Goal: Task Accomplishment & Management: Manage account settings

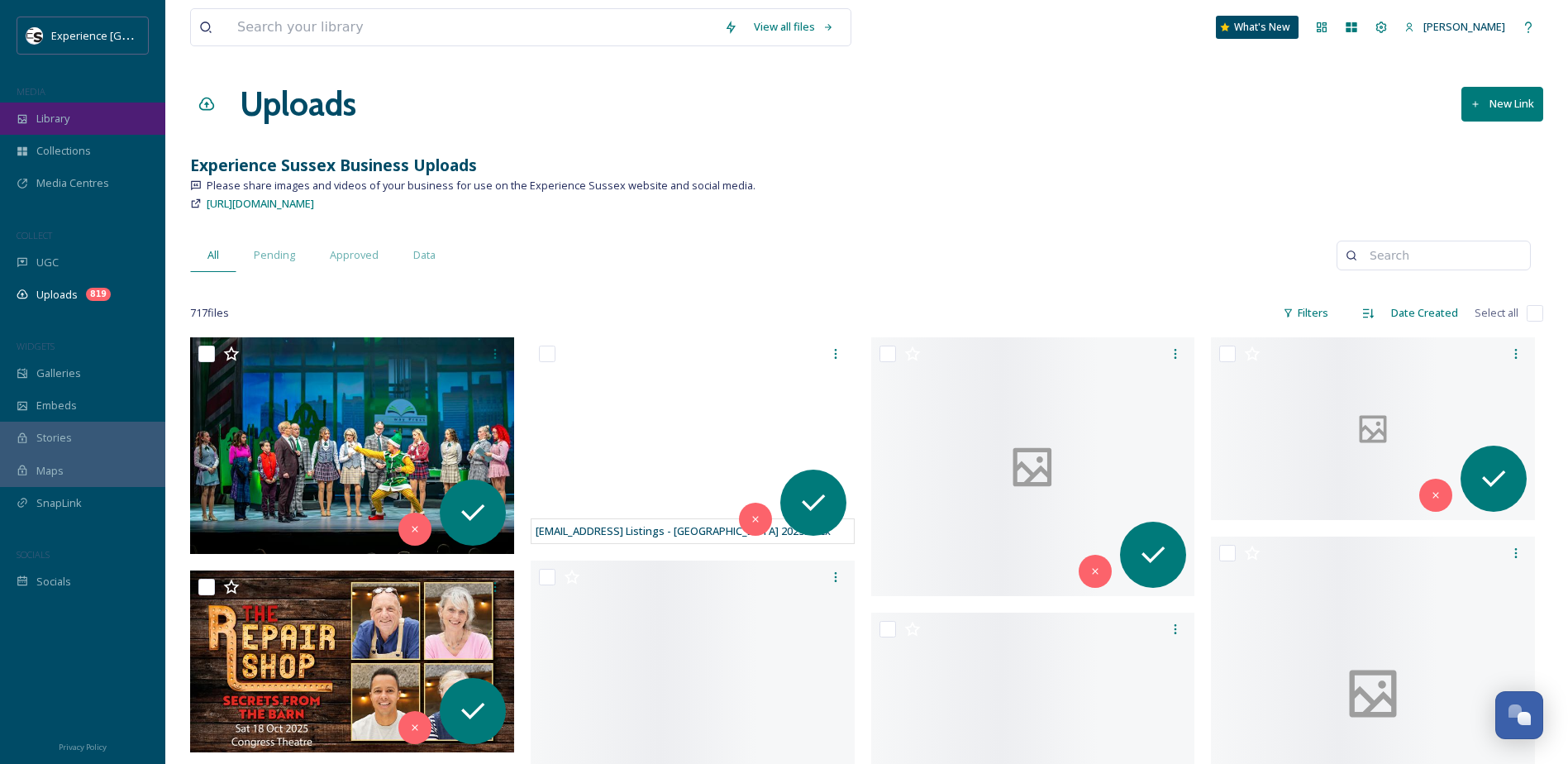
click at [72, 120] on div "Library" at bounding box center [82, 118] width 165 height 32
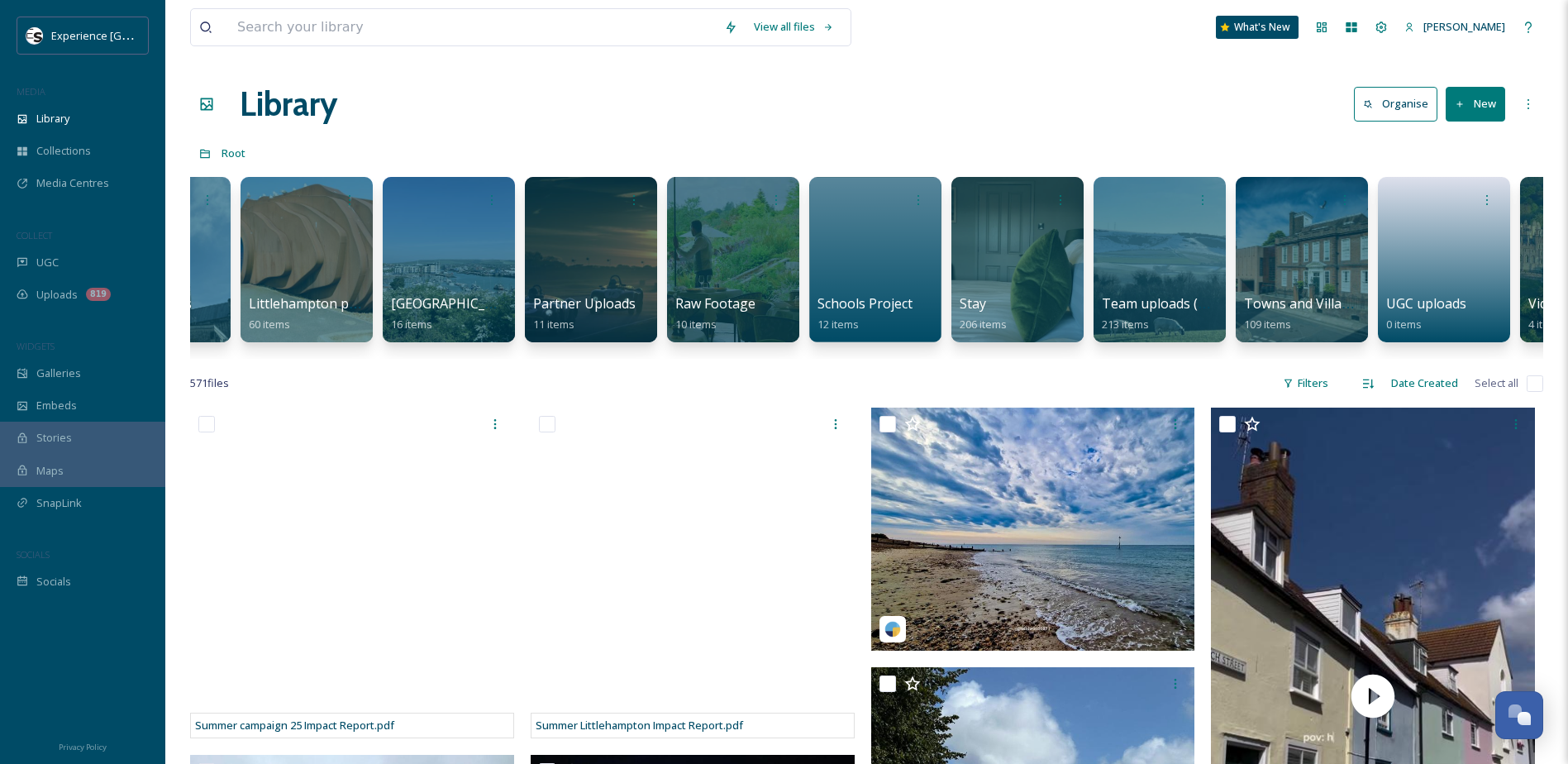
scroll to position [0, 1511]
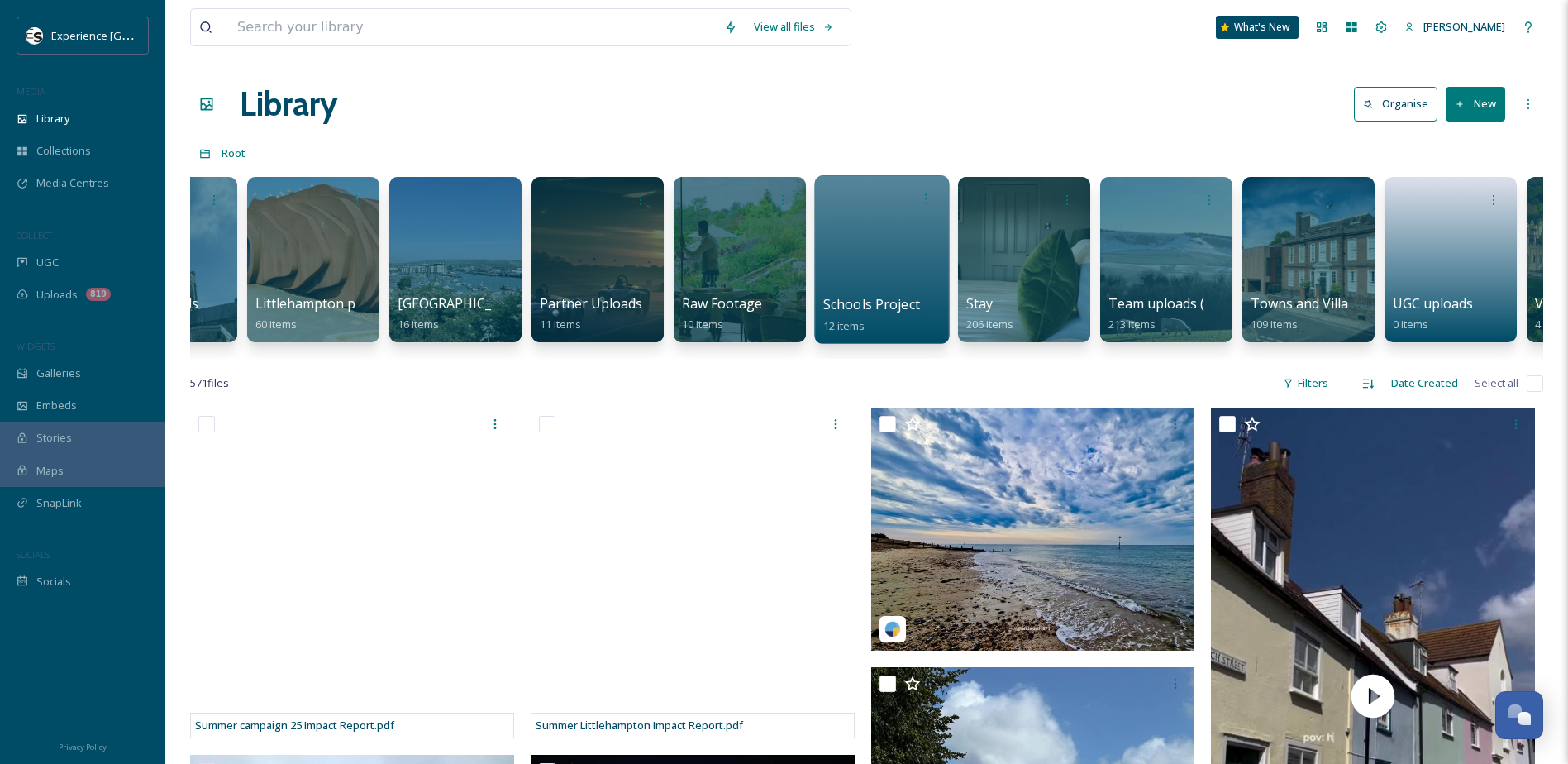
click at [905, 237] on div at bounding box center [882, 259] width 135 height 169
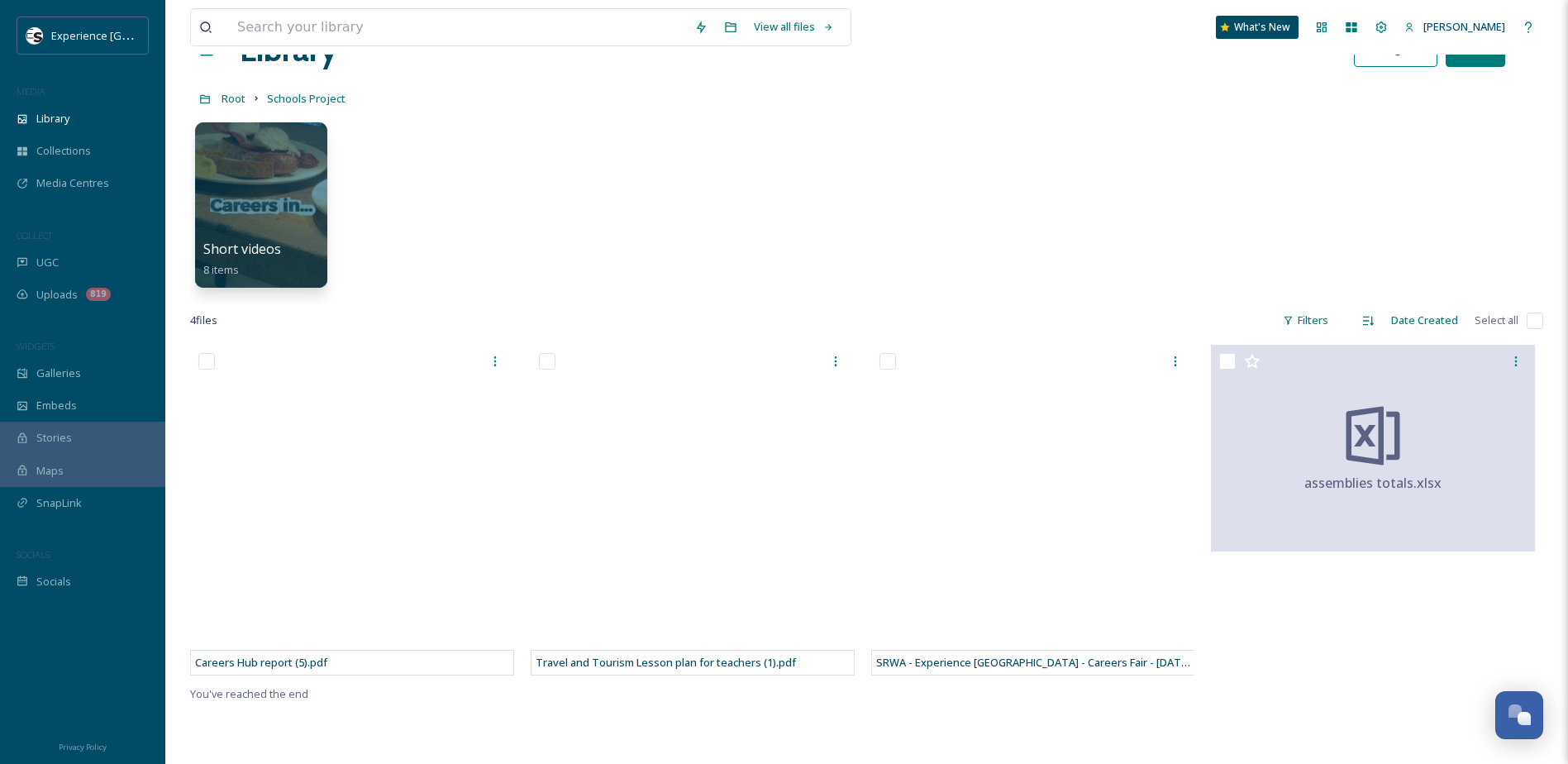
scroll to position [82, 0]
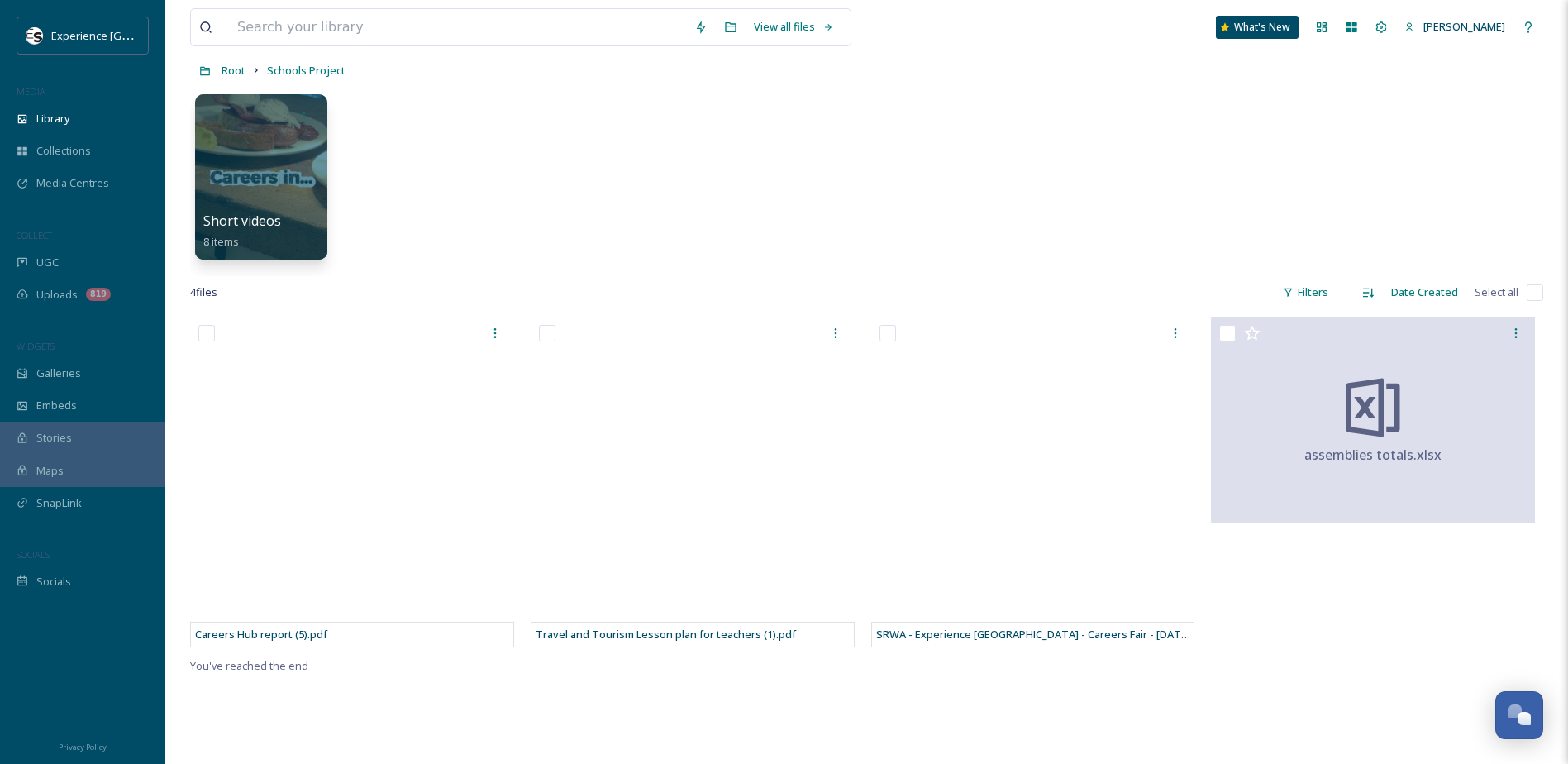
click at [834, 150] on div "Short videos 8 items" at bounding box center [866, 181] width 1353 height 190
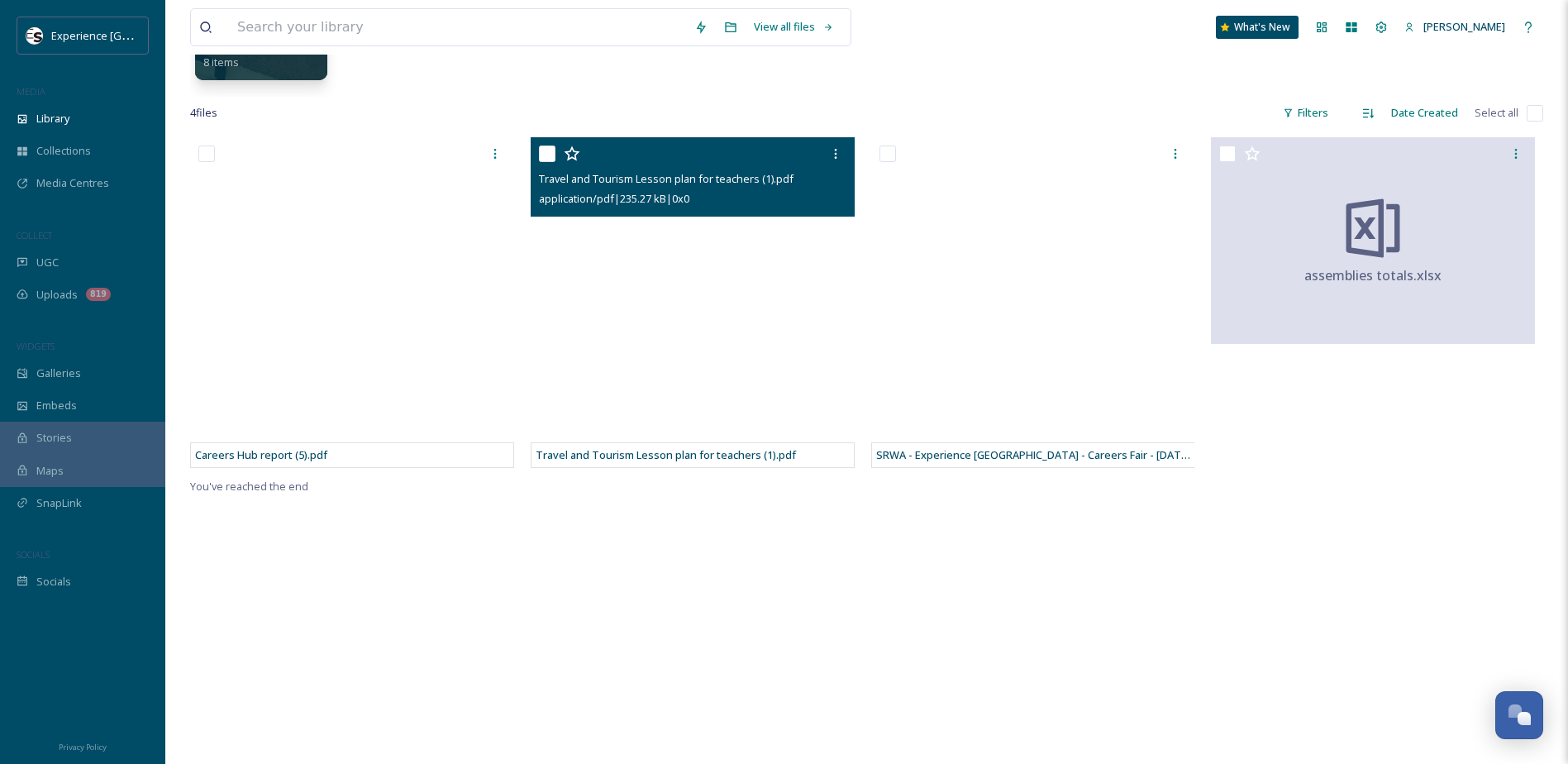
scroll to position [0, 0]
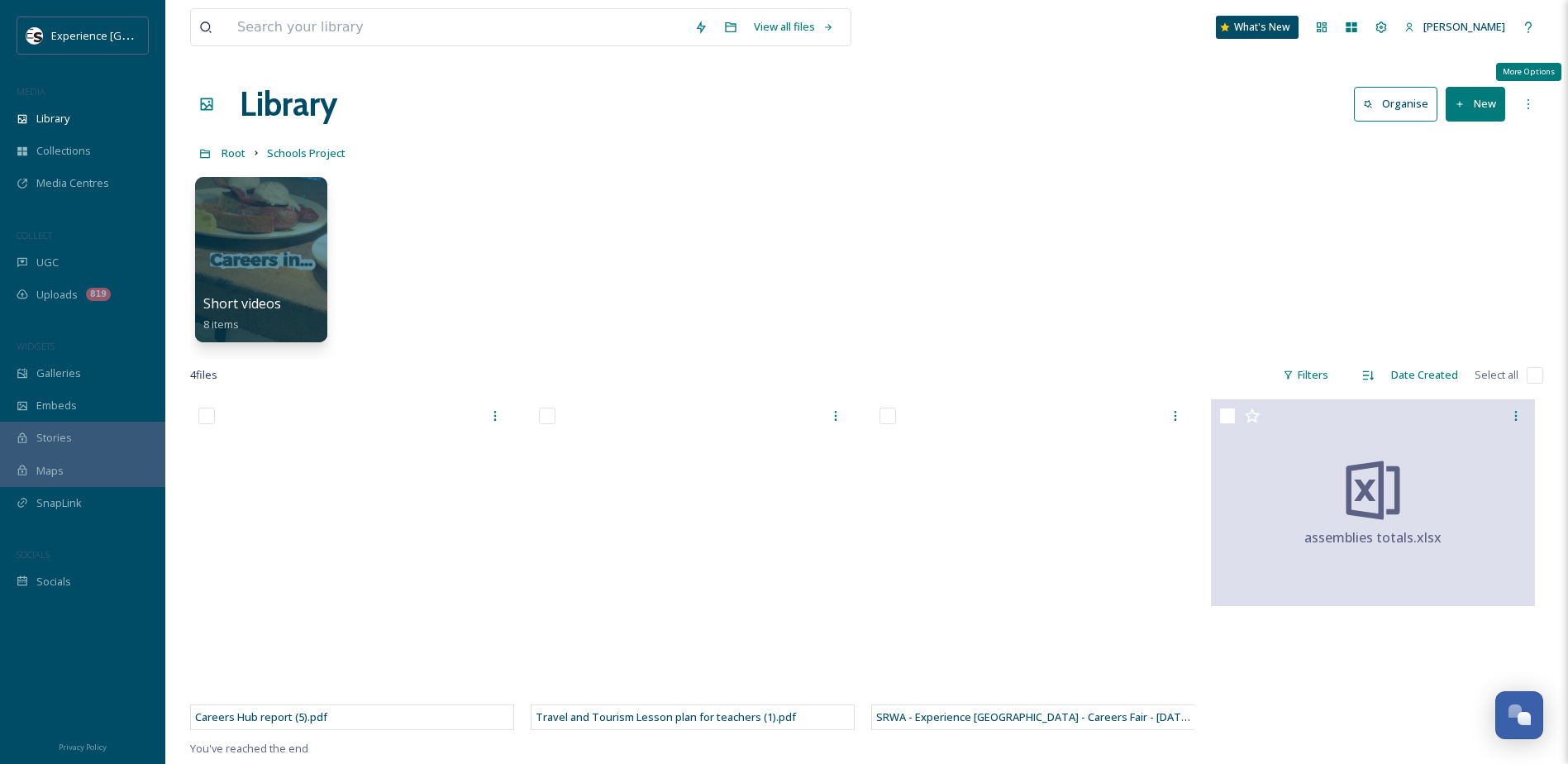
click at [1528, 105] on icon at bounding box center [1528, 104] width 2 height 10
click at [1212, 205] on div "Short videos 8 items" at bounding box center [866, 263] width 1353 height 190
click at [1402, 111] on button "Organise" at bounding box center [1395, 103] width 83 height 34
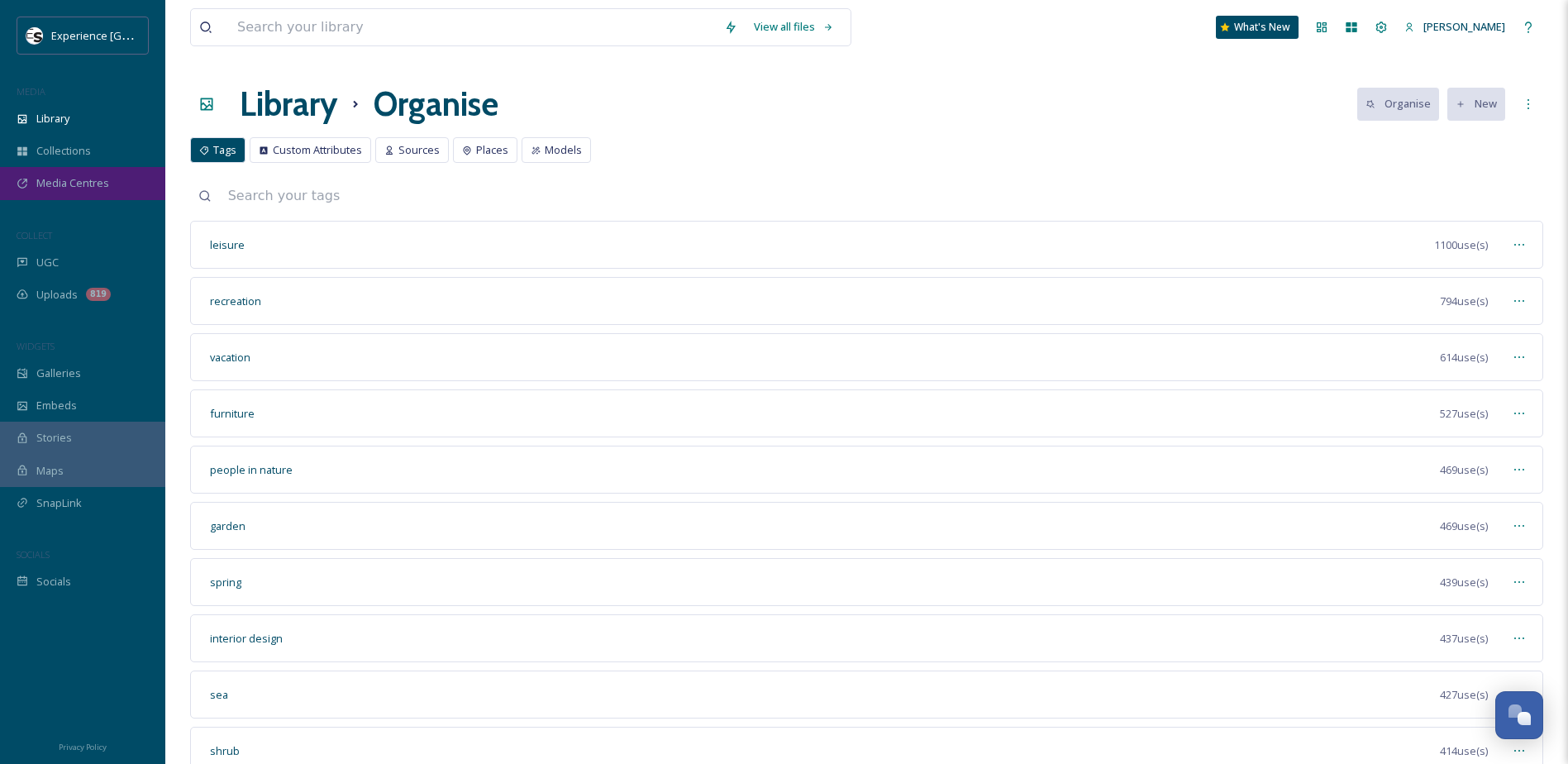
click at [81, 183] on span "Media Centres" at bounding box center [72, 183] width 72 height 16
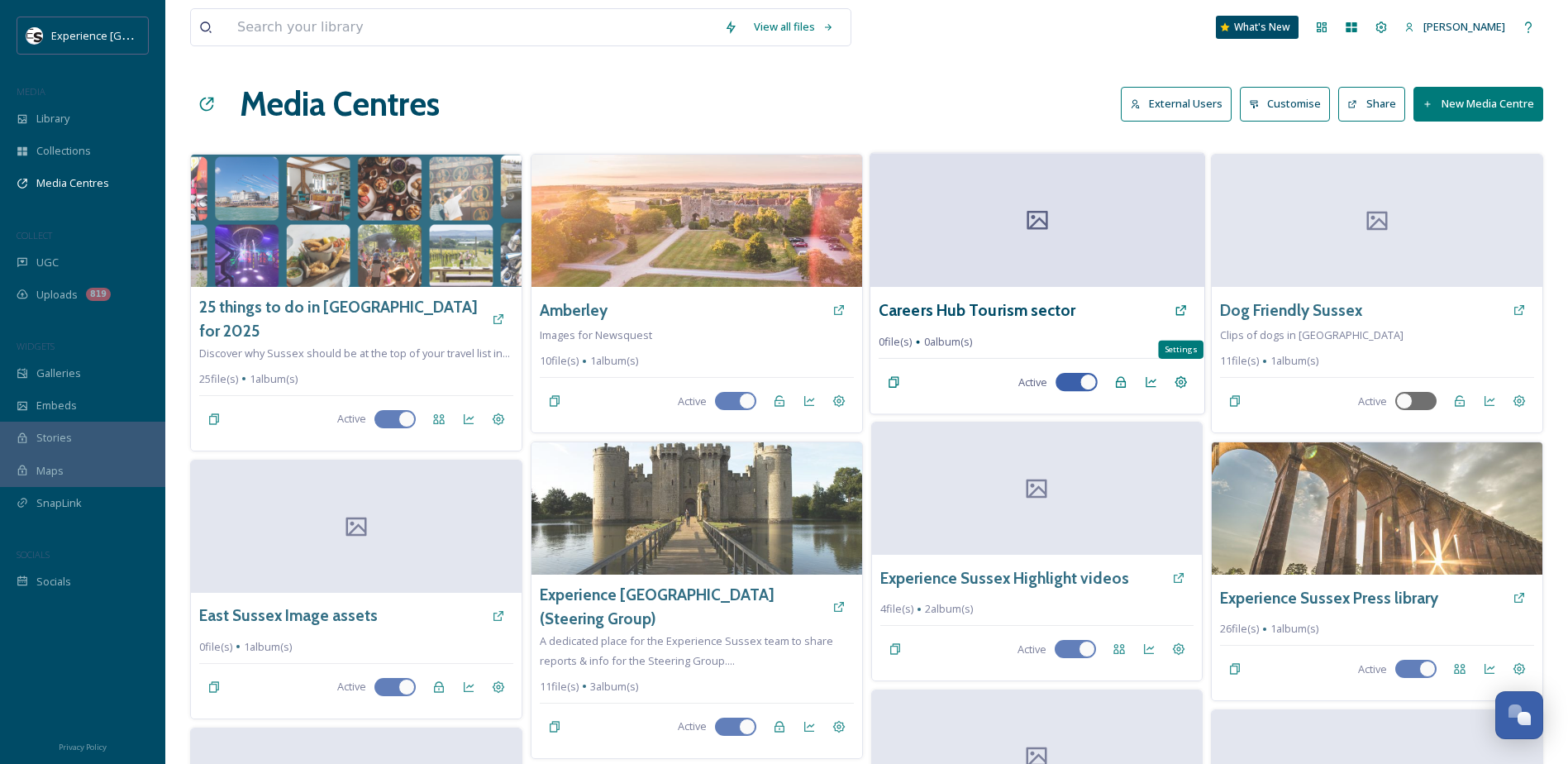
click at [1184, 378] on icon at bounding box center [1180, 382] width 12 height 12
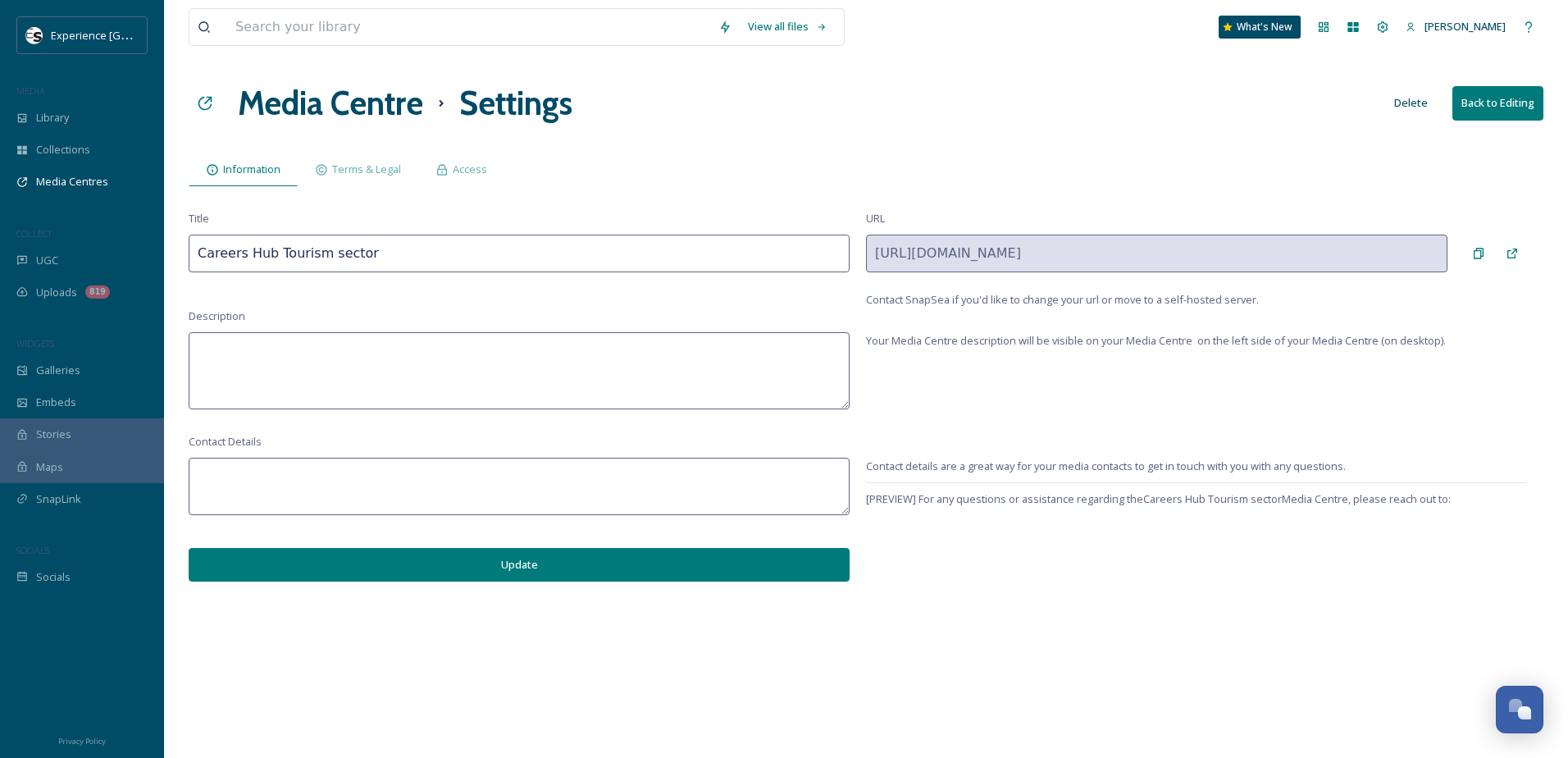
click at [1509, 113] on button "Back to Editing" at bounding box center [1498, 103] width 91 height 34
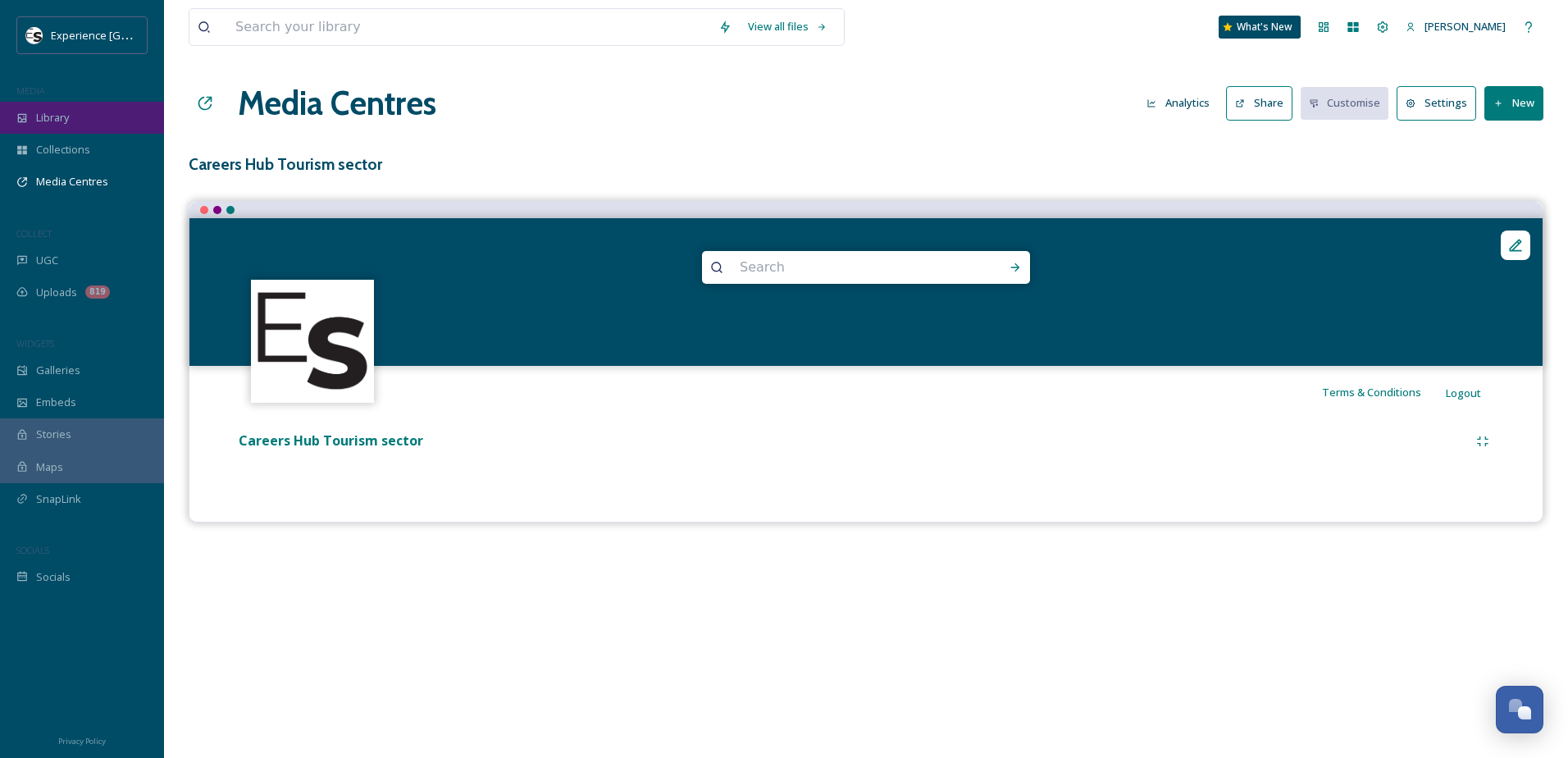
click at [76, 122] on div "Library" at bounding box center [82, 117] width 164 height 32
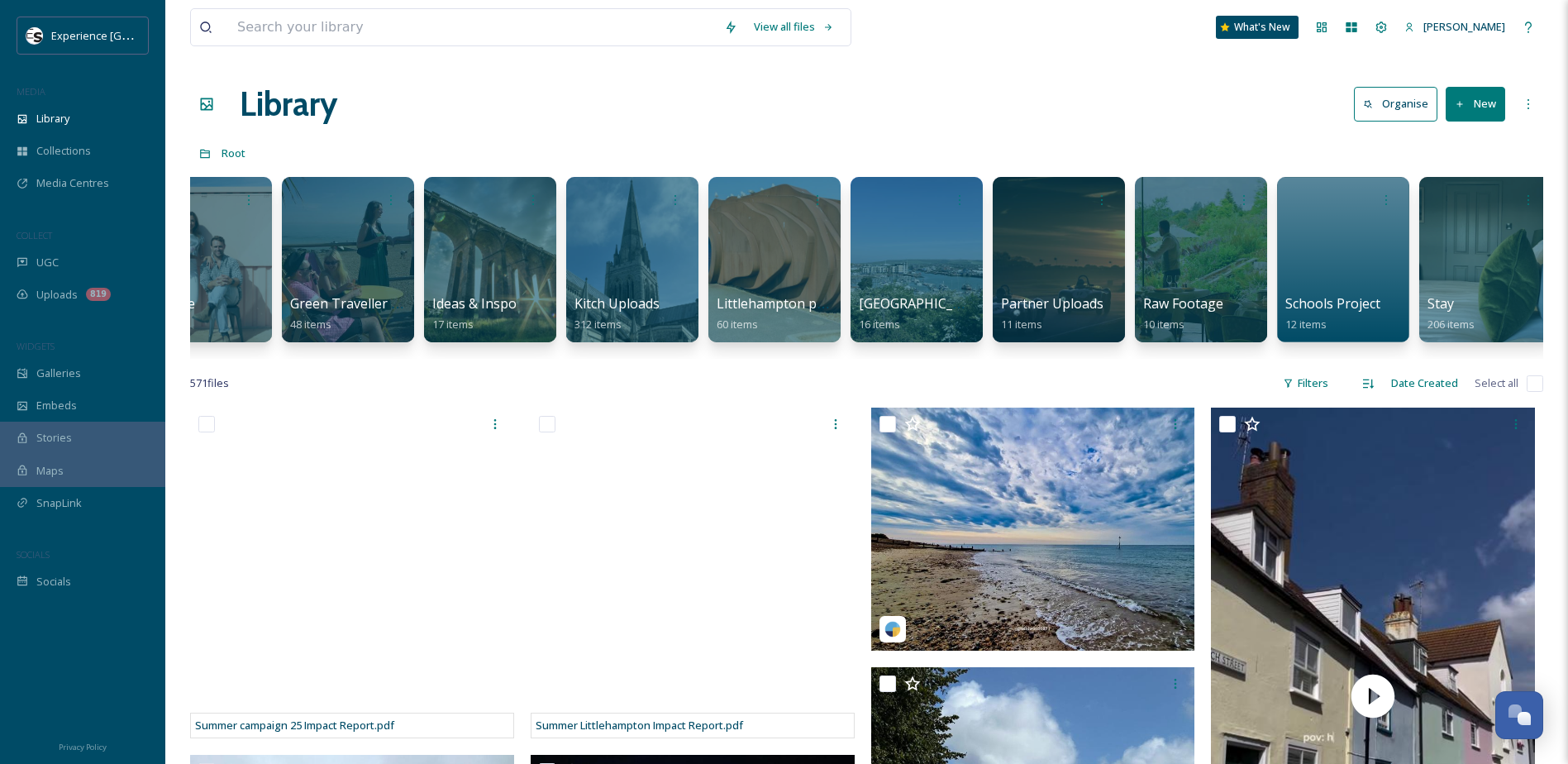
scroll to position [0, 1248]
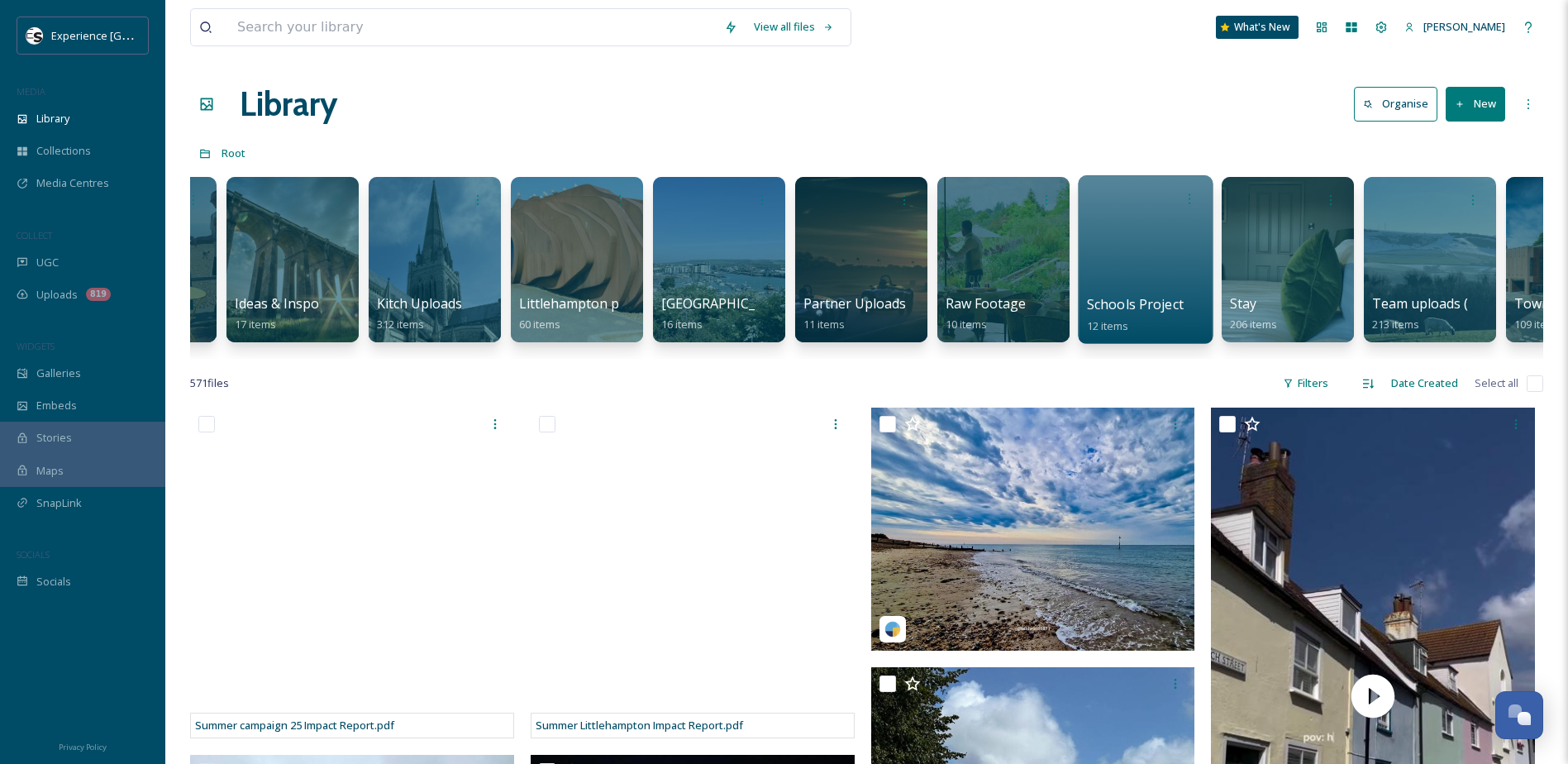
click at [1110, 270] on div at bounding box center [1145, 259] width 135 height 169
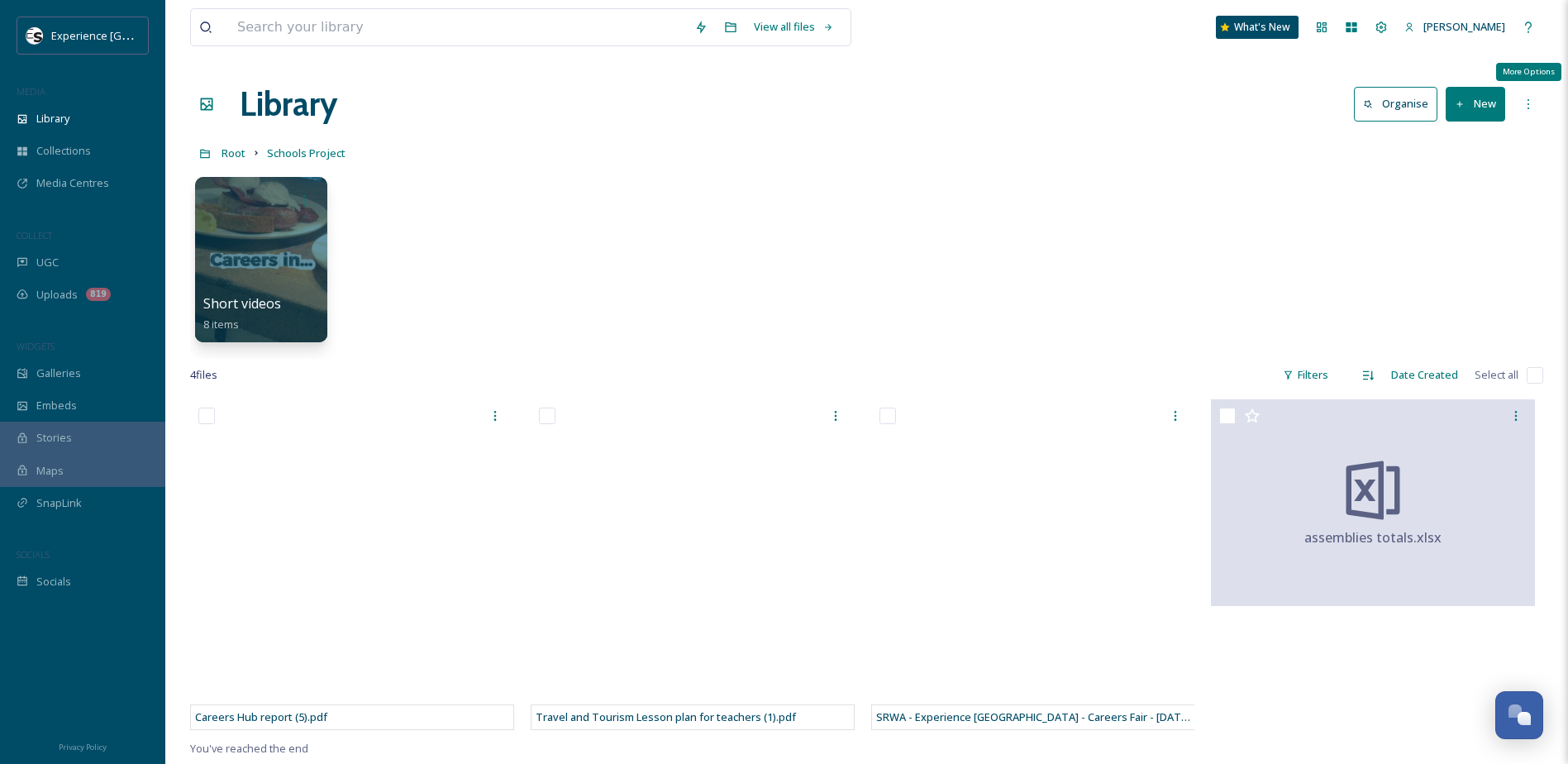
click at [1532, 104] on icon at bounding box center [1527, 103] width 13 height 13
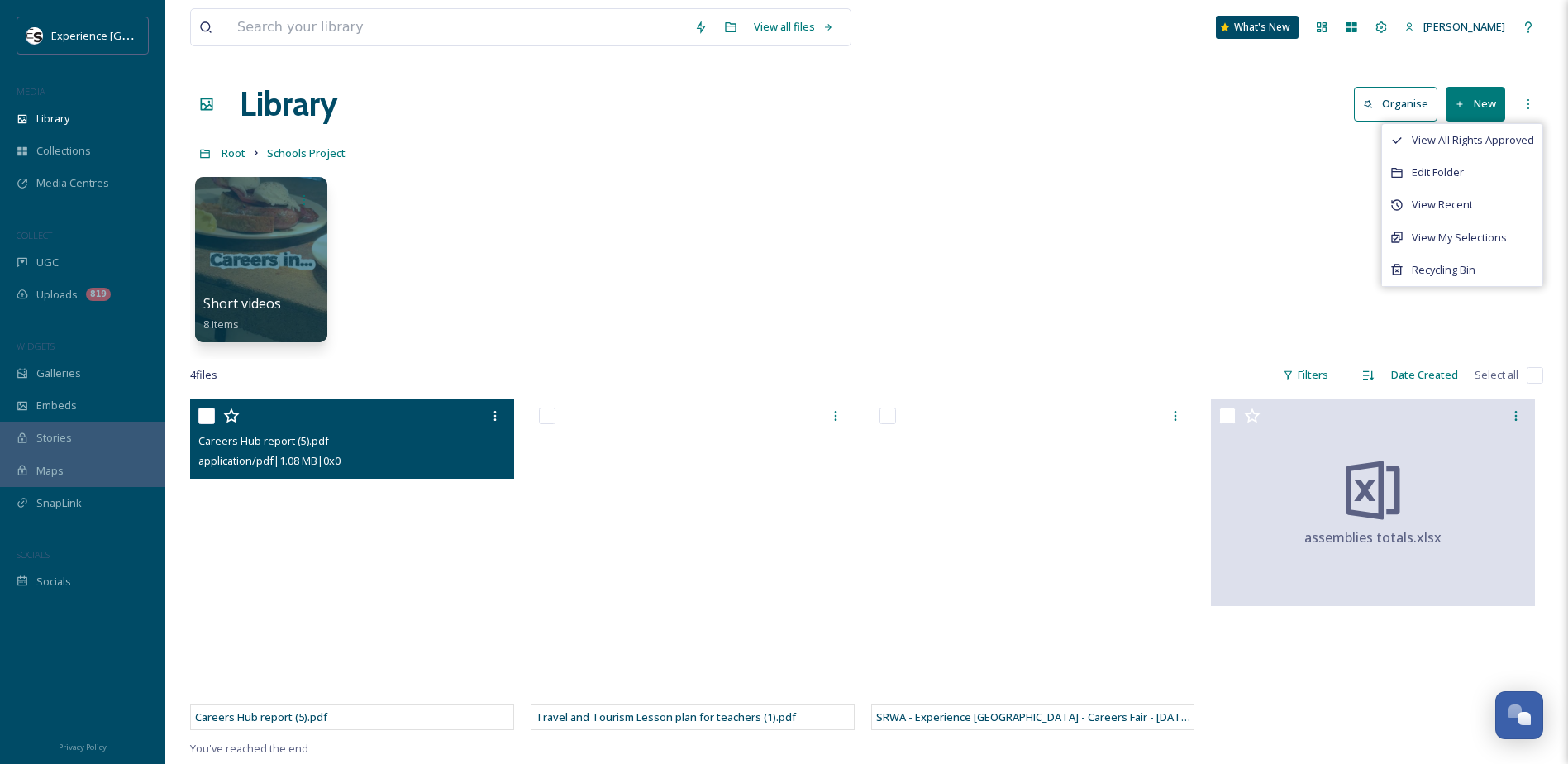
click at [210, 416] on input "checkbox" at bounding box center [207, 415] width 17 height 17
checkbox input "true"
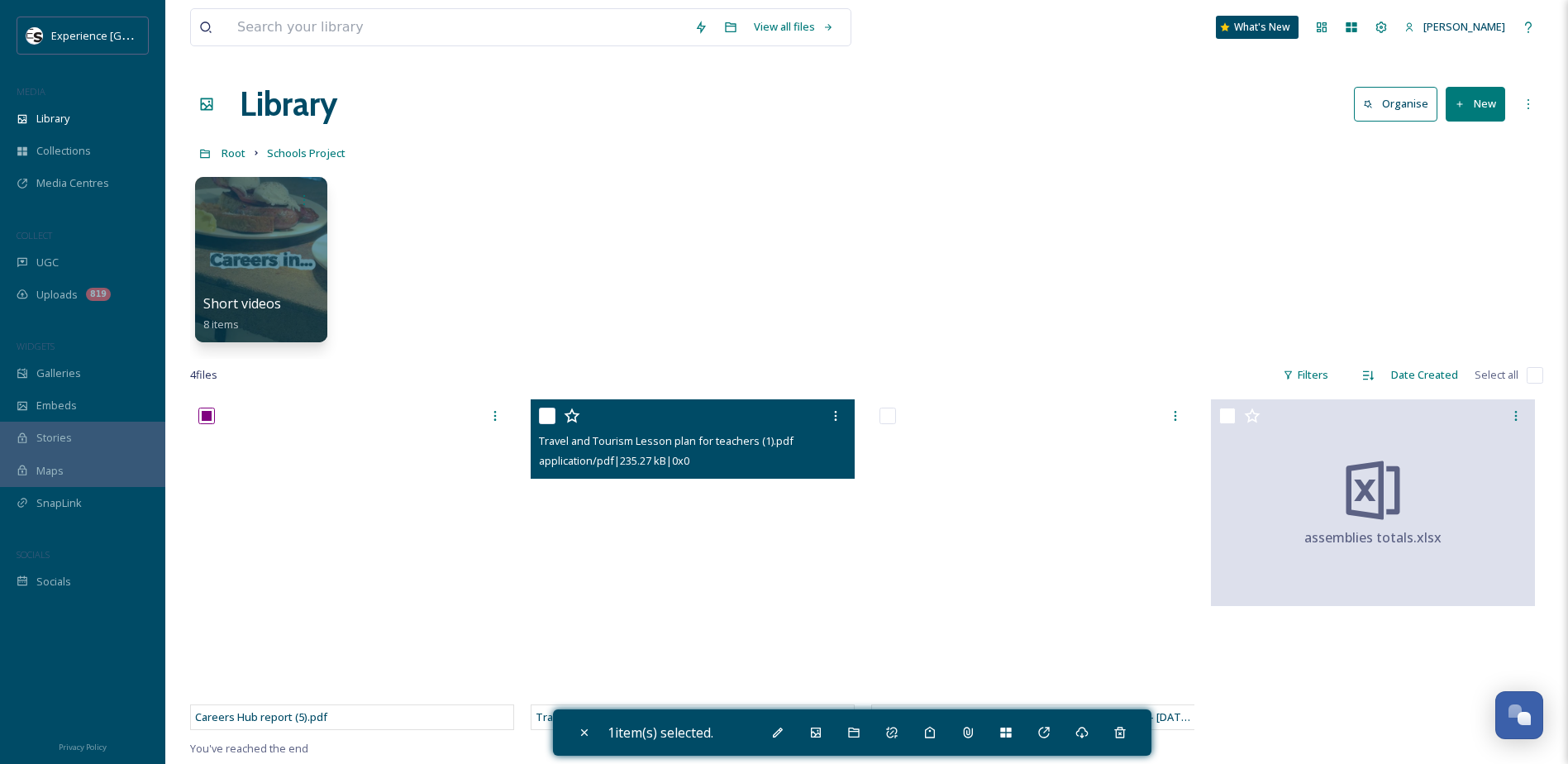
click at [539, 418] on input "checkbox" at bounding box center [547, 415] width 17 height 17
checkbox input "true"
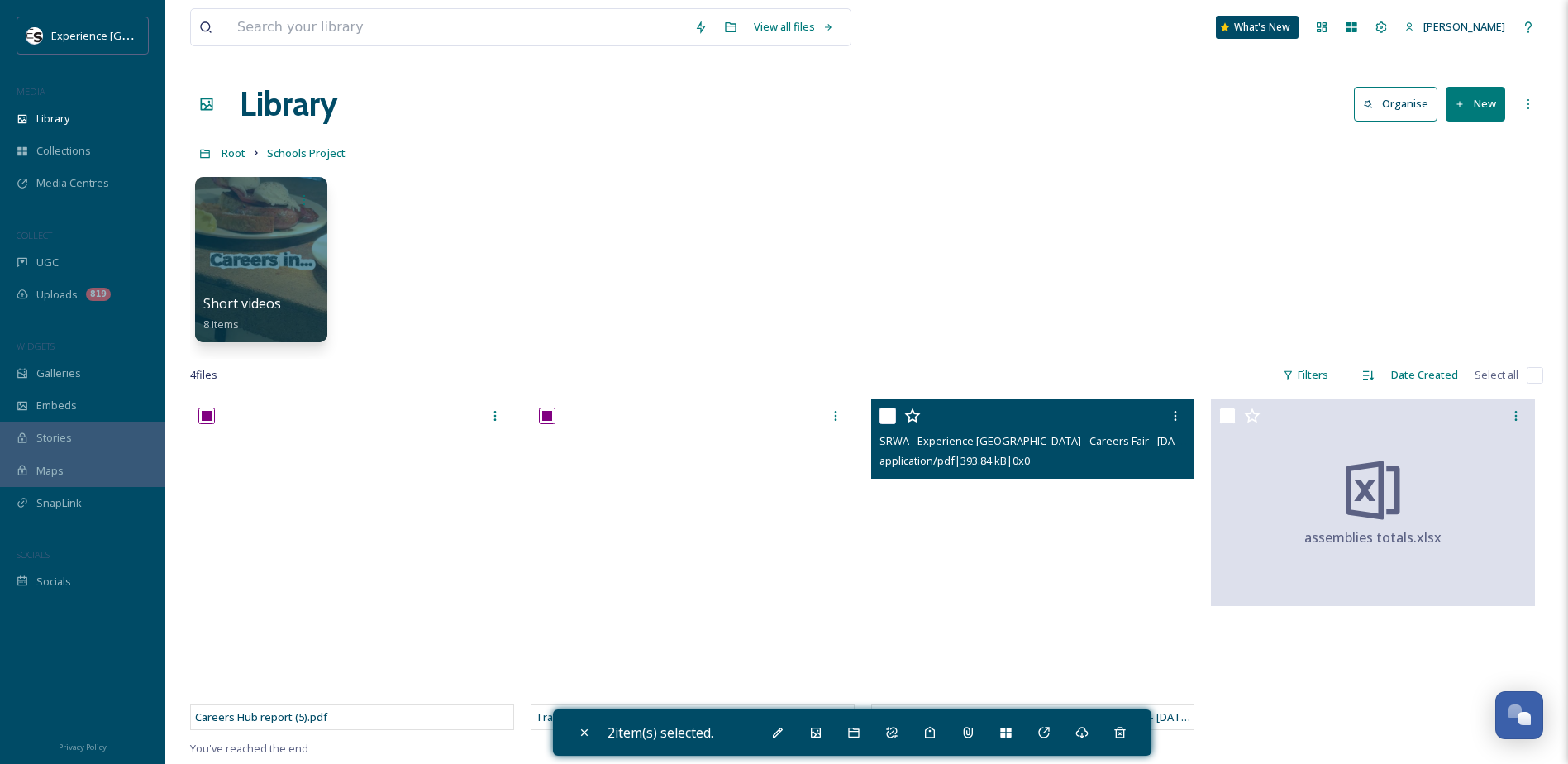
click at [891, 411] on input "checkbox" at bounding box center [887, 415] width 17 height 17
checkbox input "true"
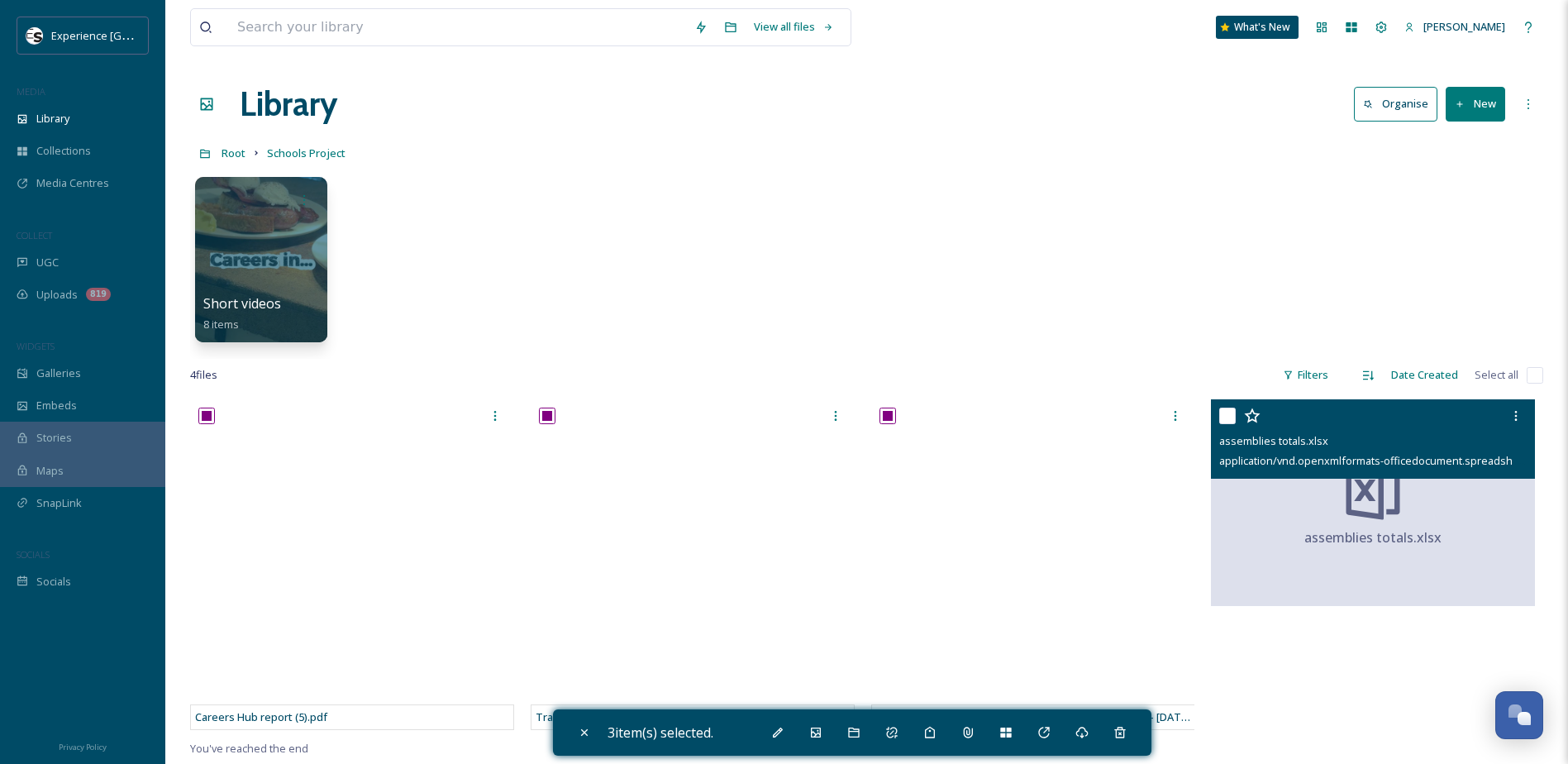
click at [1223, 417] on input "checkbox" at bounding box center [1226, 415] width 17 height 17
checkbox input "true"
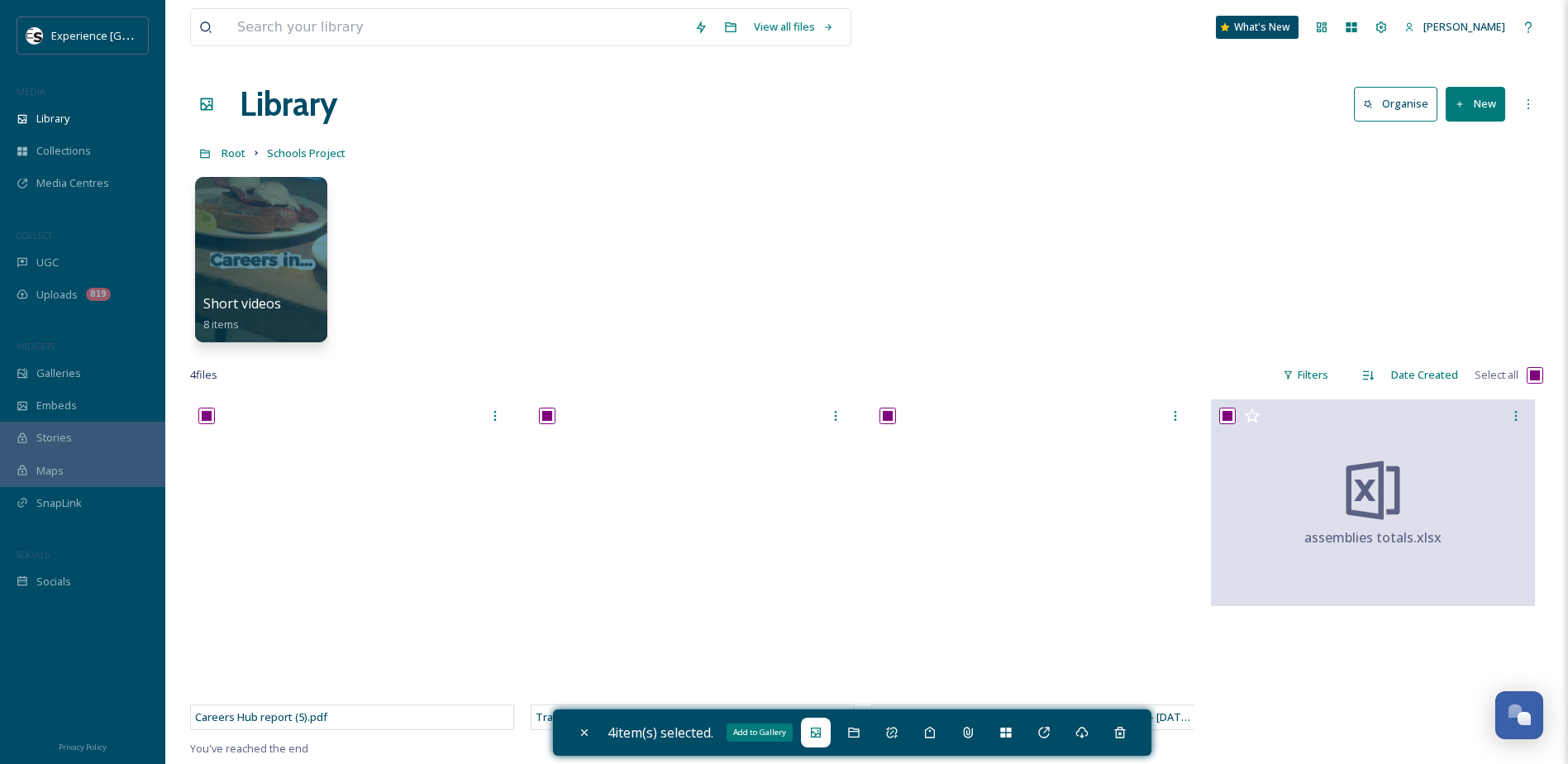
click at [816, 739] on div "Add to Gallery" at bounding box center [815, 732] width 30 height 30
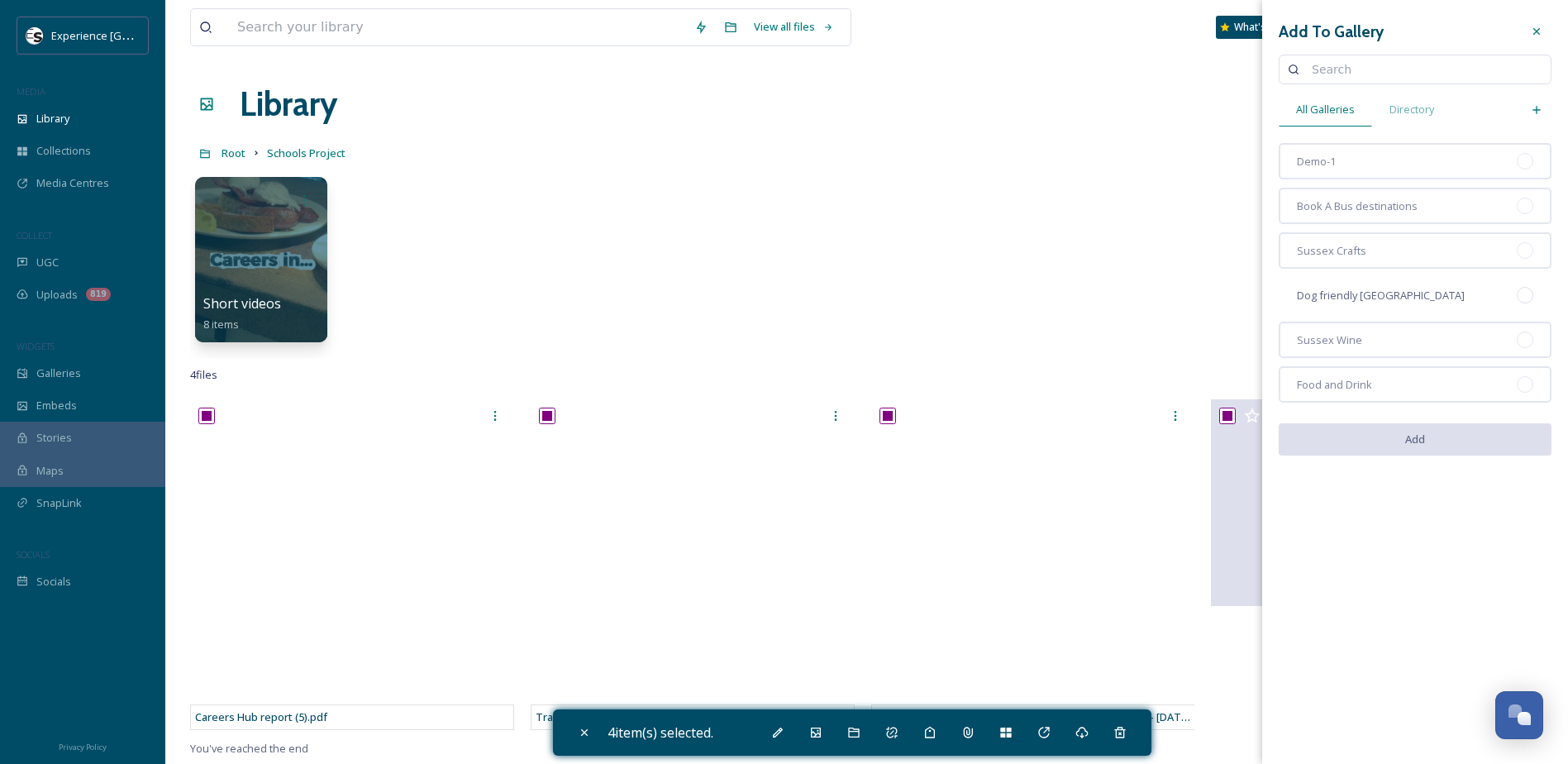
scroll to position [82, 0]
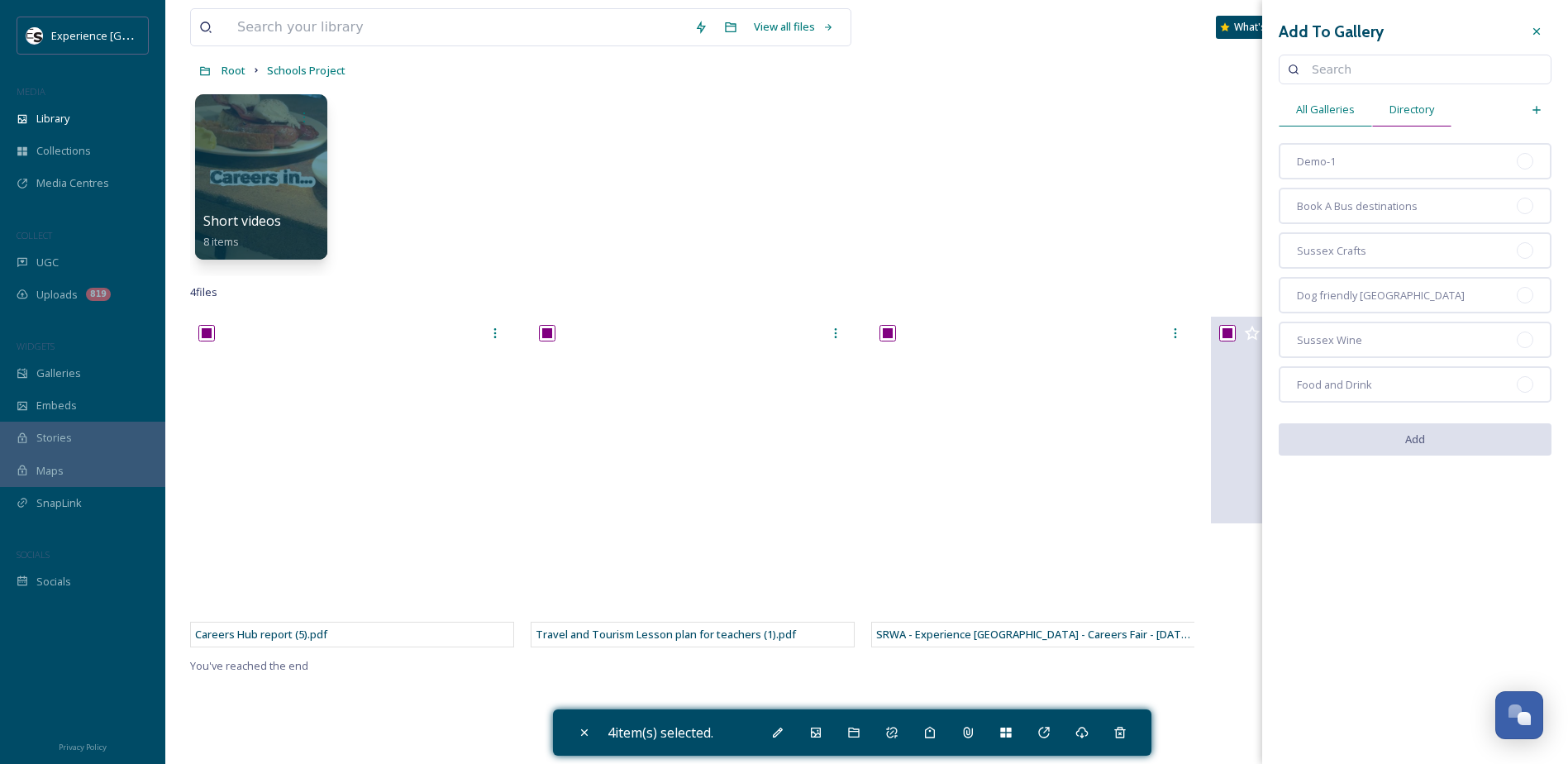
click at [1405, 115] on span "Directory" at bounding box center [1411, 109] width 45 height 16
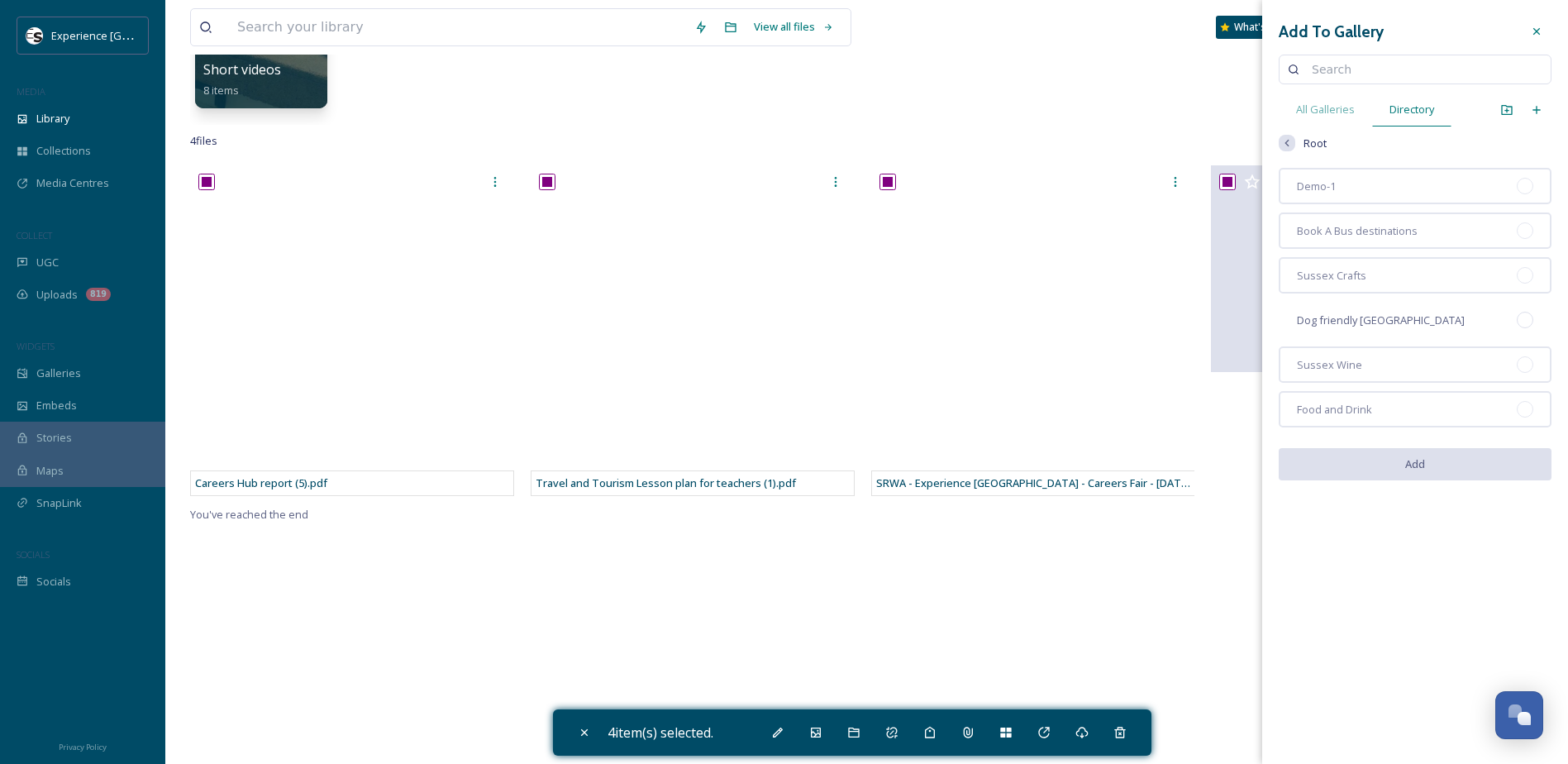
scroll to position [0, 0]
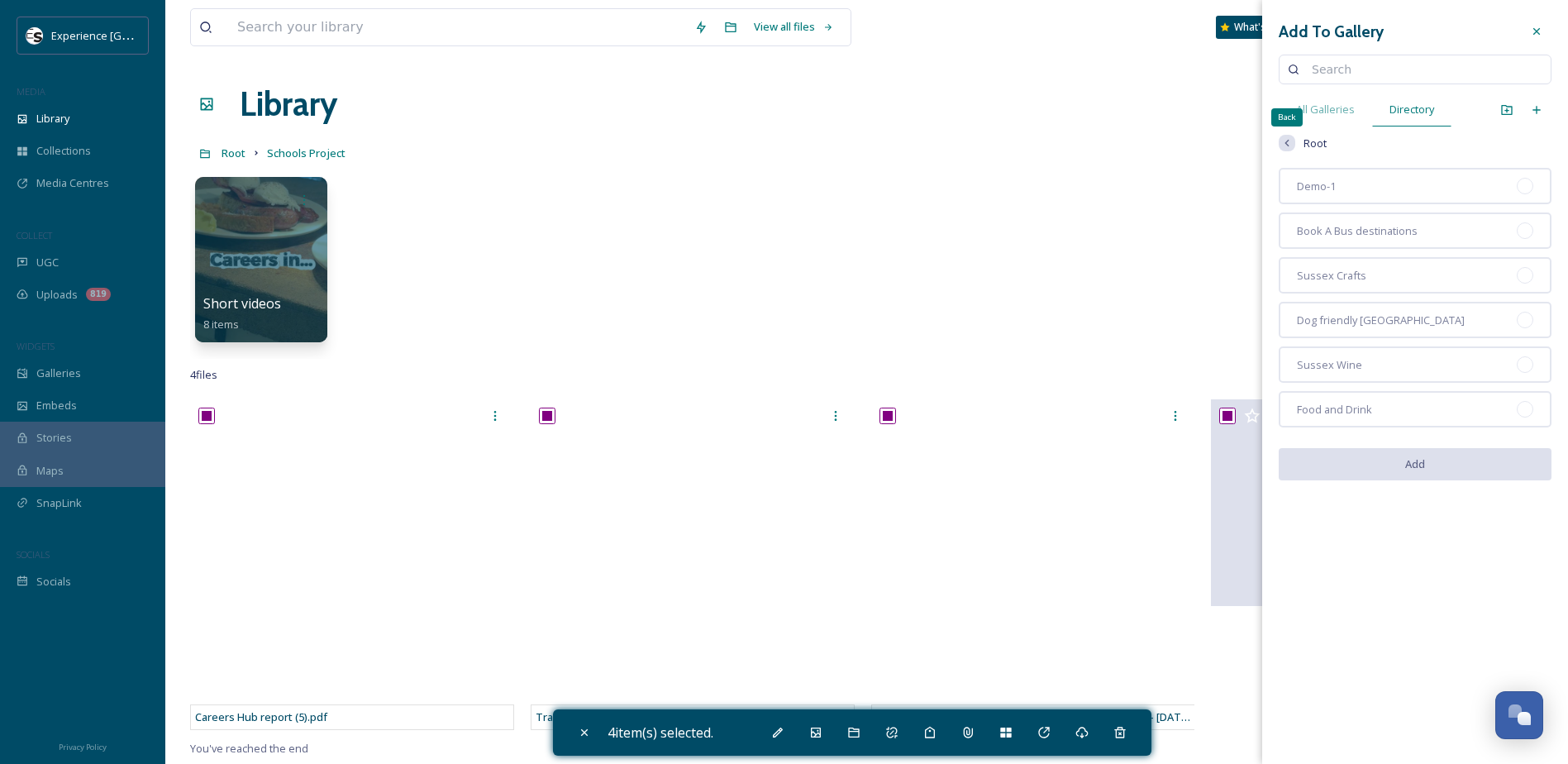
click at [1282, 147] on icon at bounding box center [1286, 142] width 13 height 13
click at [1311, 110] on span "All Galleries" at bounding box center [1325, 109] width 59 height 16
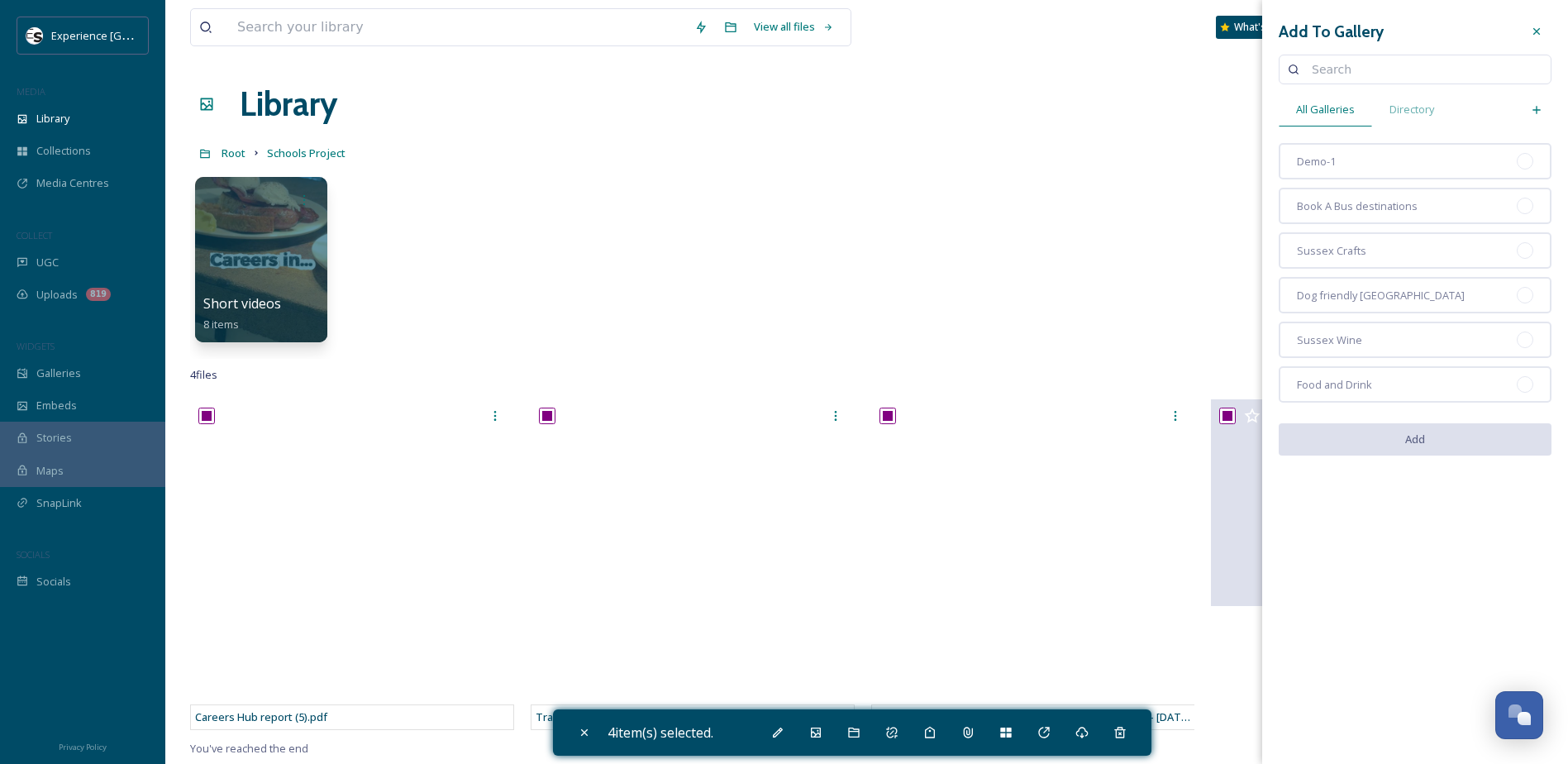
click at [1355, 66] on input at bounding box center [1422, 69] width 238 height 33
type input "careers"
click at [1520, 66] on div "Search" at bounding box center [1527, 70] width 30 height 30
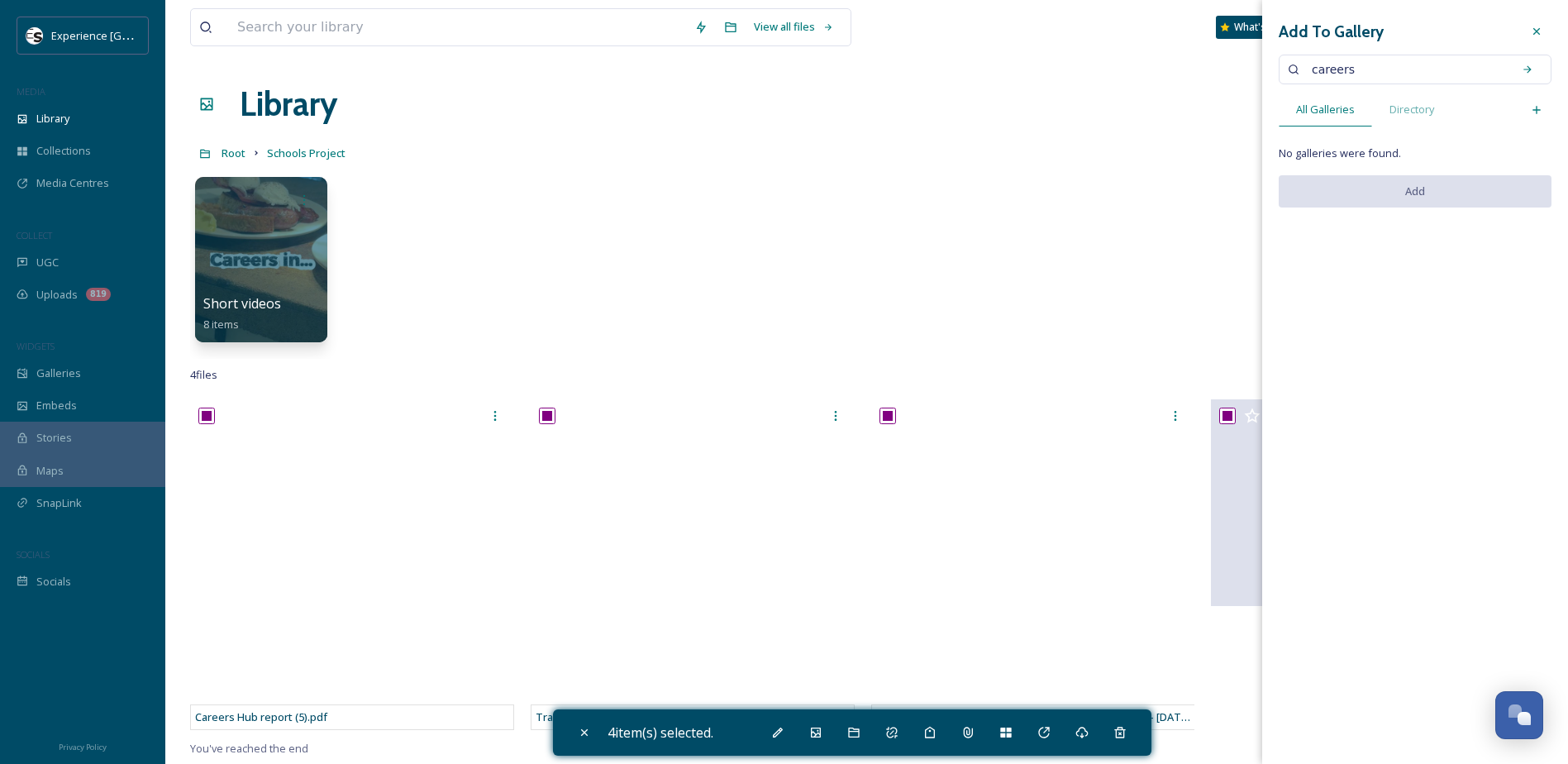
click at [1539, 32] on icon at bounding box center [1535, 31] width 13 height 13
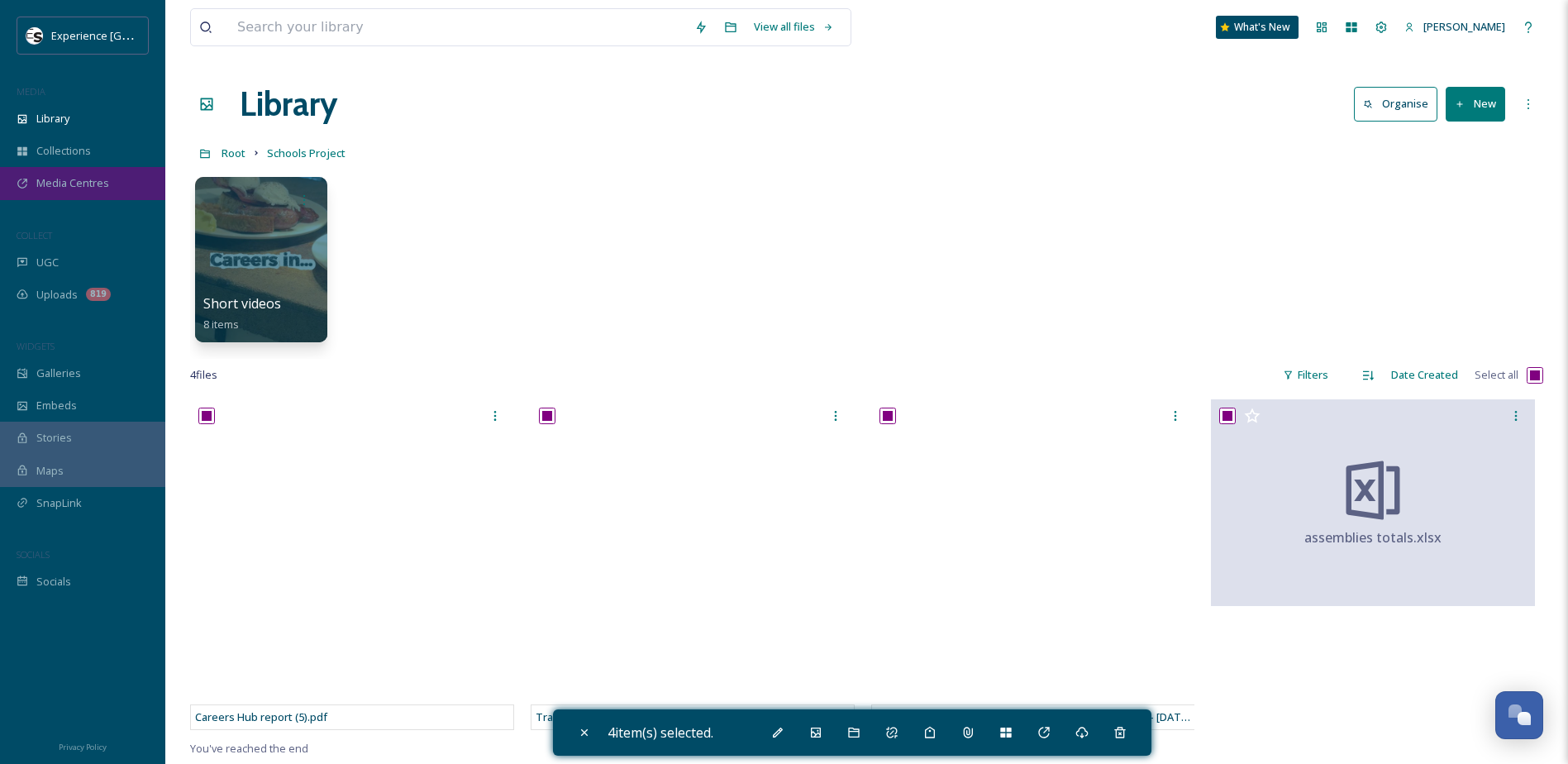
click at [88, 183] on span "Media Centres" at bounding box center [72, 183] width 72 height 16
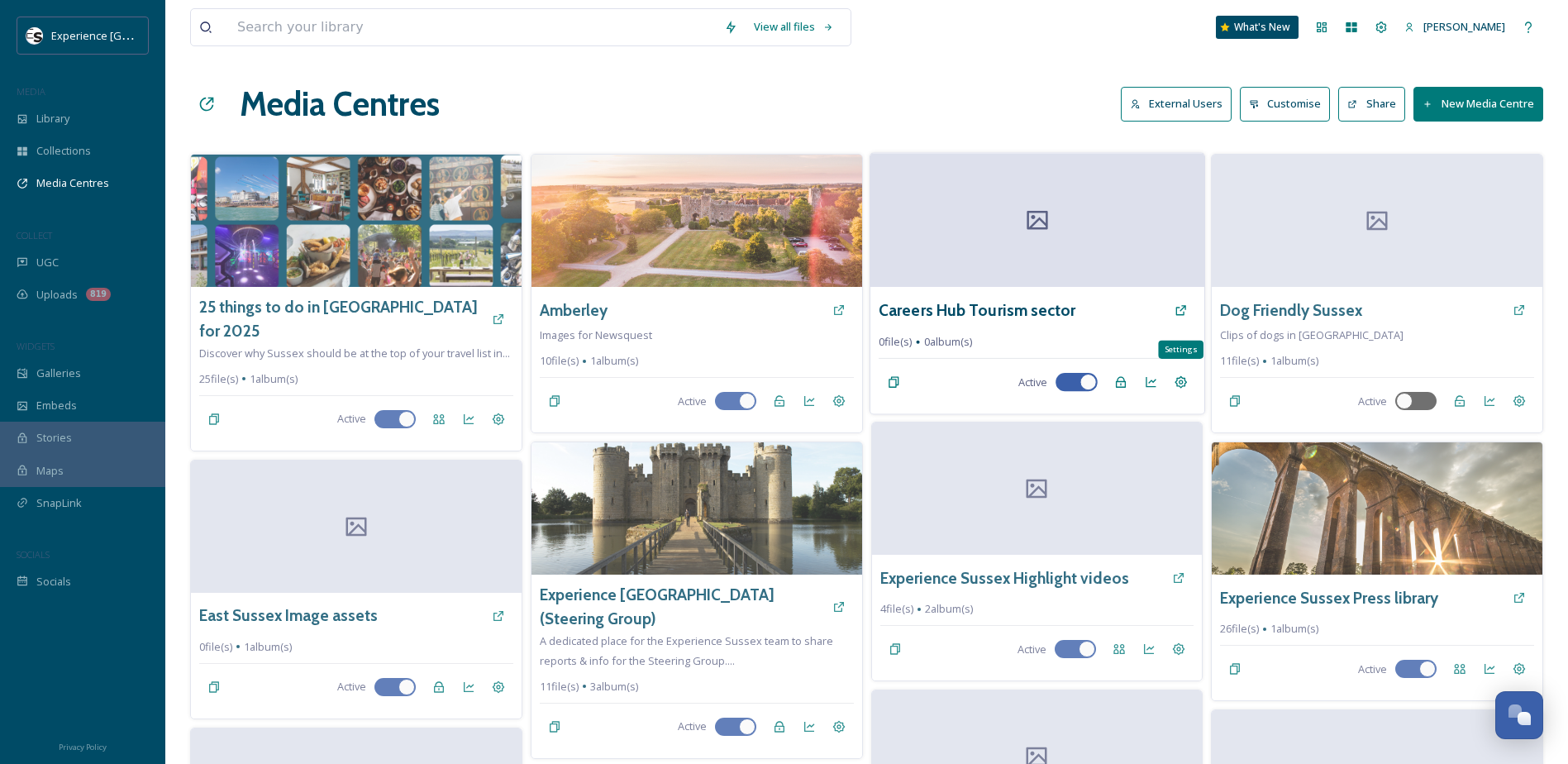
click at [1179, 382] on icon at bounding box center [1180, 382] width 12 height 12
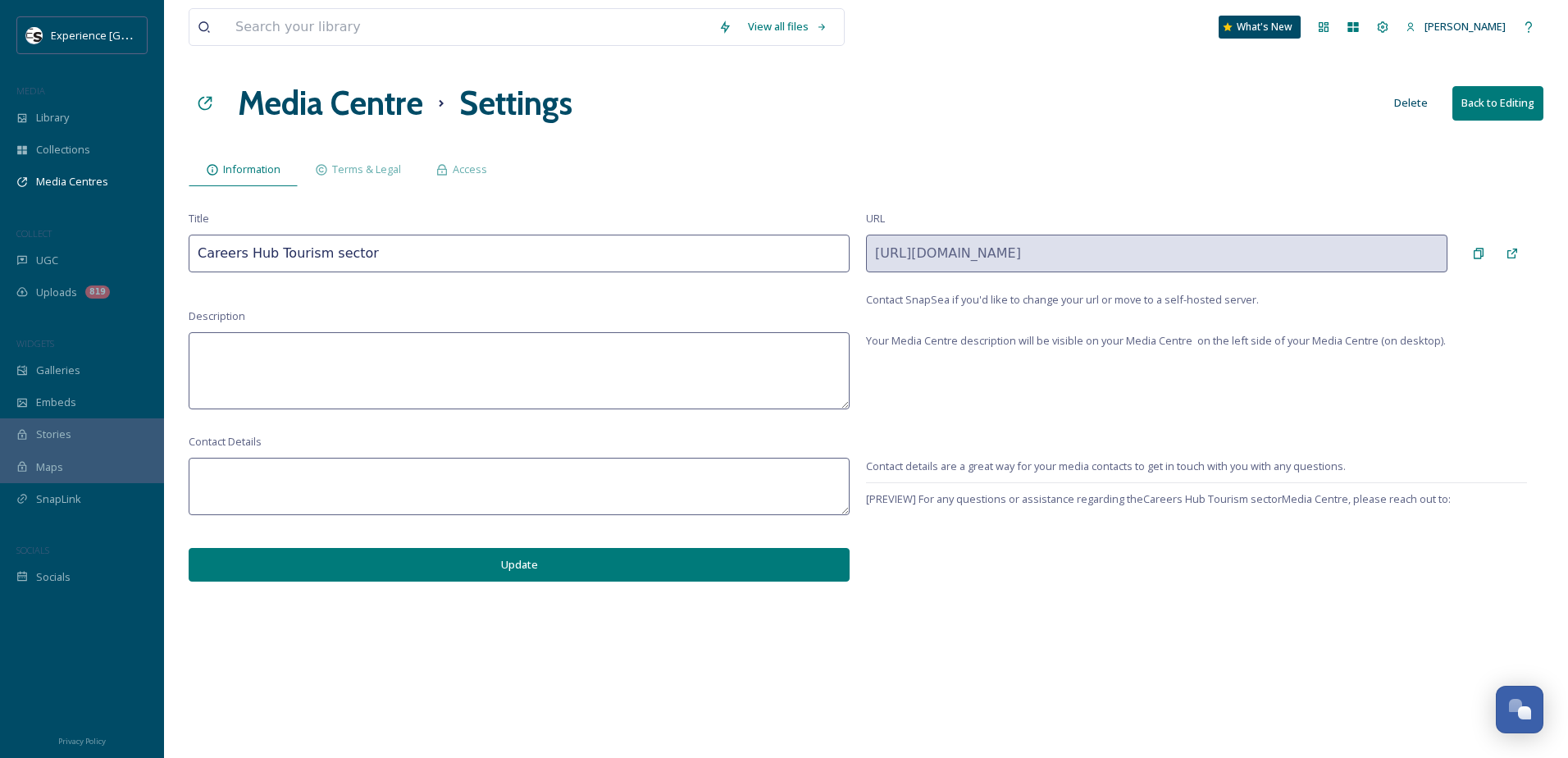
click at [1488, 110] on button "Back to Editing" at bounding box center [1498, 103] width 91 height 34
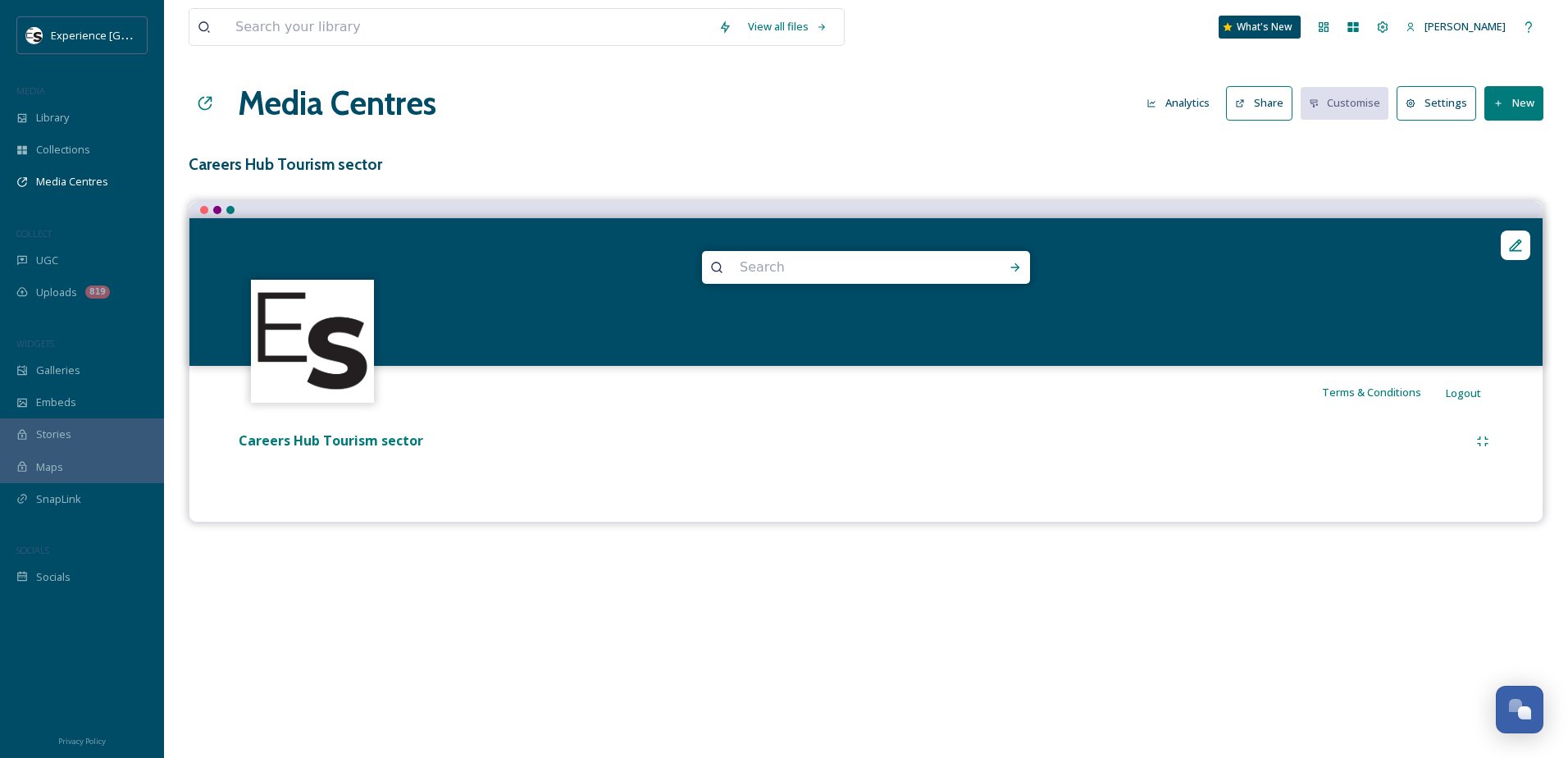
click at [1517, 109] on button "New" at bounding box center [1514, 103] width 59 height 34
click at [1498, 172] on span "Add Album" at bounding box center [1508, 173] width 53 height 16
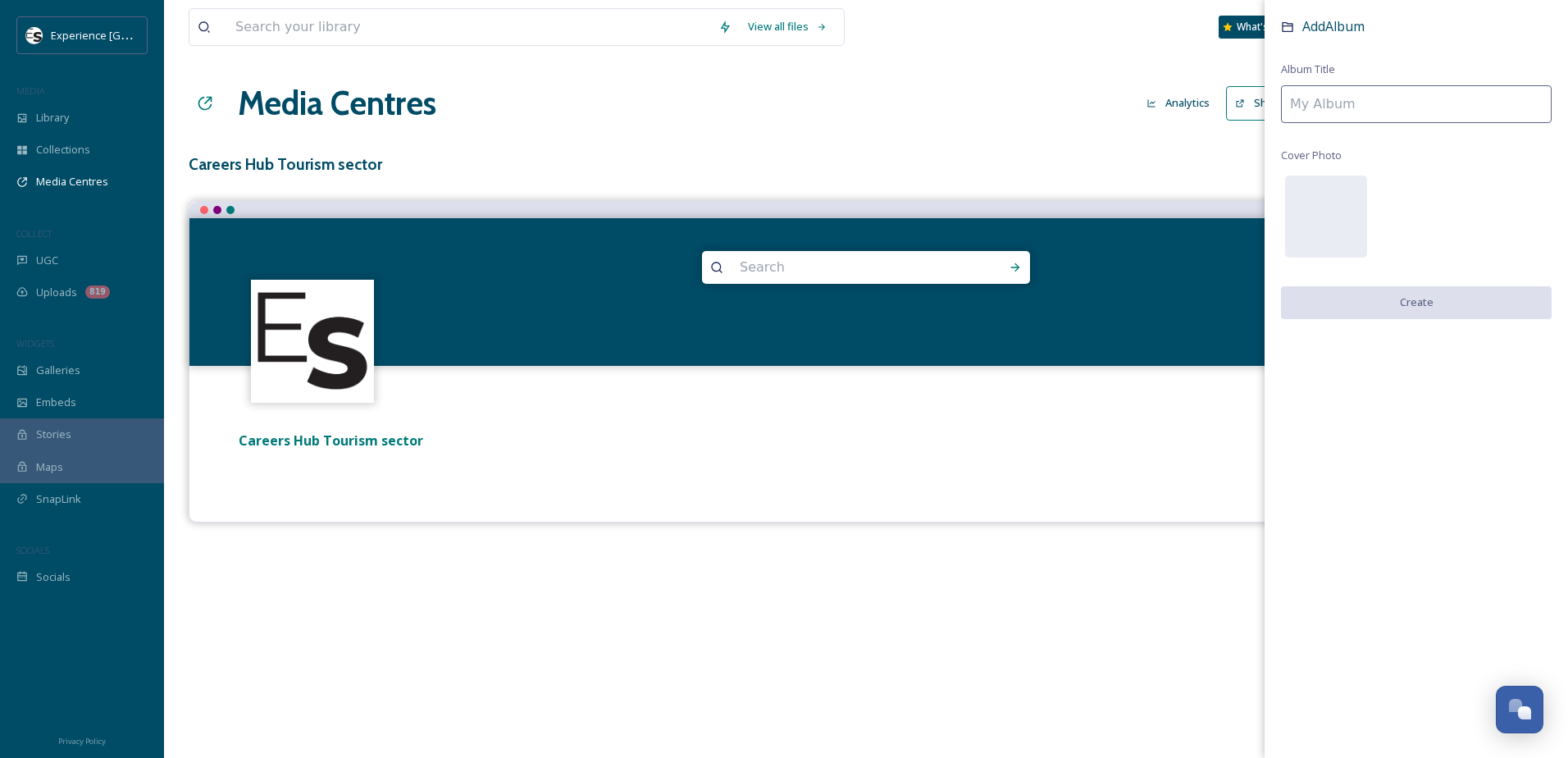
click at [1391, 109] on input at bounding box center [1416, 104] width 271 height 37
click at [1160, 169] on h3 "Careers Hub Tourism sector" at bounding box center [865, 165] width 1355 height 24
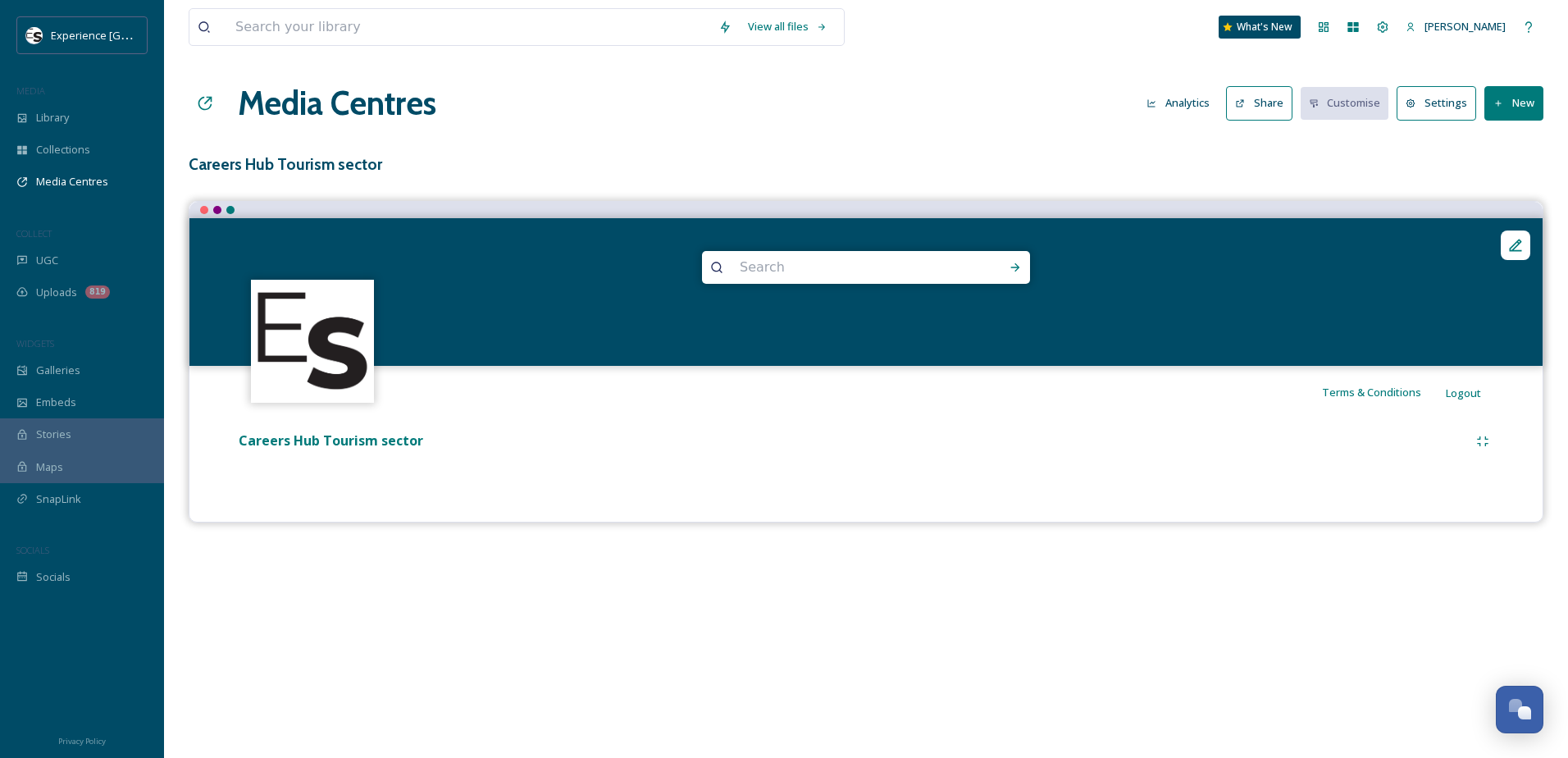
click at [1507, 105] on button "New" at bounding box center [1514, 103] width 59 height 34
click at [1503, 174] on span "Add Album" at bounding box center [1508, 173] width 53 height 16
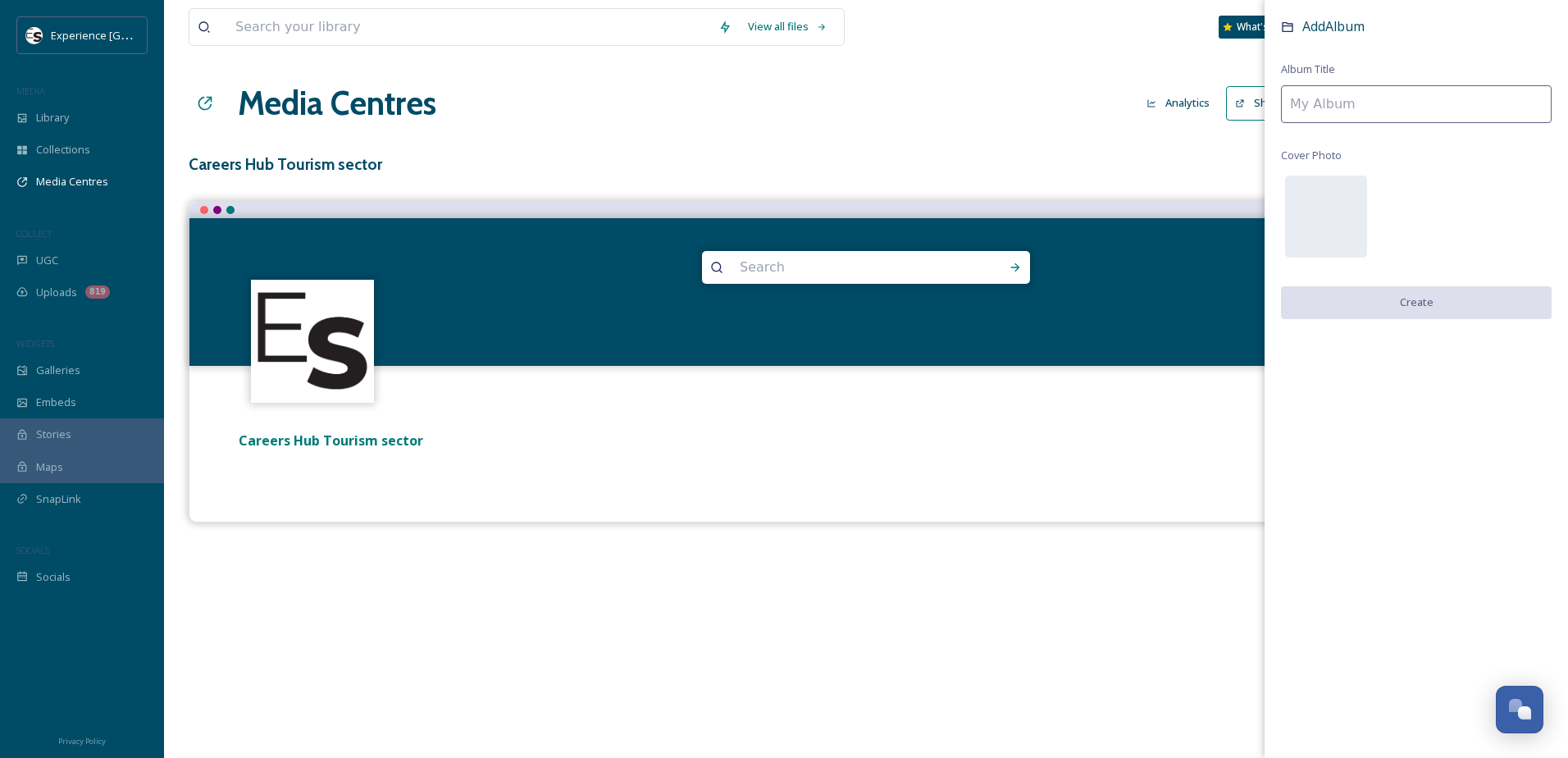
click at [1362, 99] on input at bounding box center [1416, 104] width 271 height 37
type input "Videos"
click at [1390, 300] on button "Create" at bounding box center [1416, 303] width 271 height 34
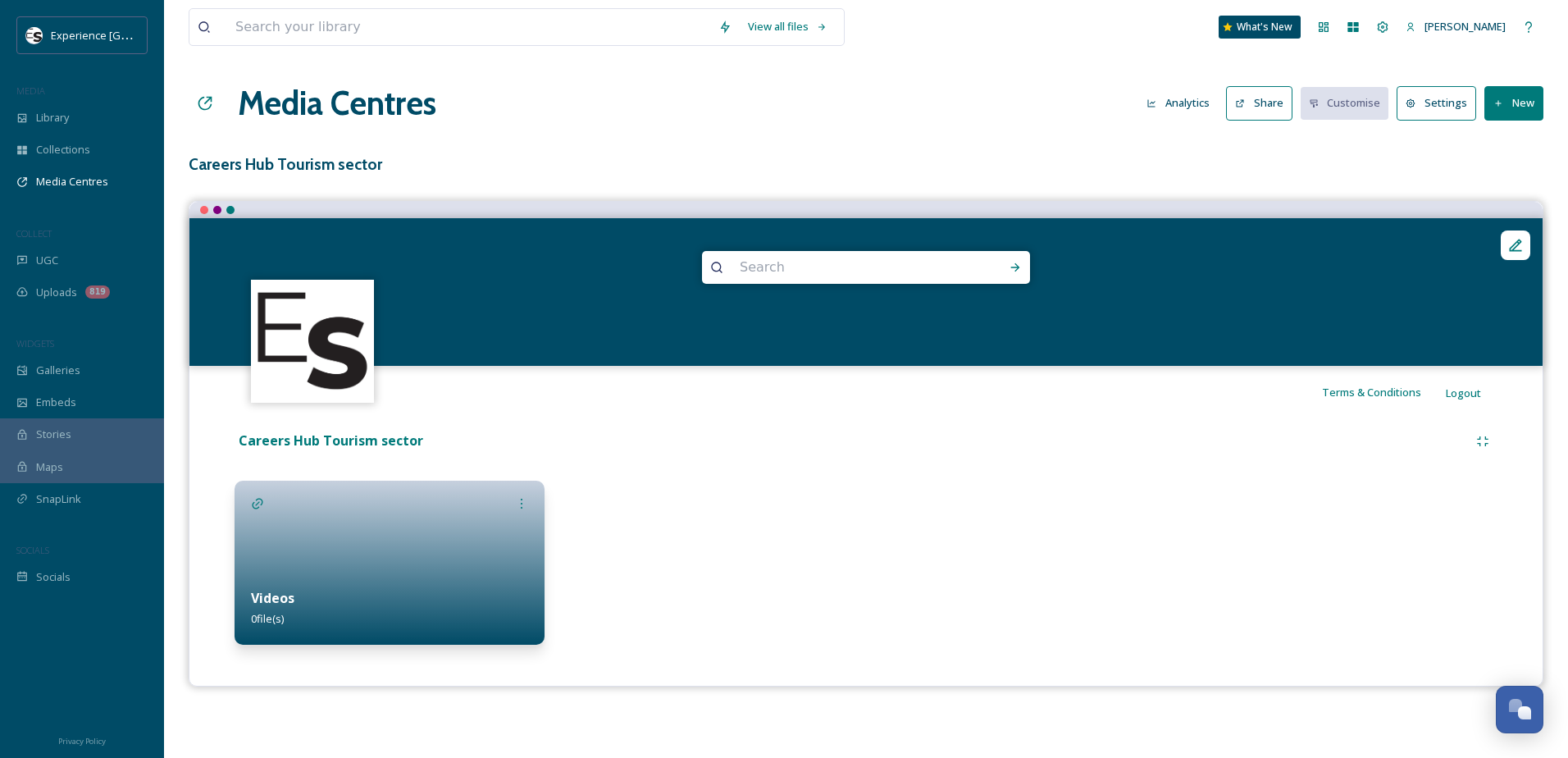
click at [1500, 105] on icon at bounding box center [1498, 103] width 11 height 11
click at [350, 609] on div "Videos 0 file(s)" at bounding box center [389, 608] width 310 height 73
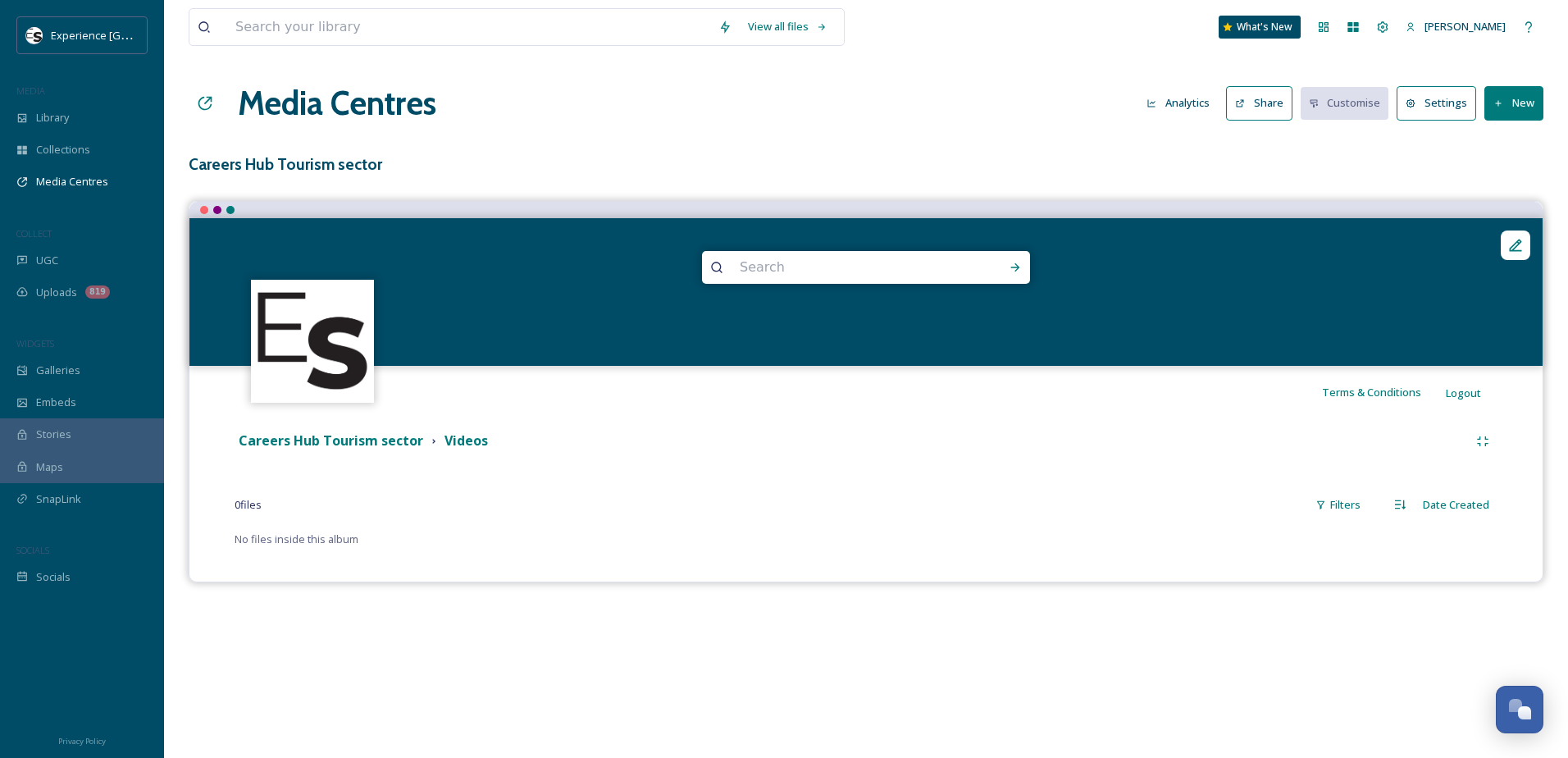
click at [1504, 105] on button "New" at bounding box center [1514, 103] width 59 height 34
click at [1502, 146] on span "Add Files" at bounding box center [1503, 142] width 44 height 16
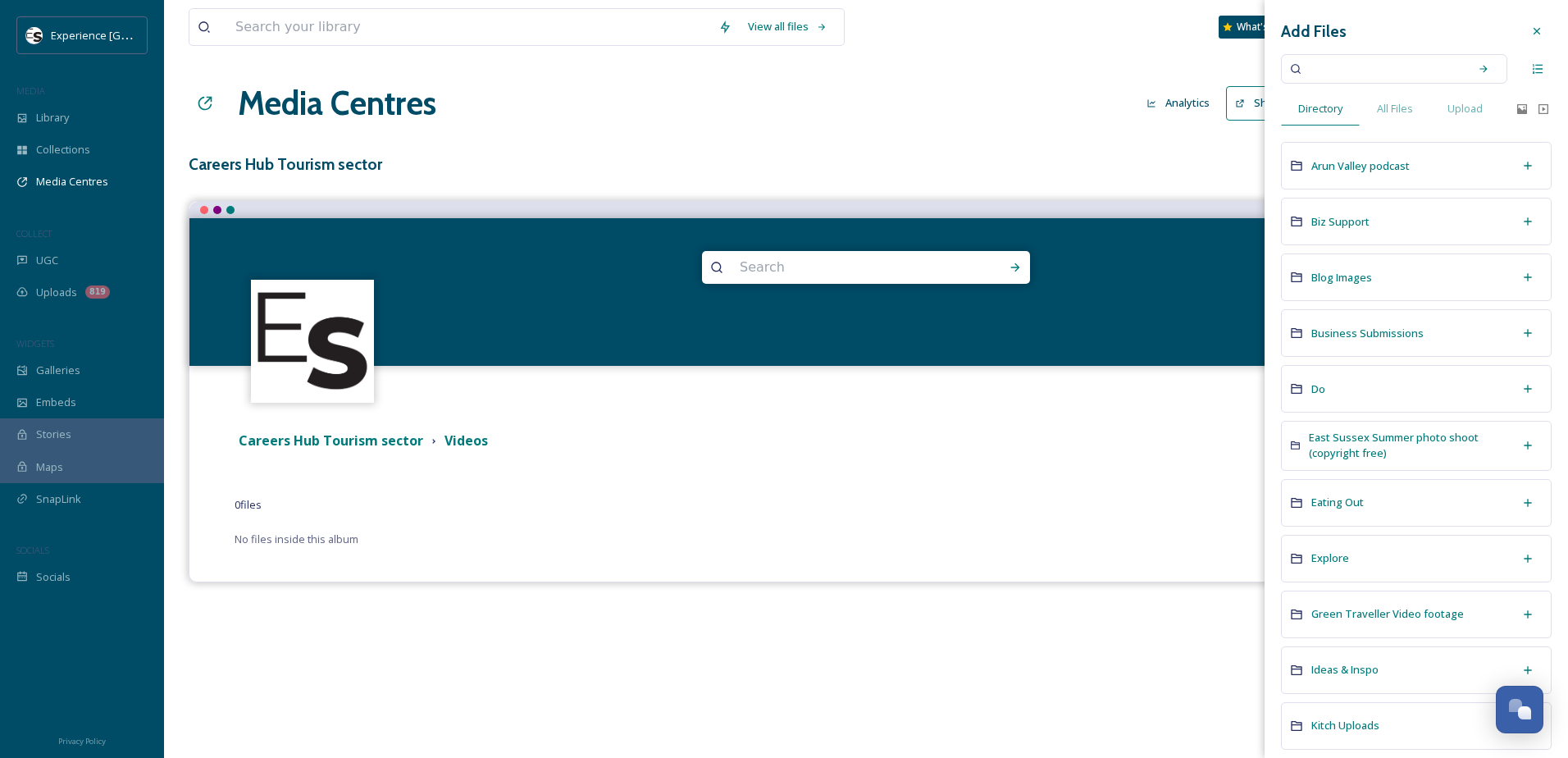
click at [1346, 69] on input at bounding box center [1383, 69] width 155 height 36
type input "school"
click at [1478, 71] on icon at bounding box center [1484, 69] width 12 height 12
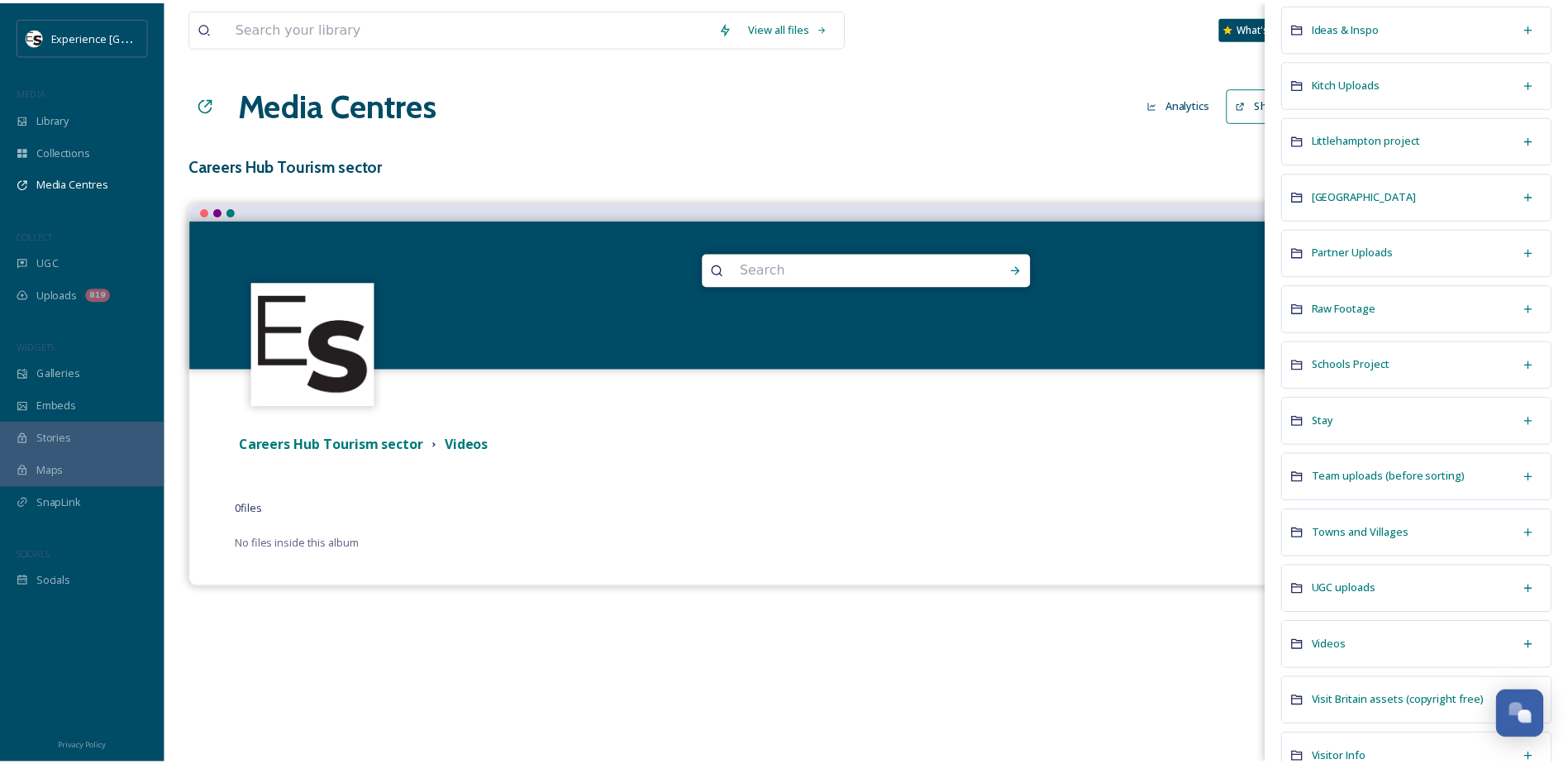
scroll to position [662, 0]
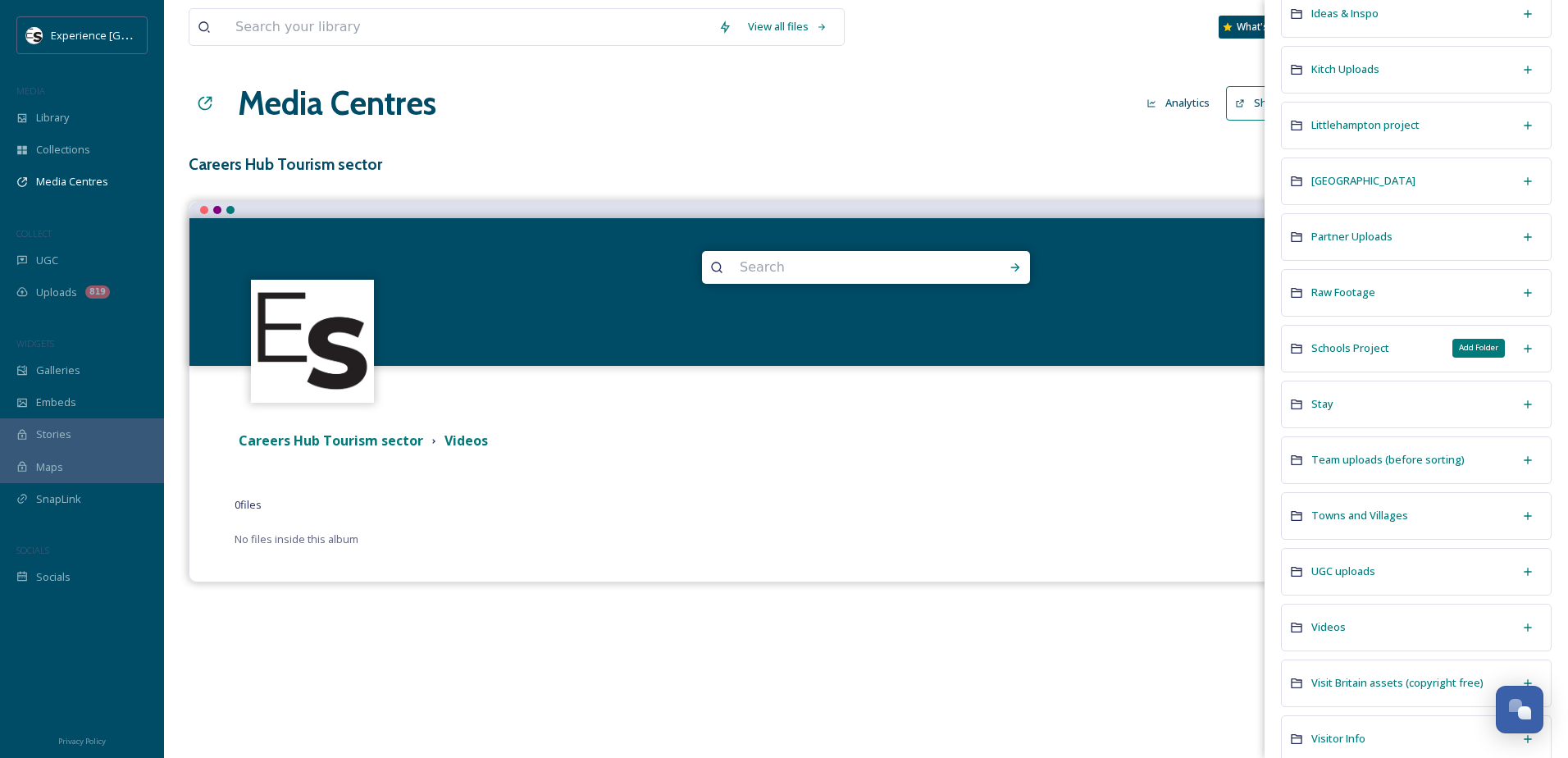
click at [1522, 346] on icon at bounding box center [1528, 348] width 13 height 13
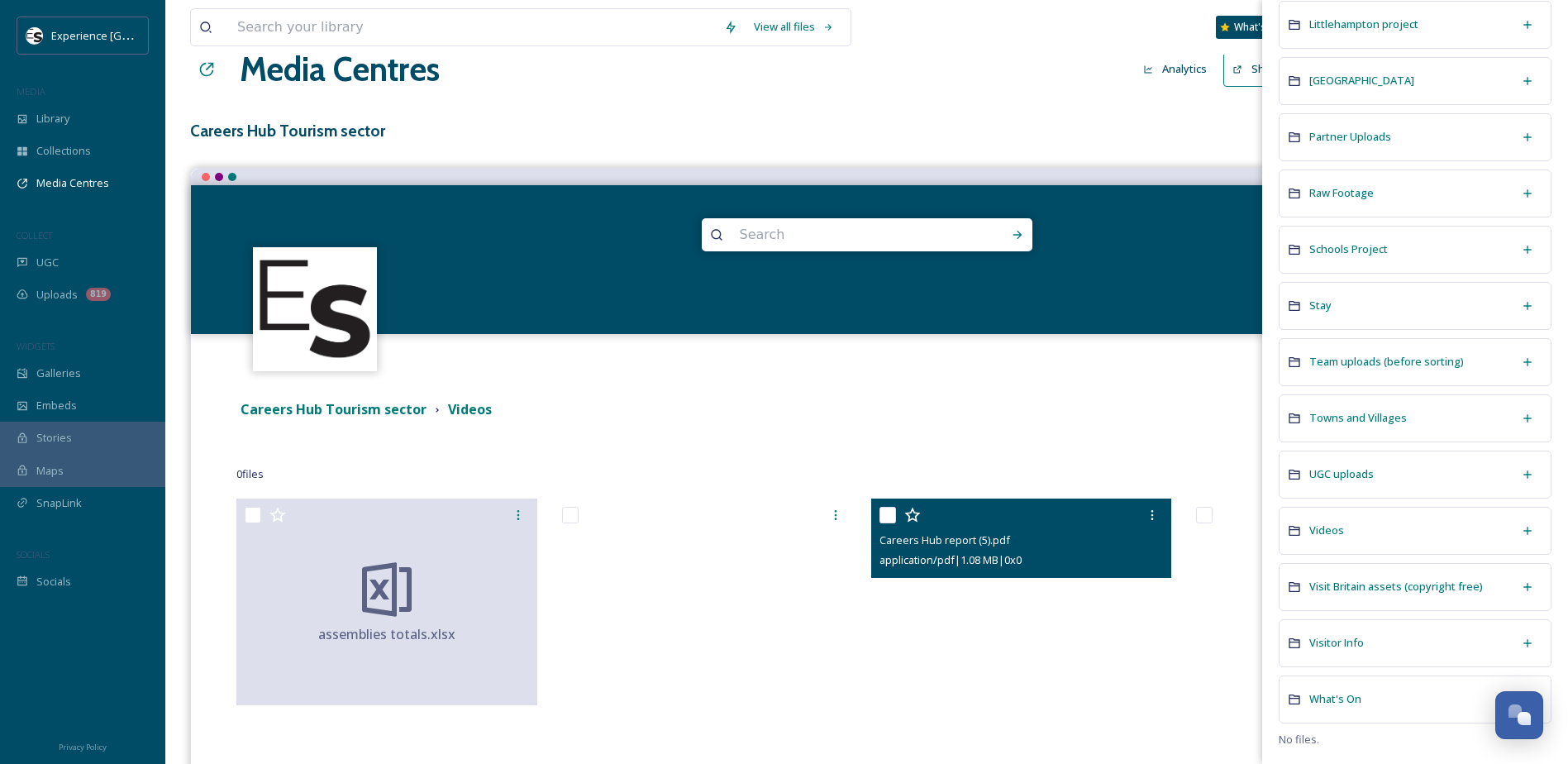
scroll to position [0, 0]
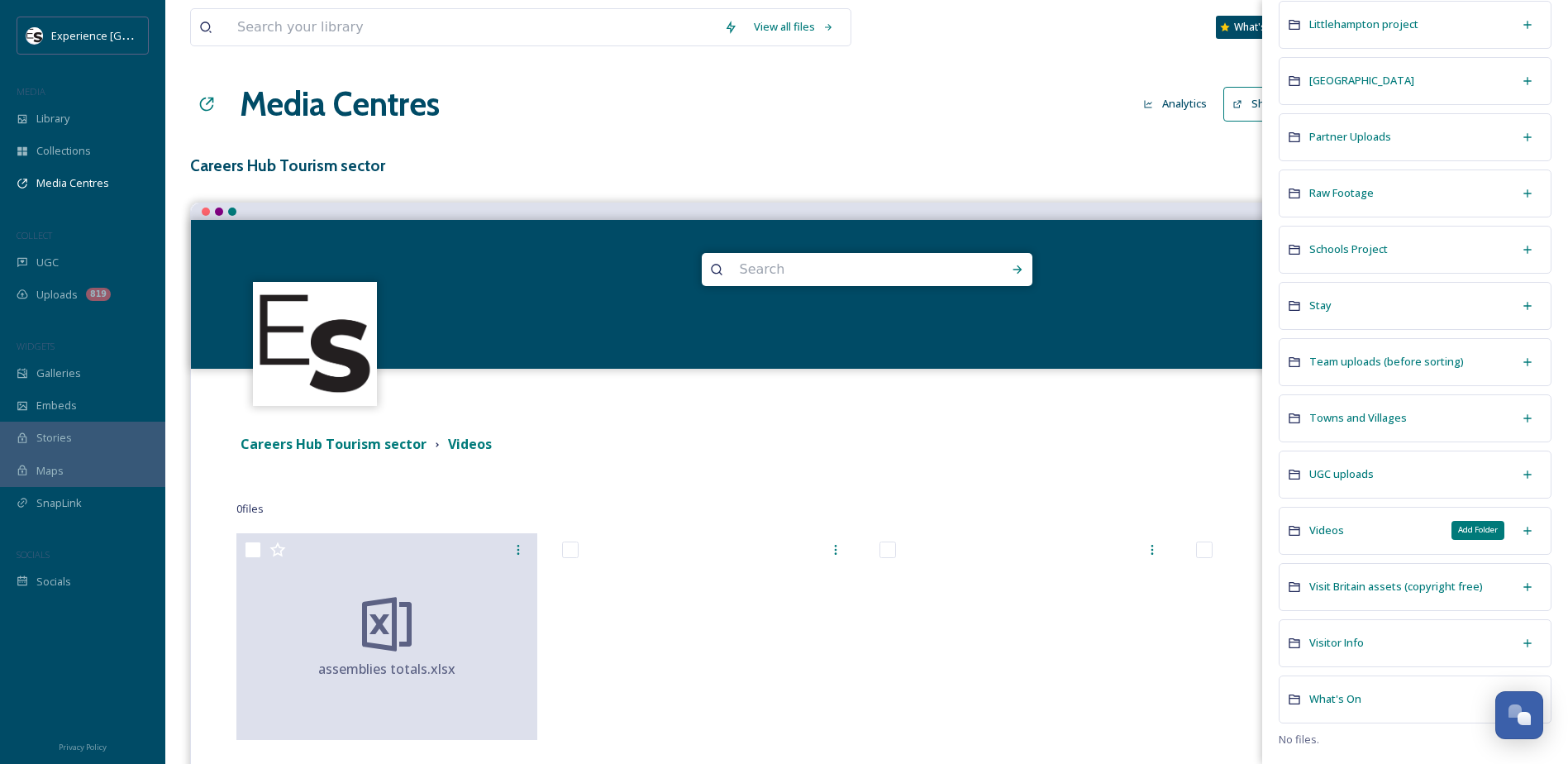
click at [1520, 528] on icon at bounding box center [1526, 531] width 13 height 13
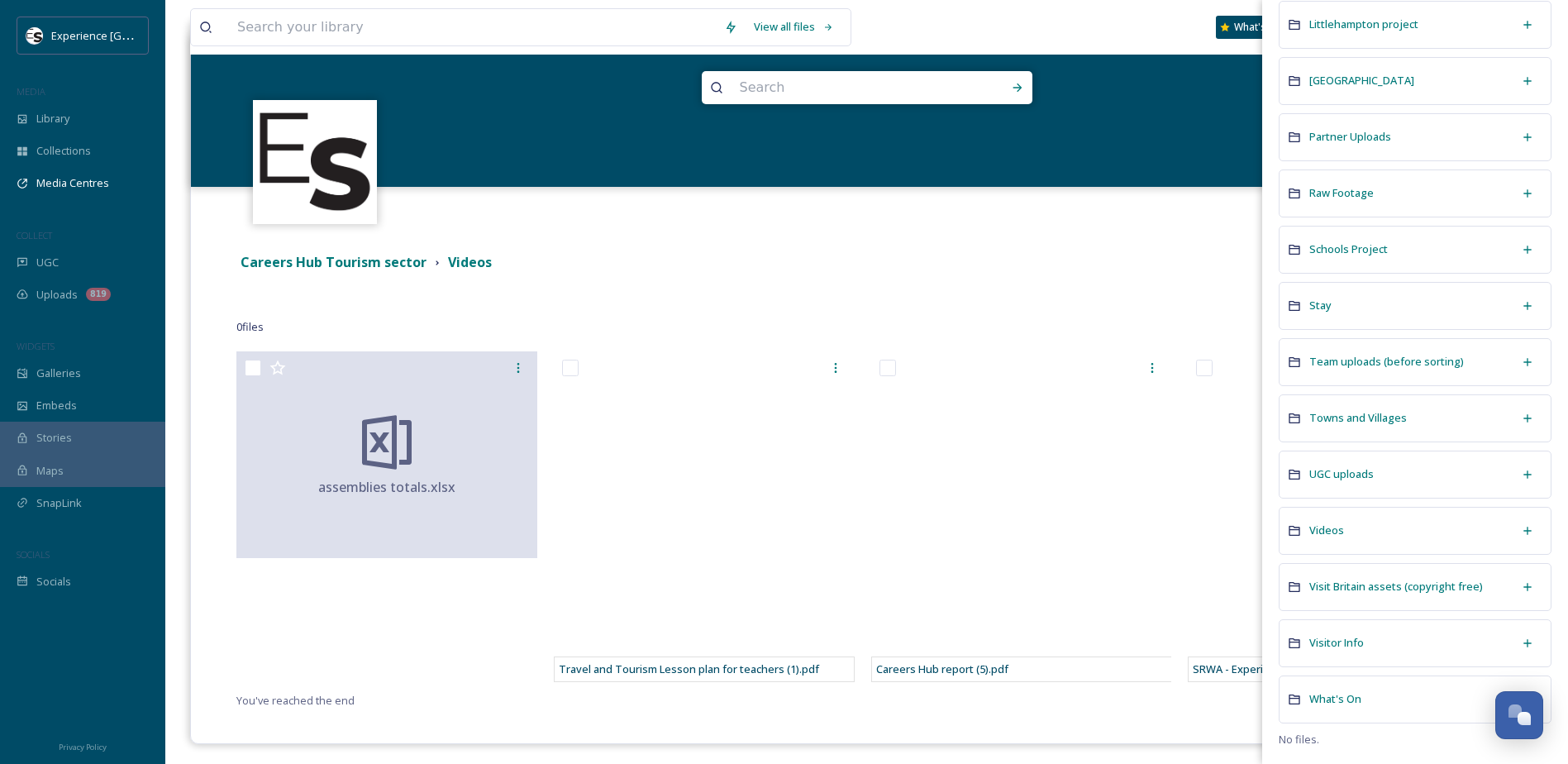
scroll to position [187, 0]
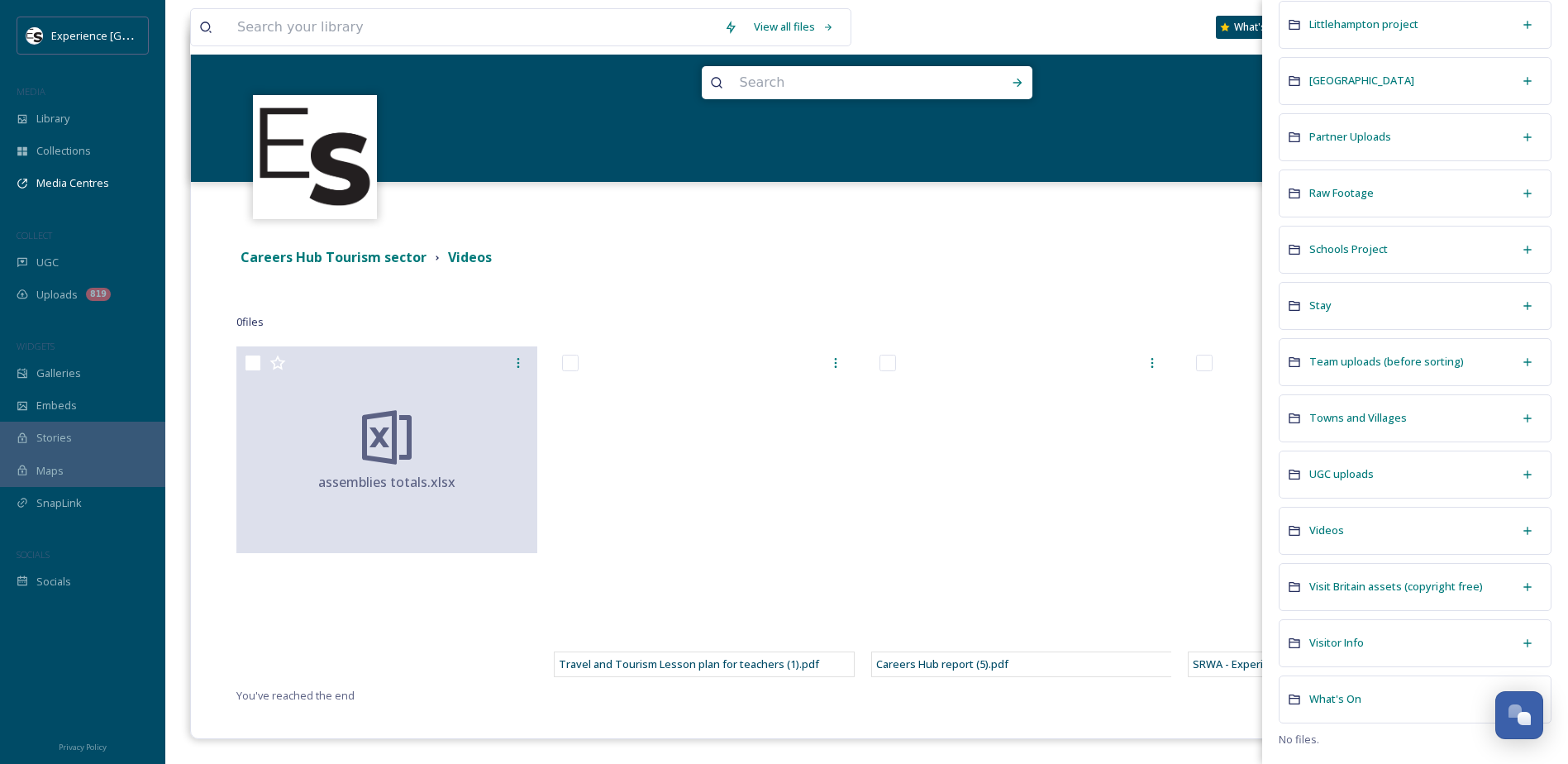
click at [1010, 257] on div "Careers Hub Tourism sector Videos" at bounding box center [851, 257] width 1230 height 21
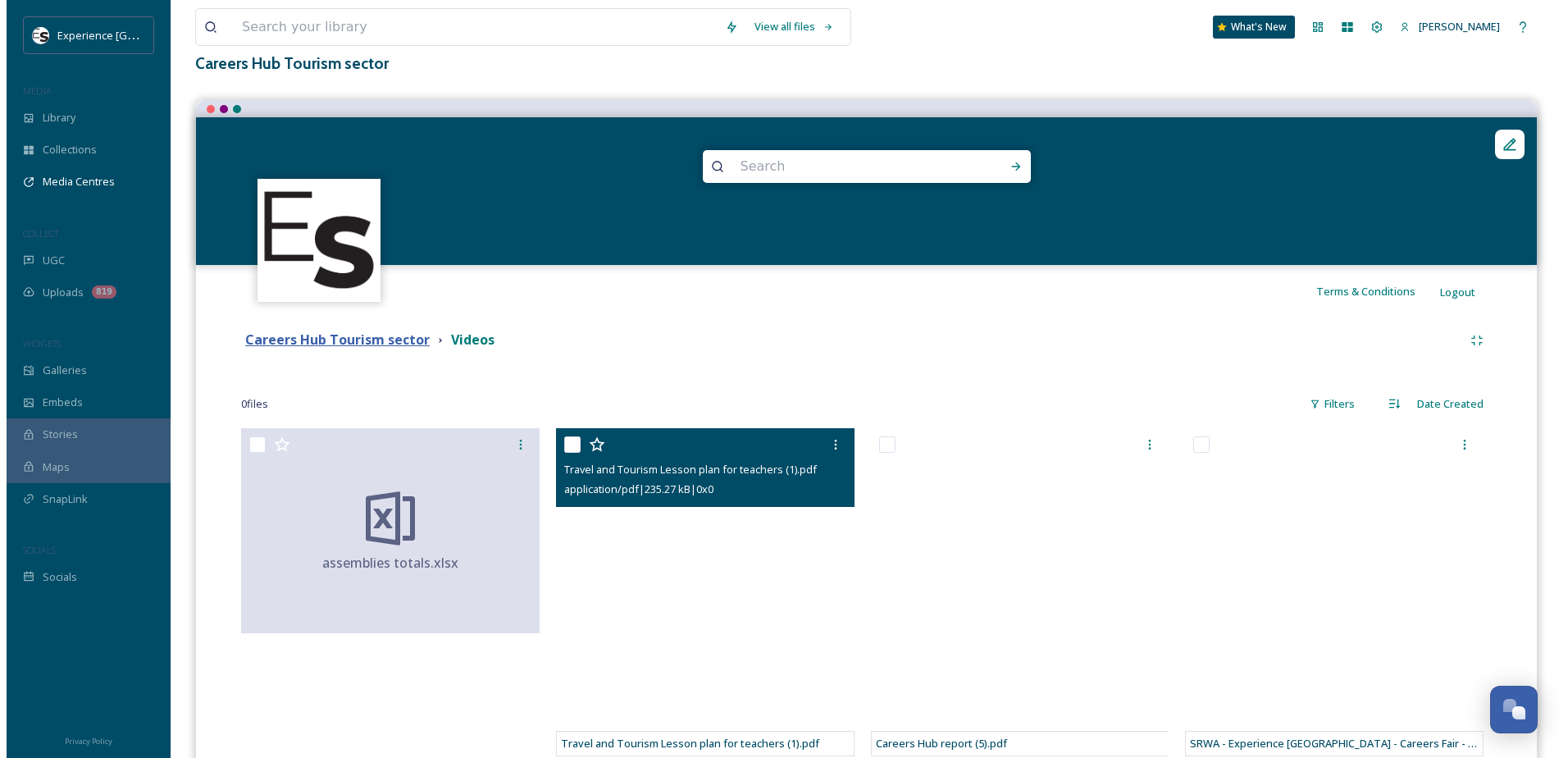
scroll to position [0, 0]
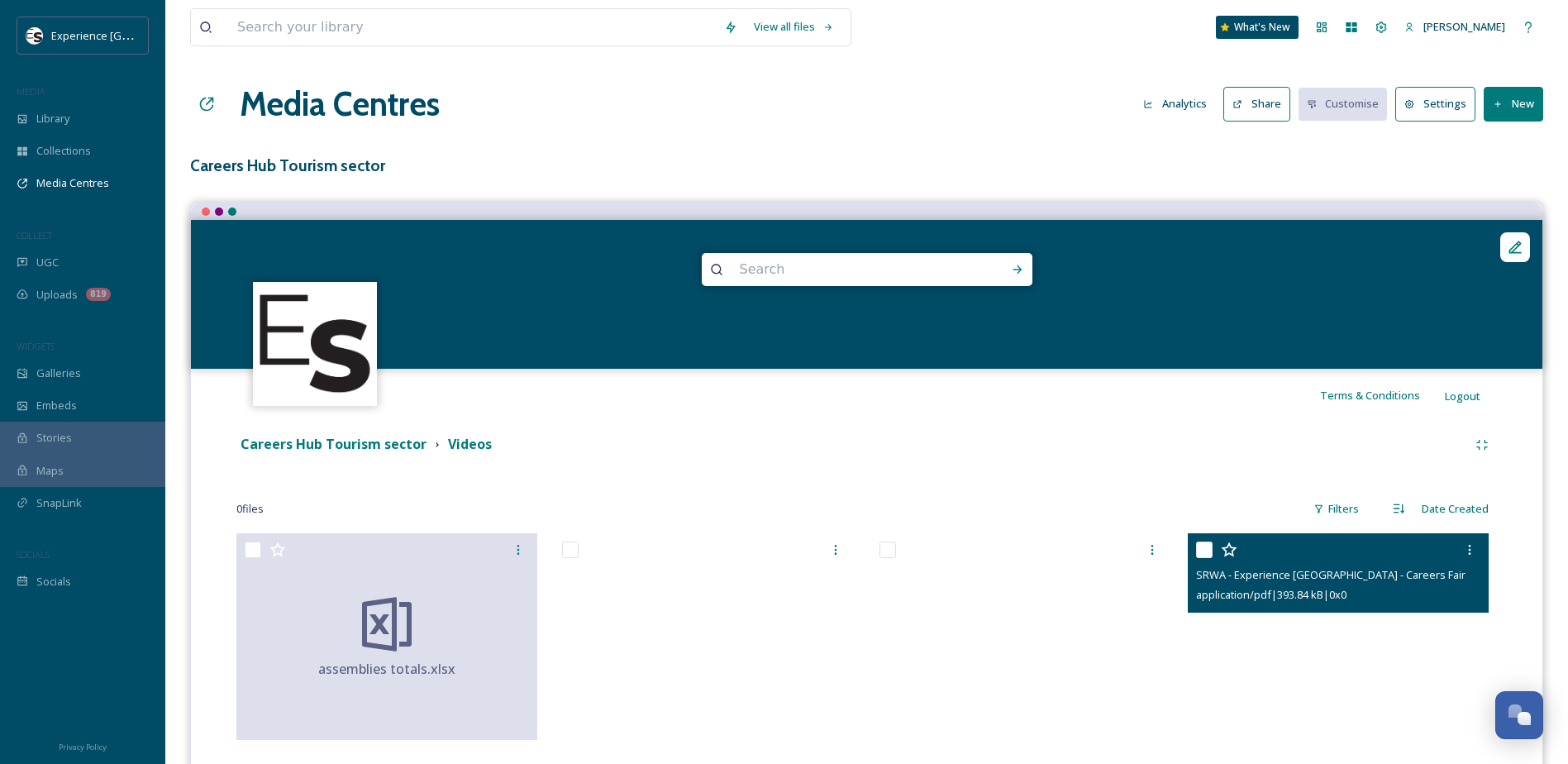
click at [1199, 552] on input "checkbox" at bounding box center [1204, 549] width 17 height 17
checkbox input "true"
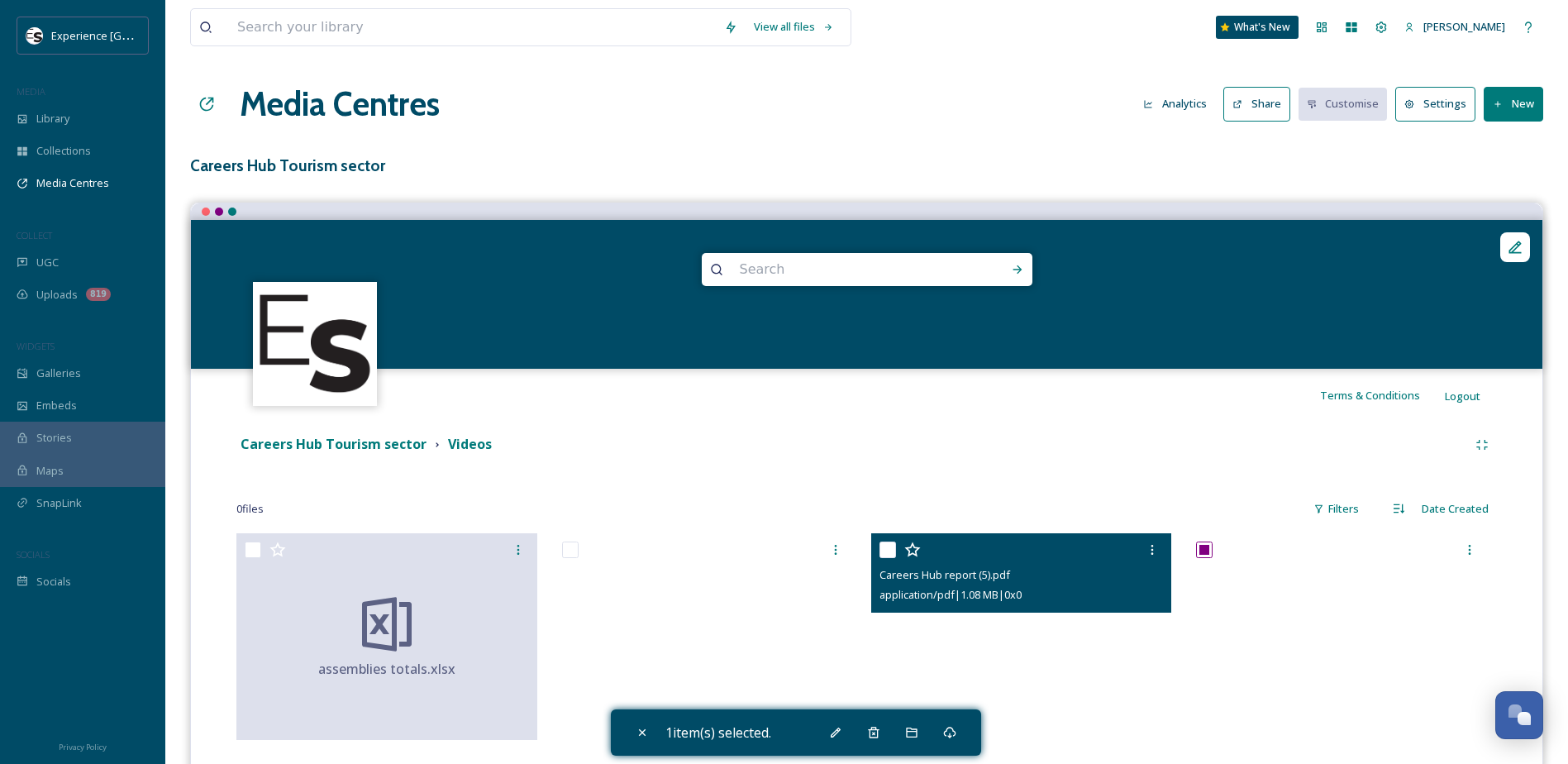
click at [882, 548] on input "checkbox" at bounding box center [887, 549] width 17 height 17
checkbox input "true"
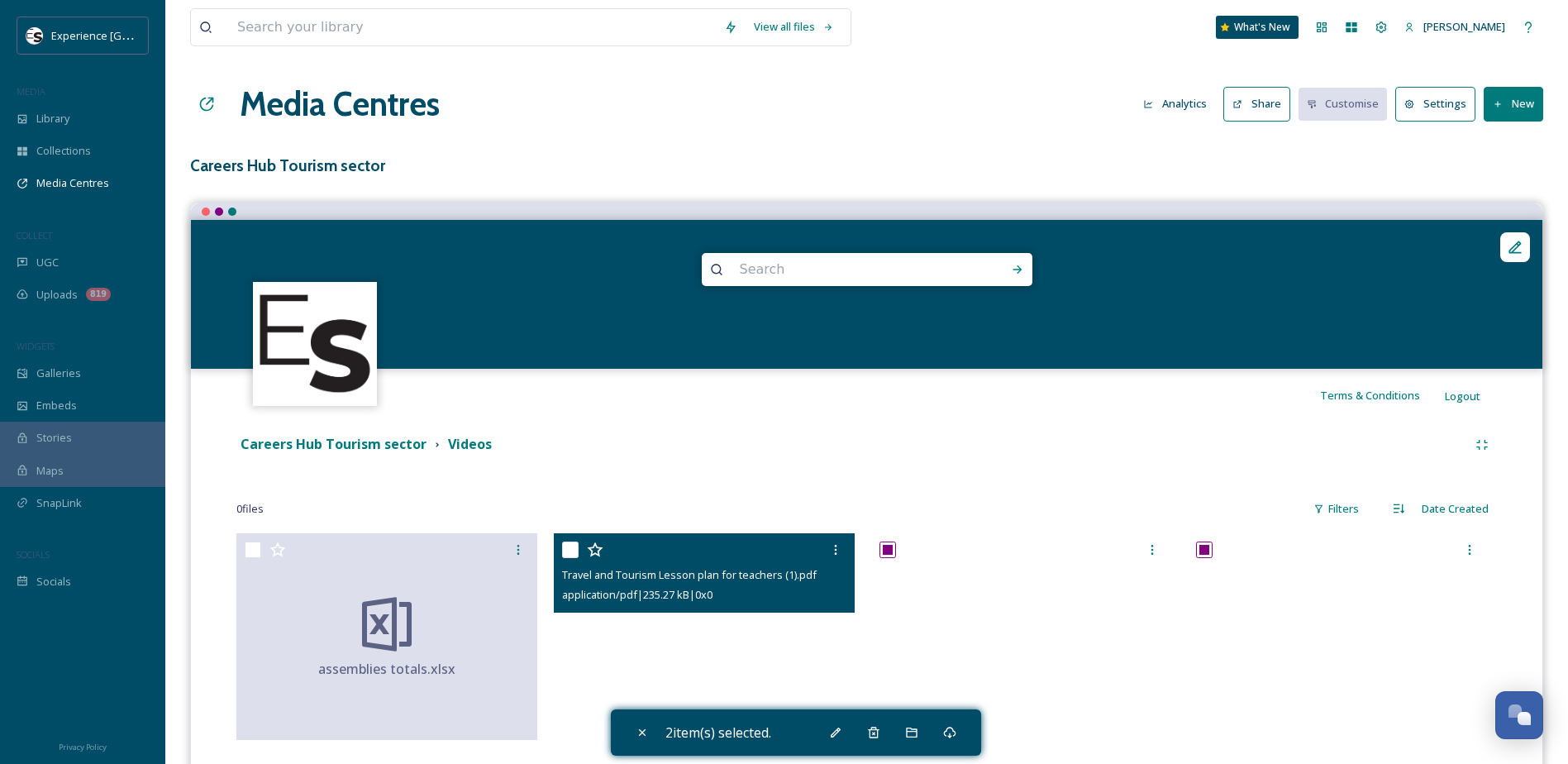
click at [565, 550] on input "checkbox" at bounding box center [570, 549] width 17 height 17
checkbox input "true"
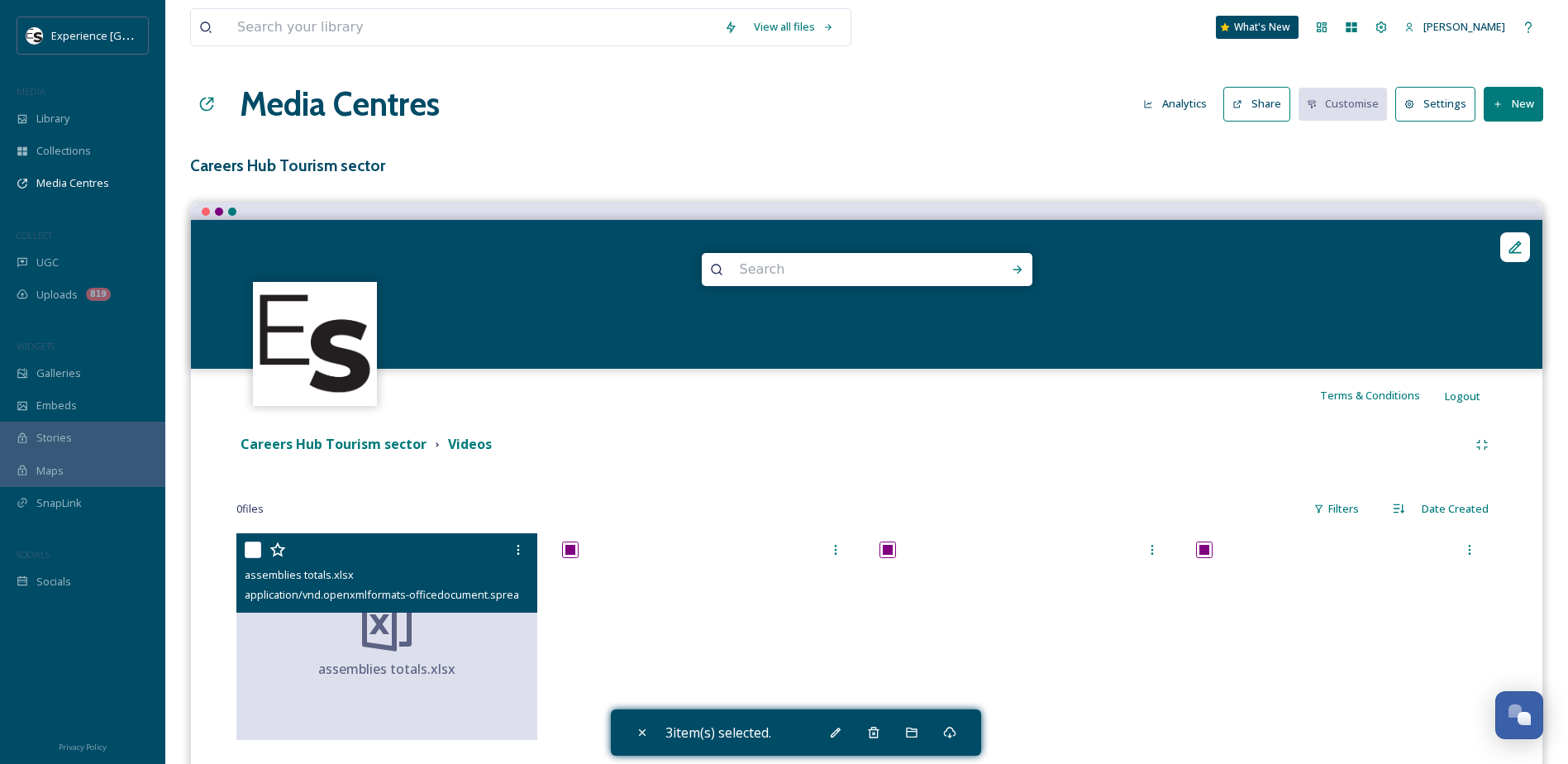
click at [248, 545] on input "checkbox" at bounding box center [252, 549] width 17 height 17
checkbox input "true"
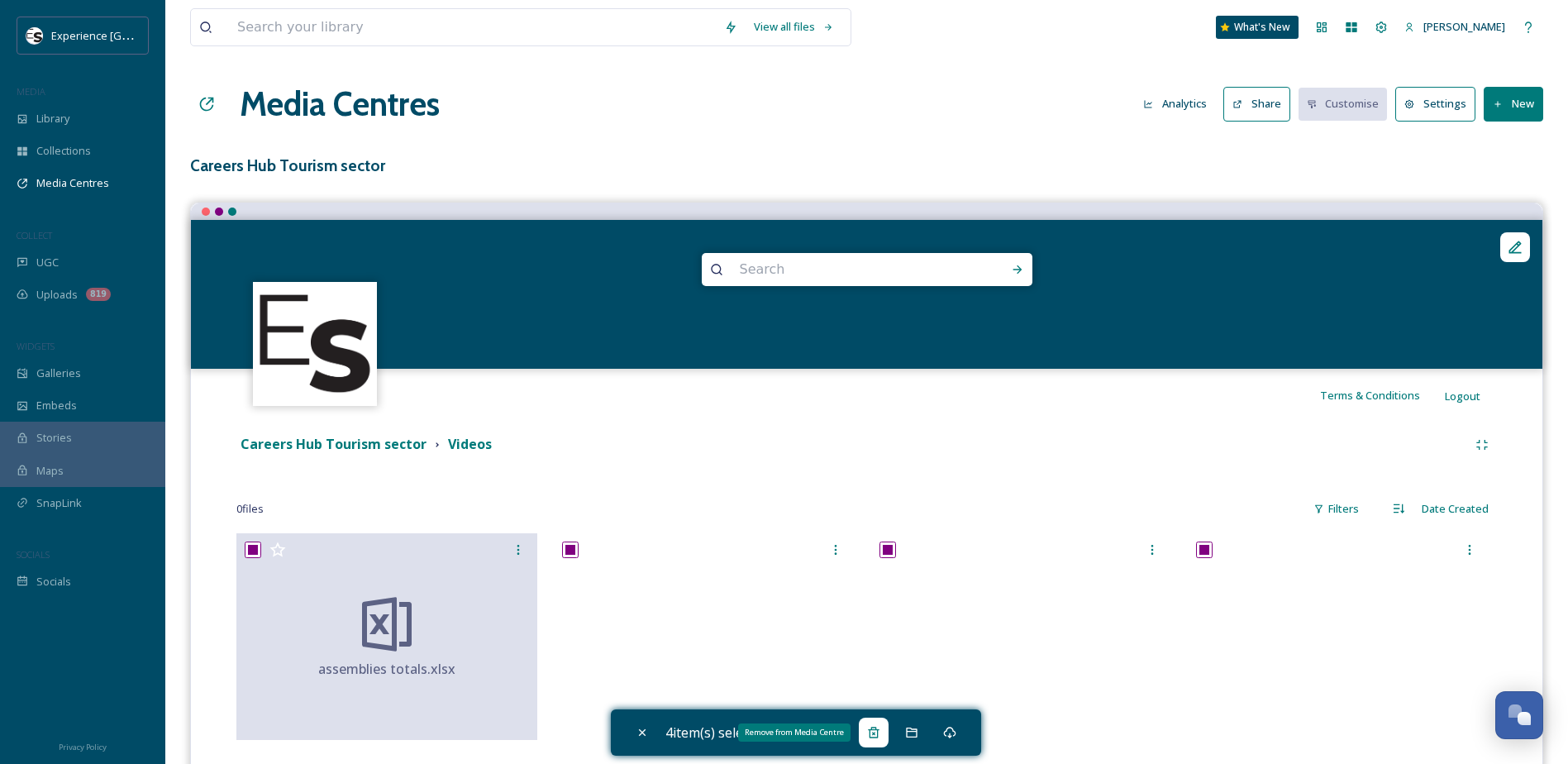
click at [880, 733] on icon at bounding box center [873, 732] width 13 height 13
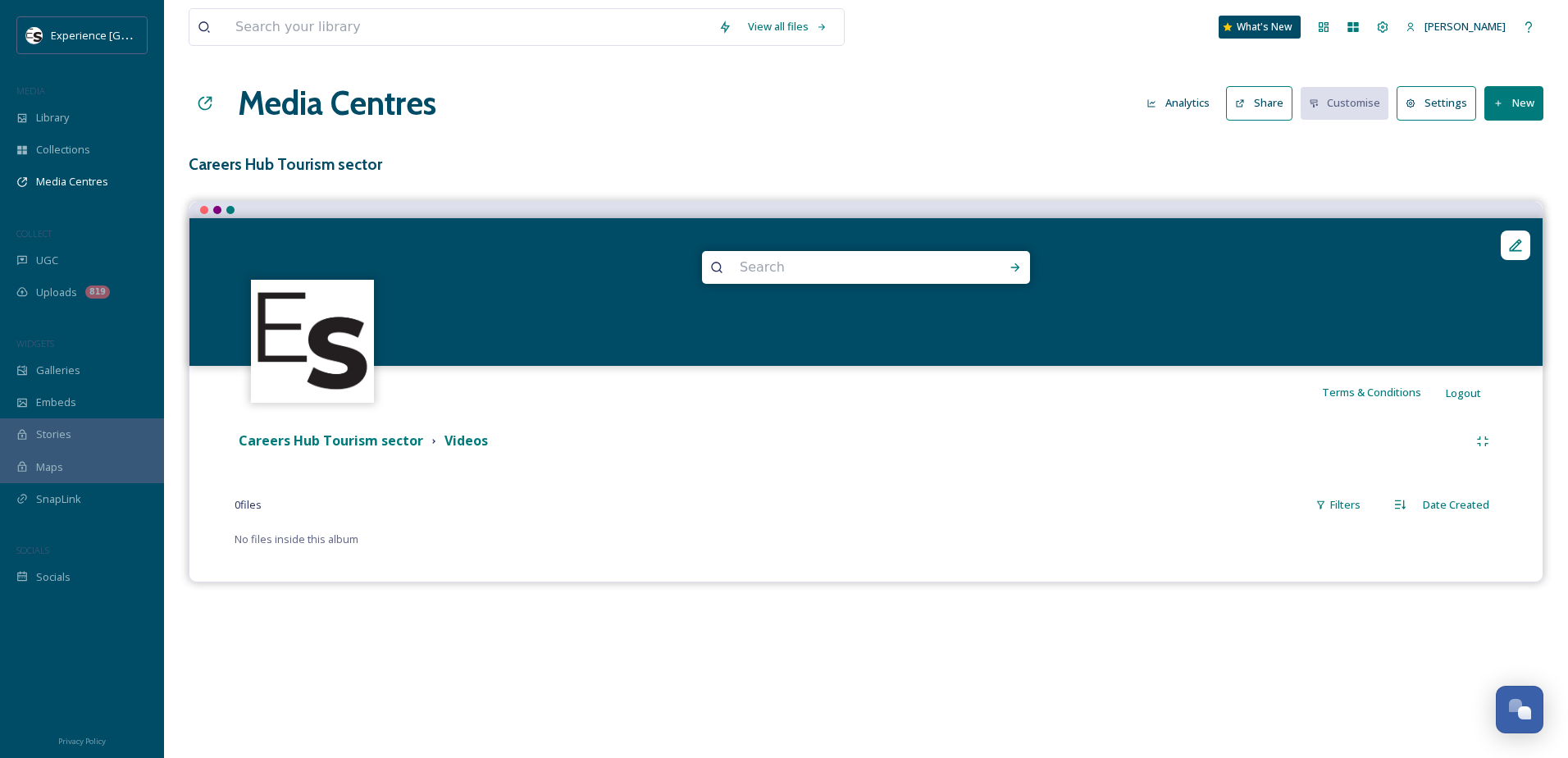
click at [1511, 103] on button "New" at bounding box center [1514, 103] width 59 height 34
click at [1493, 140] on span "Add Files" at bounding box center [1503, 142] width 44 height 16
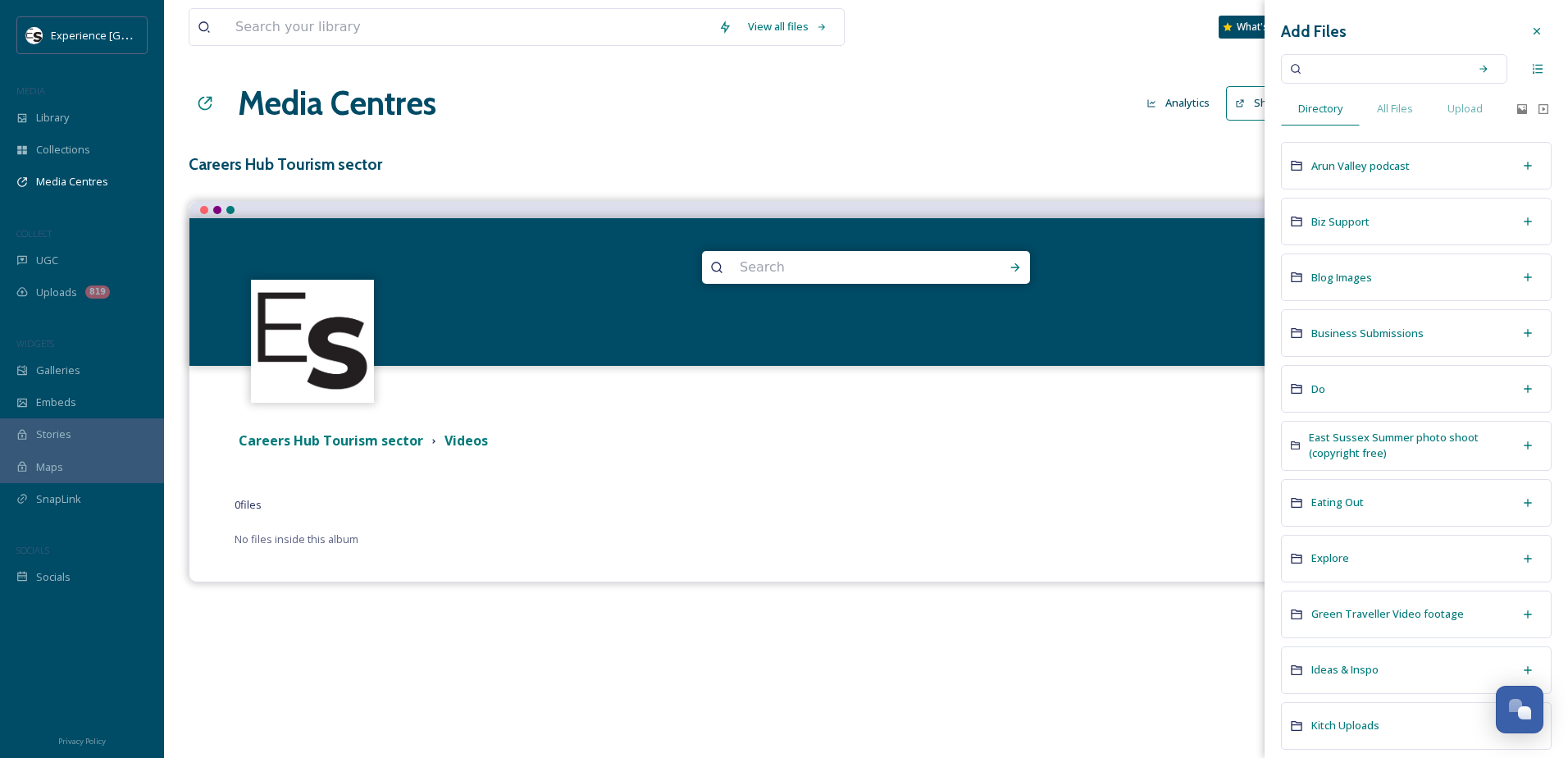
click at [1531, 32] on icon at bounding box center [1536, 31] width 13 height 13
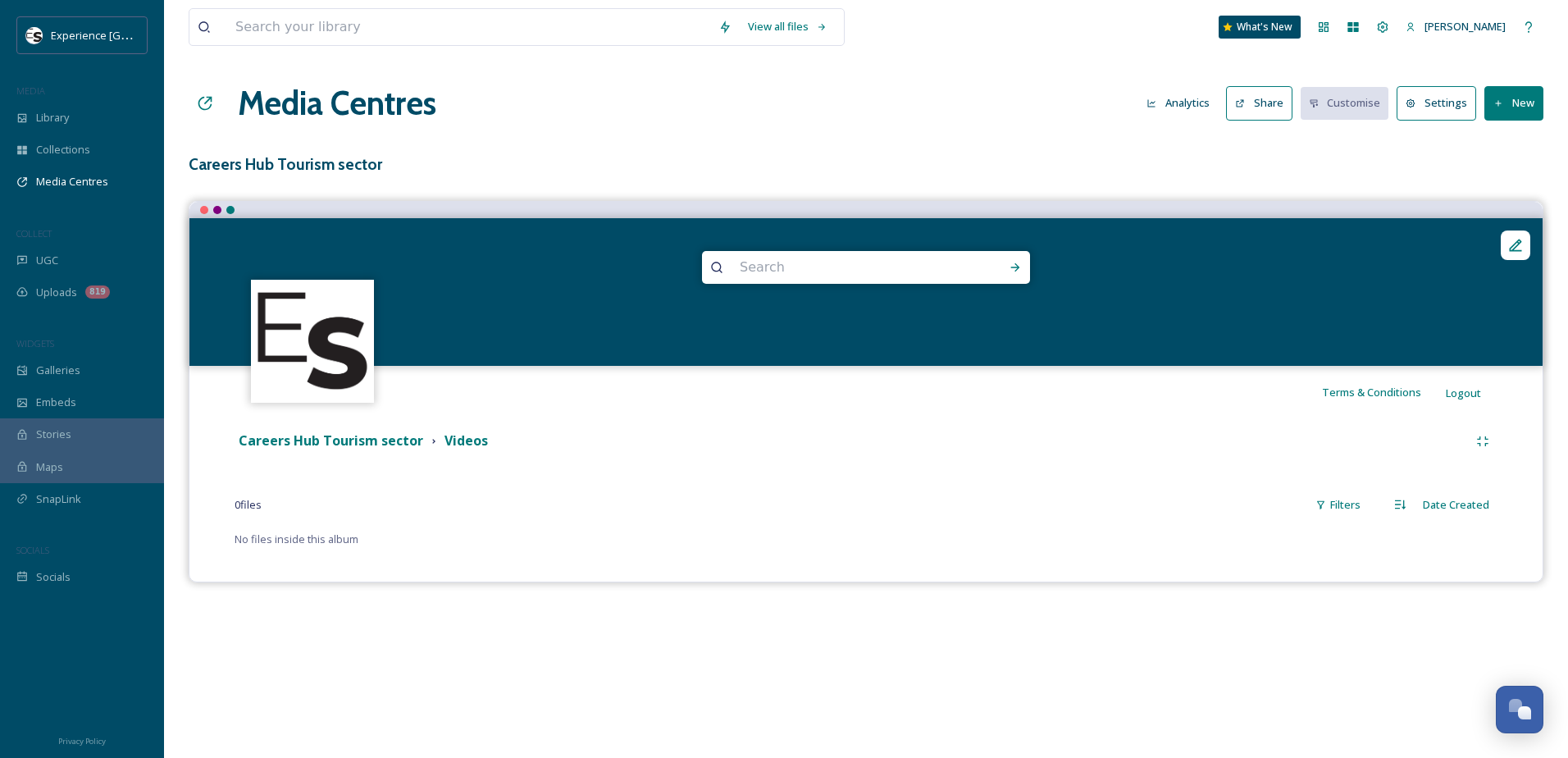
click at [1521, 101] on button "New" at bounding box center [1514, 103] width 59 height 34
click at [1498, 144] on span "Add Files" at bounding box center [1503, 142] width 44 height 16
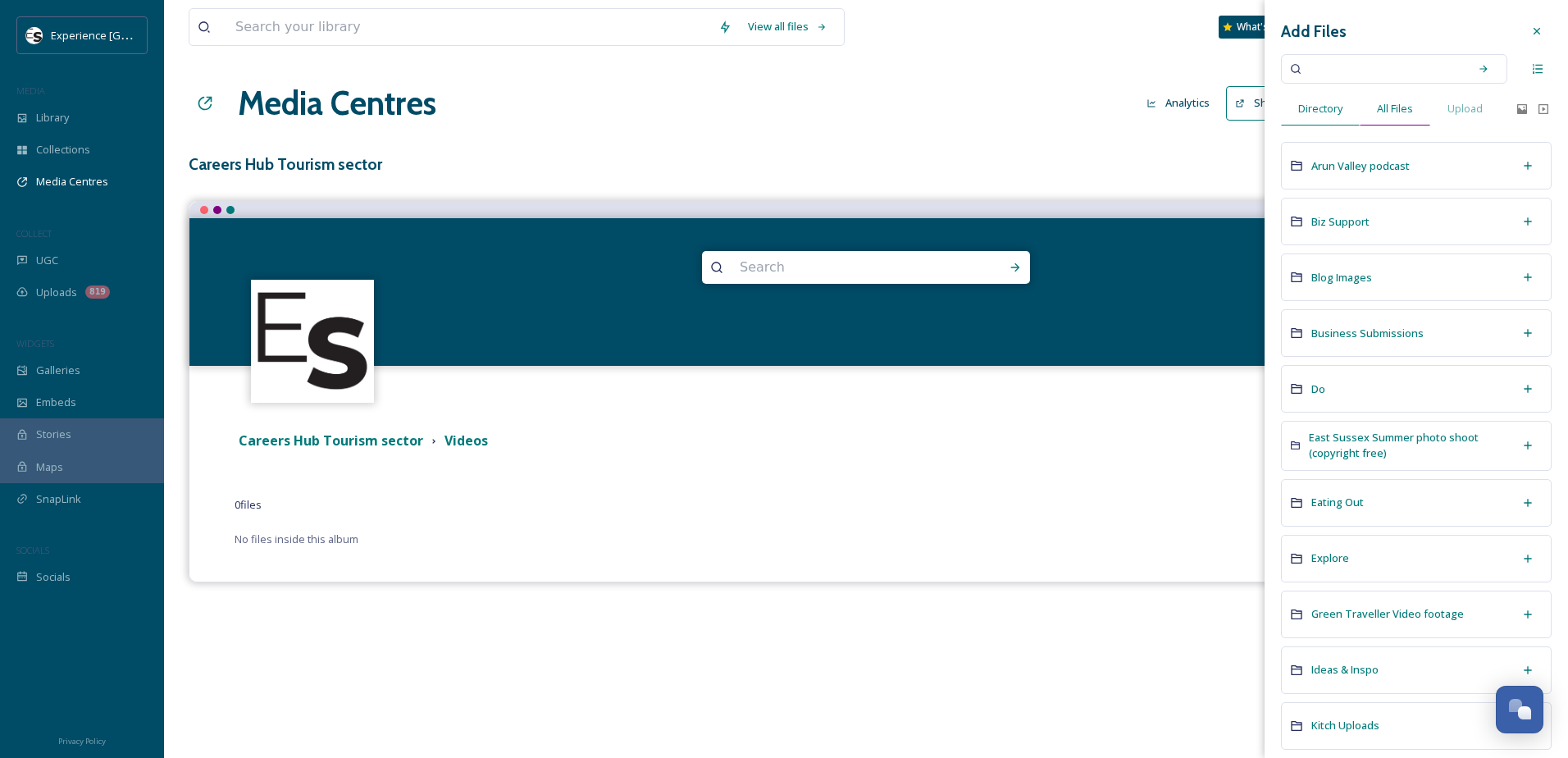
click at [1394, 115] on span "All Files" at bounding box center [1395, 108] width 36 height 16
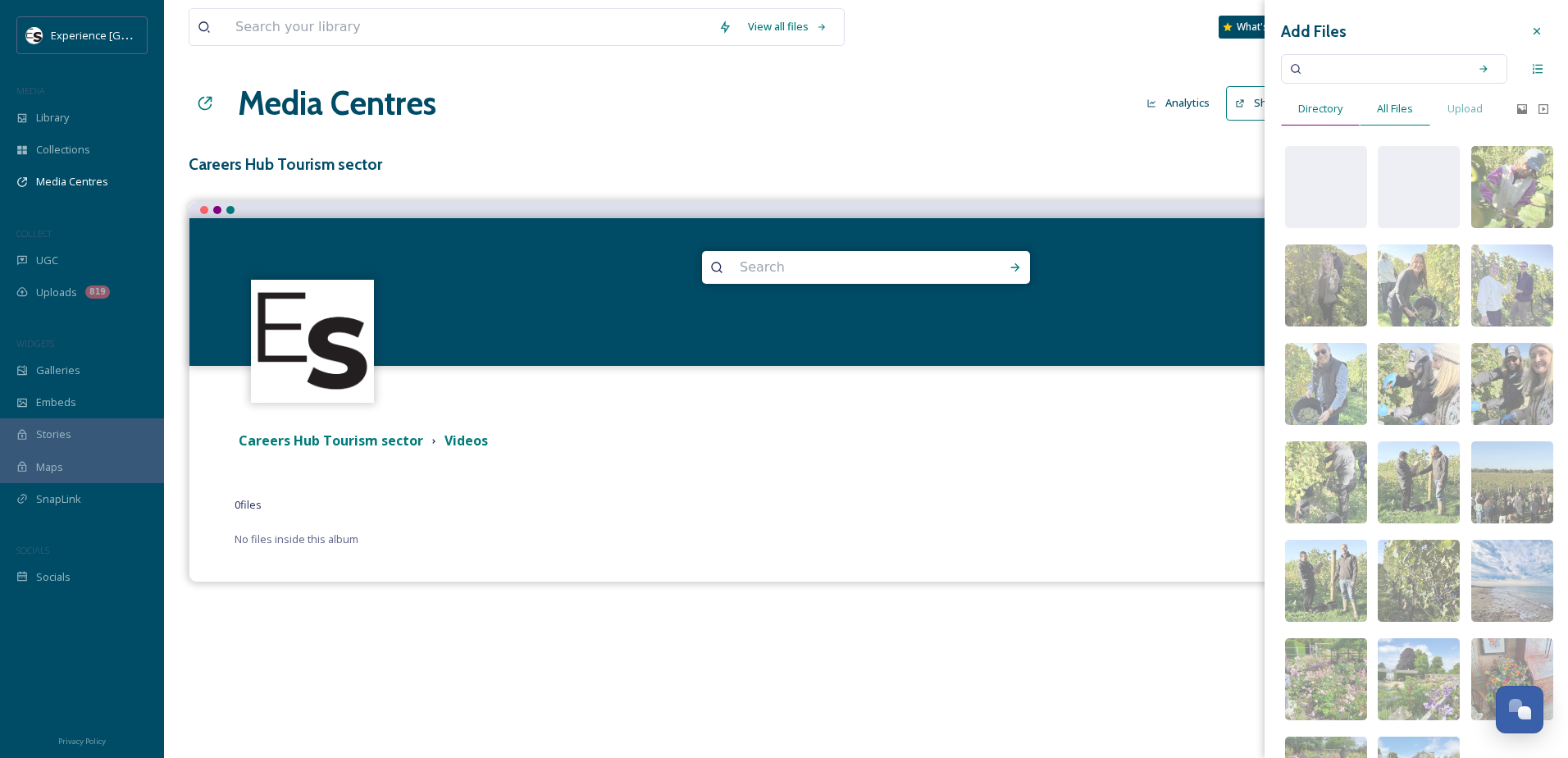
click at [1329, 114] on span "Directory" at bounding box center [1320, 108] width 44 height 16
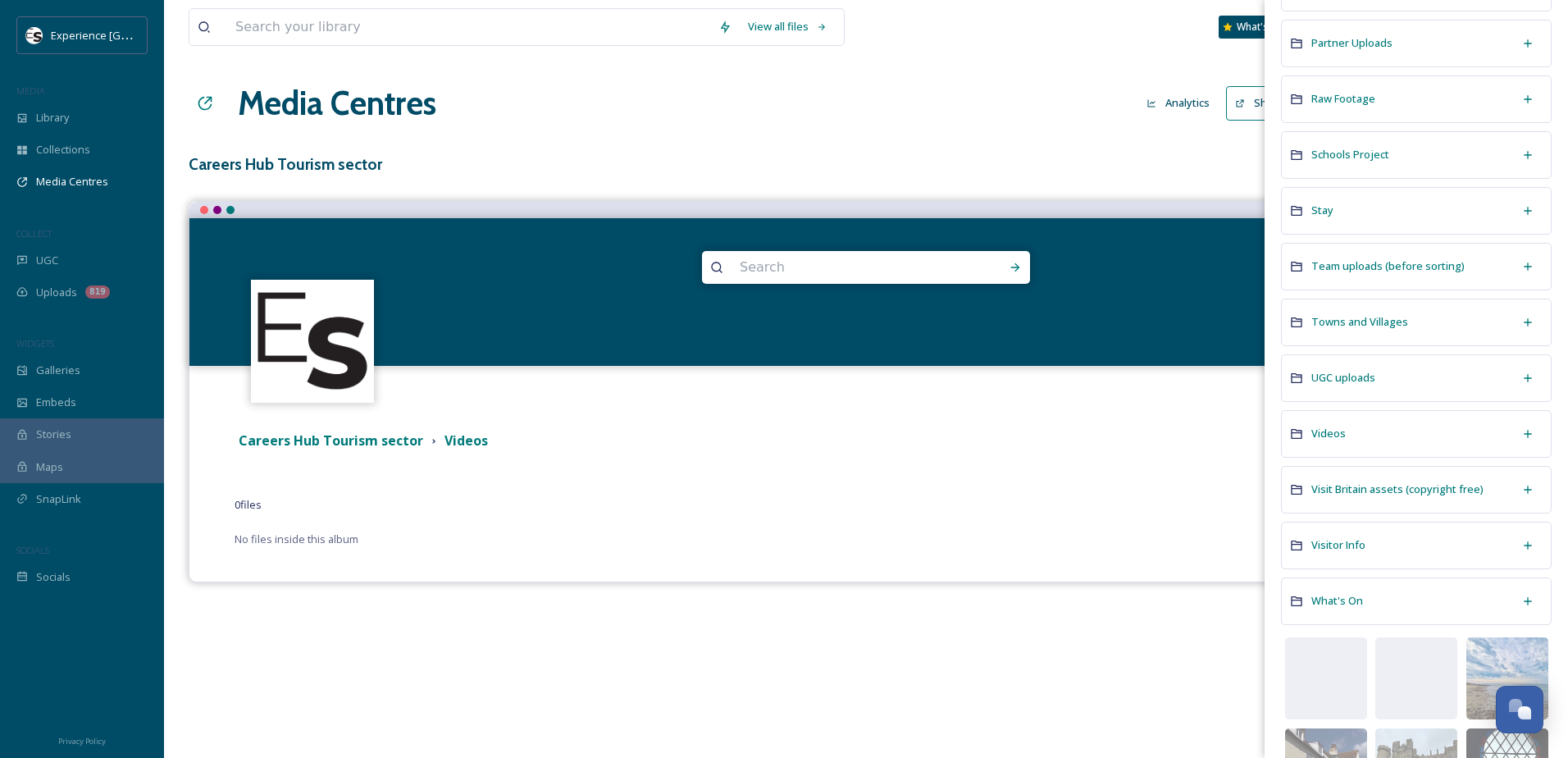
scroll to position [820, 0]
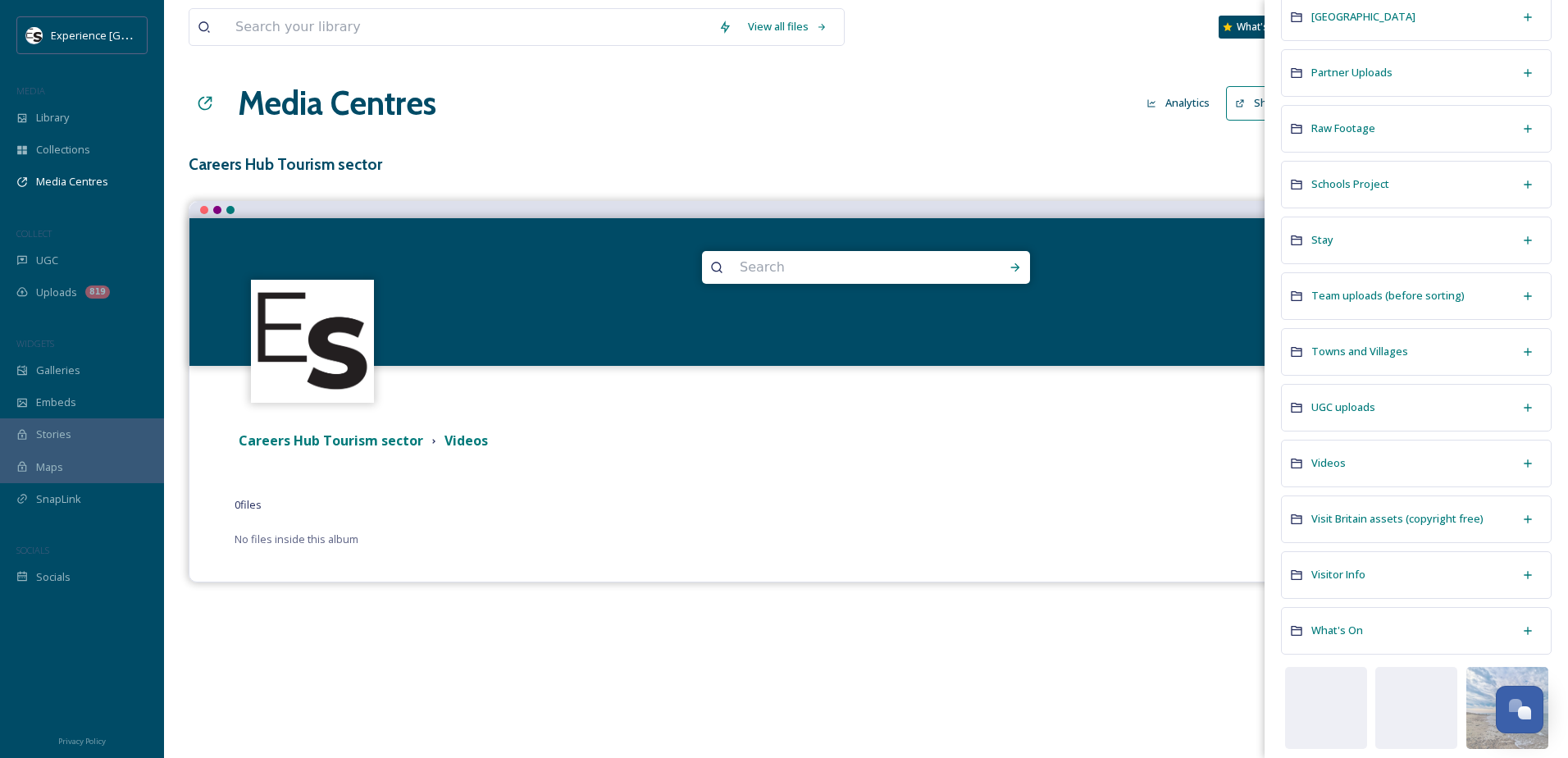
click at [1439, 178] on div "Schools Project" at bounding box center [1416, 184] width 271 height 47
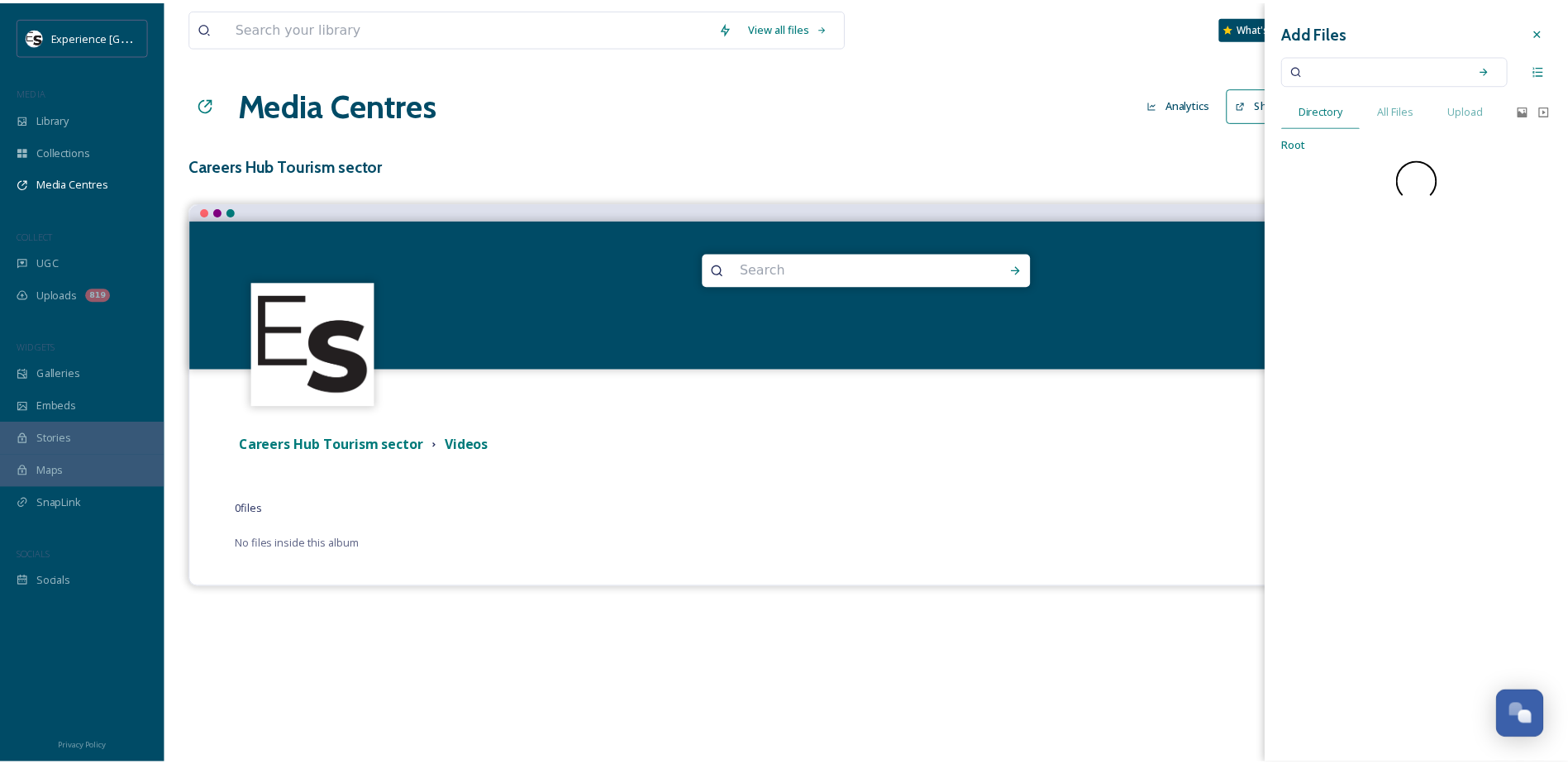
scroll to position [0, 0]
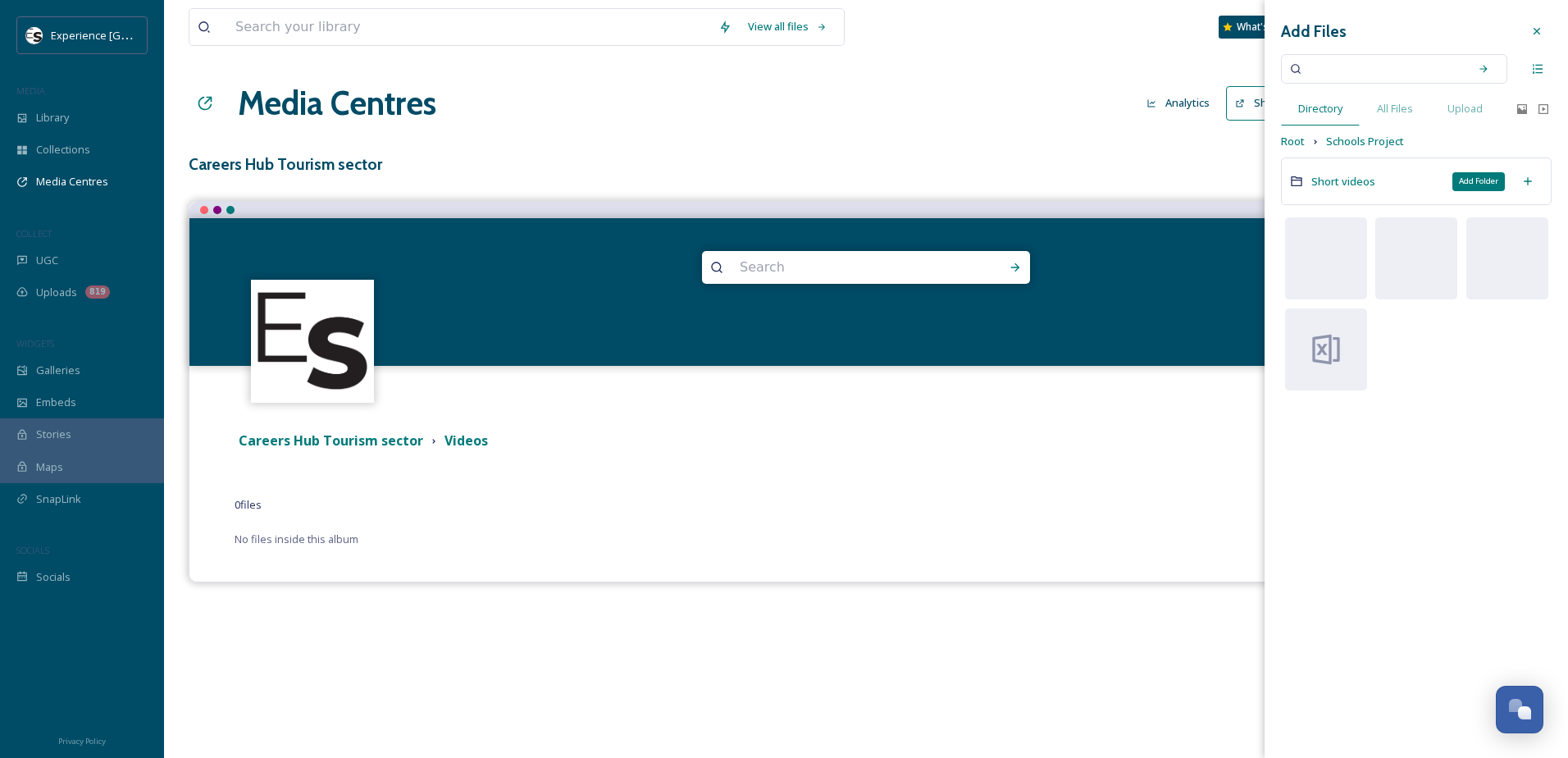
click at [1527, 178] on icon at bounding box center [1528, 180] width 13 height 13
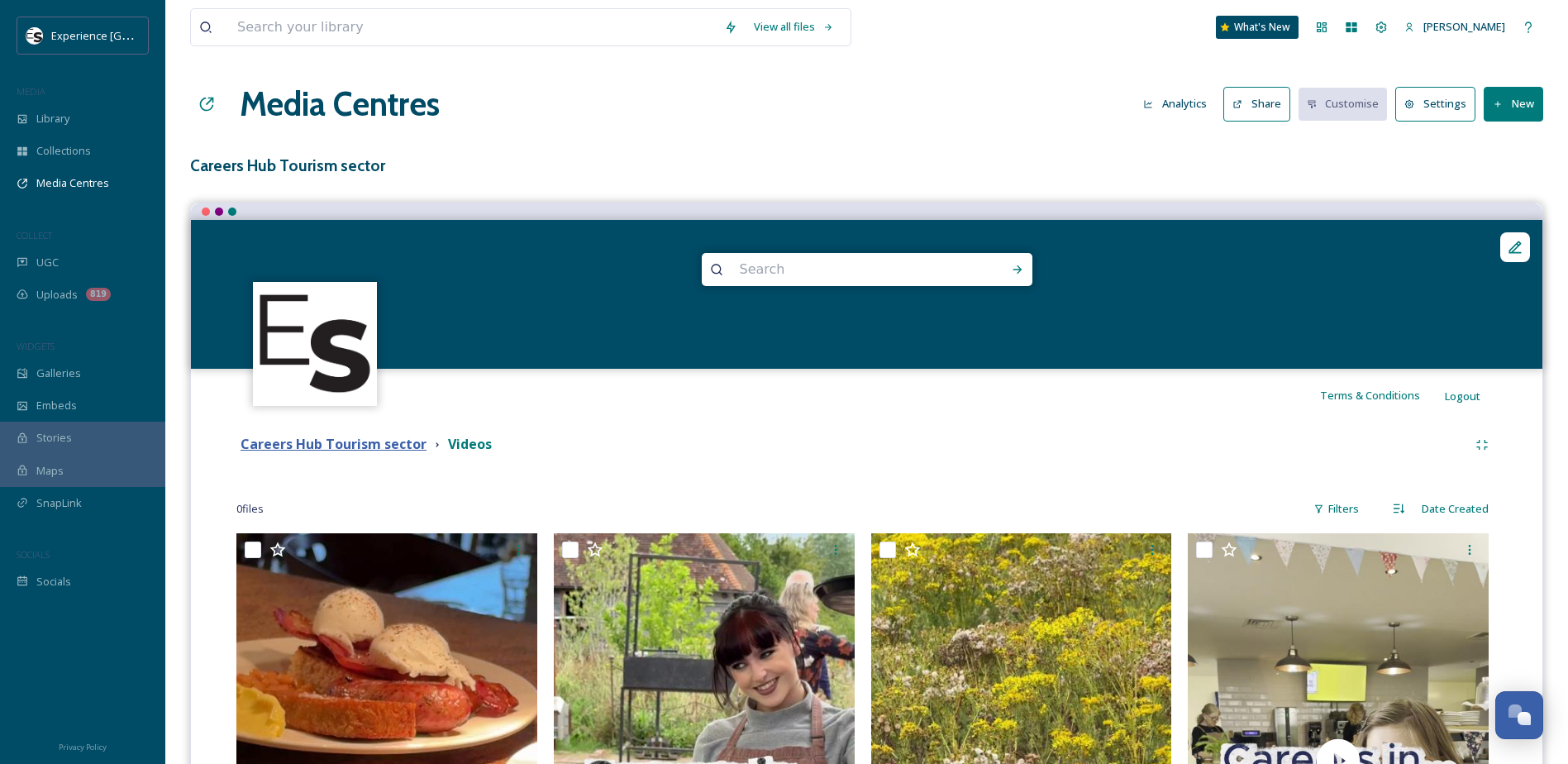
click at [381, 449] on strong "Careers Hub Tourism sector" at bounding box center [333, 444] width 186 height 18
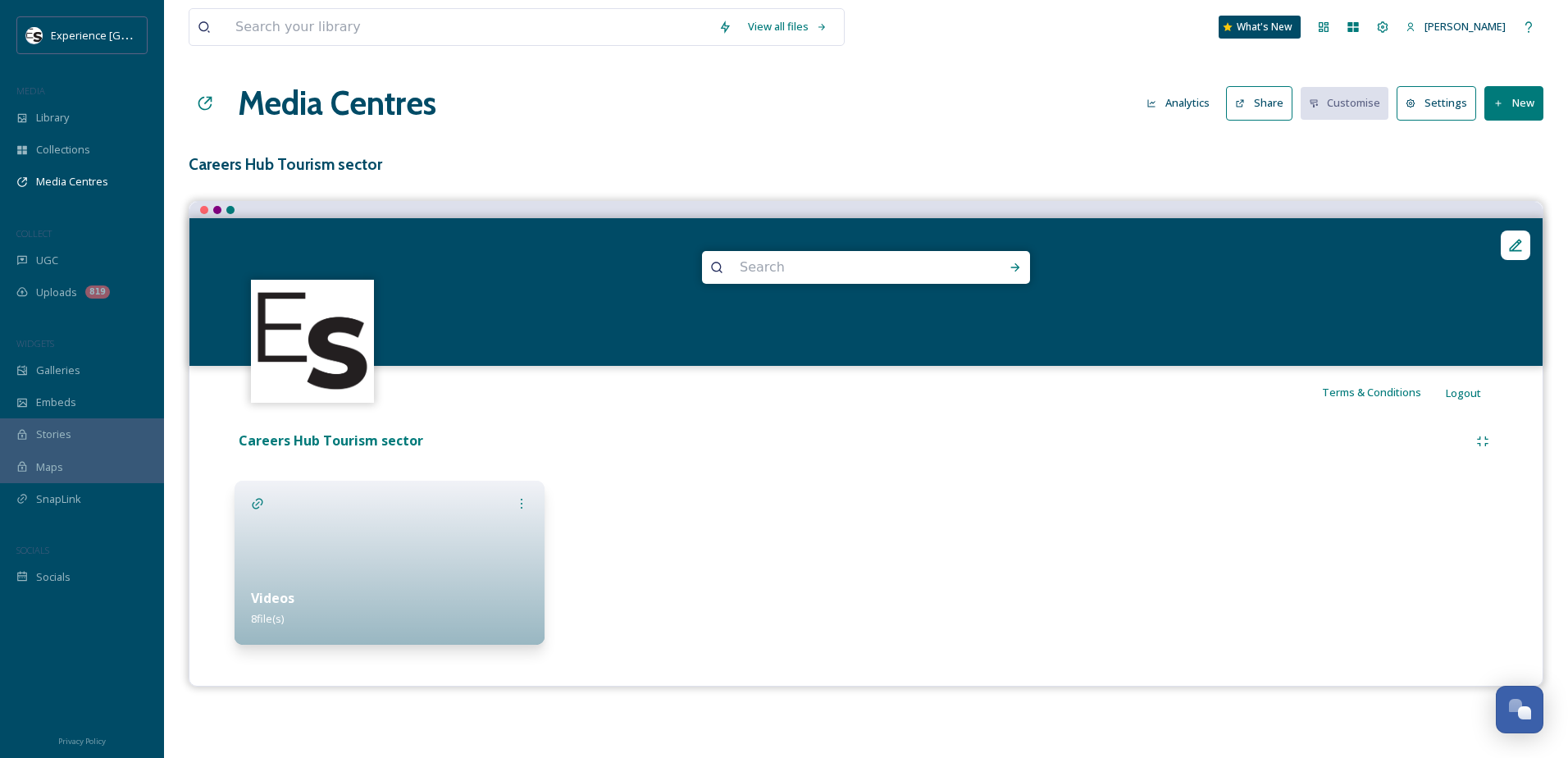
click at [1504, 110] on button "New" at bounding box center [1514, 103] width 59 height 34
click at [1502, 137] on span "Add Files" at bounding box center [1503, 142] width 44 height 16
click at [1506, 145] on span "Add Files" at bounding box center [1503, 142] width 44 height 16
click at [409, 603] on div "Videos 8 file(s)" at bounding box center [389, 608] width 310 height 73
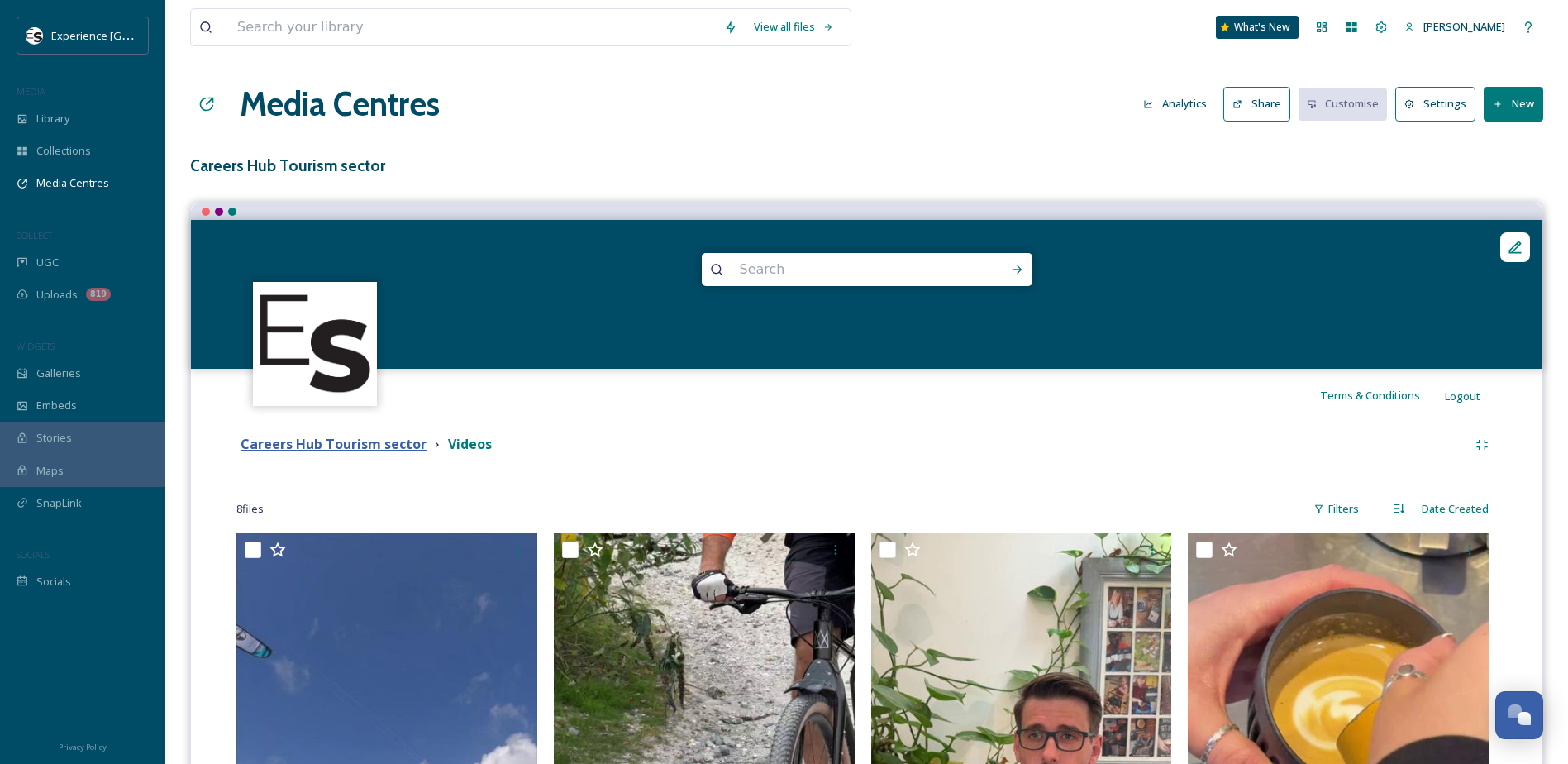
click at [350, 451] on strong "Careers Hub Tourism sector" at bounding box center [333, 444] width 186 height 18
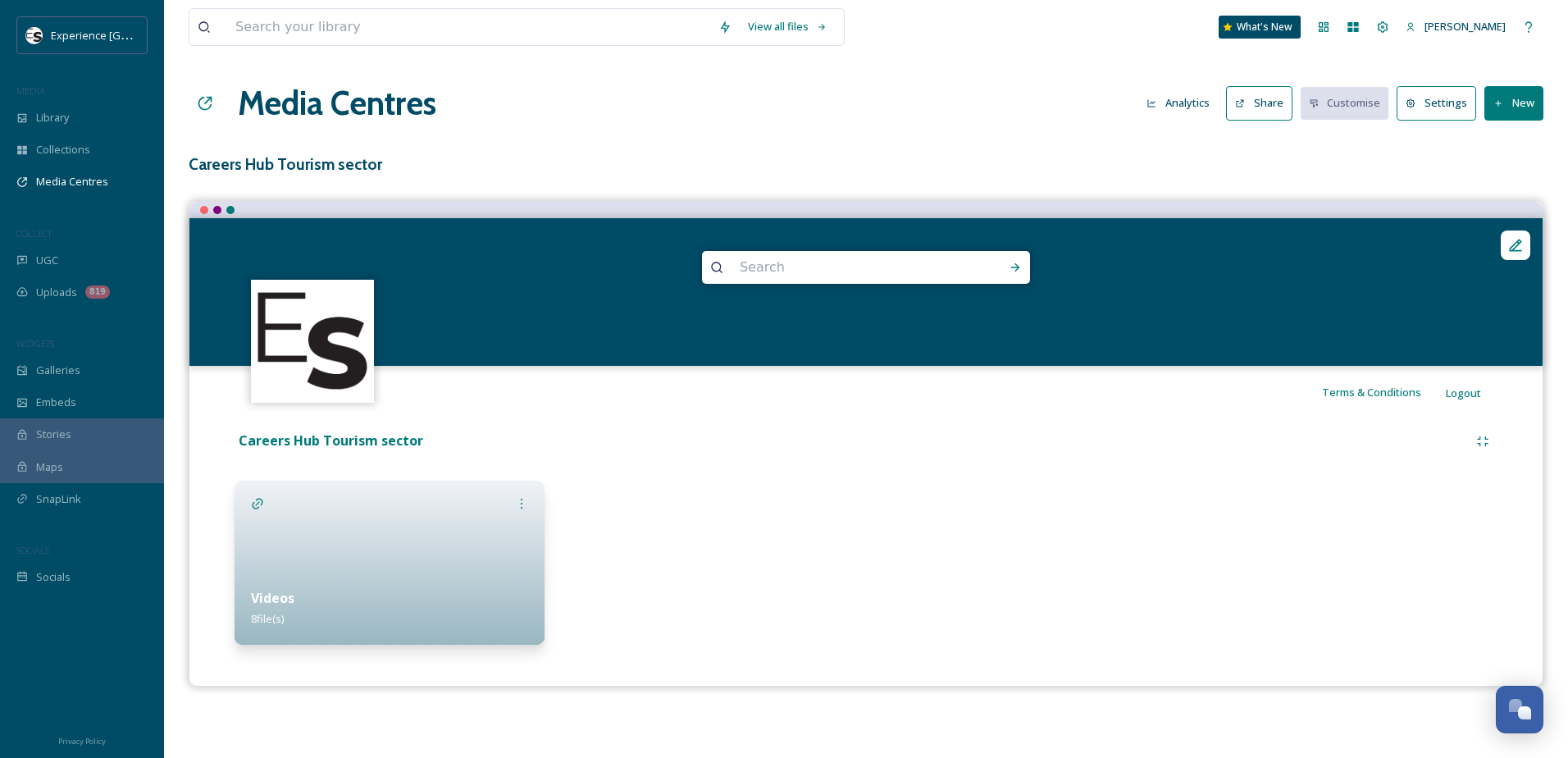
click at [1512, 90] on button "New" at bounding box center [1514, 103] width 59 height 34
click at [1498, 172] on span "Add Album" at bounding box center [1508, 173] width 53 height 16
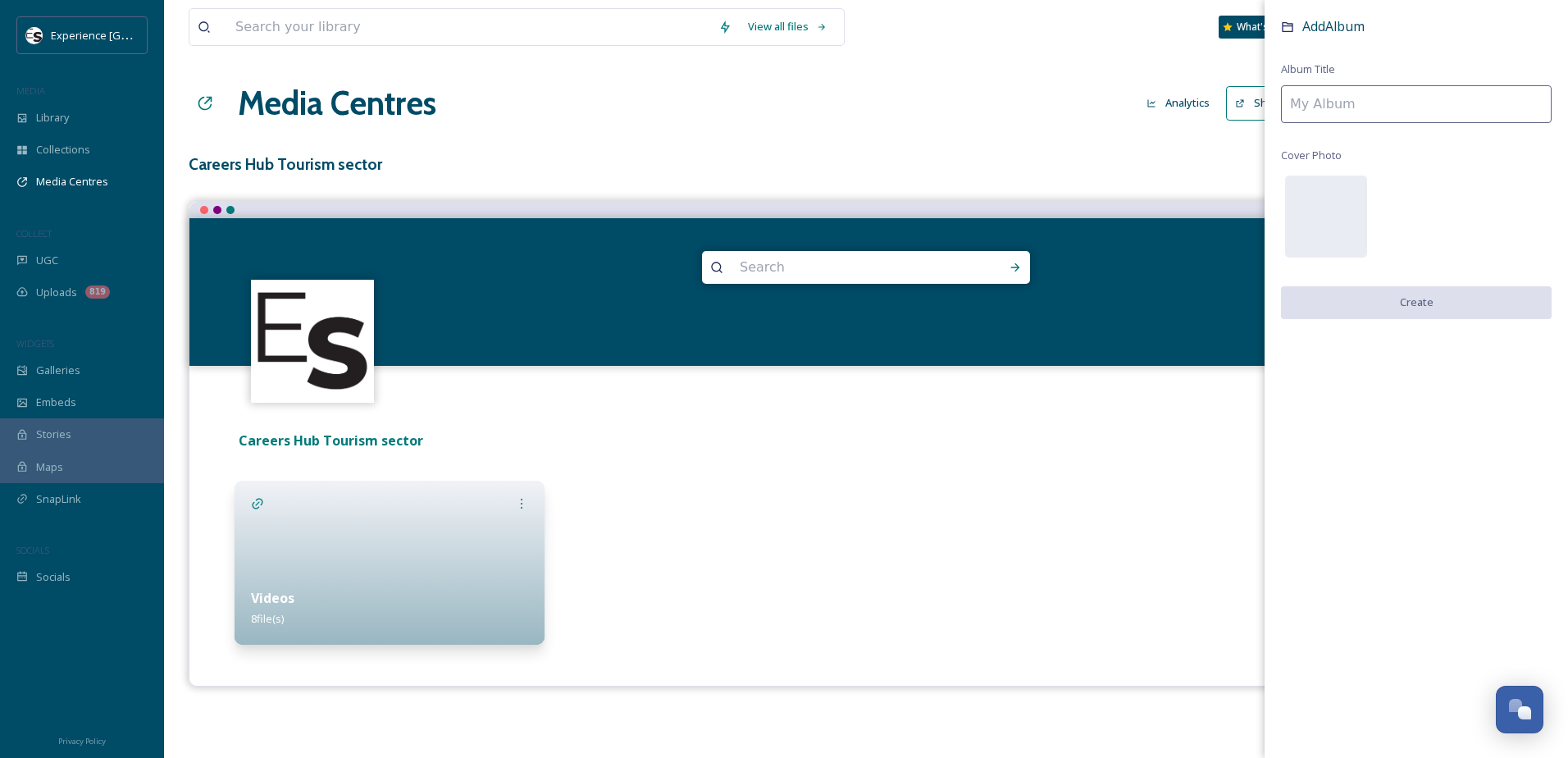
click at [1336, 92] on input at bounding box center [1416, 104] width 271 height 37
type input "Documents"
click at [1452, 295] on button "Create" at bounding box center [1416, 303] width 271 height 34
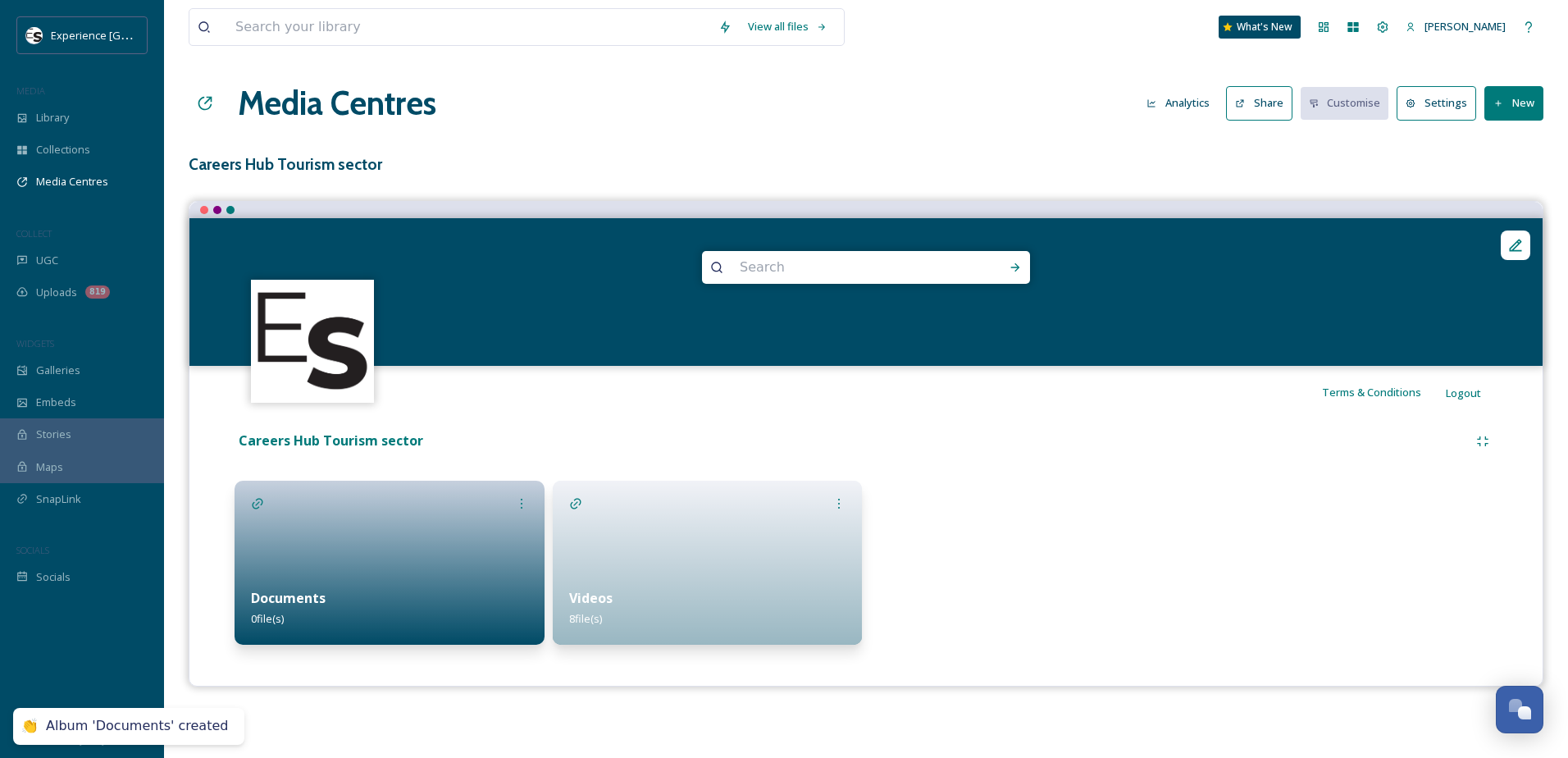
click at [291, 588] on strong "Documents" at bounding box center [289, 597] width 75 height 18
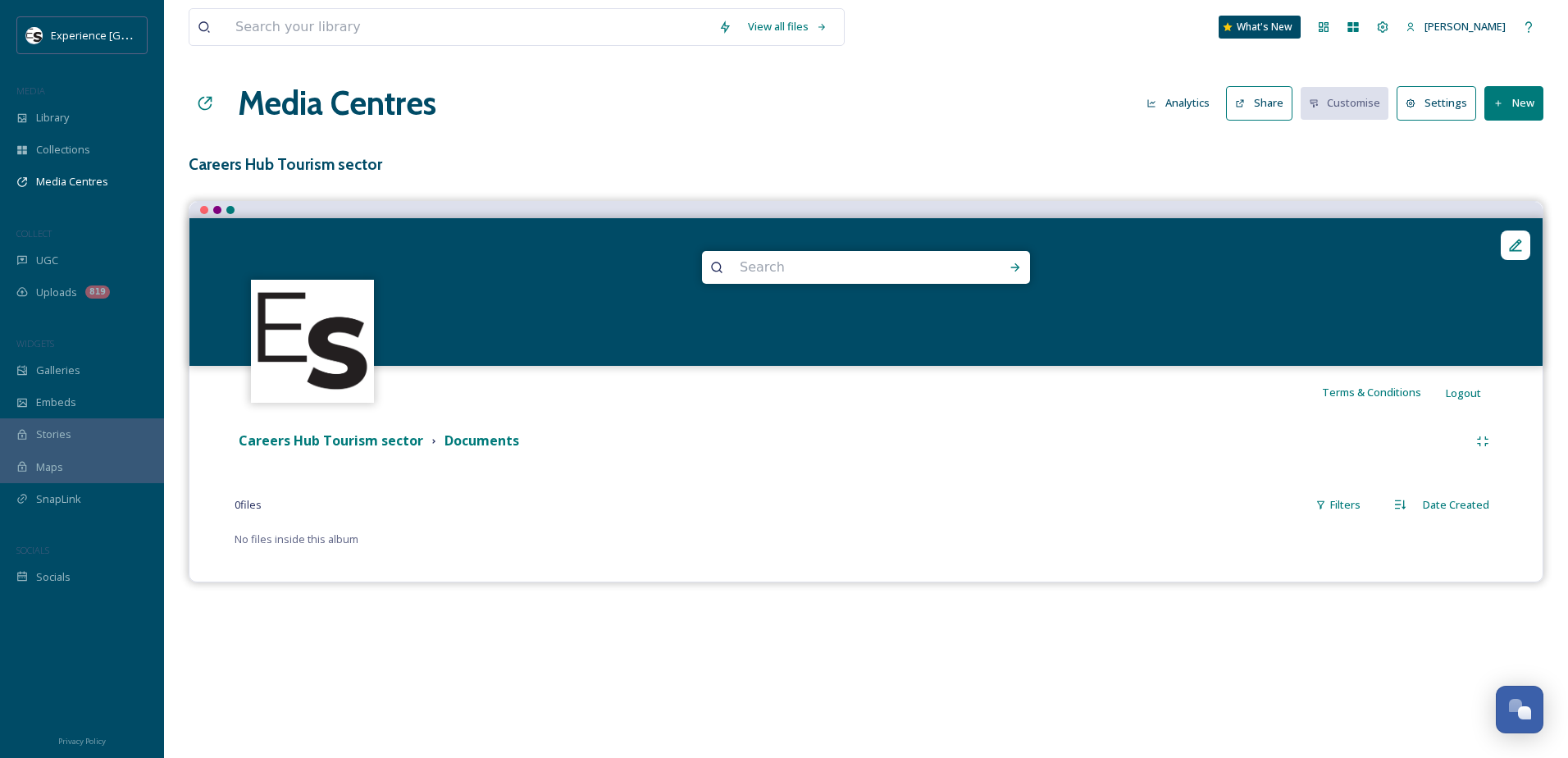
click at [1522, 106] on button "New" at bounding box center [1514, 103] width 59 height 34
click at [1498, 137] on span "Add Files" at bounding box center [1503, 142] width 44 height 16
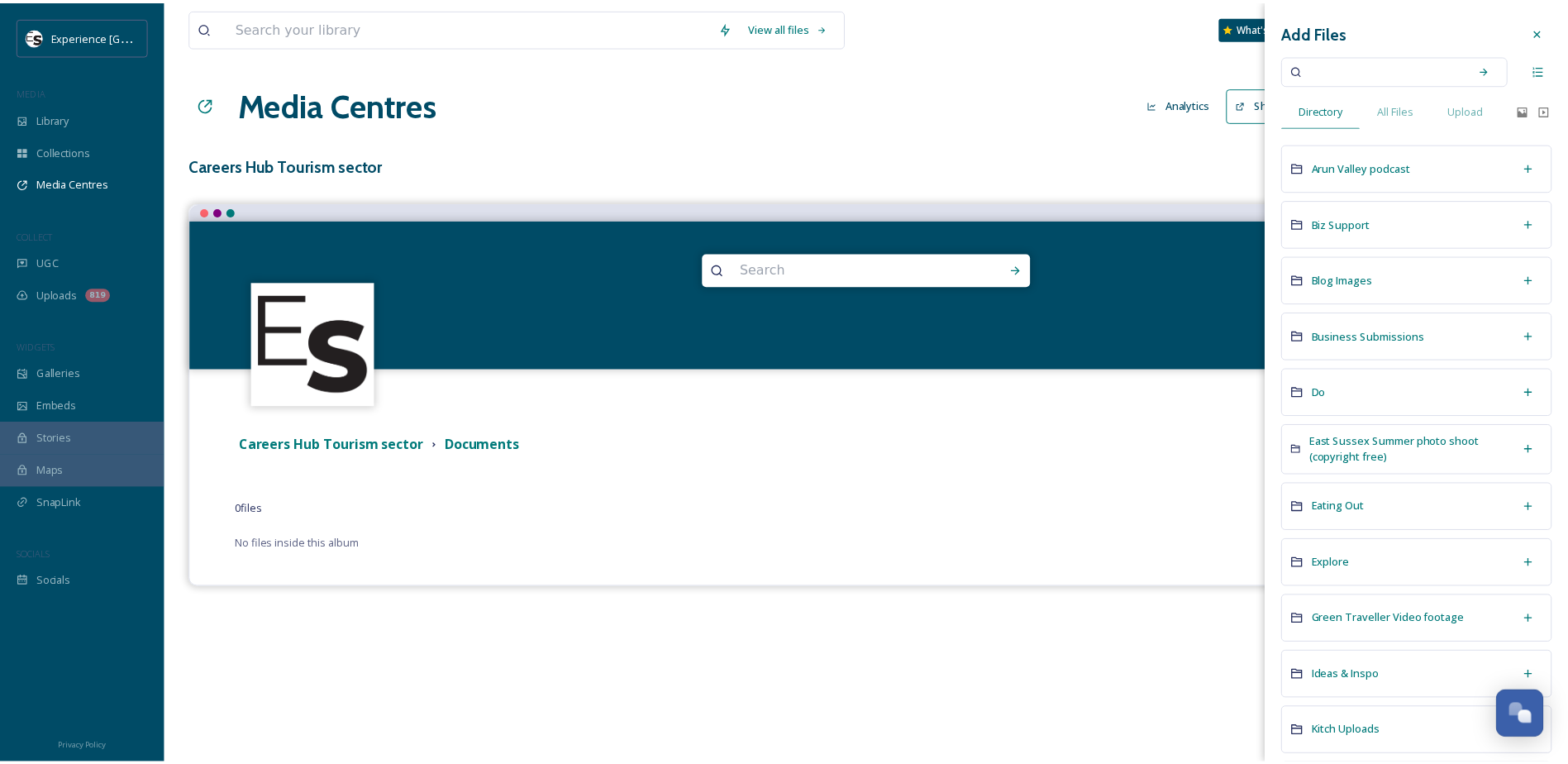
scroll to position [413, 0]
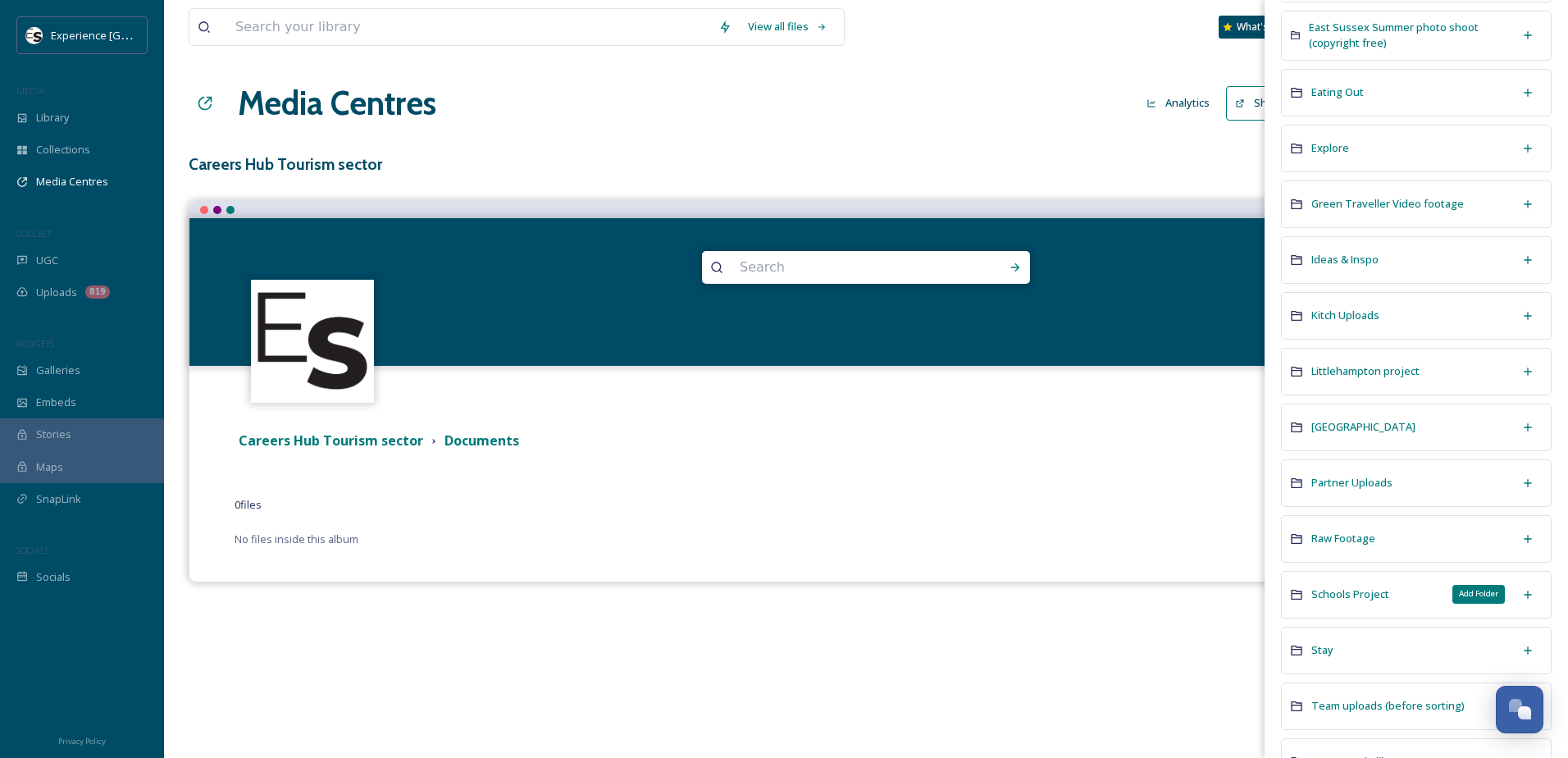
click at [1522, 593] on icon at bounding box center [1528, 594] width 13 height 13
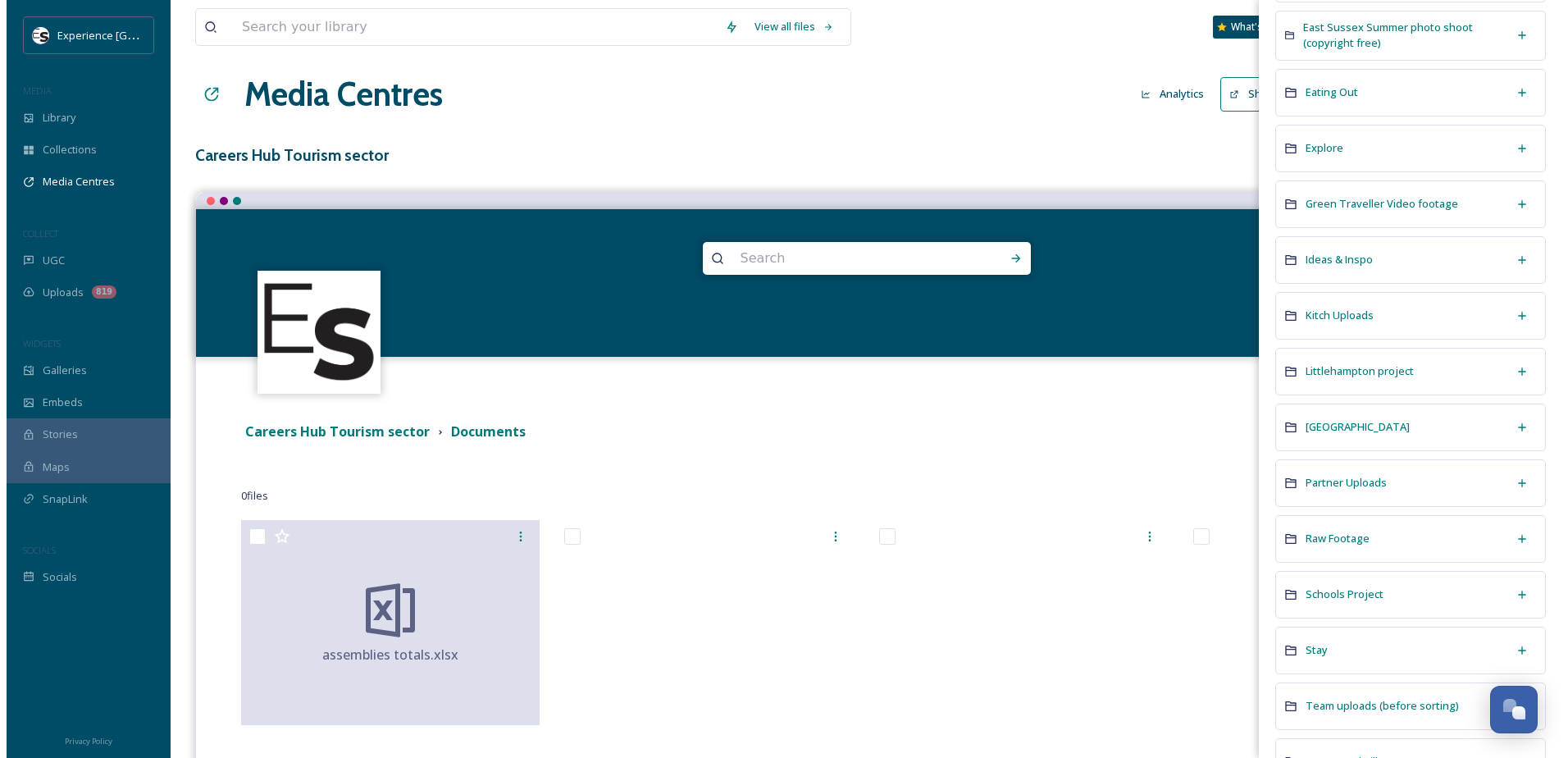
scroll to position [0, 0]
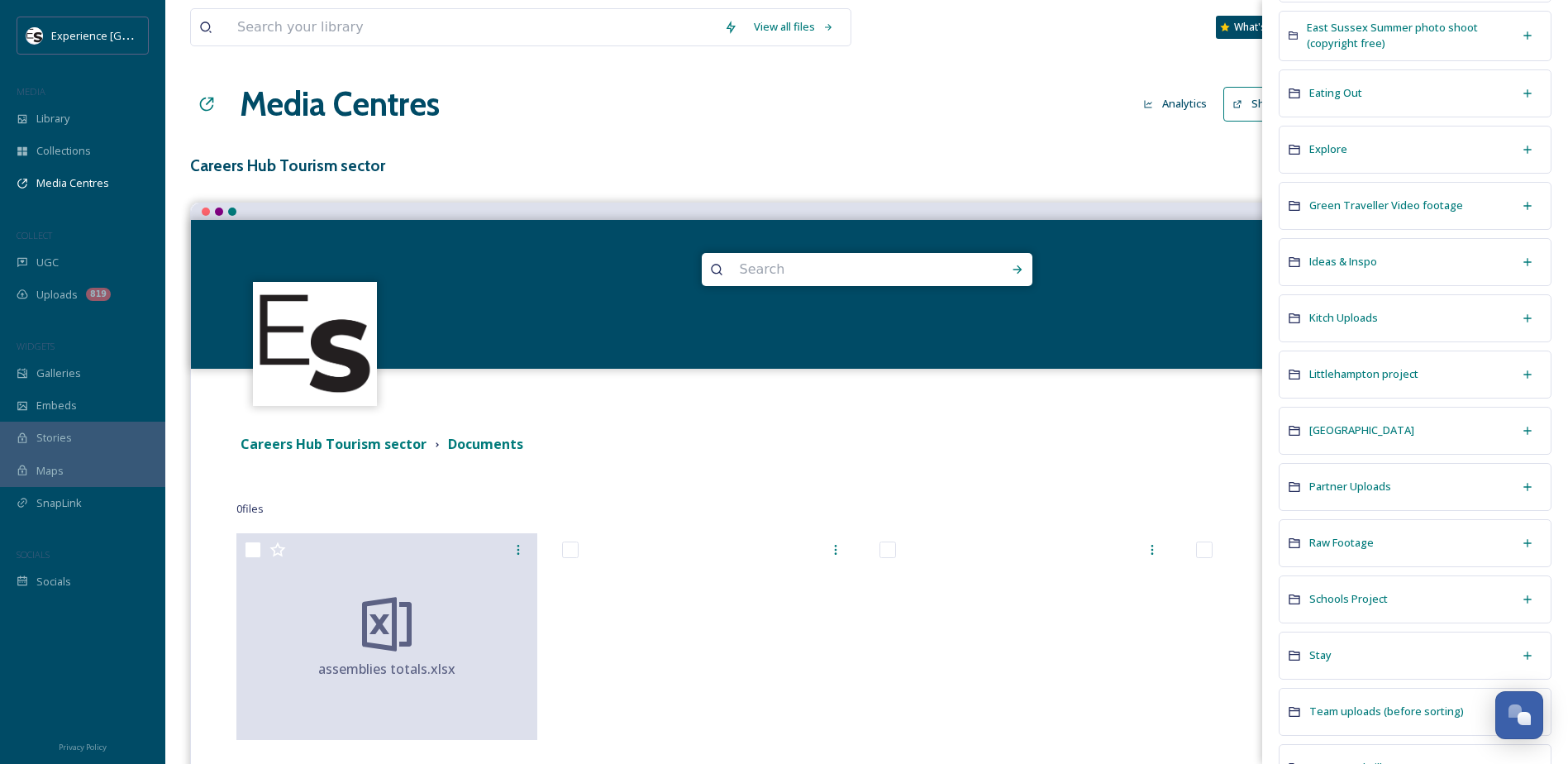
click at [786, 444] on div "Careers Hub Tourism sector Documents" at bounding box center [851, 444] width 1230 height 21
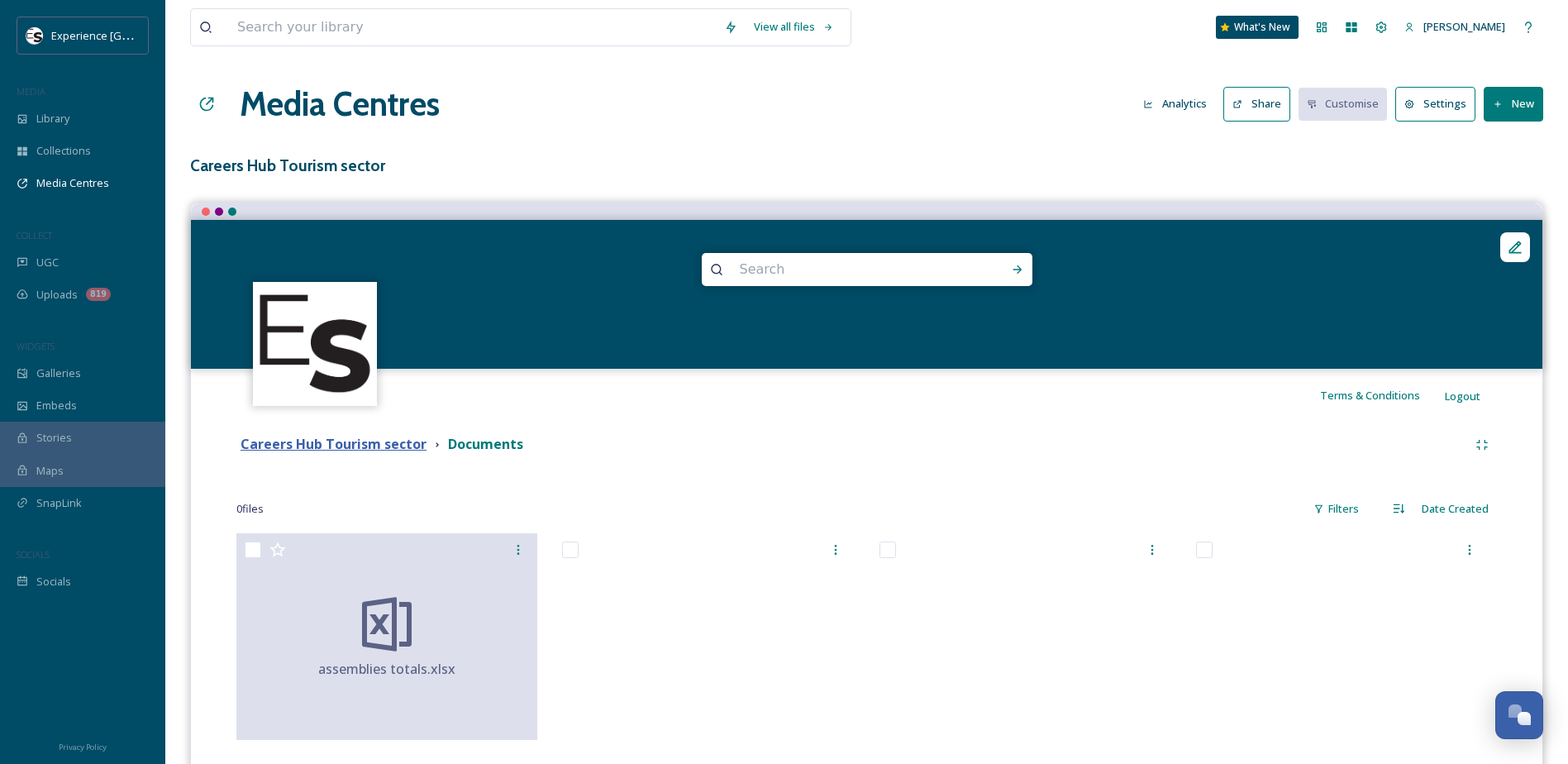
click at [331, 441] on strong "Careers Hub Tourism sector" at bounding box center [333, 444] width 186 height 18
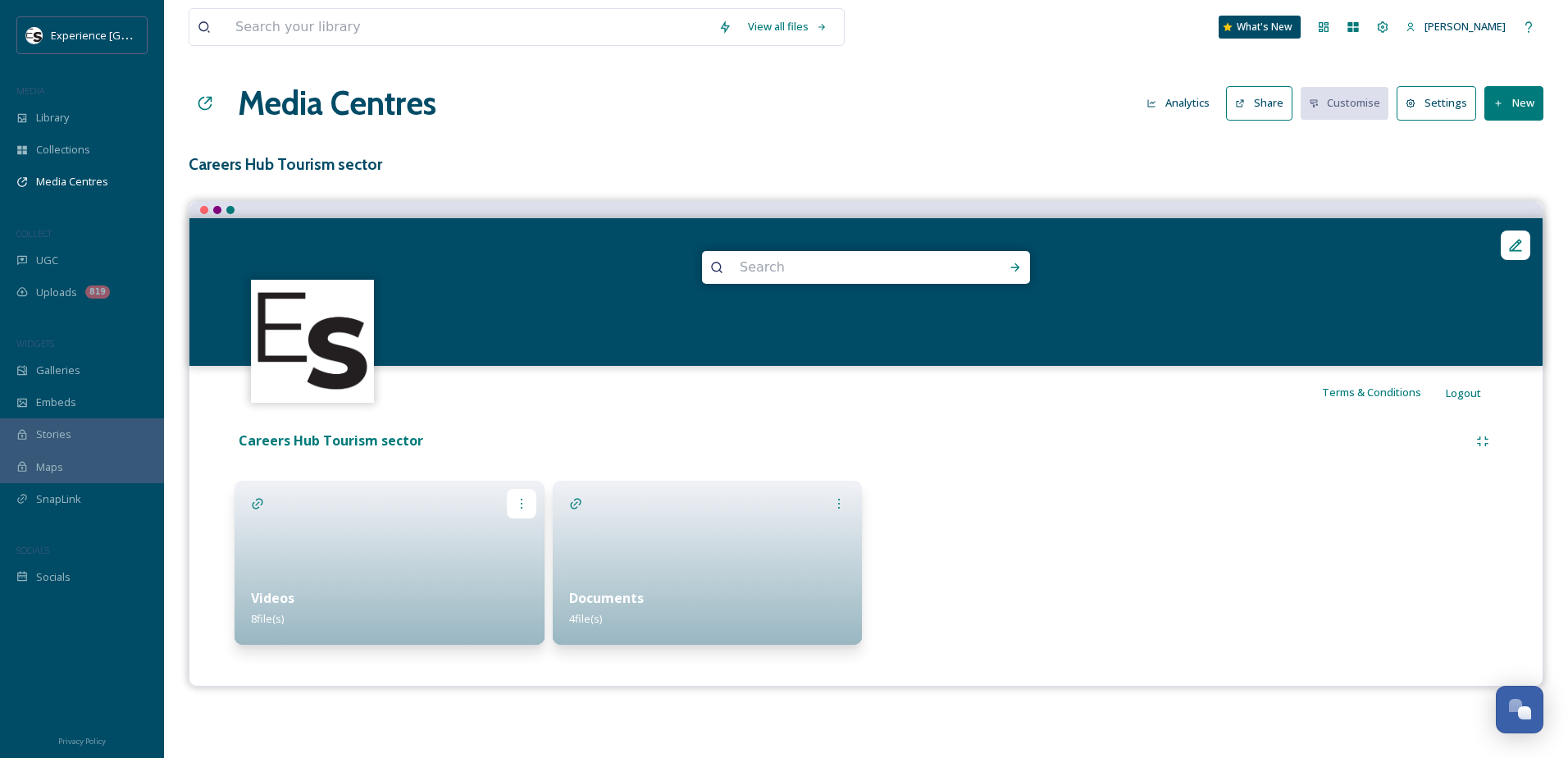
click at [521, 506] on icon at bounding box center [521, 503] width 13 height 13
click at [495, 536] on div "Edit" at bounding box center [492, 539] width 89 height 32
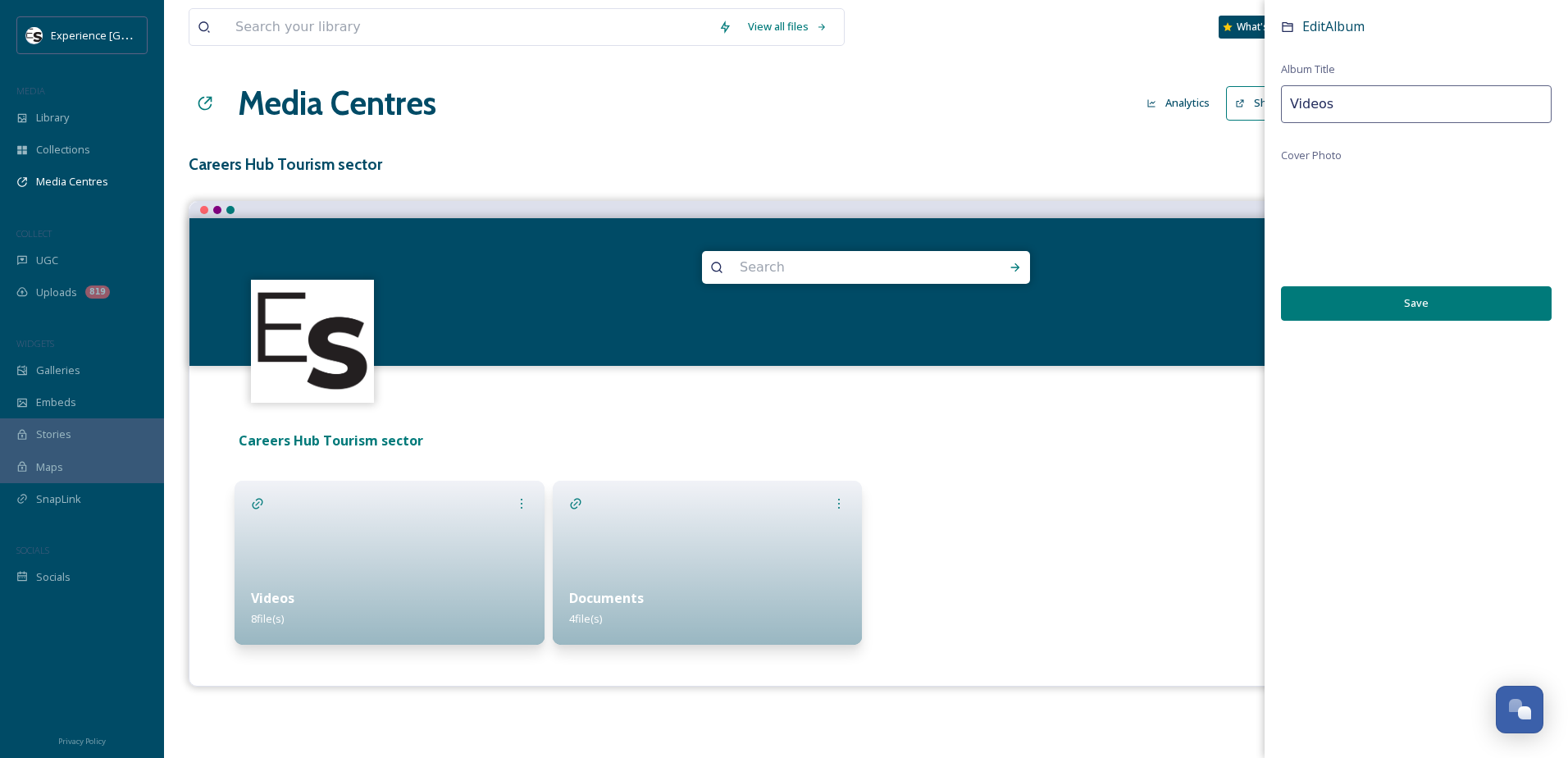
click at [1279, 188] on div "Edit Album Album Title Videos Cover Photo Save" at bounding box center [1416, 184] width 304 height 370
click at [1393, 302] on button "Save" at bounding box center [1416, 303] width 271 height 34
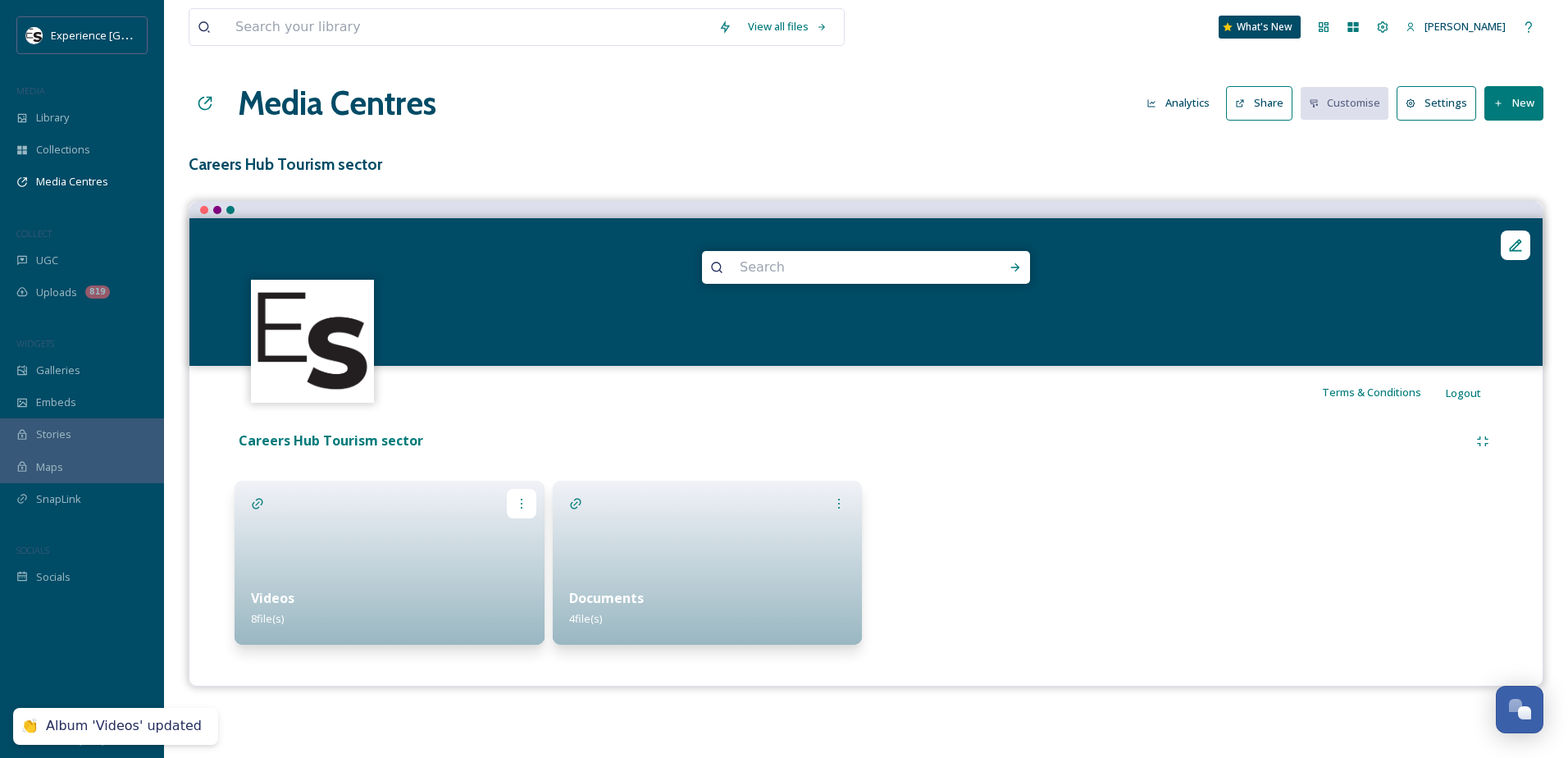
click at [519, 503] on icon at bounding box center [521, 503] width 13 height 13
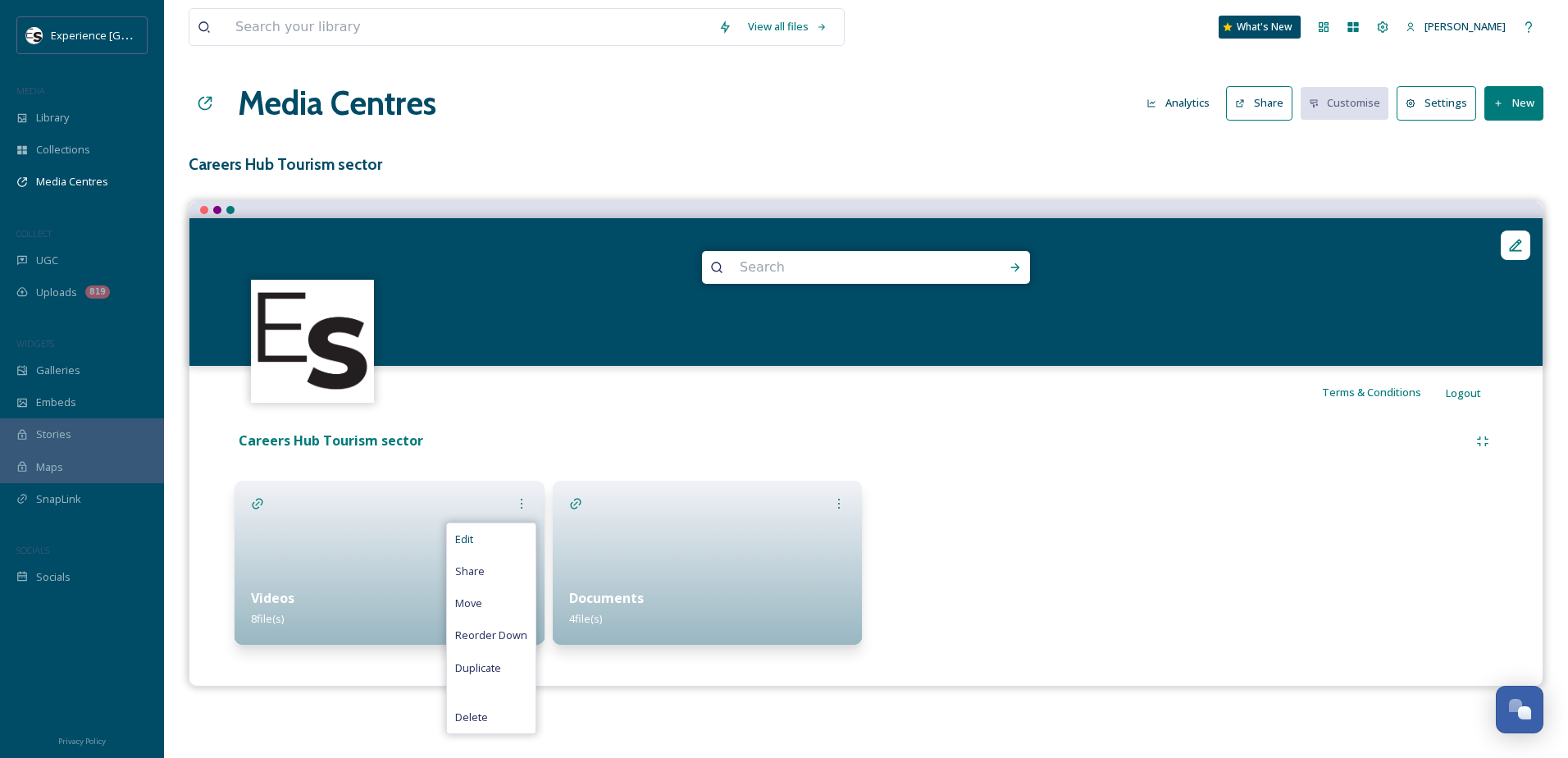
click at [481, 547] on div "Edit" at bounding box center [492, 539] width 89 height 32
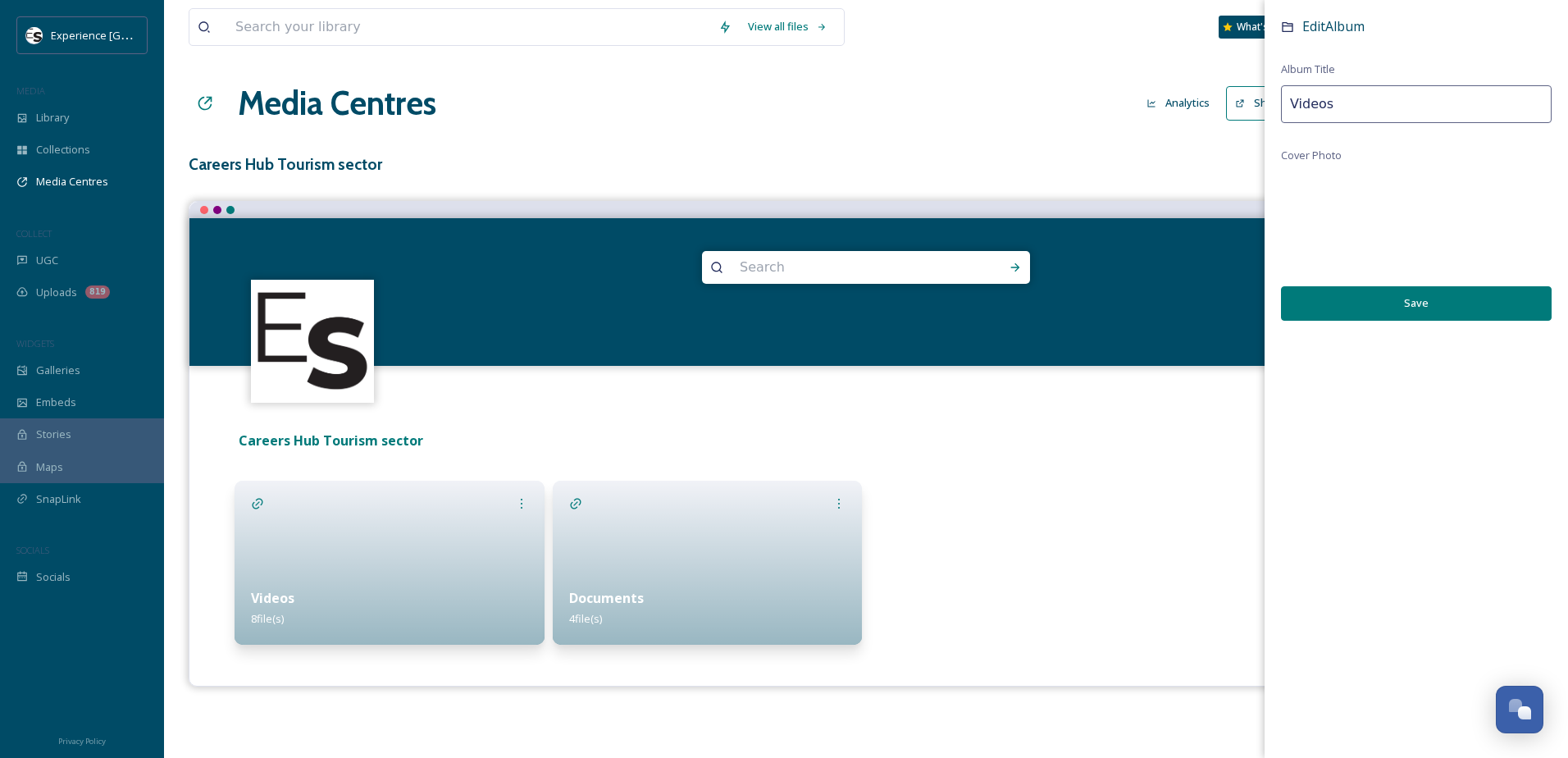
scroll to position [14, 0]
click at [1414, 177] on div "Edit Album Album Title Videos Cover Photo Save" at bounding box center [1416, 184] width 304 height 370
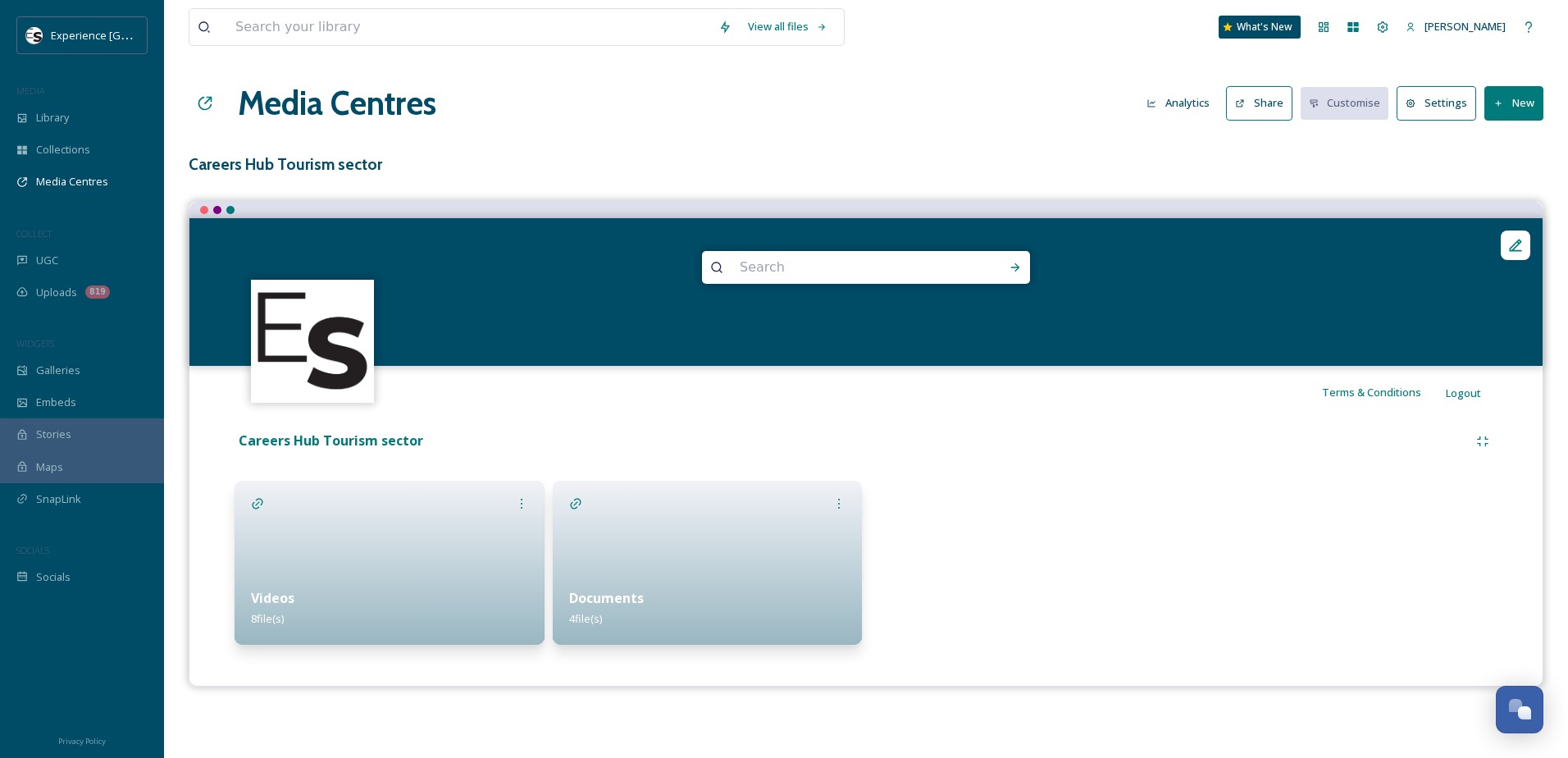
click at [1026, 134] on div "View all files What's New Lauren Kearney-Pateman Media Centres Analytics Share …" at bounding box center [865, 379] width 1404 height 758
click at [526, 506] on icon at bounding box center [521, 503] width 13 height 13
click at [493, 716] on div "Delete" at bounding box center [492, 717] width 89 height 32
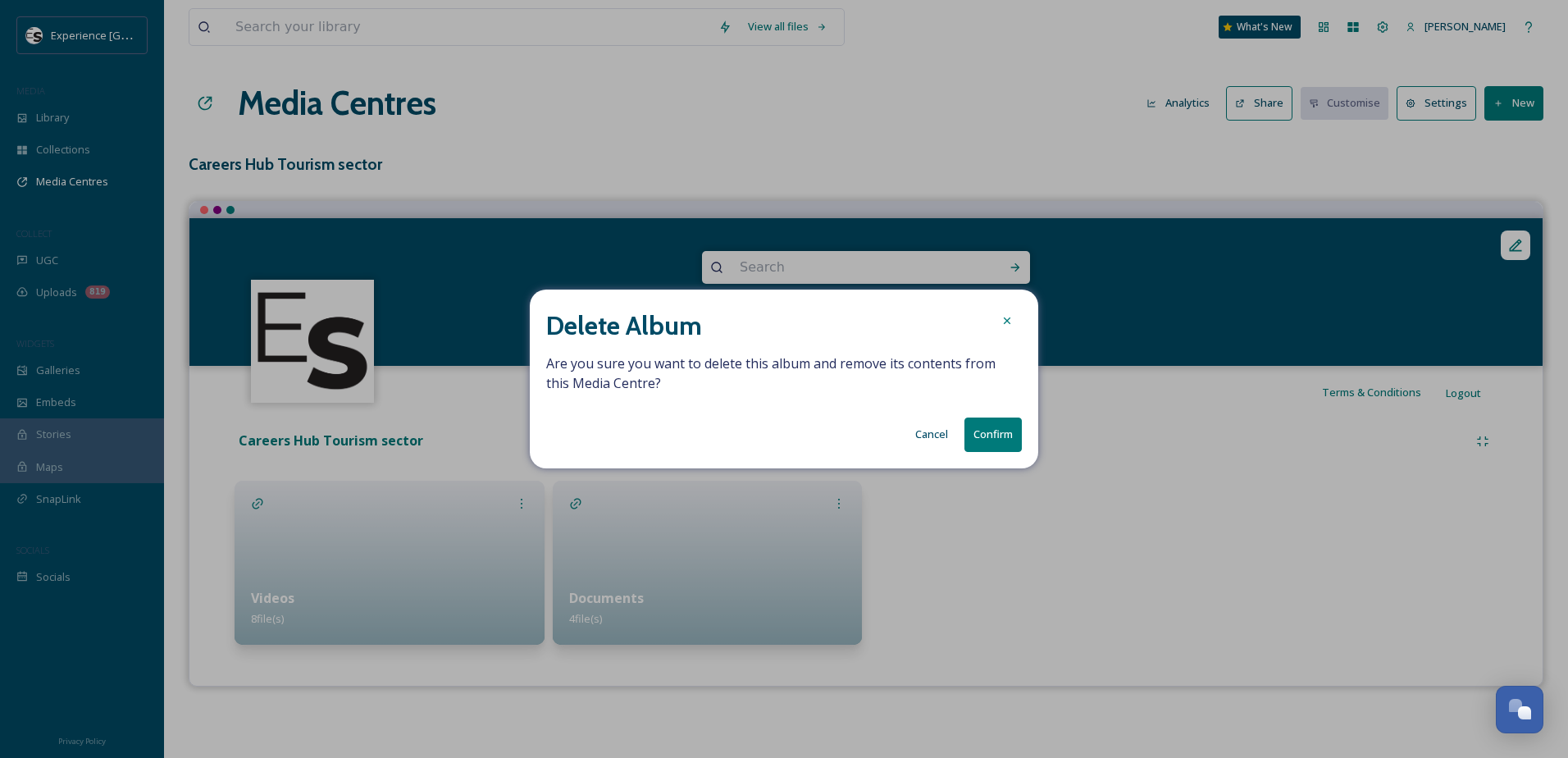
click at [985, 429] on button "Confirm" at bounding box center [993, 435] width 57 height 34
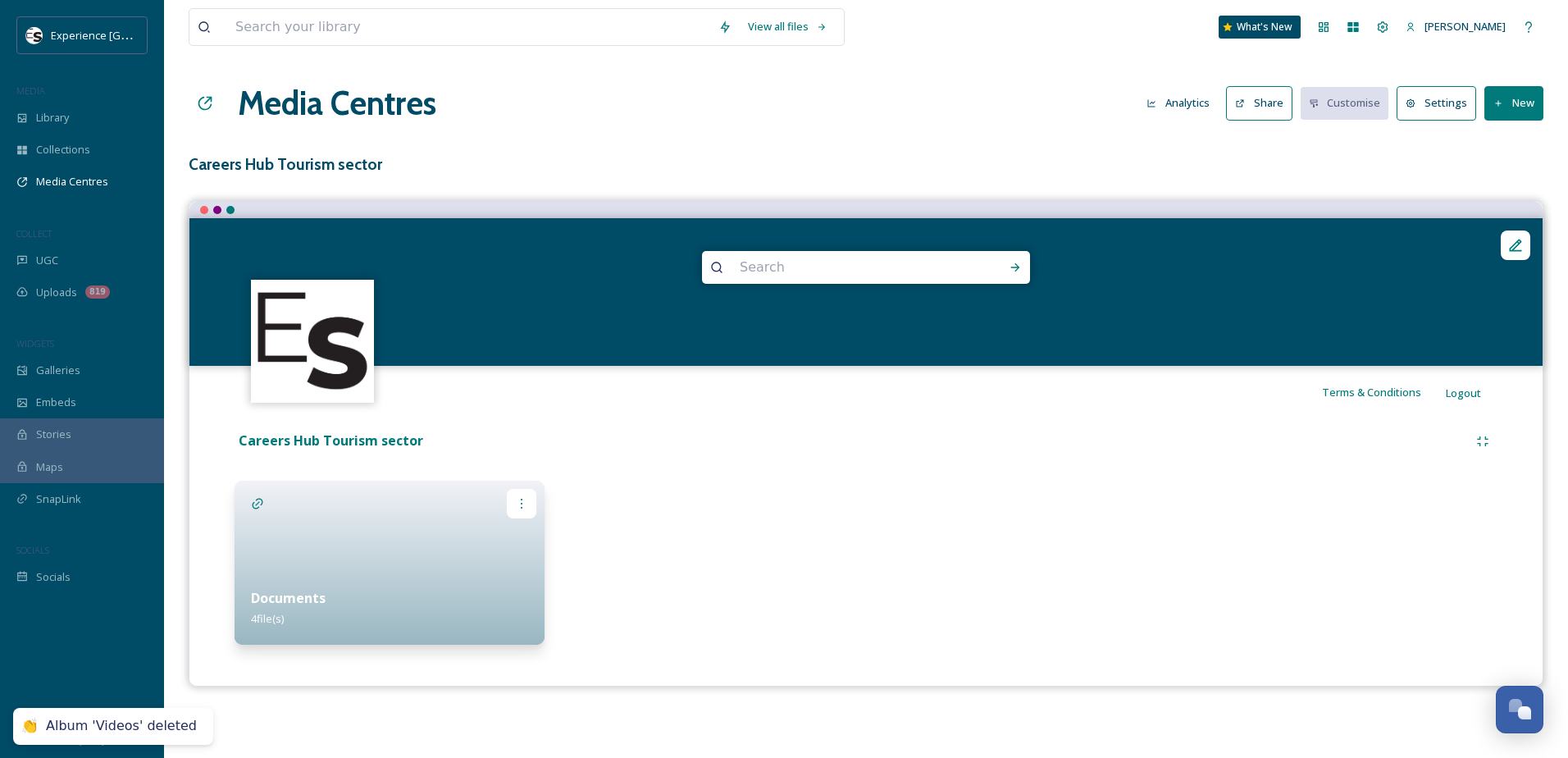
click at [516, 506] on icon at bounding box center [521, 503] width 13 height 13
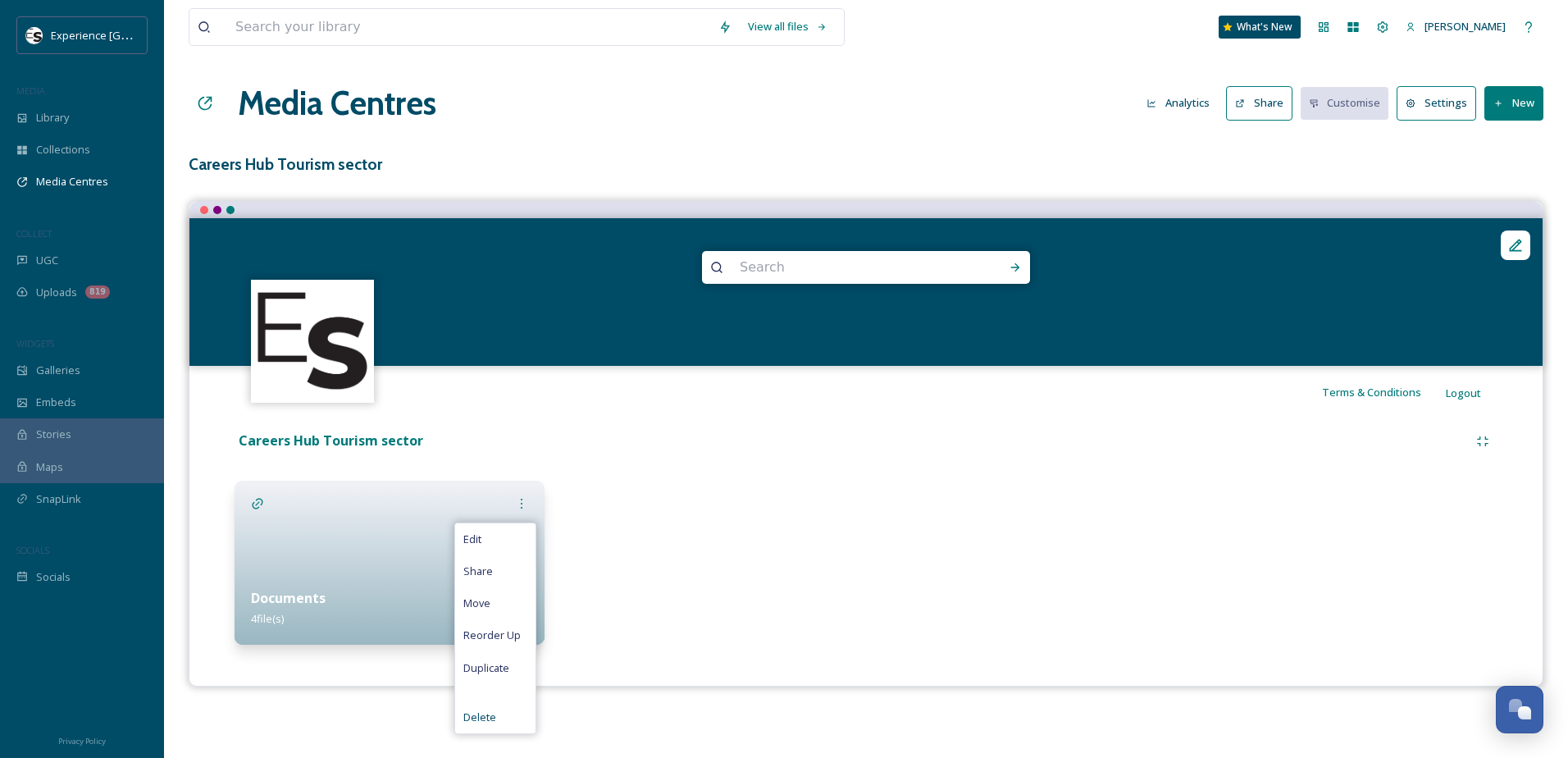
click at [491, 723] on span "Delete" at bounding box center [479, 718] width 33 height 16
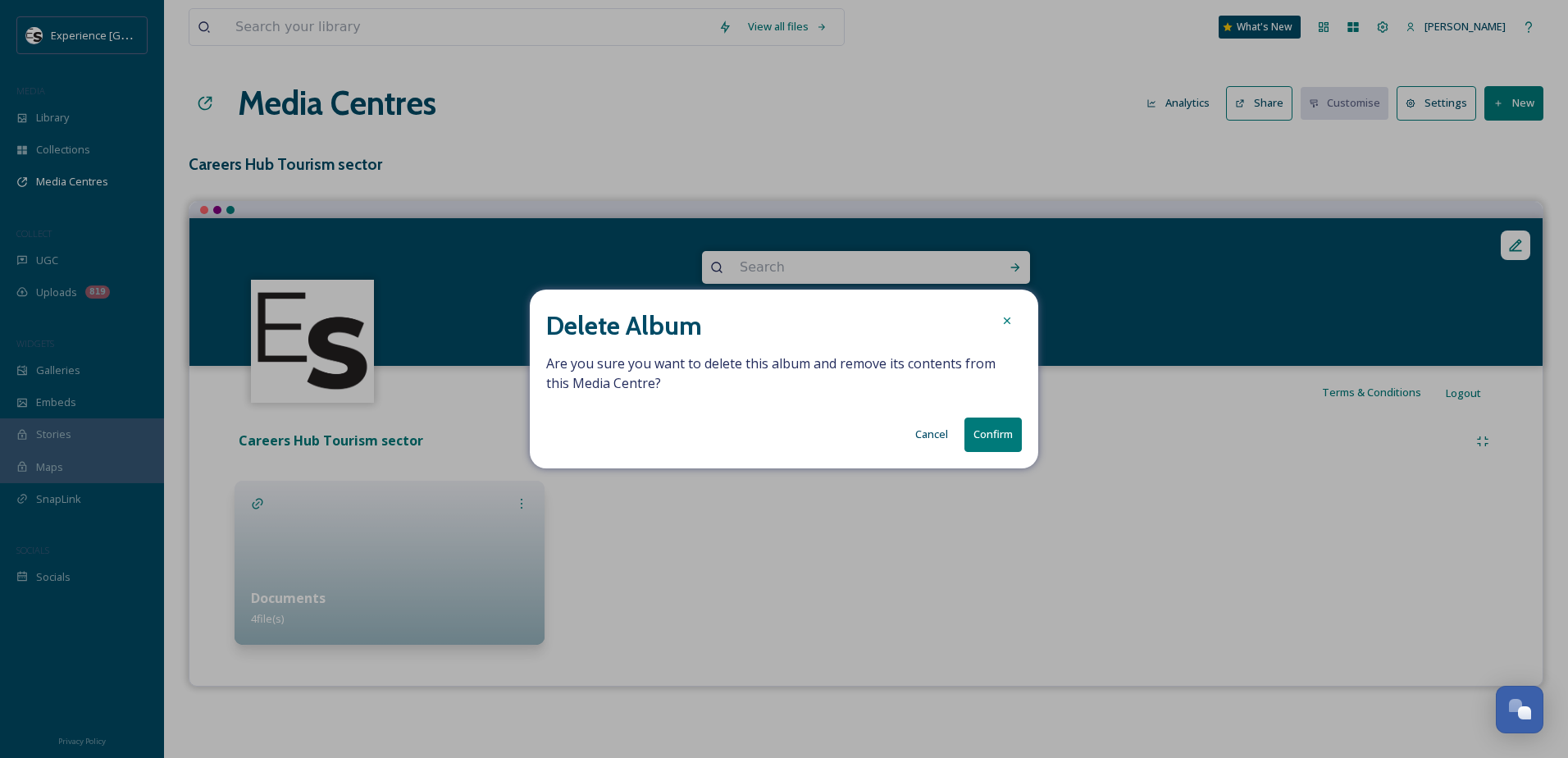
click at [968, 447] on button "Confirm" at bounding box center [993, 435] width 57 height 34
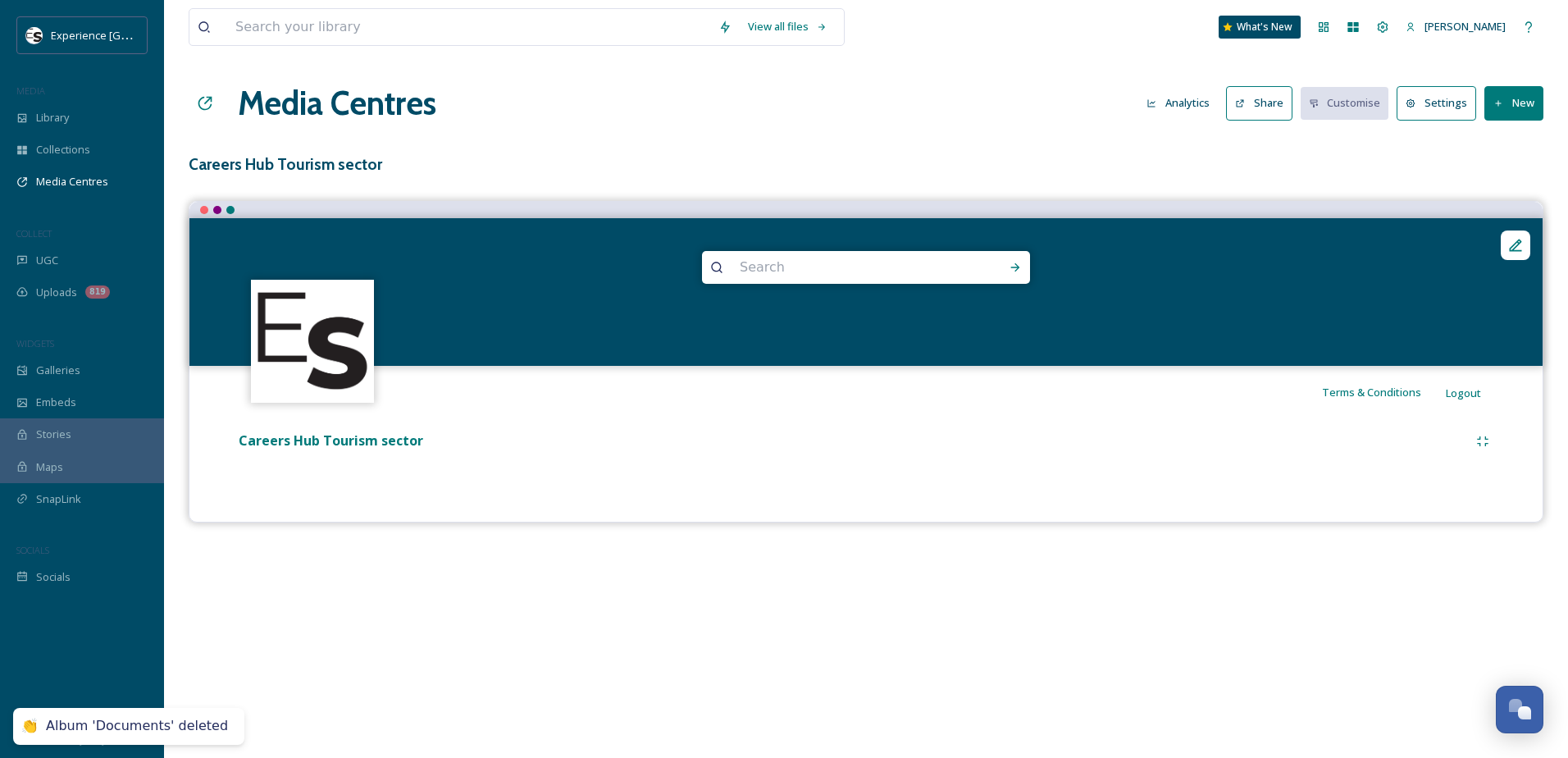
click at [1500, 103] on icon at bounding box center [1498, 103] width 11 height 11
click at [1493, 172] on span "Add Album" at bounding box center [1508, 173] width 53 height 16
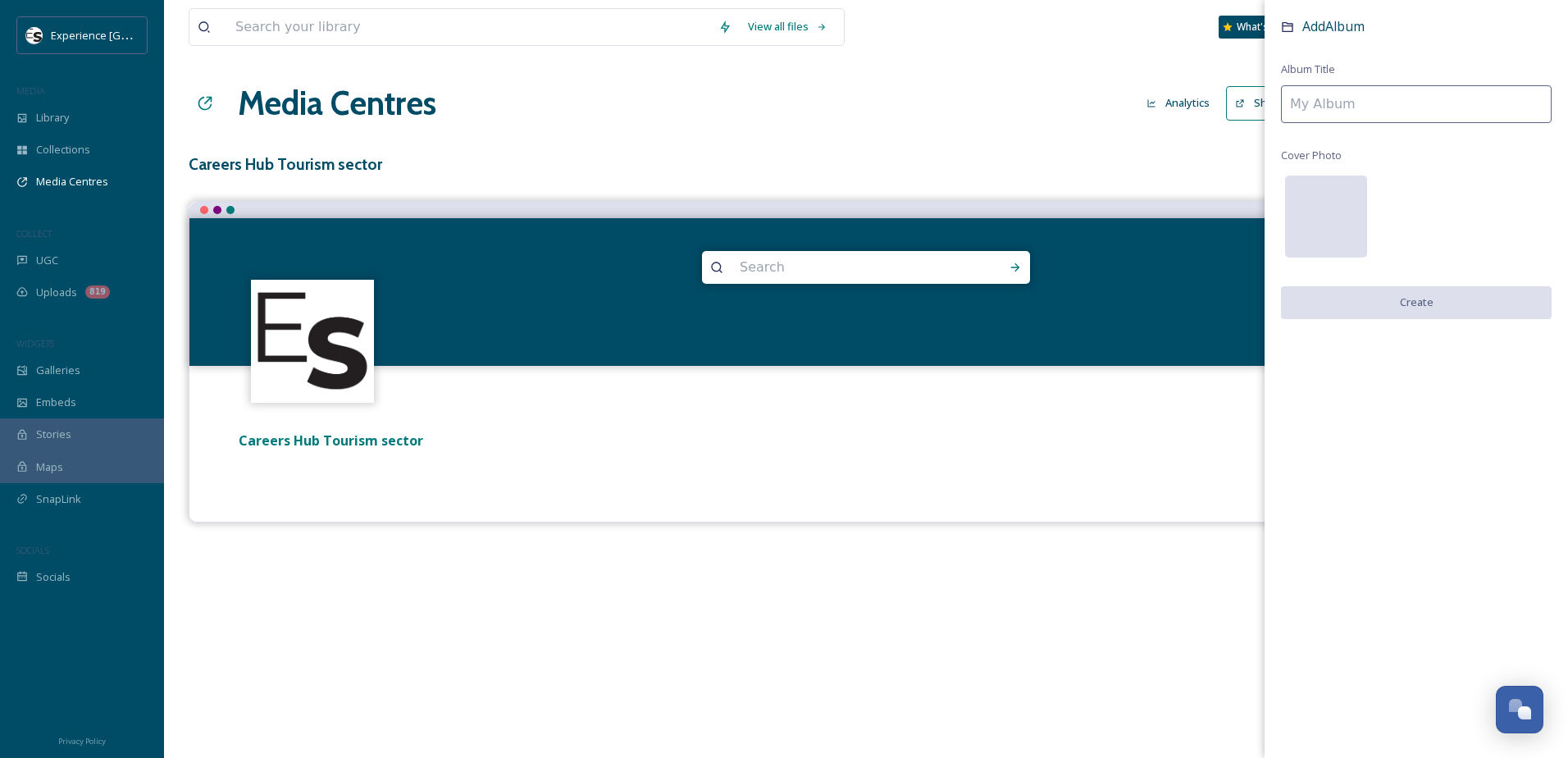
click at [1341, 202] on div at bounding box center [1326, 216] width 82 height 82
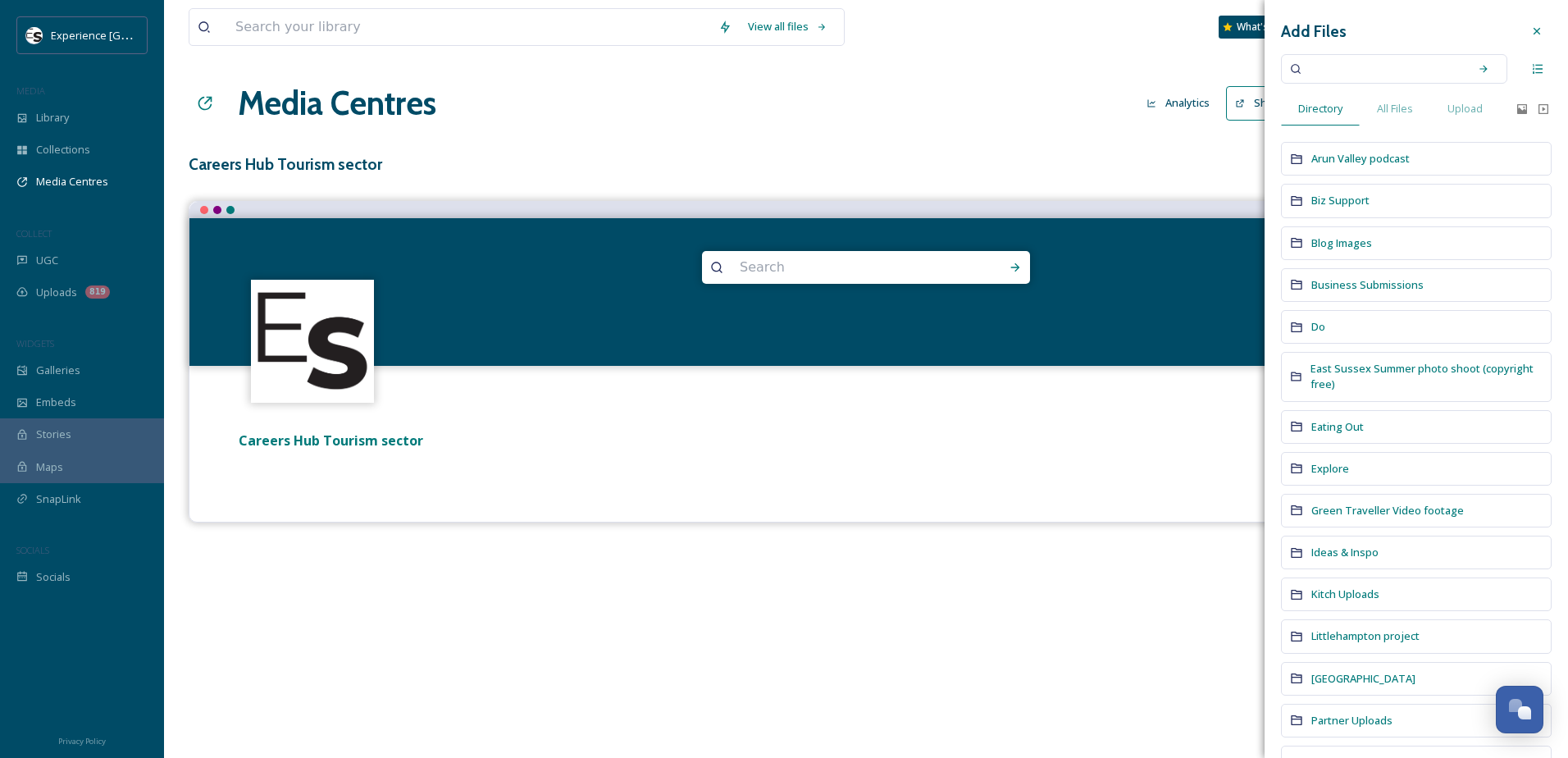
click at [1364, 77] on input at bounding box center [1383, 69] width 155 height 36
type input "knepp"
click at [1478, 70] on icon at bounding box center [1484, 69] width 12 height 12
click at [1432, 68] on div "Search" at bounding box center [1442, 69] width 36 height 18
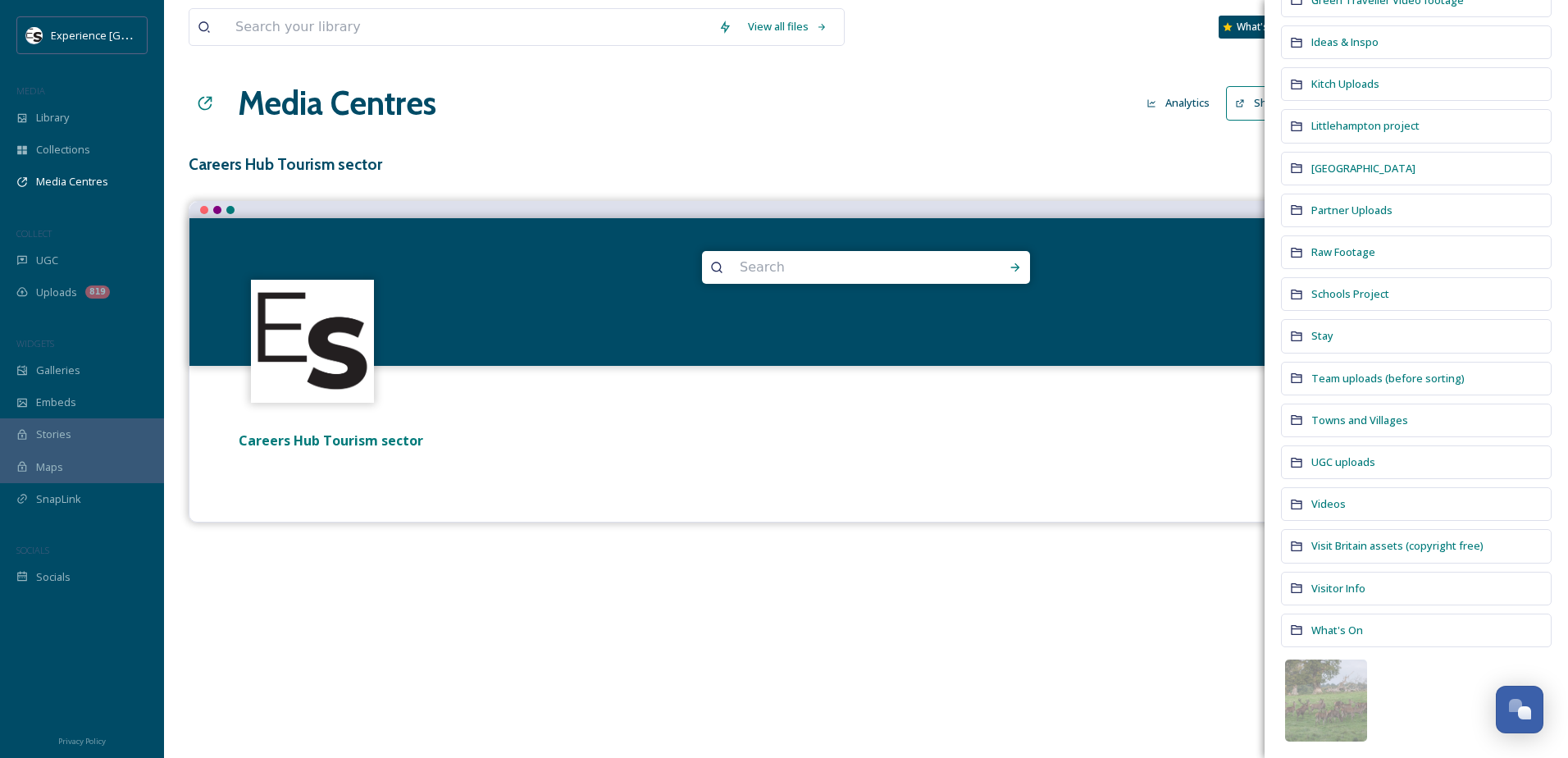
scroll to position [515, 0]
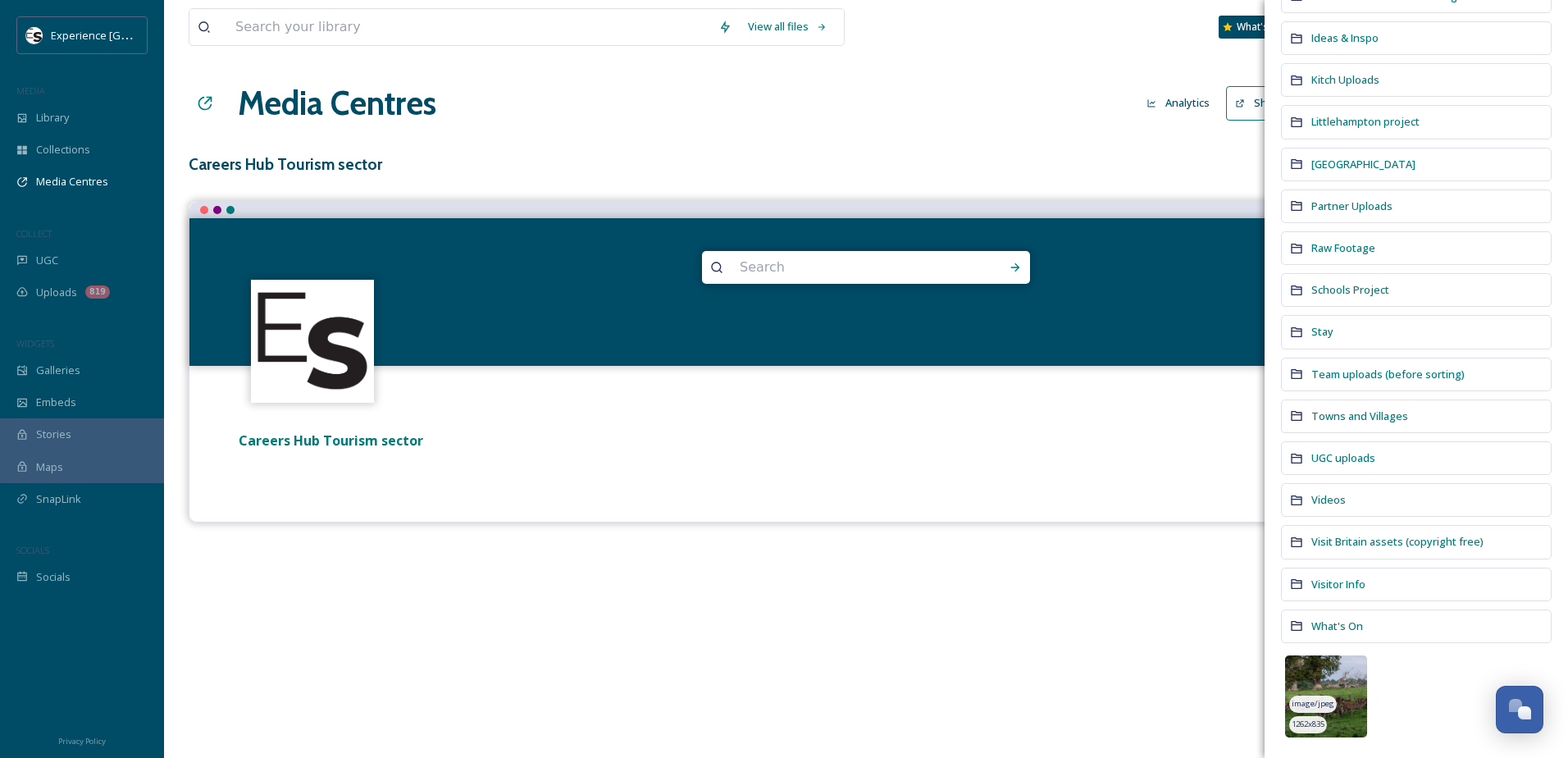
click at [1325, 701] on span "image/jpeg" at bounding box center [1313, 704] width 42 height 12
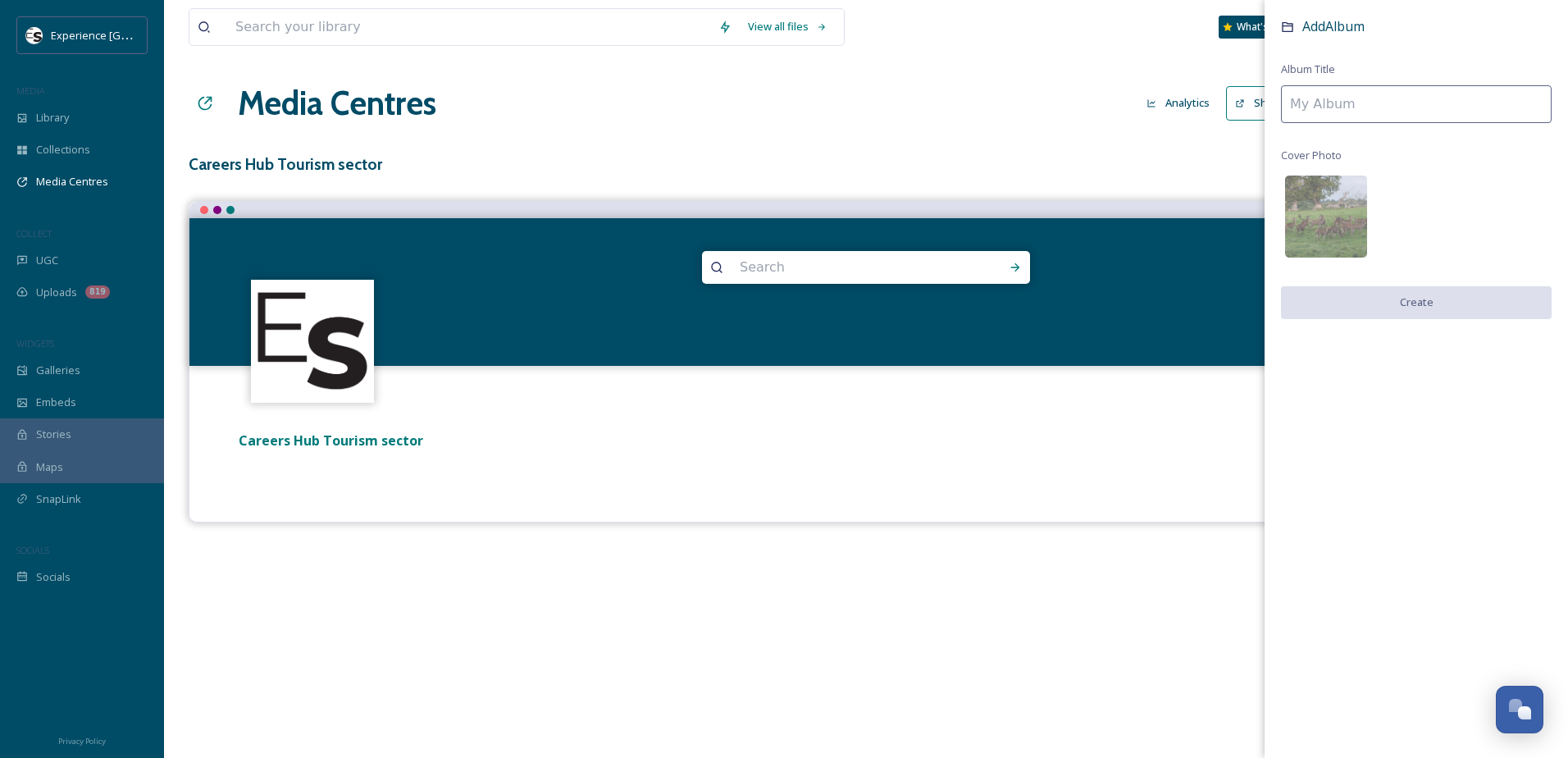
click at [1341, 114] on input at bounding box center [1416, 104] width 271 height 37
type input "Videos"
click at [1373, 314] on button "Create" at bounding box center [1416, 303] width 271 height 34
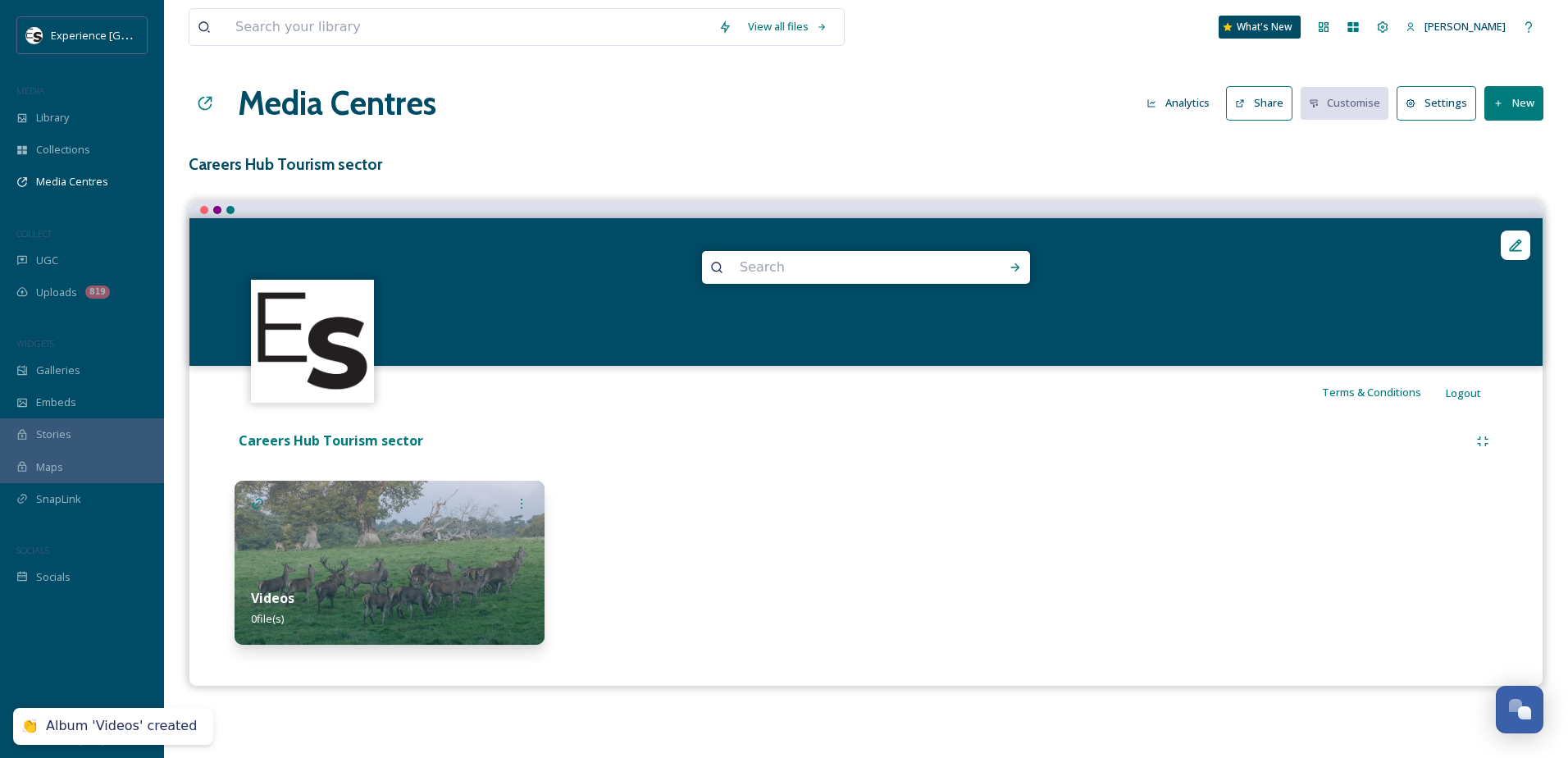
click at [1498, 99] on icon at bounding box center [1498, 103] width 11 height 11
click at [985, 481] on div at bounding box center [1025, 563] width 310 height 164
click at [1500, 101] on icon at bounding box center [1498, 103] width 11 height 11
click at [1495, 175] on span "Add Album" at bounding box center [1508, 173] width 53 height 16
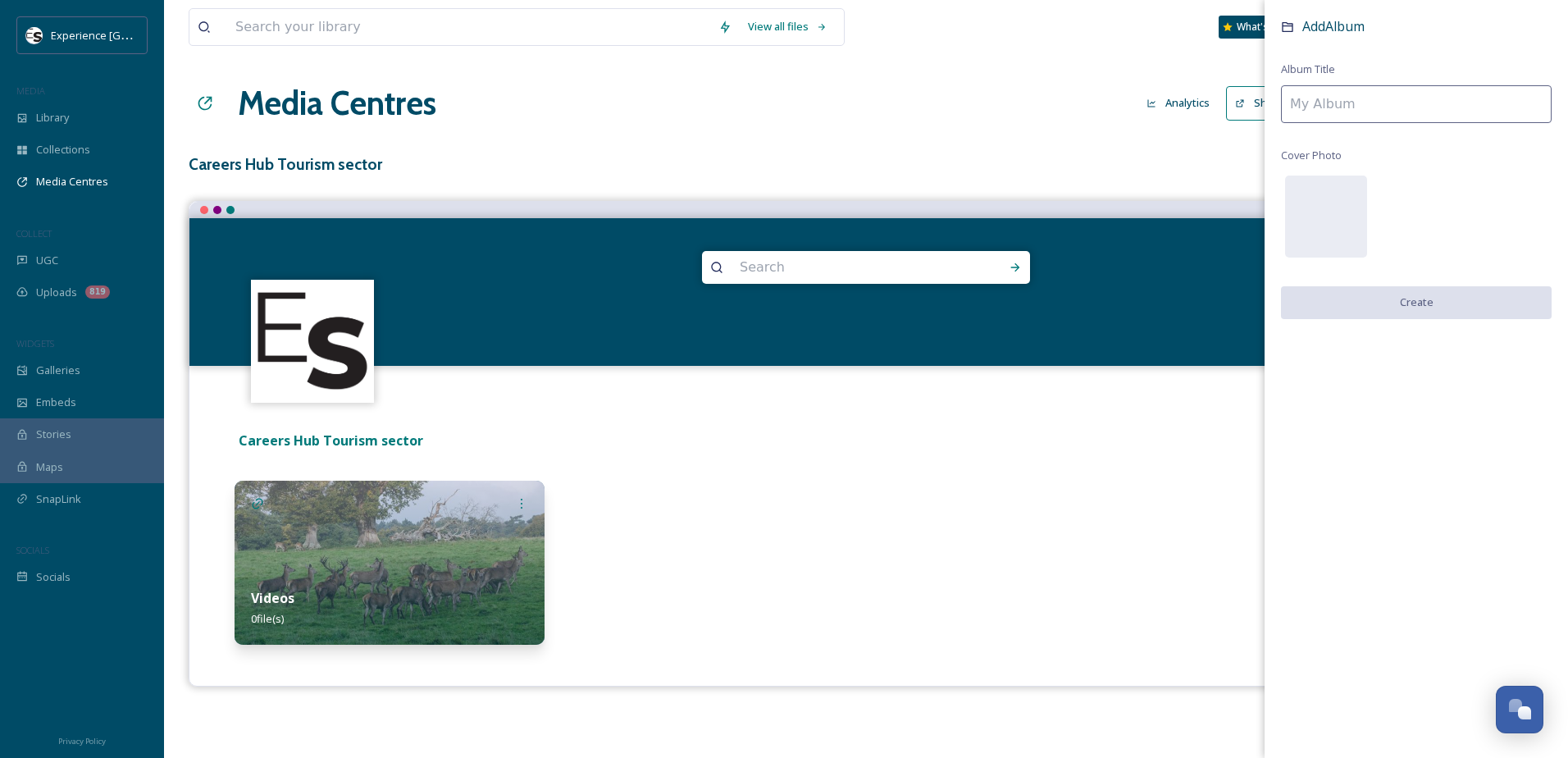
click at [1316, 95] on input at bounding box center [1416, 104] width 271 height 37
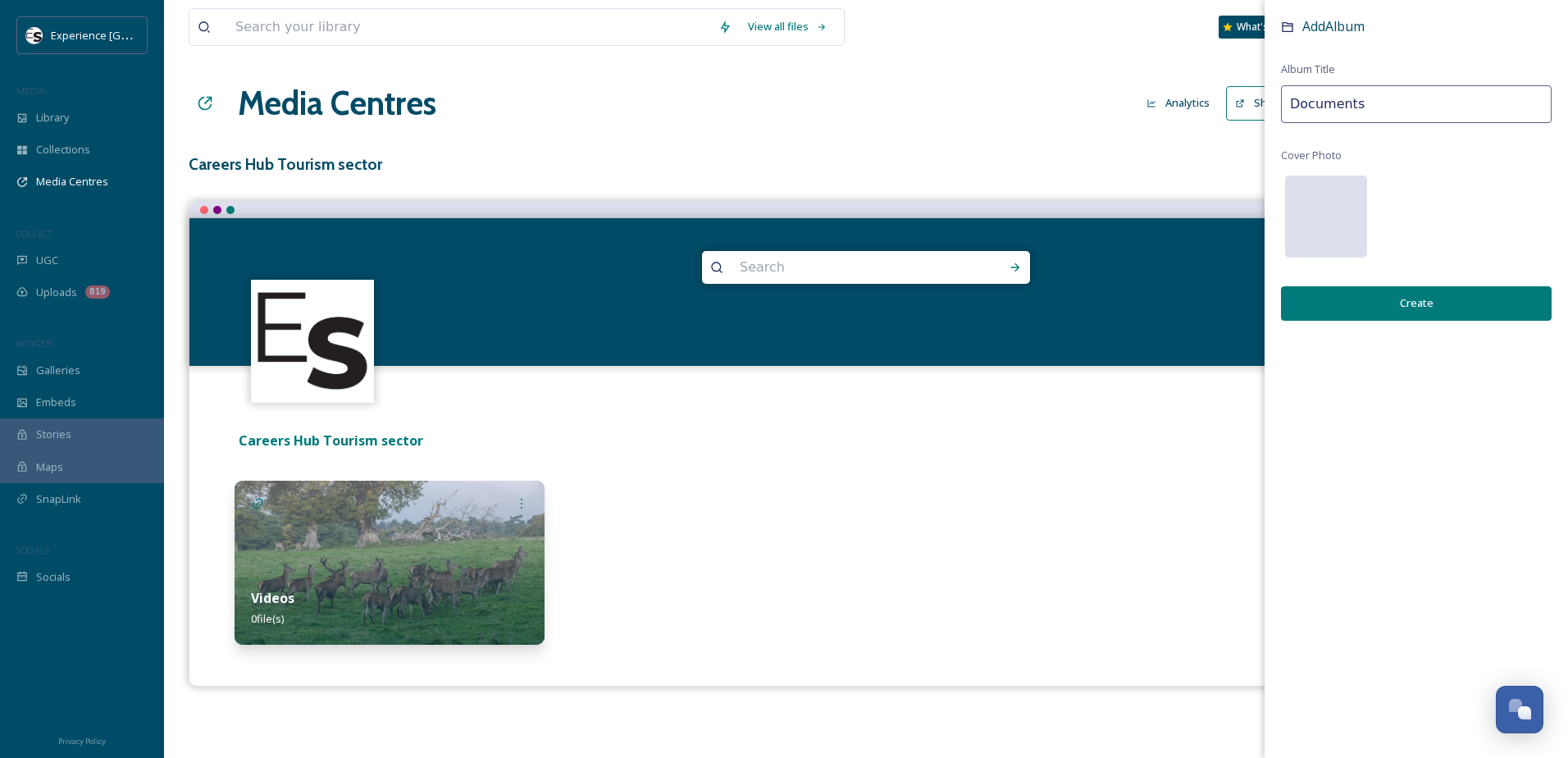
type input "Documents"
click at [1331, 206] on div at bounding box center [1326, 216] width 82 height 82
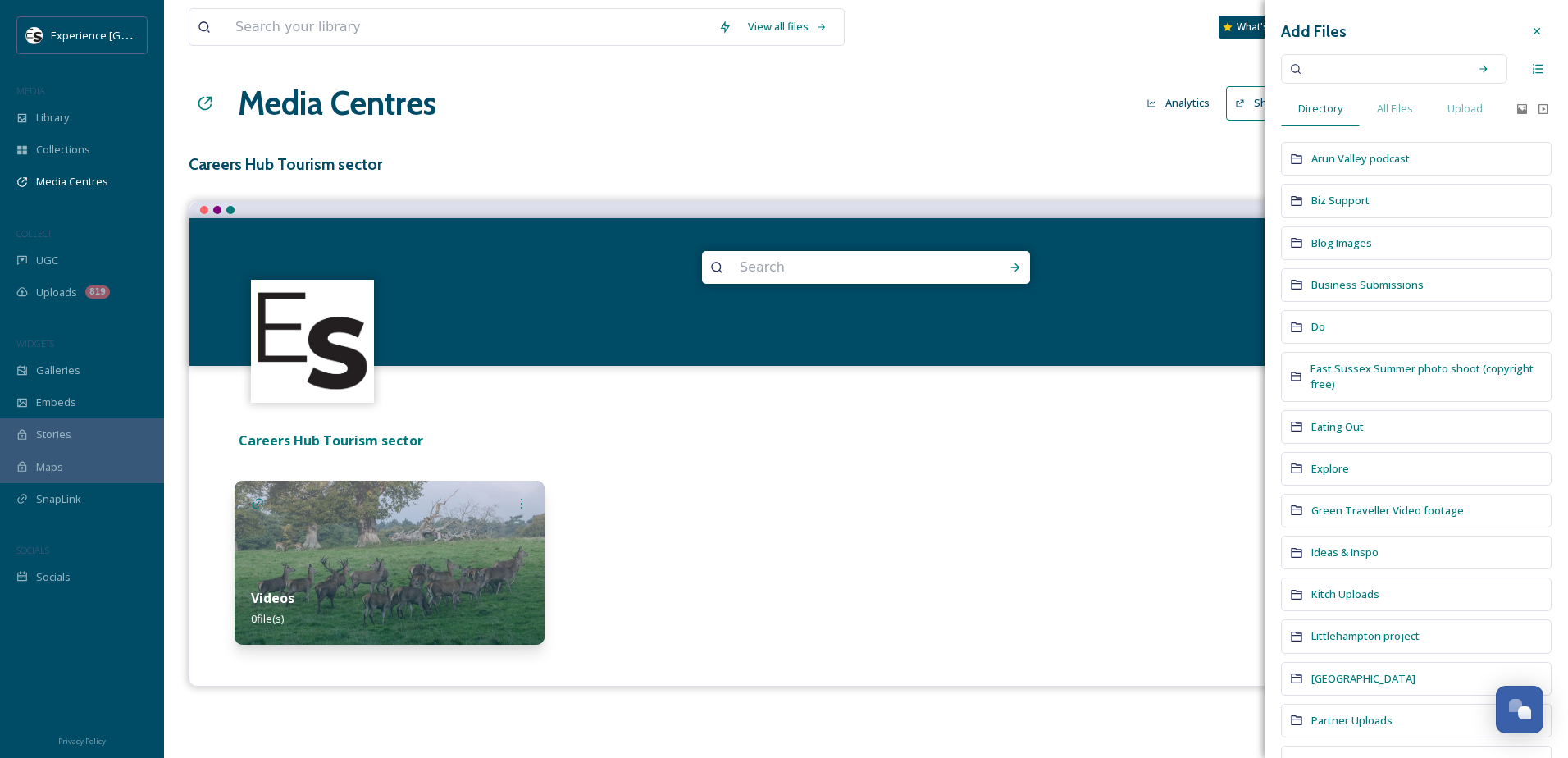
click at [1336, 59] on input at bounding box center [1383, 69] width 155 height 36
type input "wakehurst"
click at [1479, 66] on icon at bounding box center [1482, 68] width 7 height 7
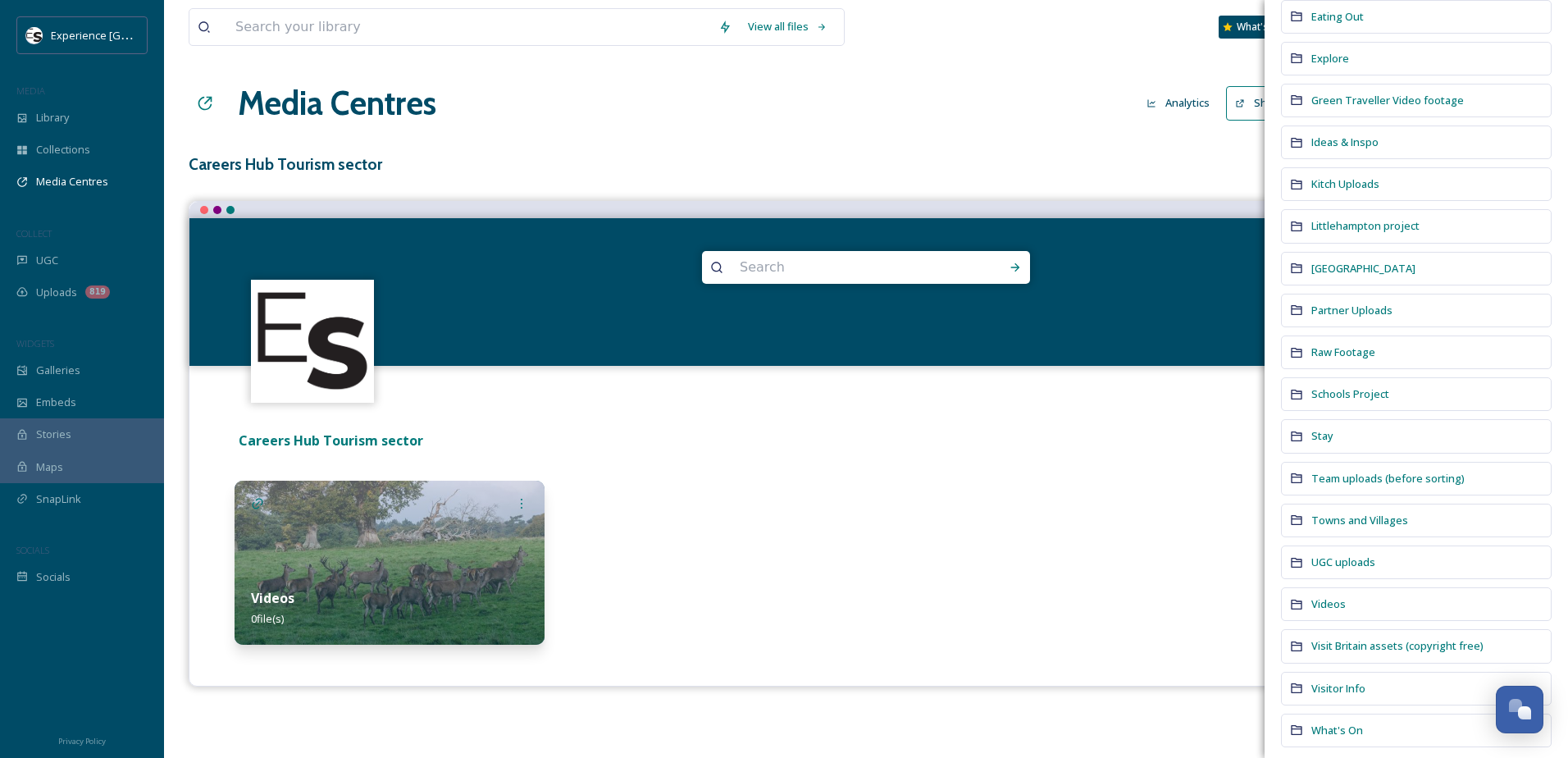
scroll to position [605, 0]
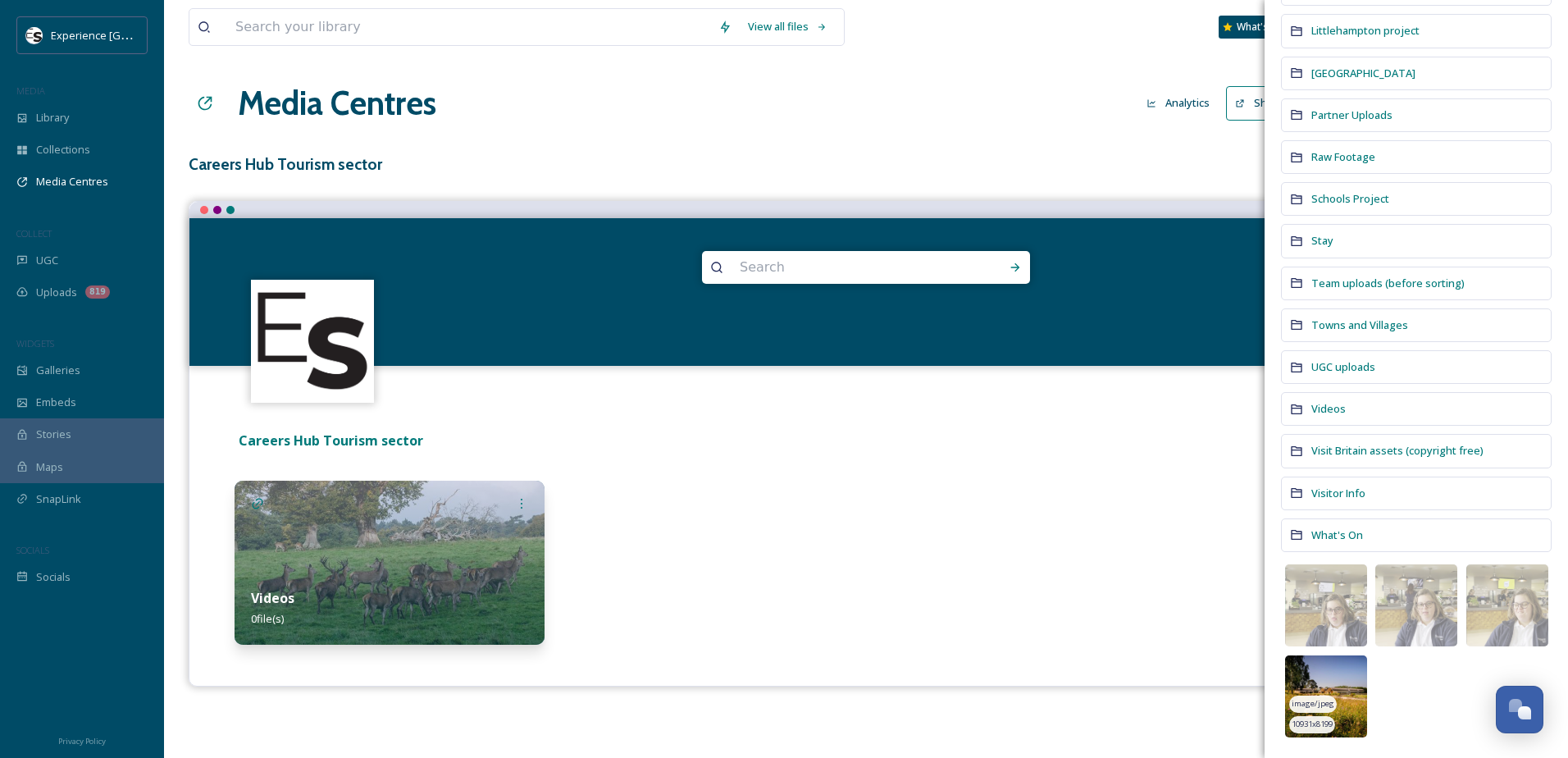
click at [1321, 680] on img at bounding box center [1326, 696] width 82 height 82
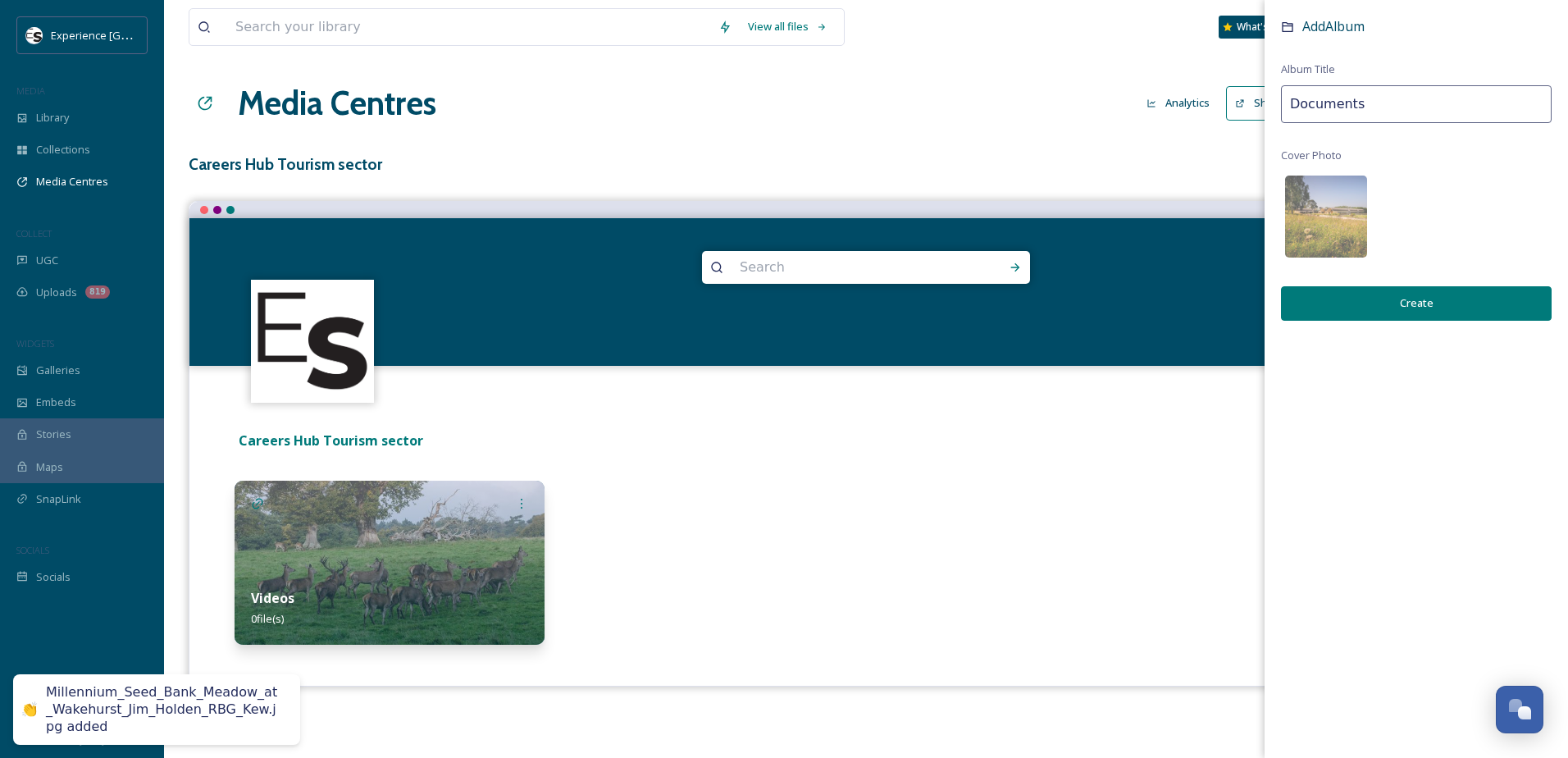
click at [1366, 304] on button "Create" at bounding box center [1416, 303] width 271 height 34
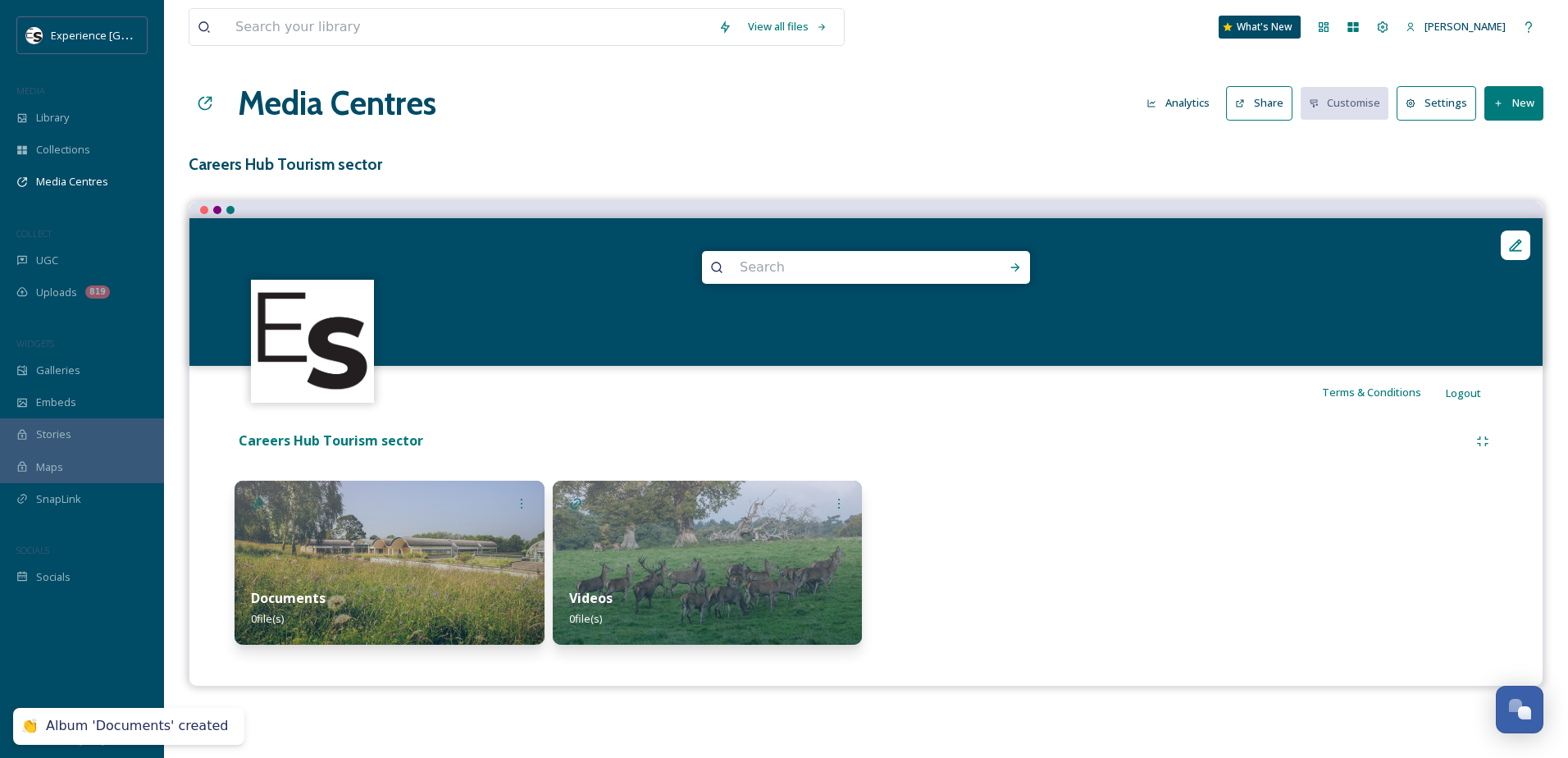
click at [393, 573] on div "Documents 0 file(s)" at bounding box center [389, 608] width 310 height 73
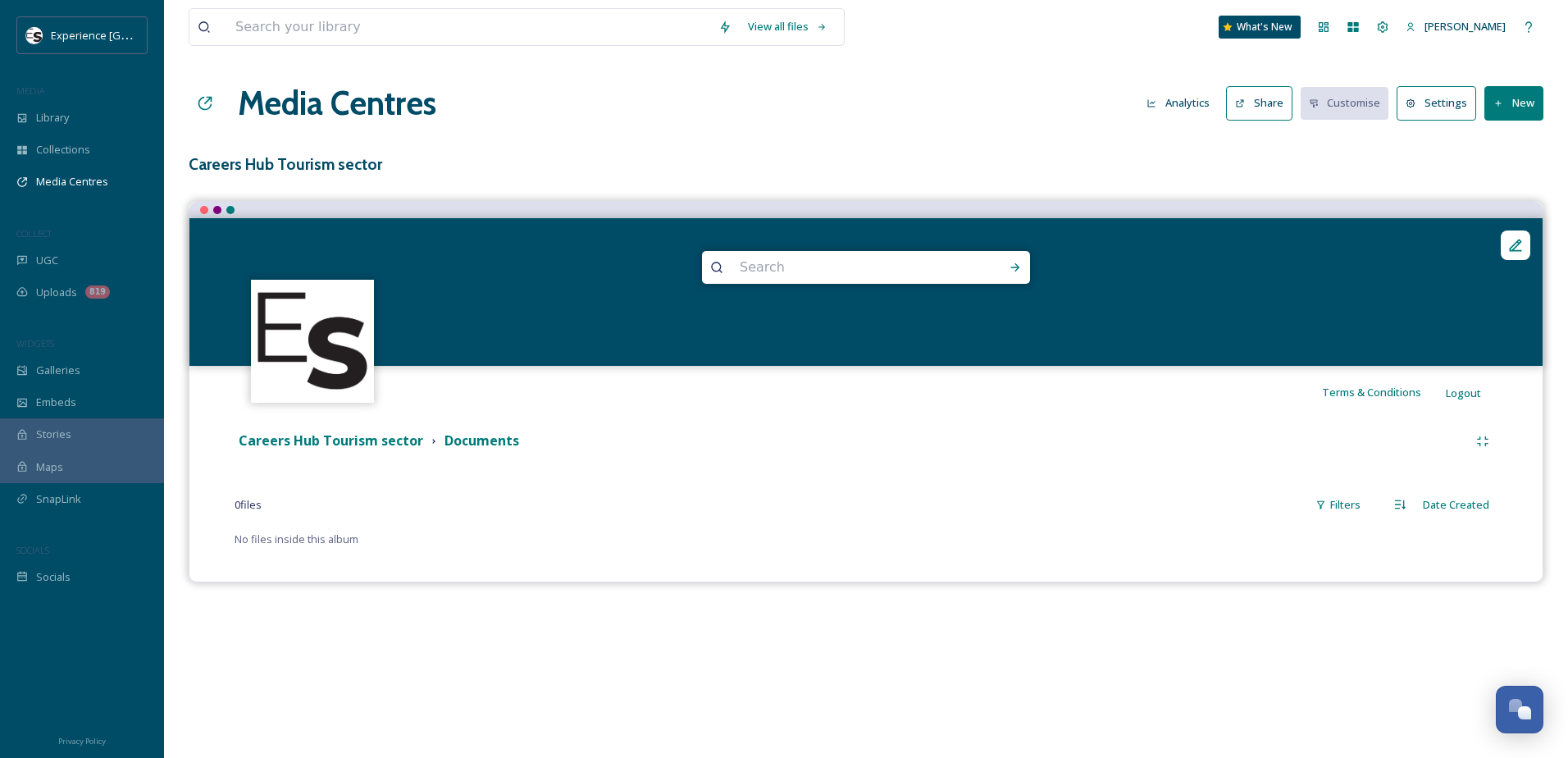
click at [1506, 105] on button "New" at bounding box center [1514, 103] width 59 height 34
click at [1498, 139] on span "Add Files" at bounding box center [1503, 142] width 44 height 16
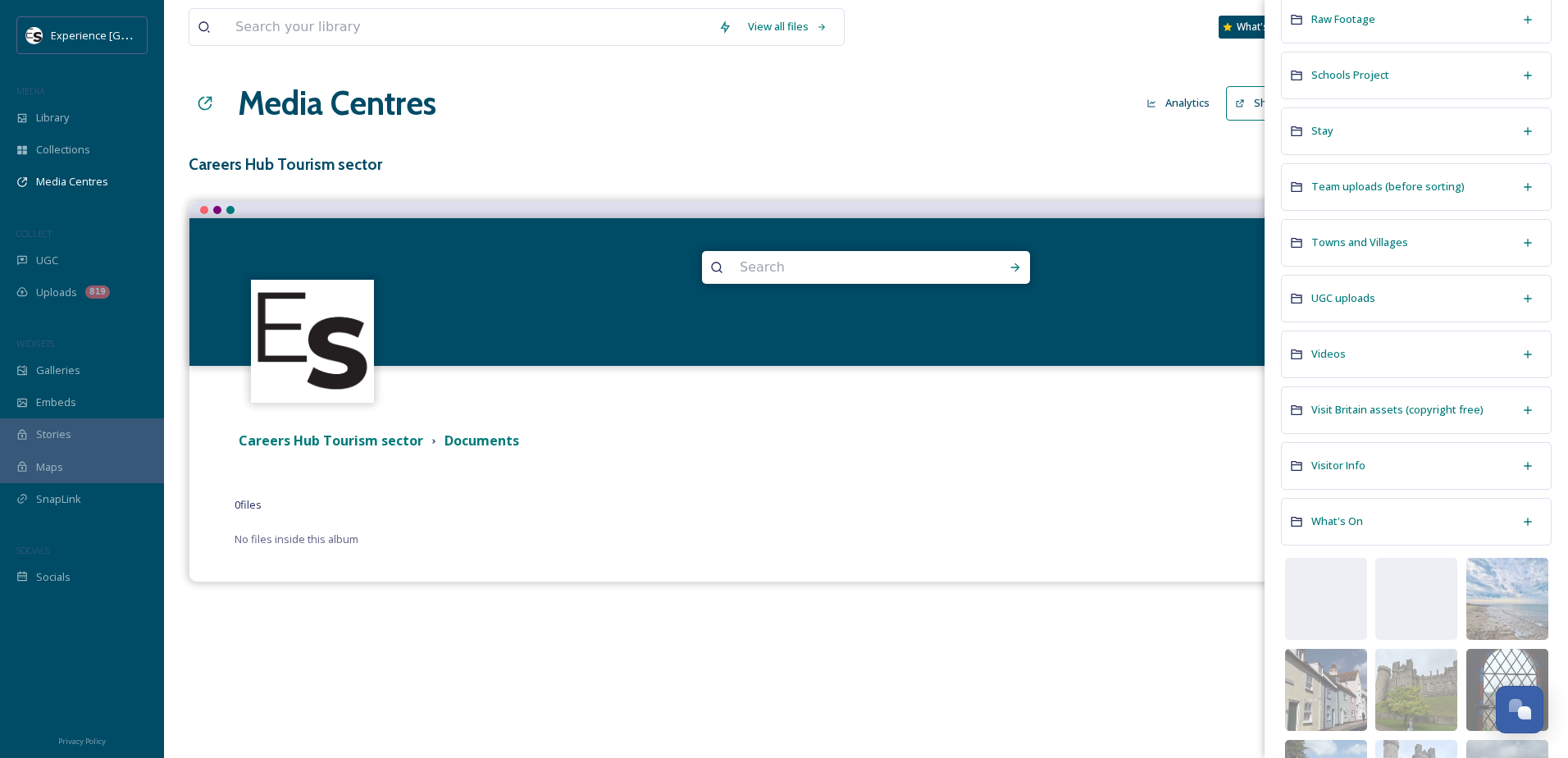
scroll to position [820, 0]
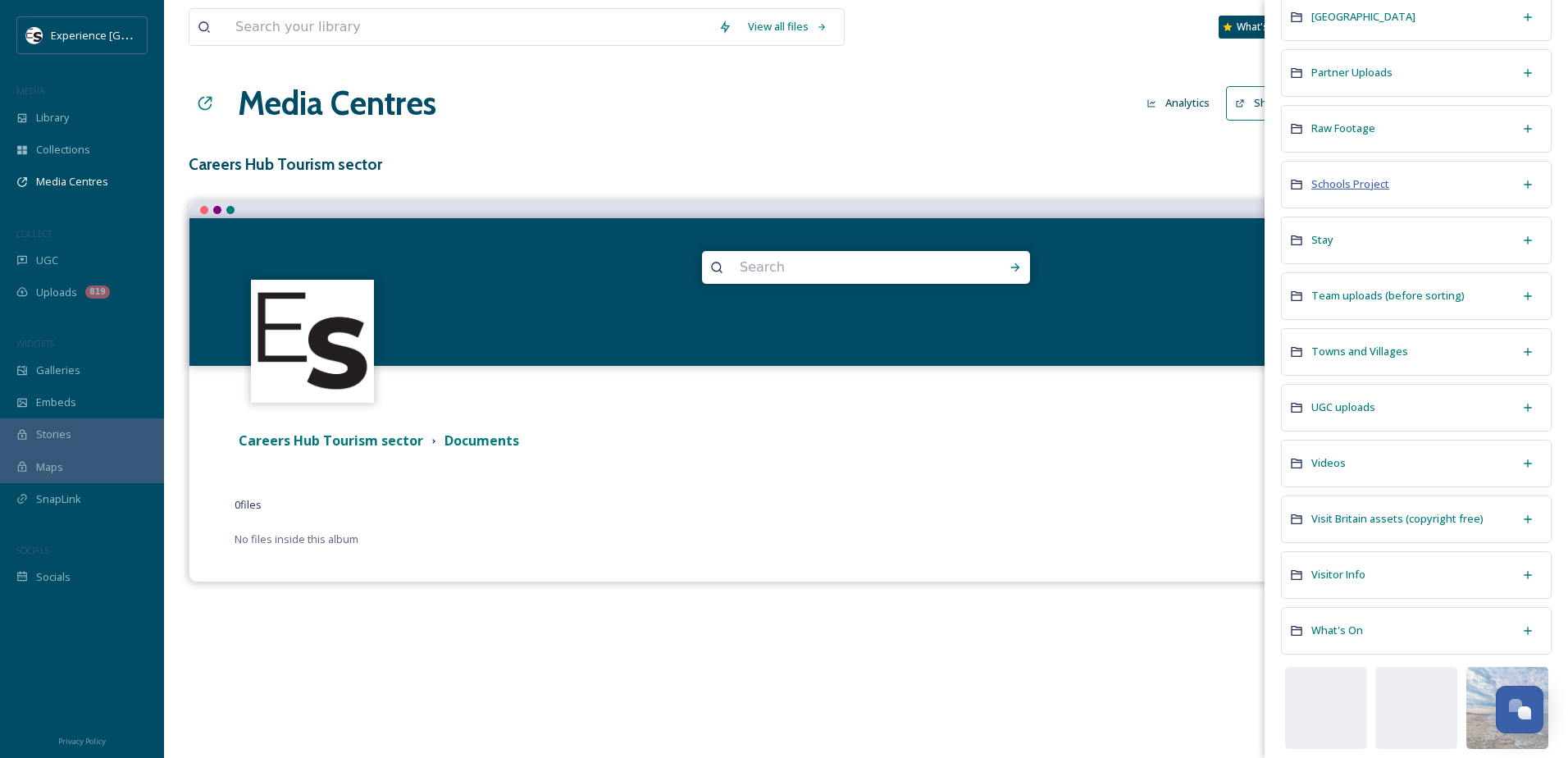
click at [1349, 192] on span "Schools Project" at bounding box center [1350, 184] width 78 height 16
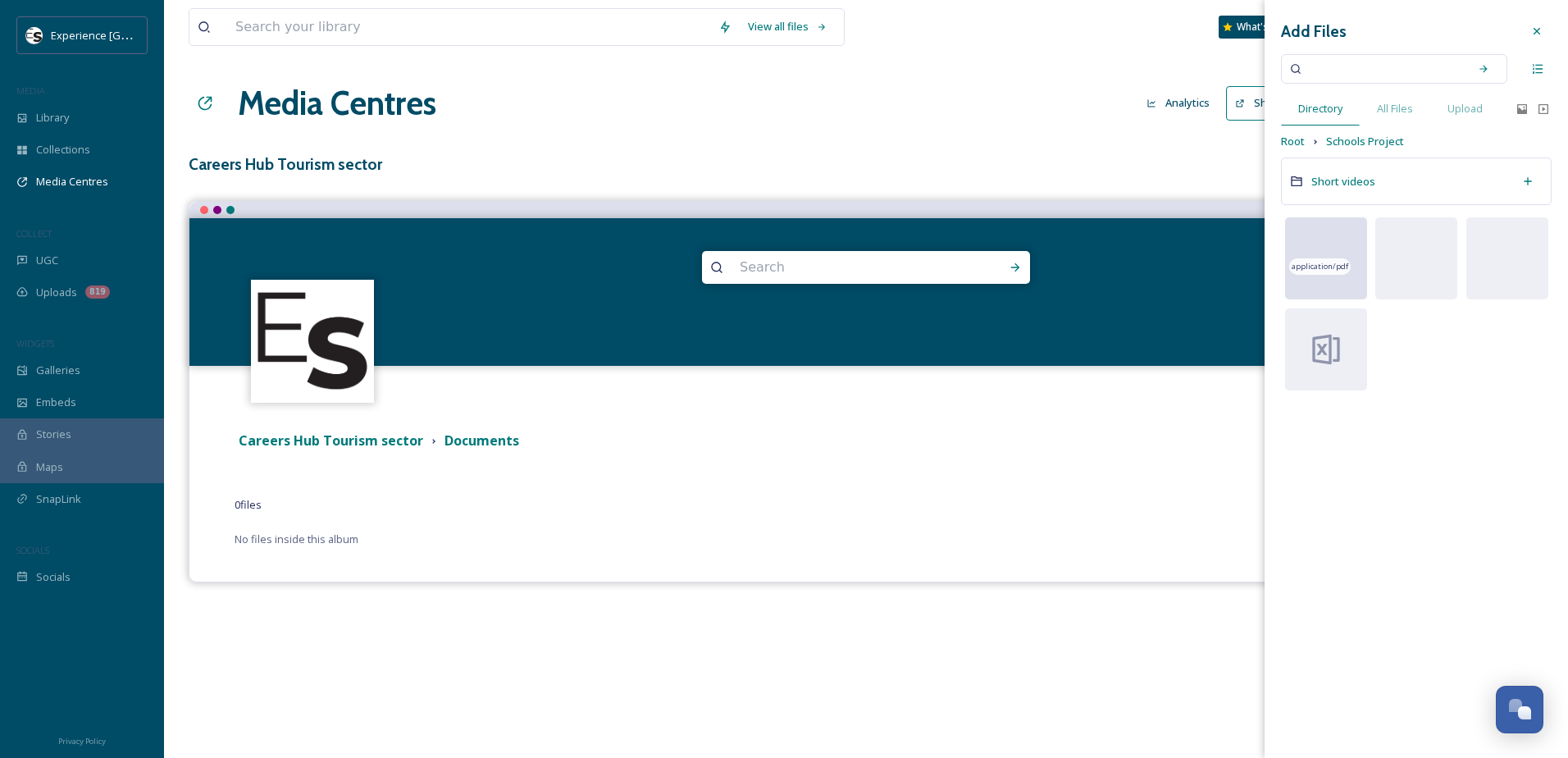
click at [1319, 258] on div "application/pdf" at bounding box center [1320, 266] width 61 height 17
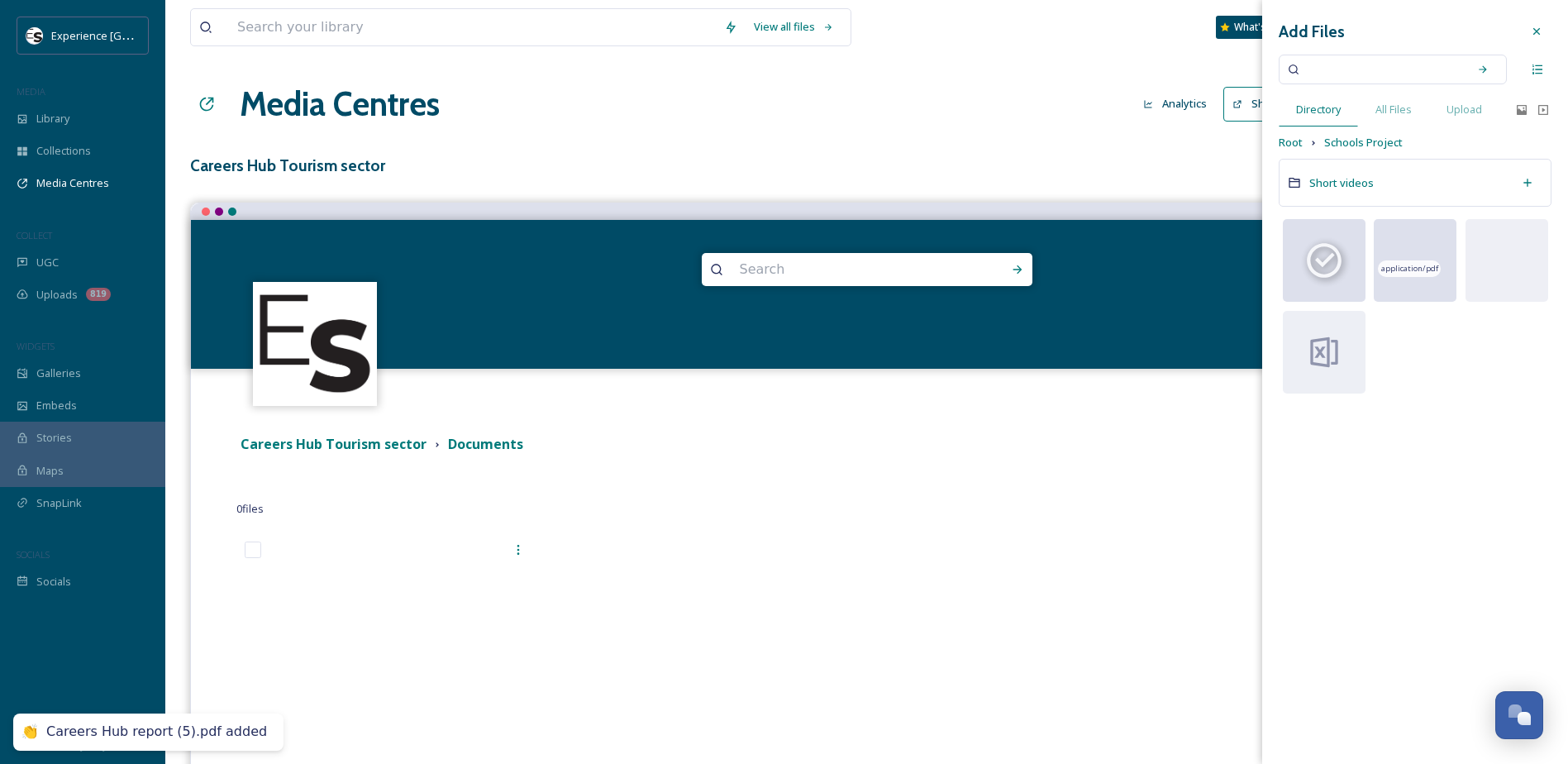
click at [1400, 261] on div "application/pdf" at bounding box center [1408, 268] width 62 height 17
click at [1321, 354] on span "application/vnd.openxmlformats-officedocument.spreadsheetml.sheet" at bounding box center [1358, 355] width 139 height 24
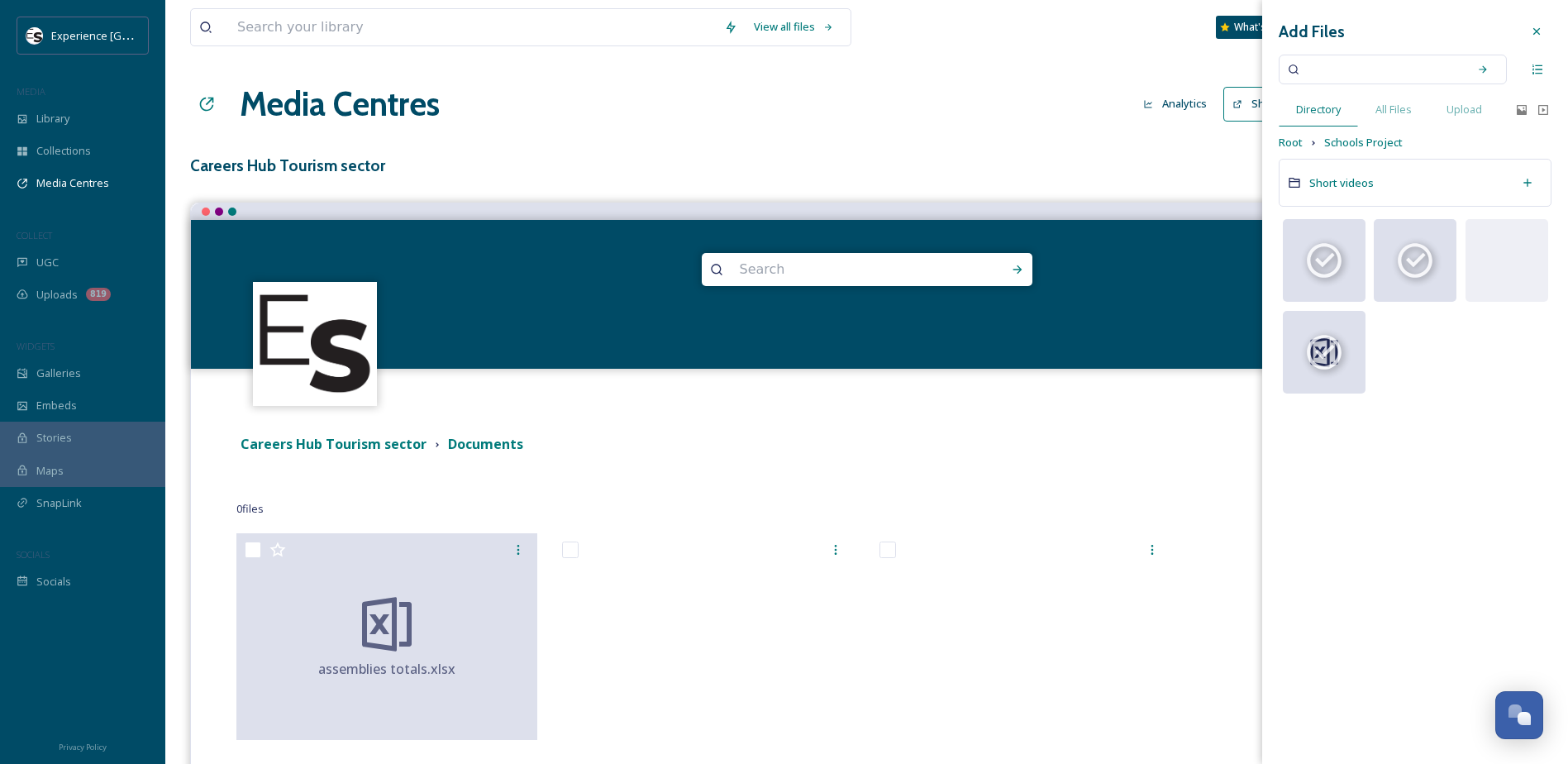
click at [1539, 28] on icon at bounding box center [1535, 31] width 13 height 13
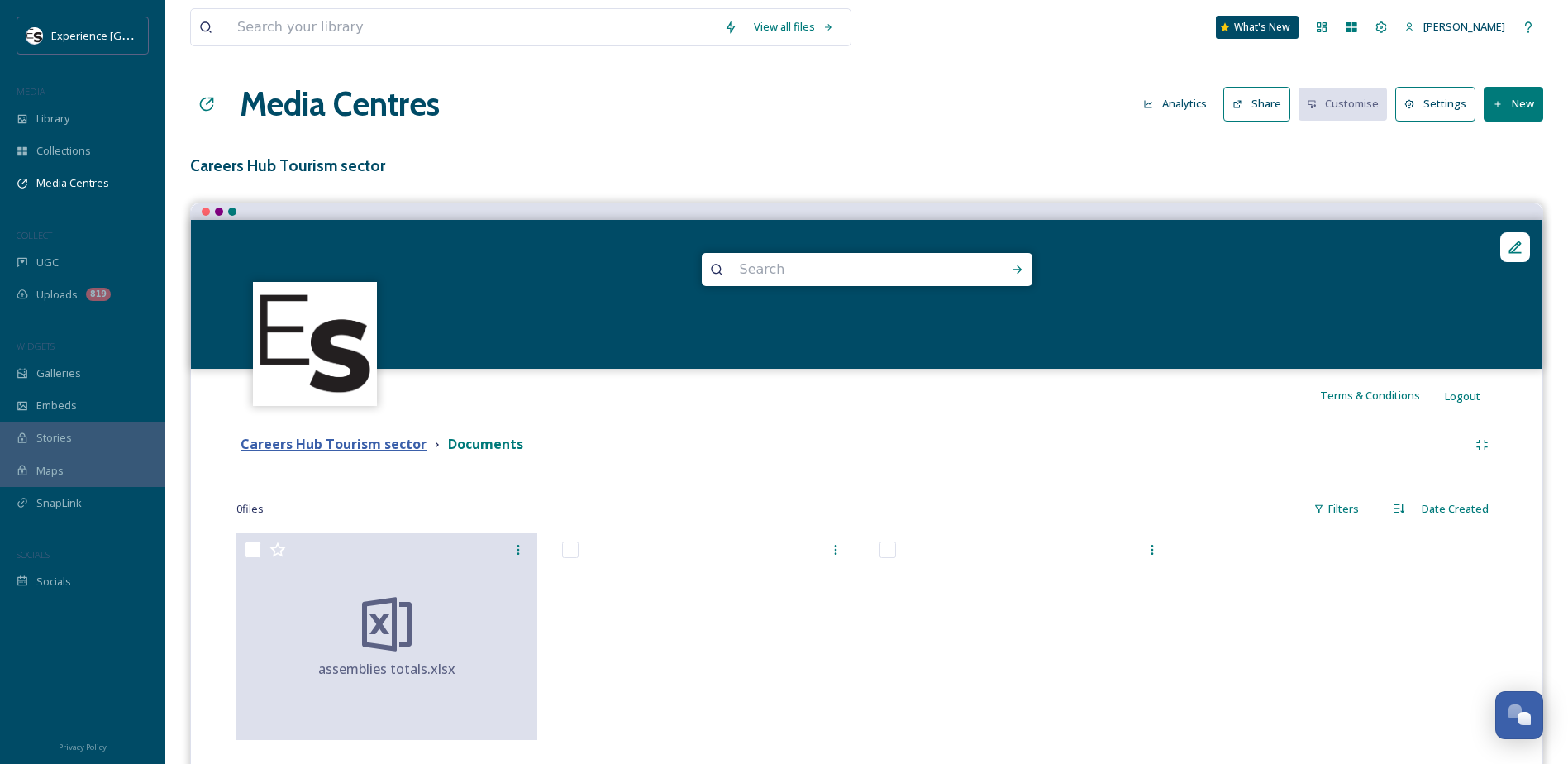
click at [385, 452] on strong "Careers Hub Tourism sector" at bounding box center [333, 444] width 186 height 18
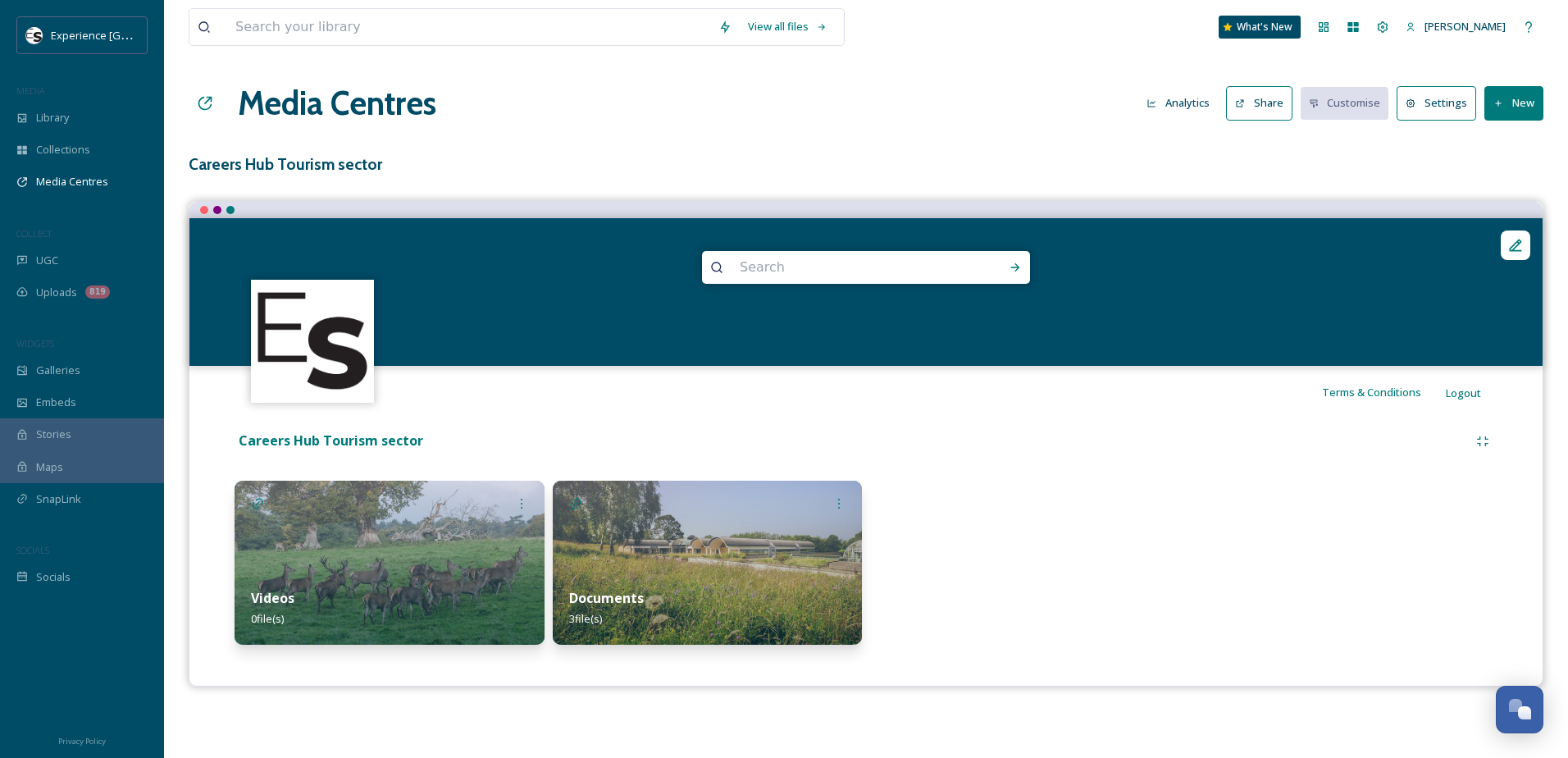
click at [417, 537] on img at bounding box center [389, 563] width 310 height 164
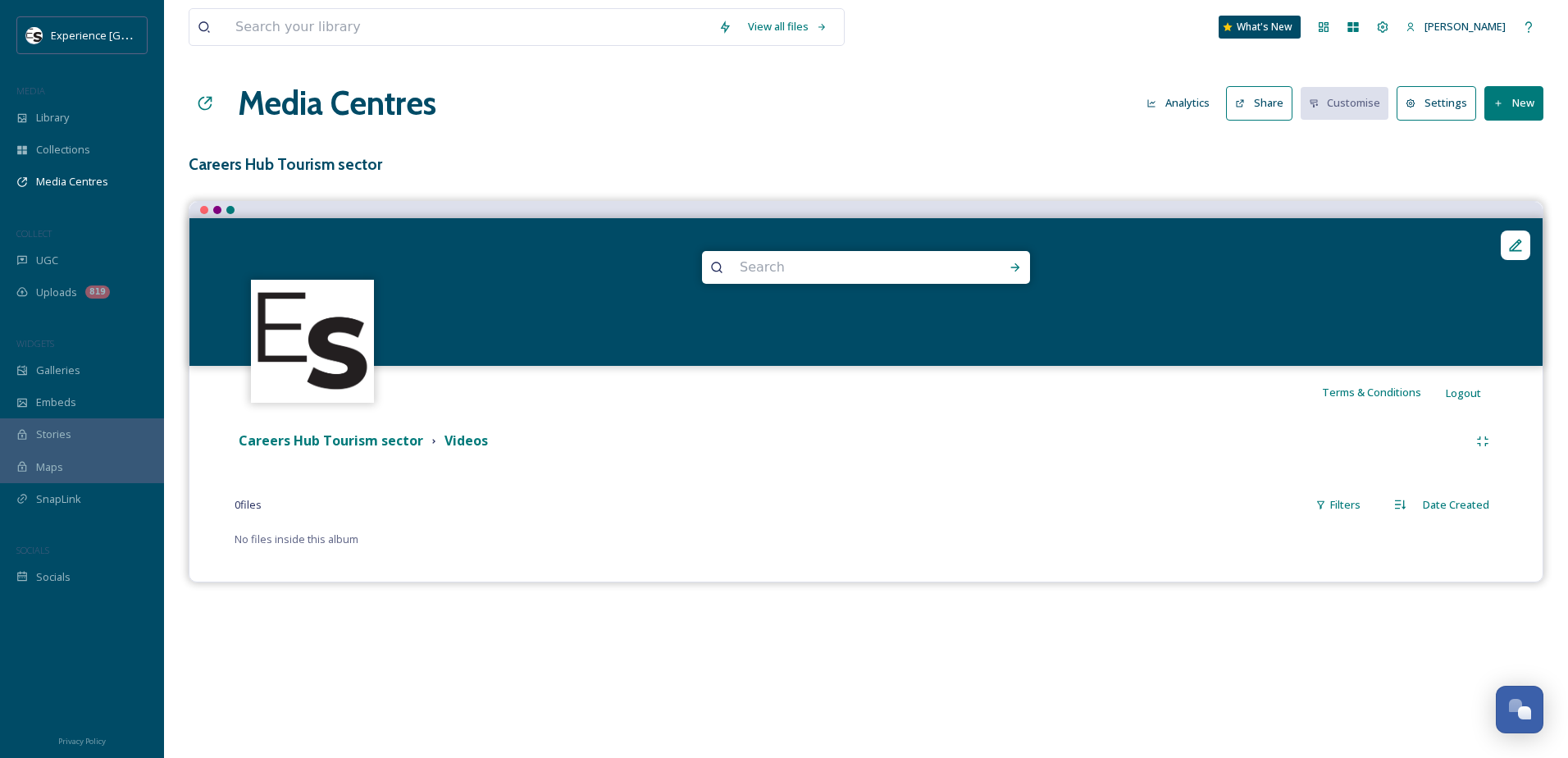
click at [1490, 98] on button "New" at bounding box center [1514, 103] width 59 height 34
click at [1486, 142] on span "Add Files" at bounding box center [1503, 142] width 44 height 16
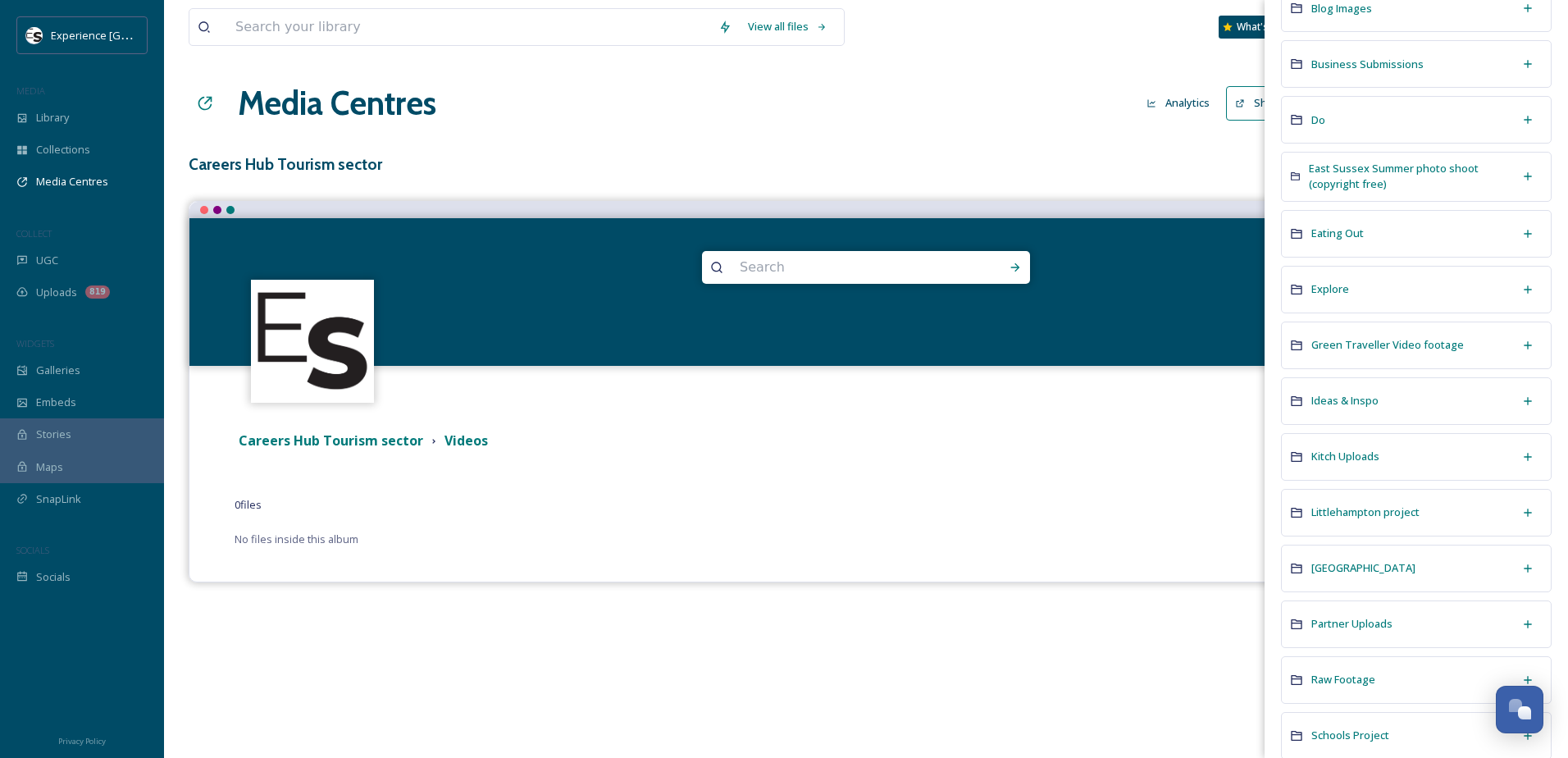
scroll to position [492, 0]
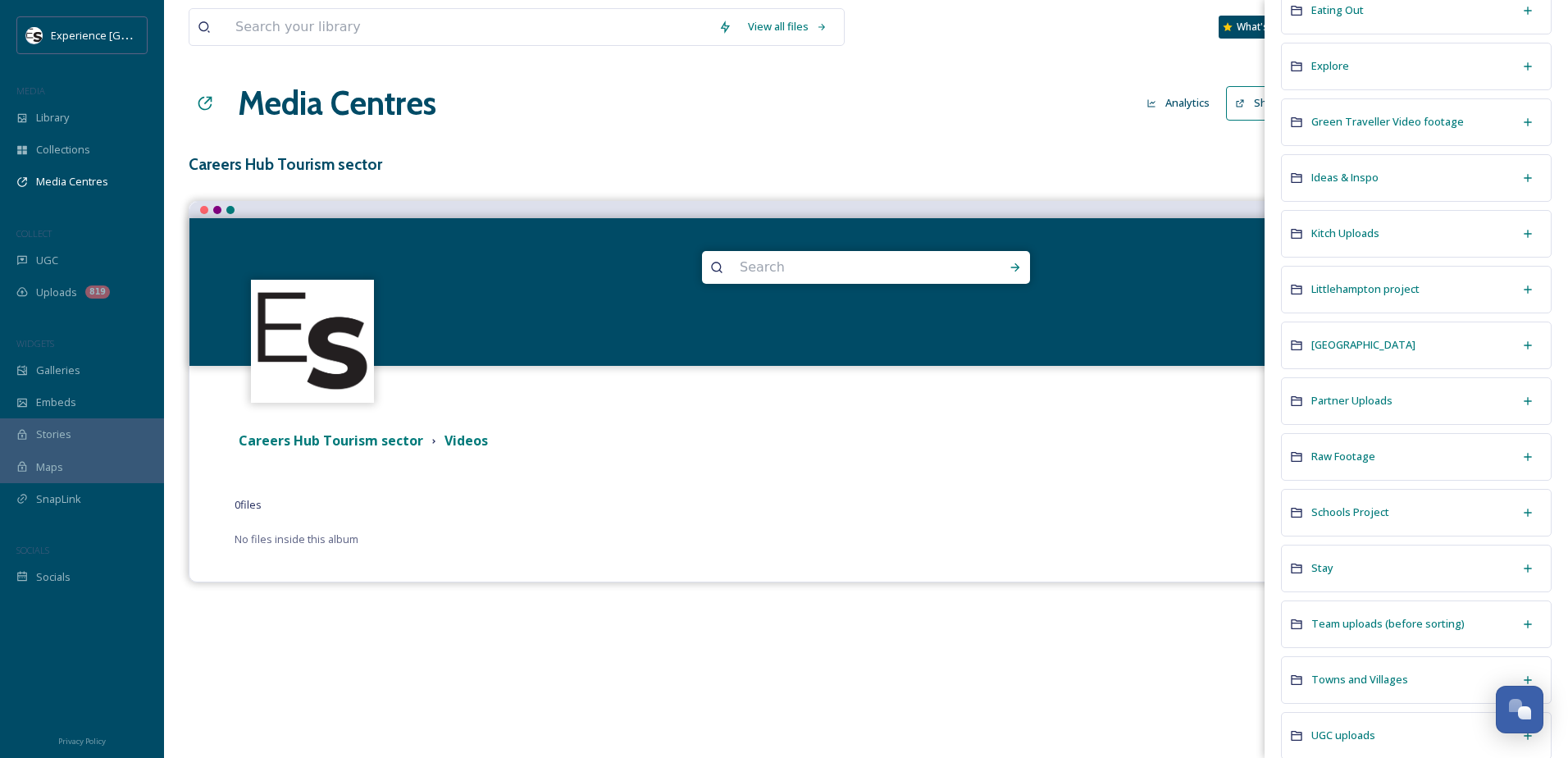
click at [1420, 515] on div "Schools Project" at bounding box center [1416, 513] width 271 height 47
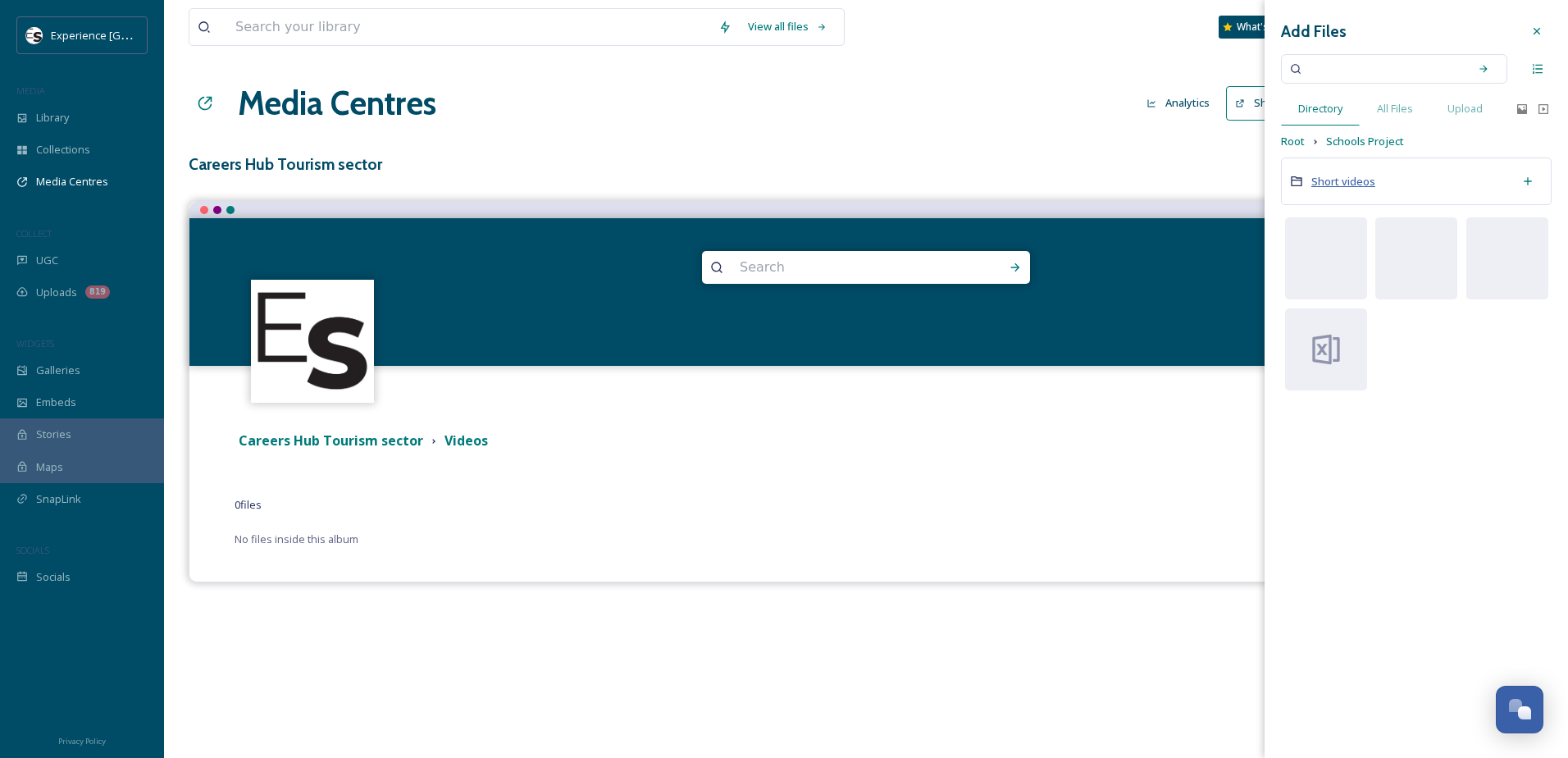
click at [1338, 179] on span "Short videos" at bounding box center [1343, 180] width 64 height 15
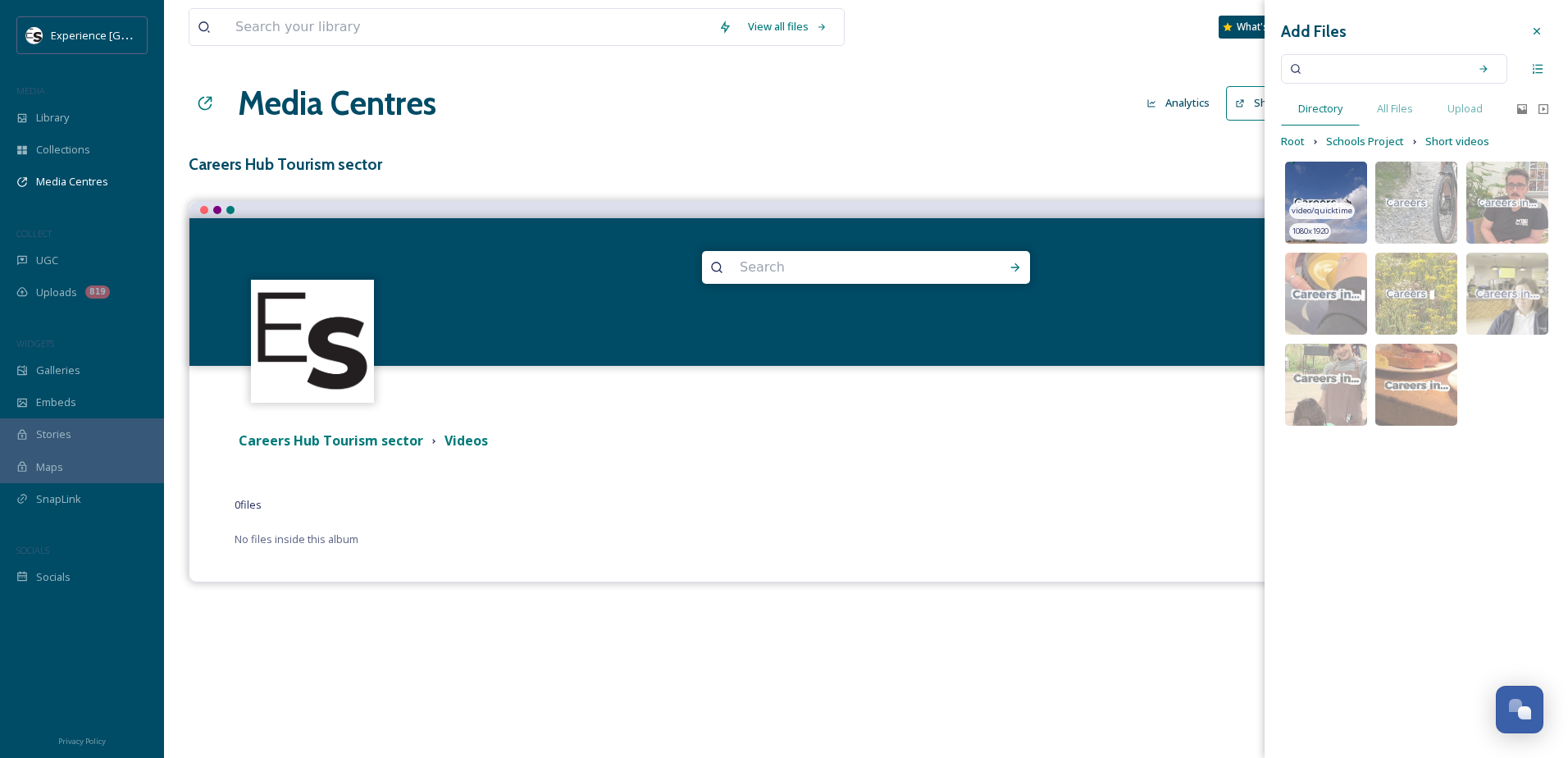
click at [1312, 212] on span "video/quicktime" at bounding box center [1323, 211] width 61 height 12
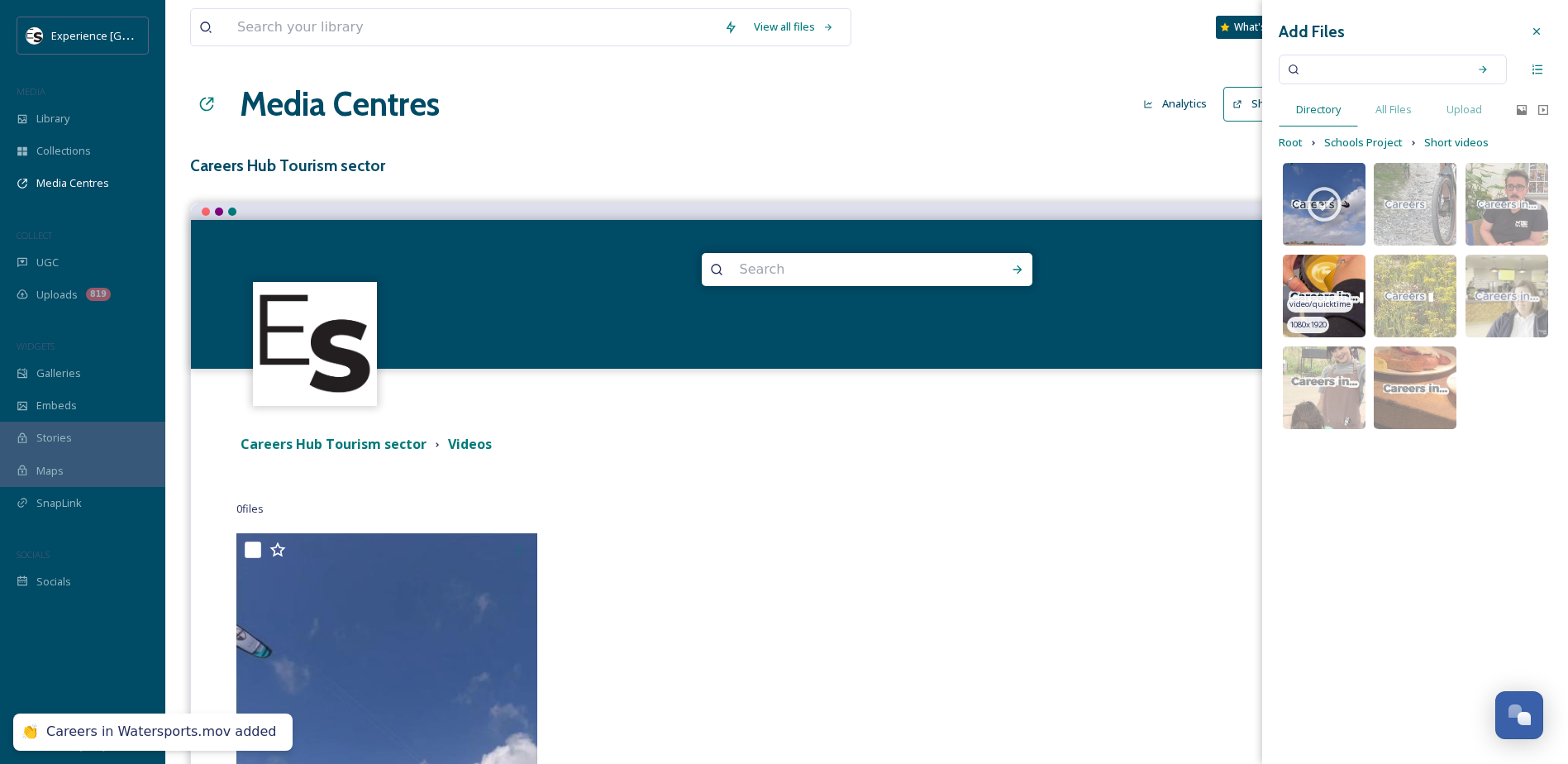
click at [1329, 300] on span "video/quicktime" at bounding box center [1320, 304] width 62 height 12
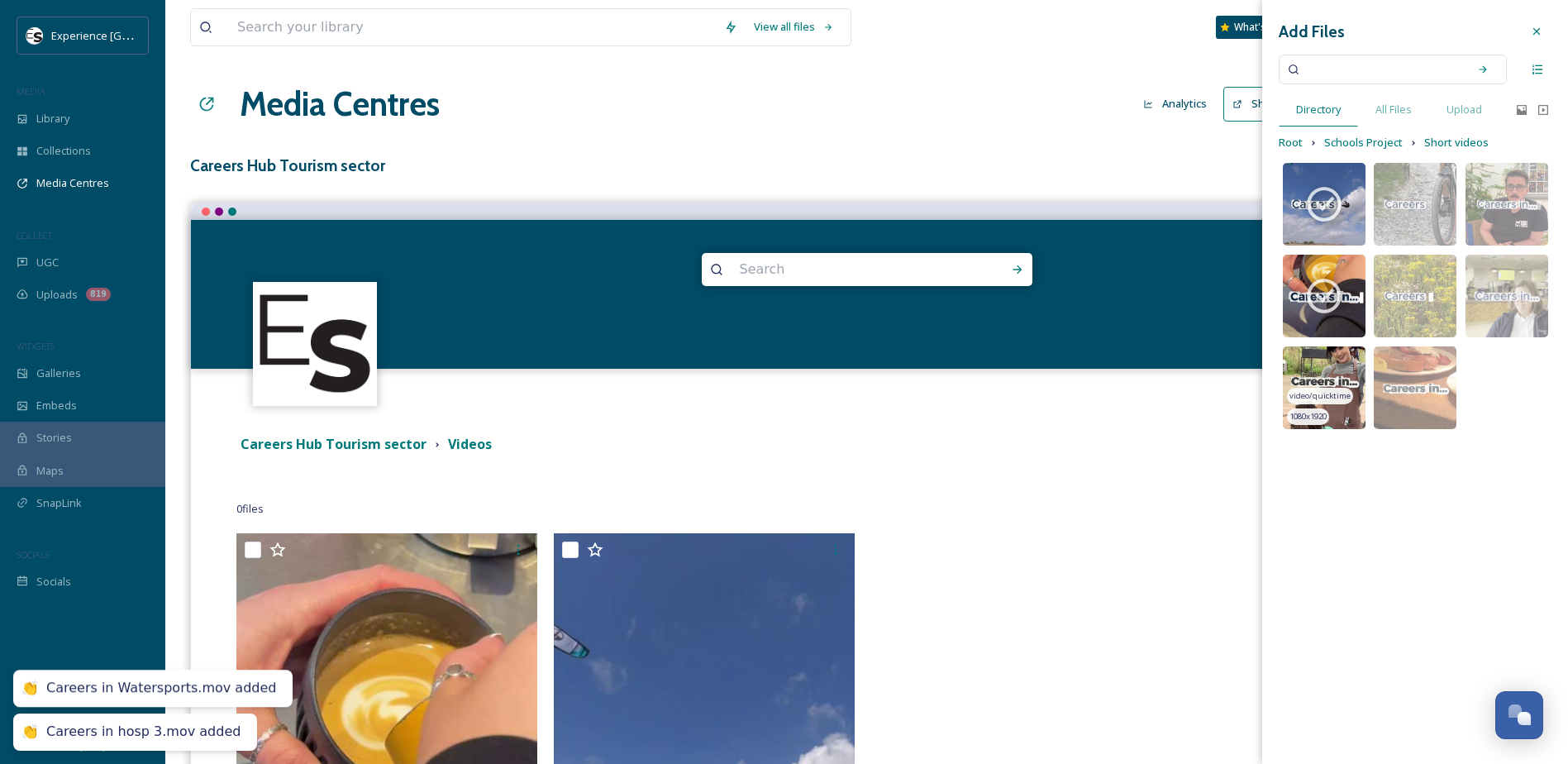
click at [1324, 387] on div "video/quicktime" at bounding box center [1320, 395] width 67 height 17
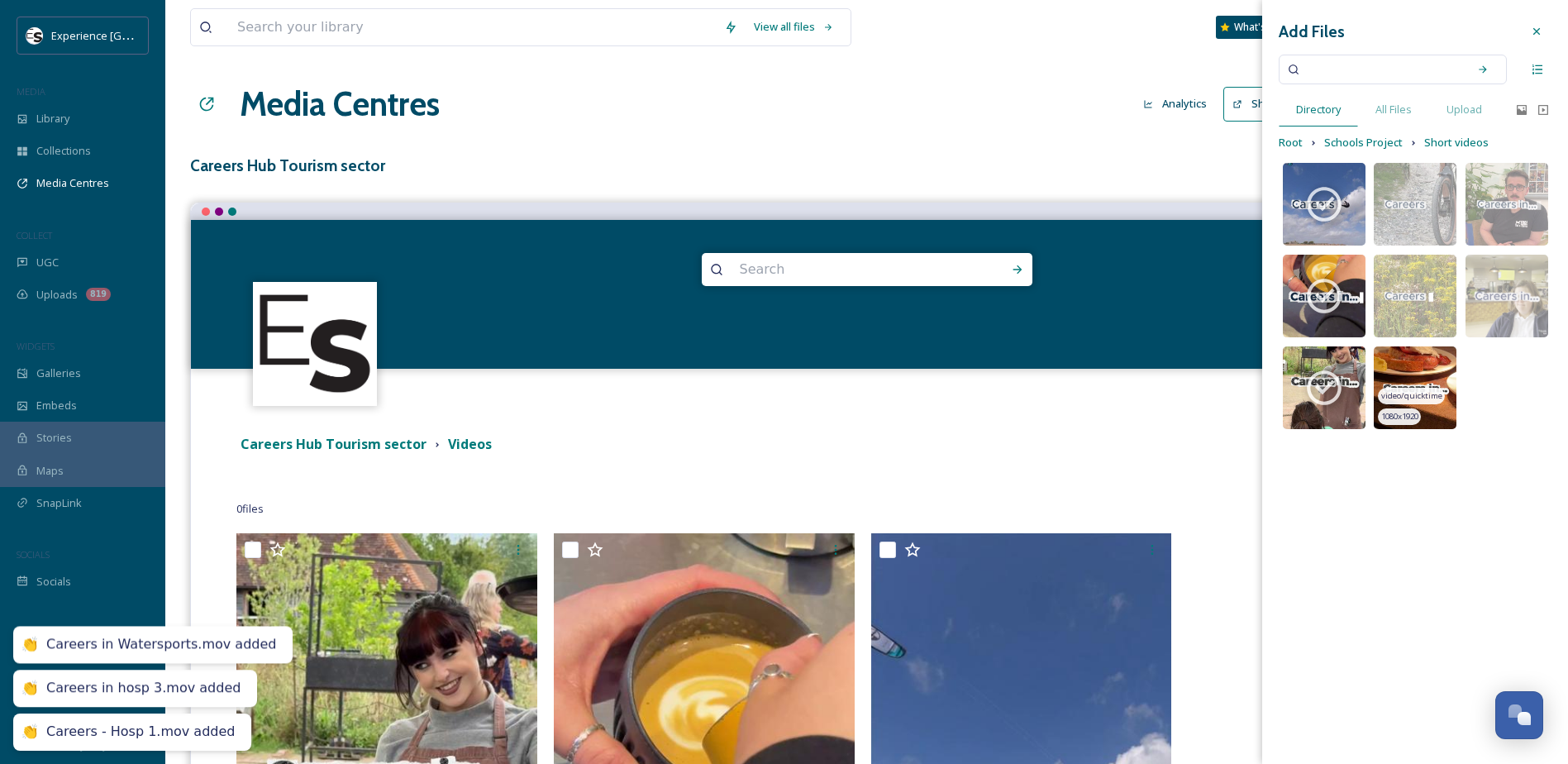
click at [1394, 369] on img at bounding box center [1414, 387] width 82 height 82
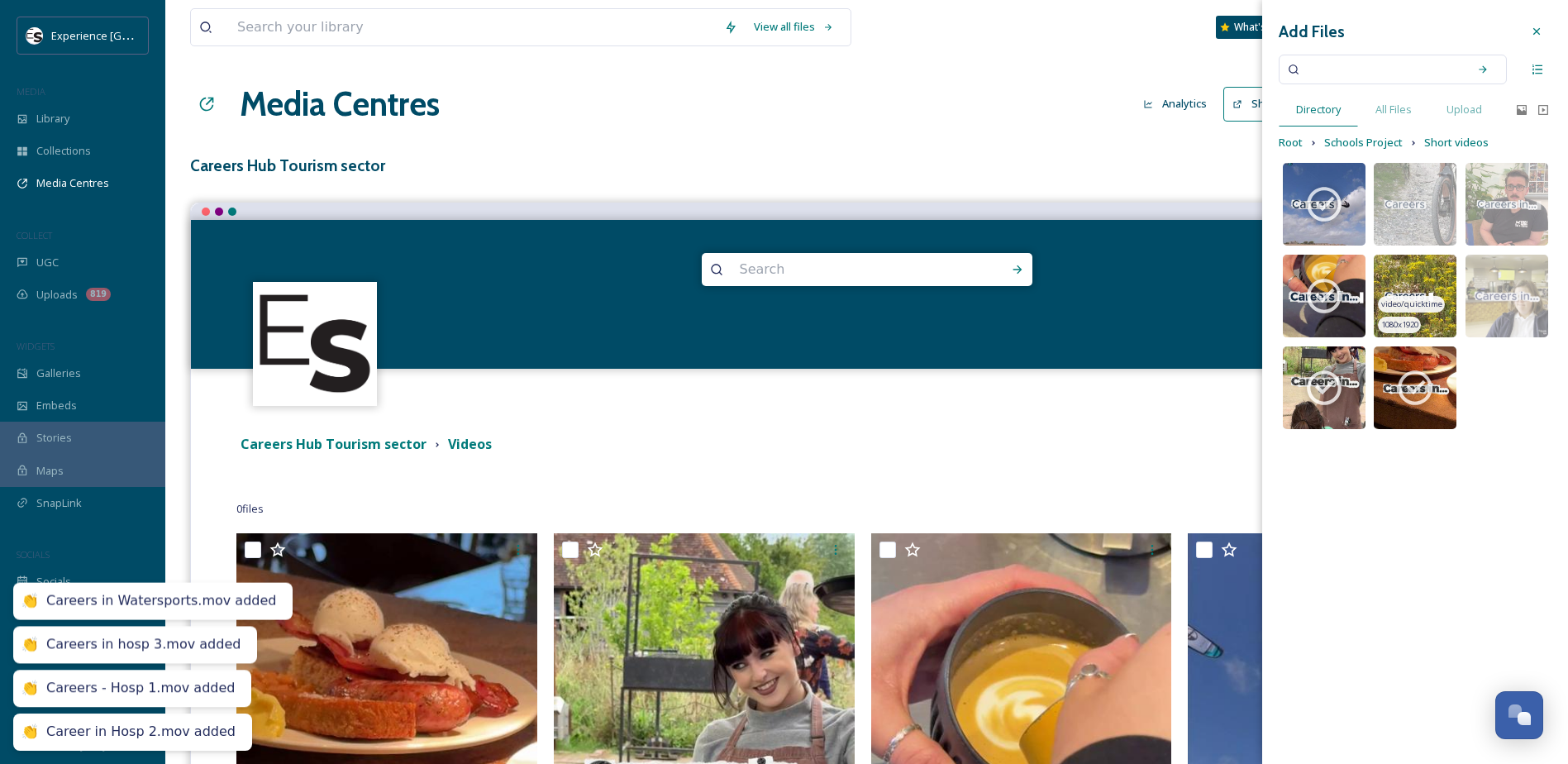
click at [1395, 297] on div "video/quicktime" at bounding box center [1410, 304] width 67 height 17
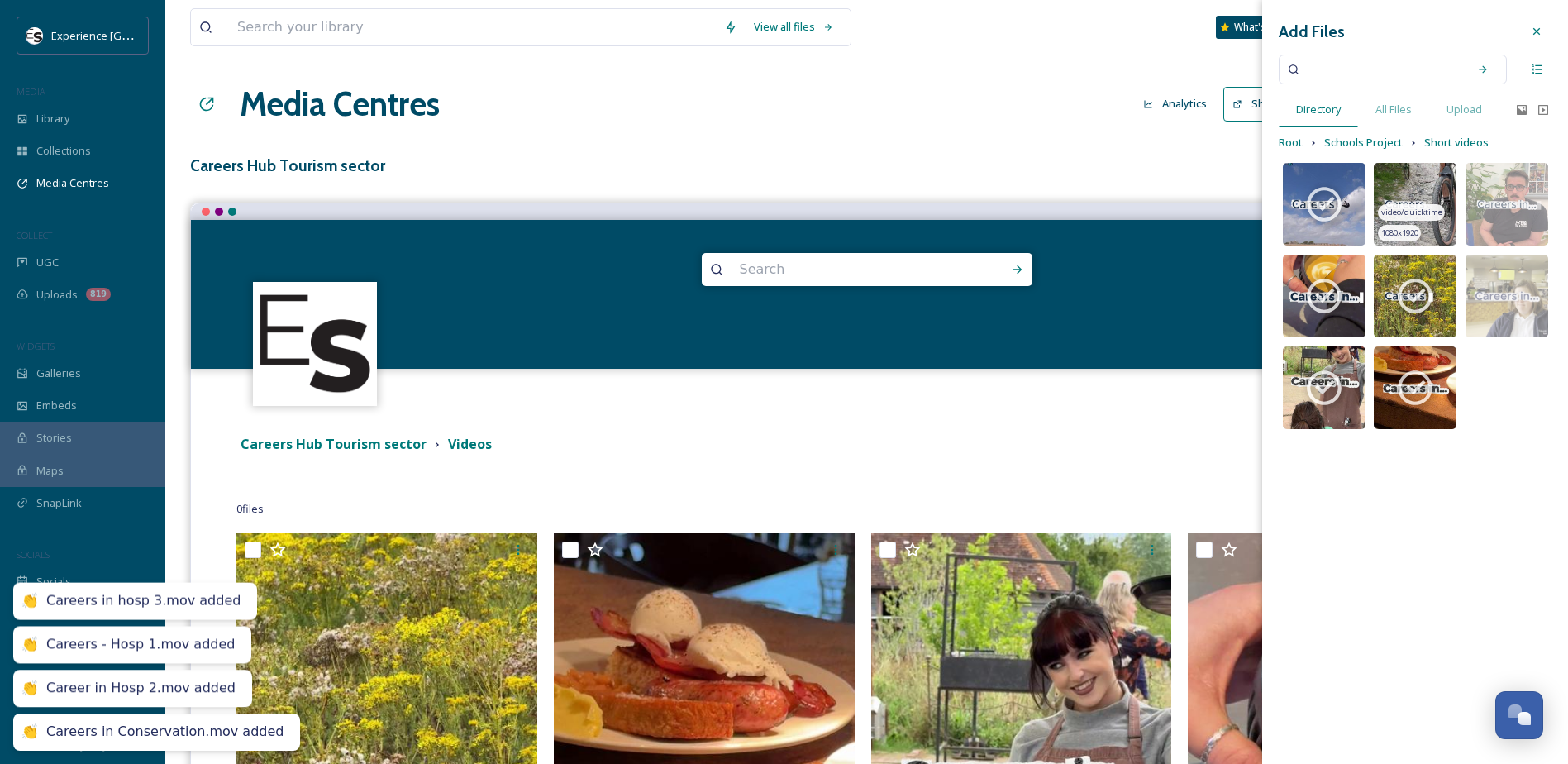
click at [1406, 208] on span "video/quicktime" at bounding box center [1412, 213] width 62 height 12
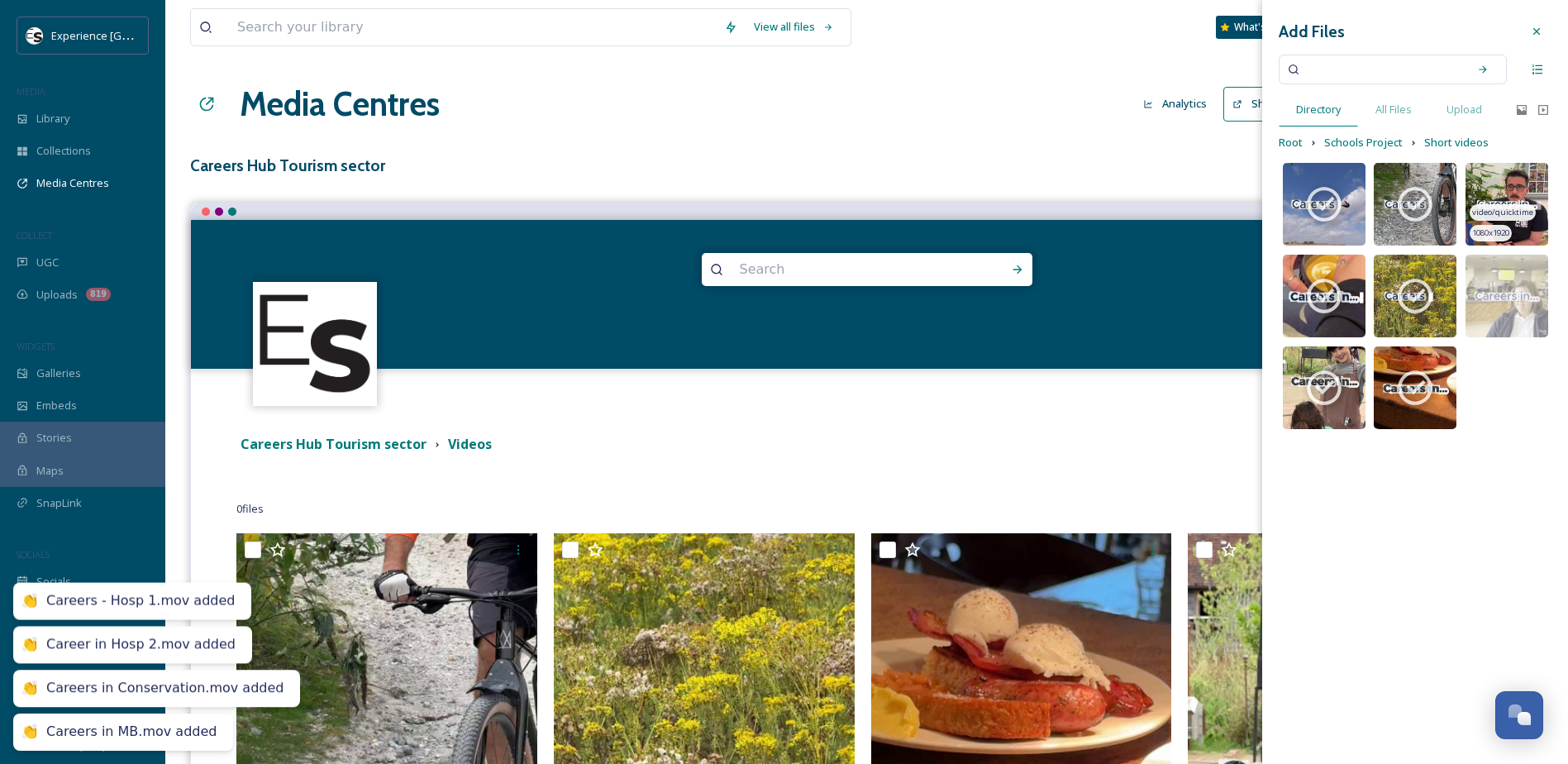
click at [1484, 199] on img at bounding box center [1505, 204] width 82 height 82
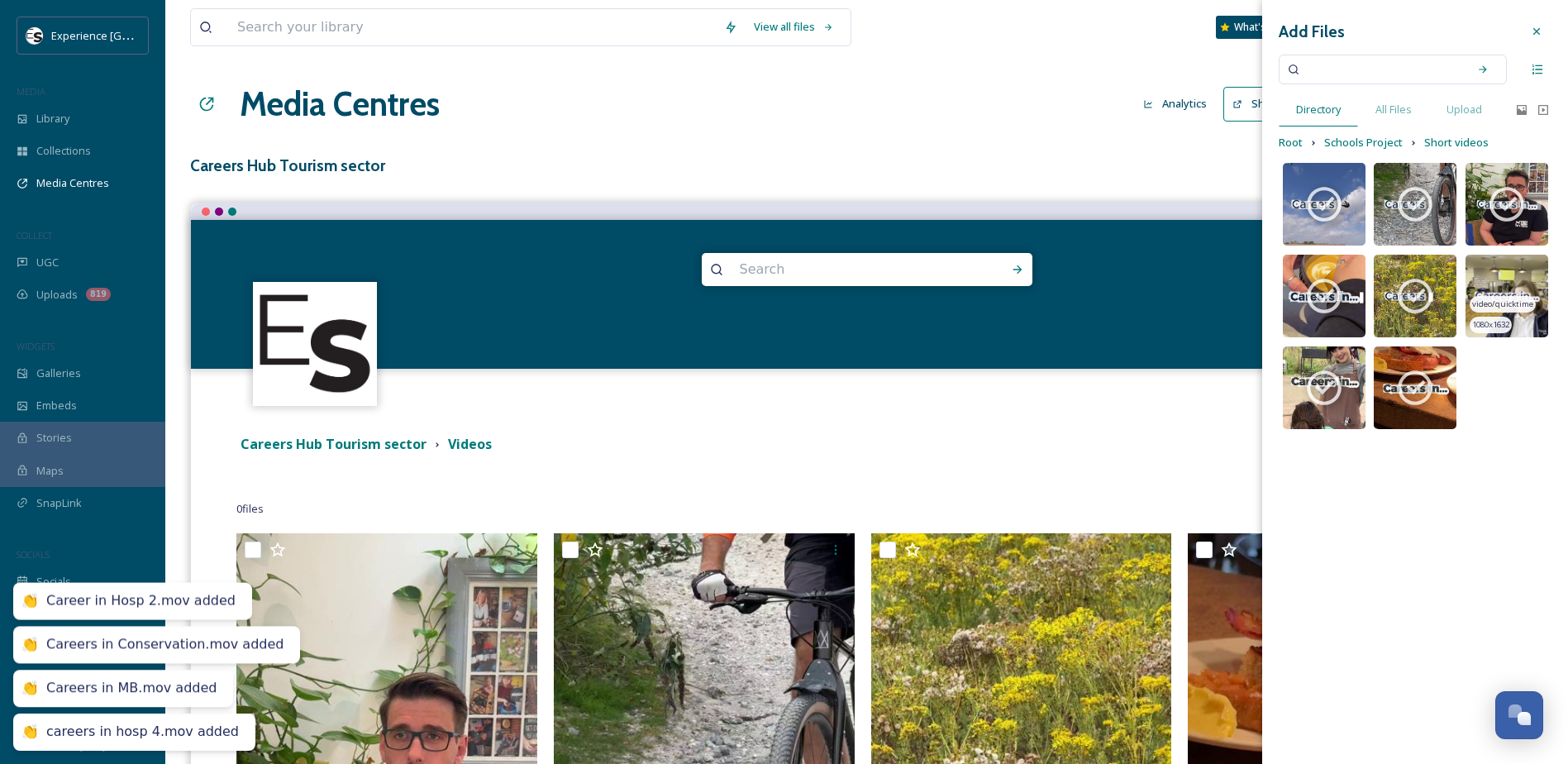
click at [1496, 294] on img at bounding box center [1505, 295] width 82 height 82
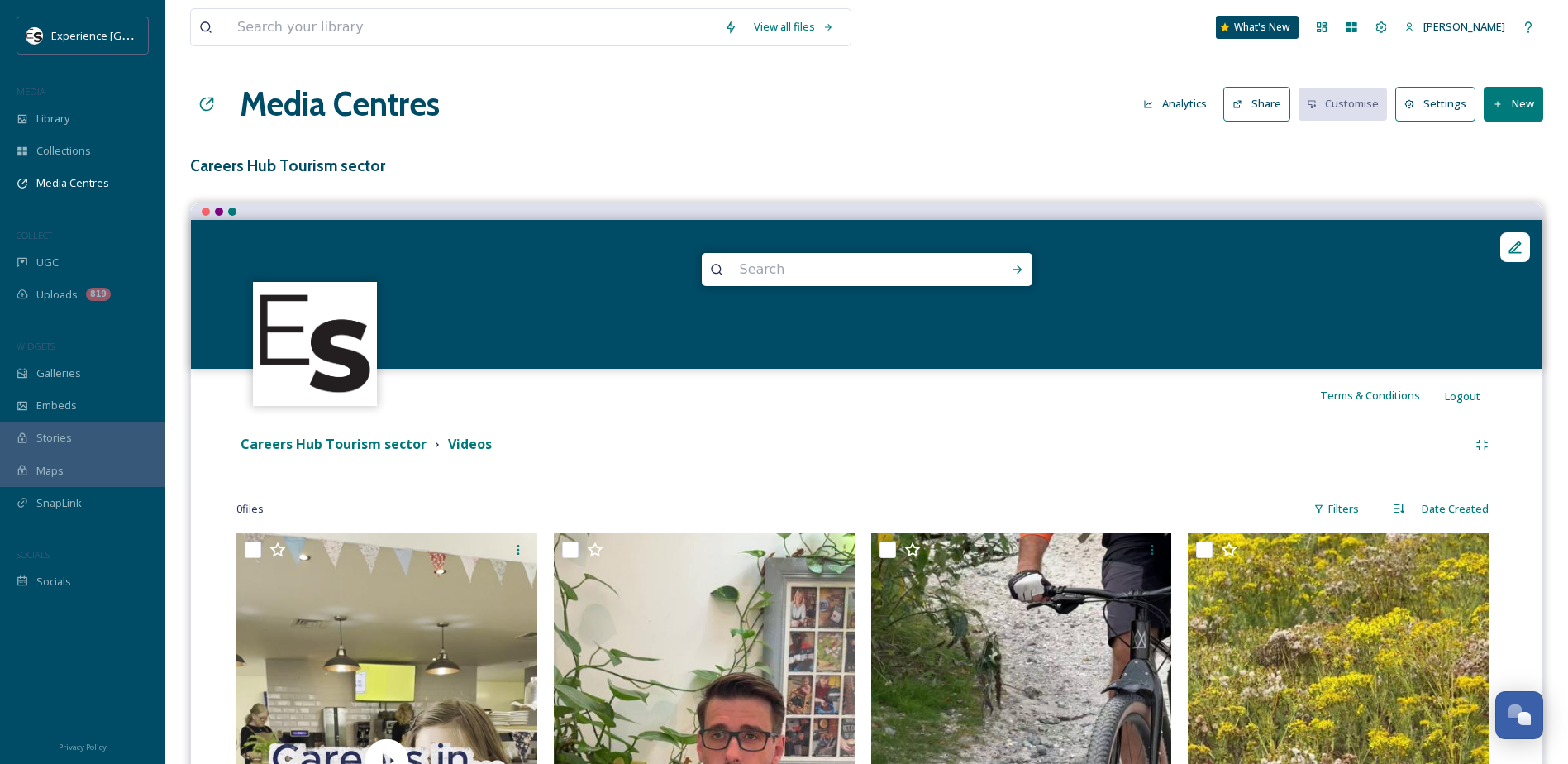
click at [1036, 441] on div "Careers Hub Tourism sector Videos" at bounding box center [851, 444] width 1230 height 21
click at [1275, 106] on button "Share" at bounding box center [1256, 103] width 67 height 34
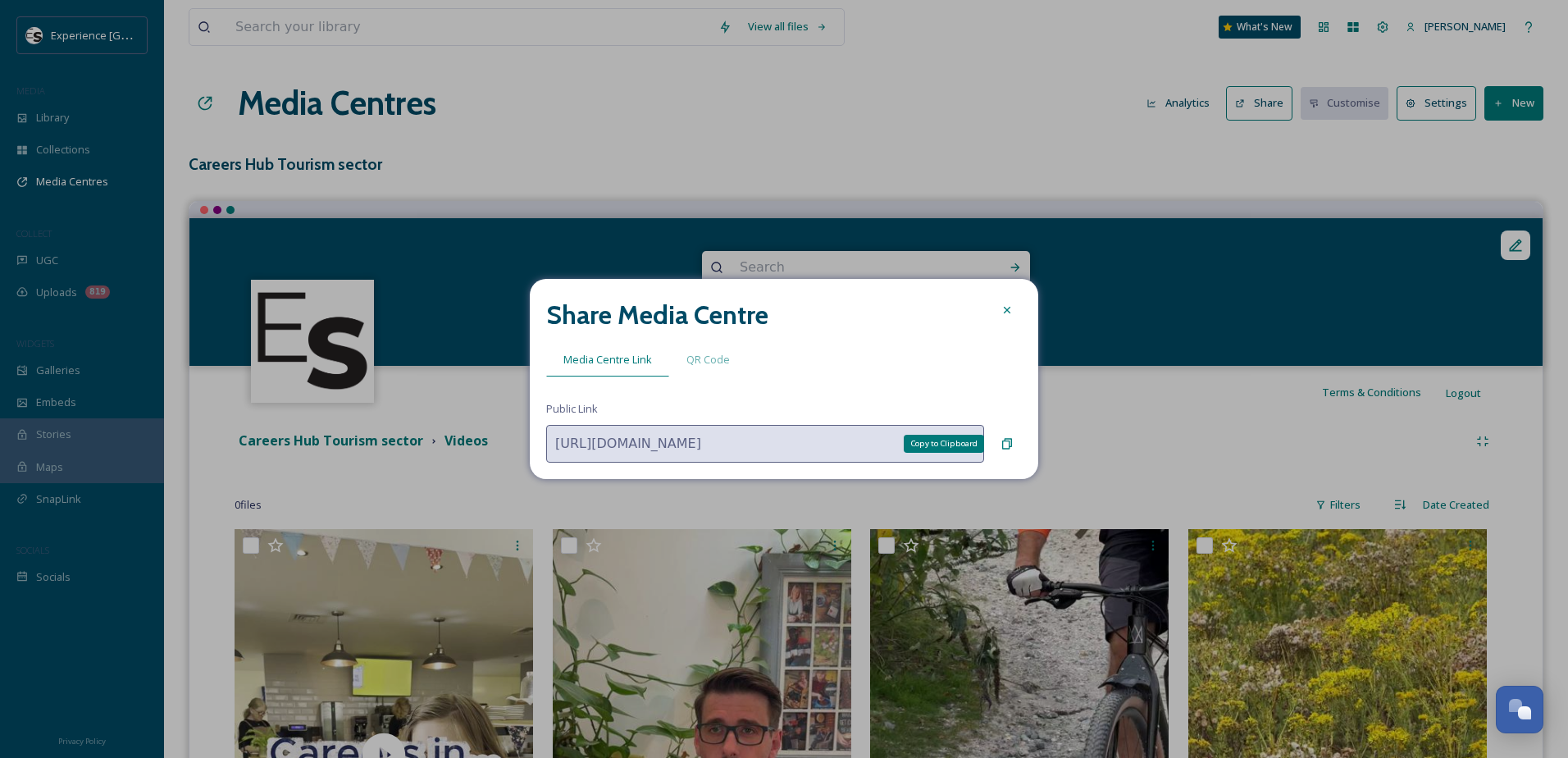
click at [1009, 442] on icon at bounding box center [1007, 444] width 10 height 11
click at [1004, 306] on icon at bounding box center [1006, 310] width 13 height 13
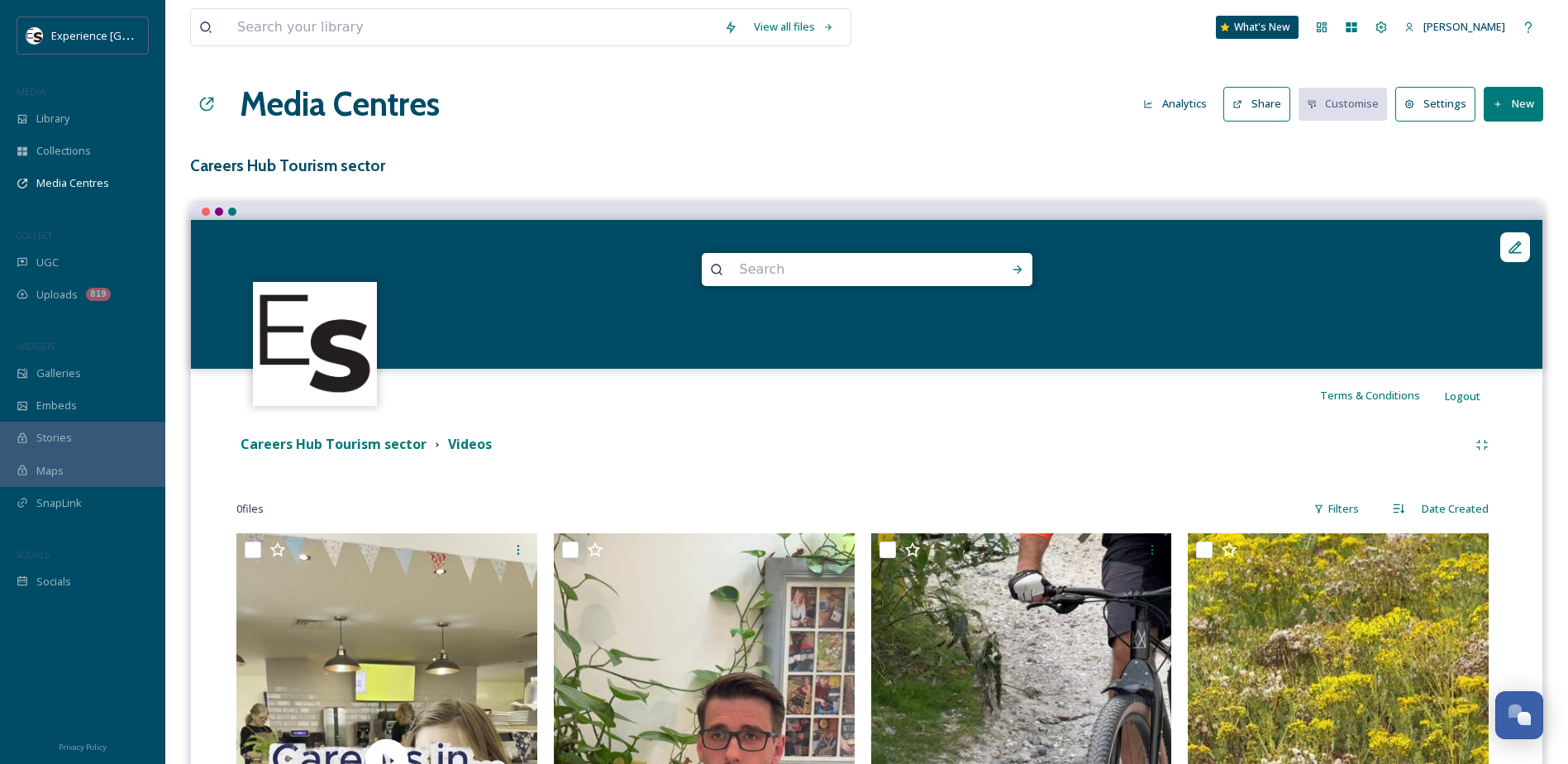
click at [1426, 110] on button "Settings" at bounding box center [1435, 103] width 80 height 34
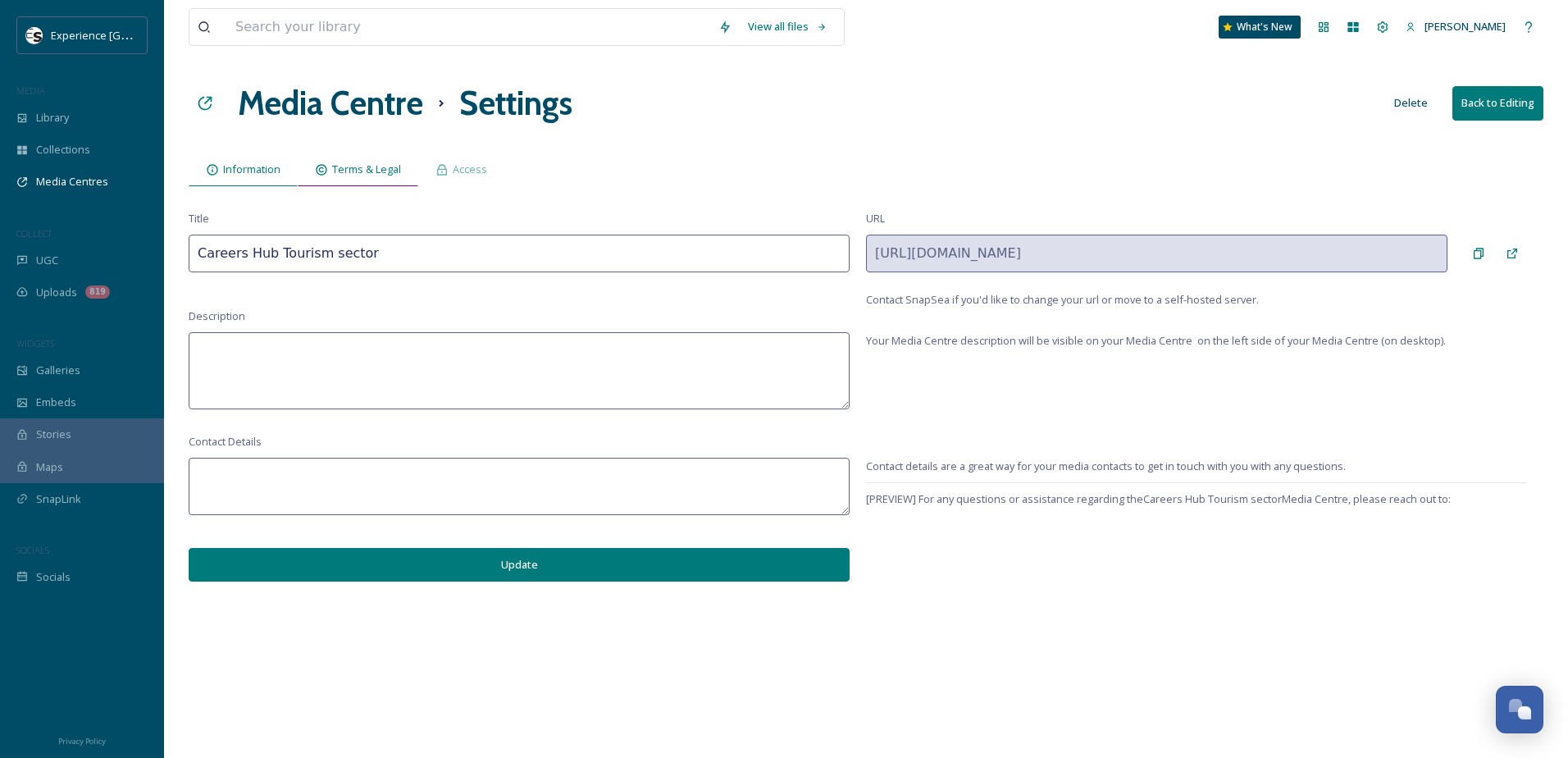
click at [366, 166] on span "Terms & Legal" at bounding box center [367, 170] width 69 height 16
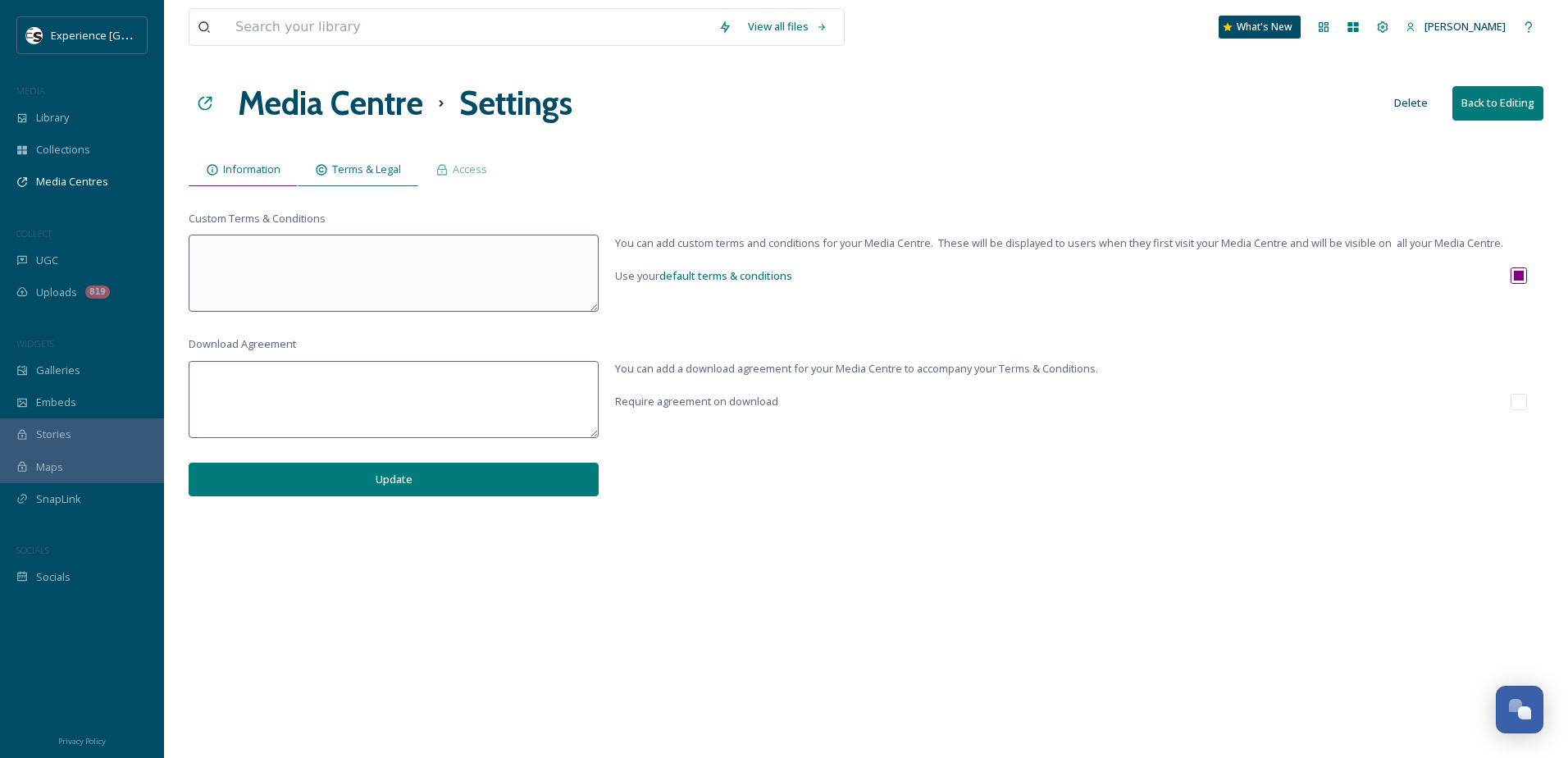
click at [242, 180] on div "Information" at bounding box center [242, 170] width 109 height 34
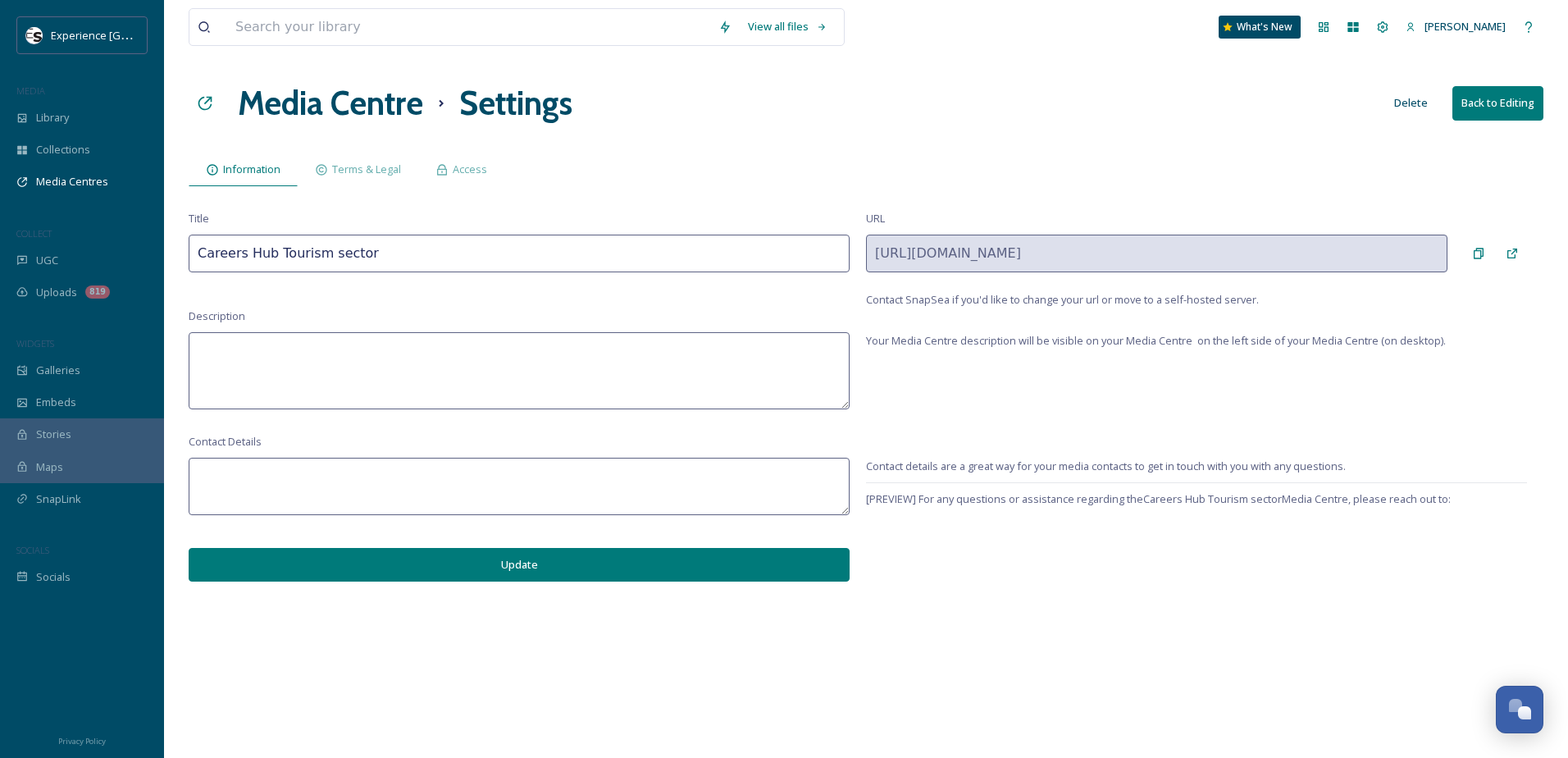
click at [250, 480] on textarea at bounding box center [518, 486] width 661 height 57
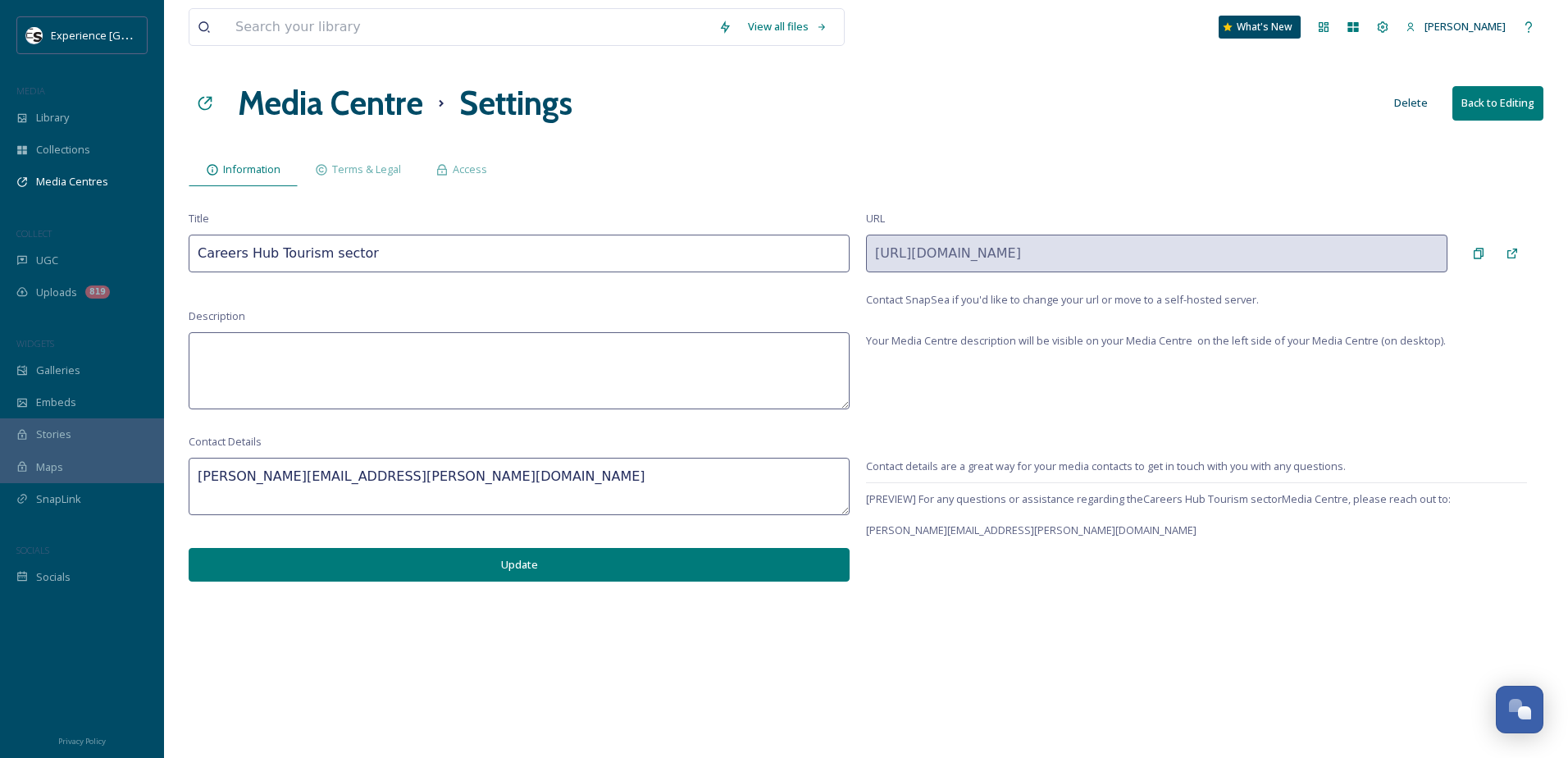
click at [218, 470] on textarea "samantha.smithson@Westsussex.gov.uk" at bounding box center [518, 486] width 661 height 57
click at [326, 479] on textarea "samantha.smithson@Westsussex.gov.uk" at bounding box center [518, 486] width 661 height 57
type textarea "samantha.smithson@westsussex.gov.uk"
click at [467, 172] on span "Access" at bounding box center [469, 170] width 34 height 16
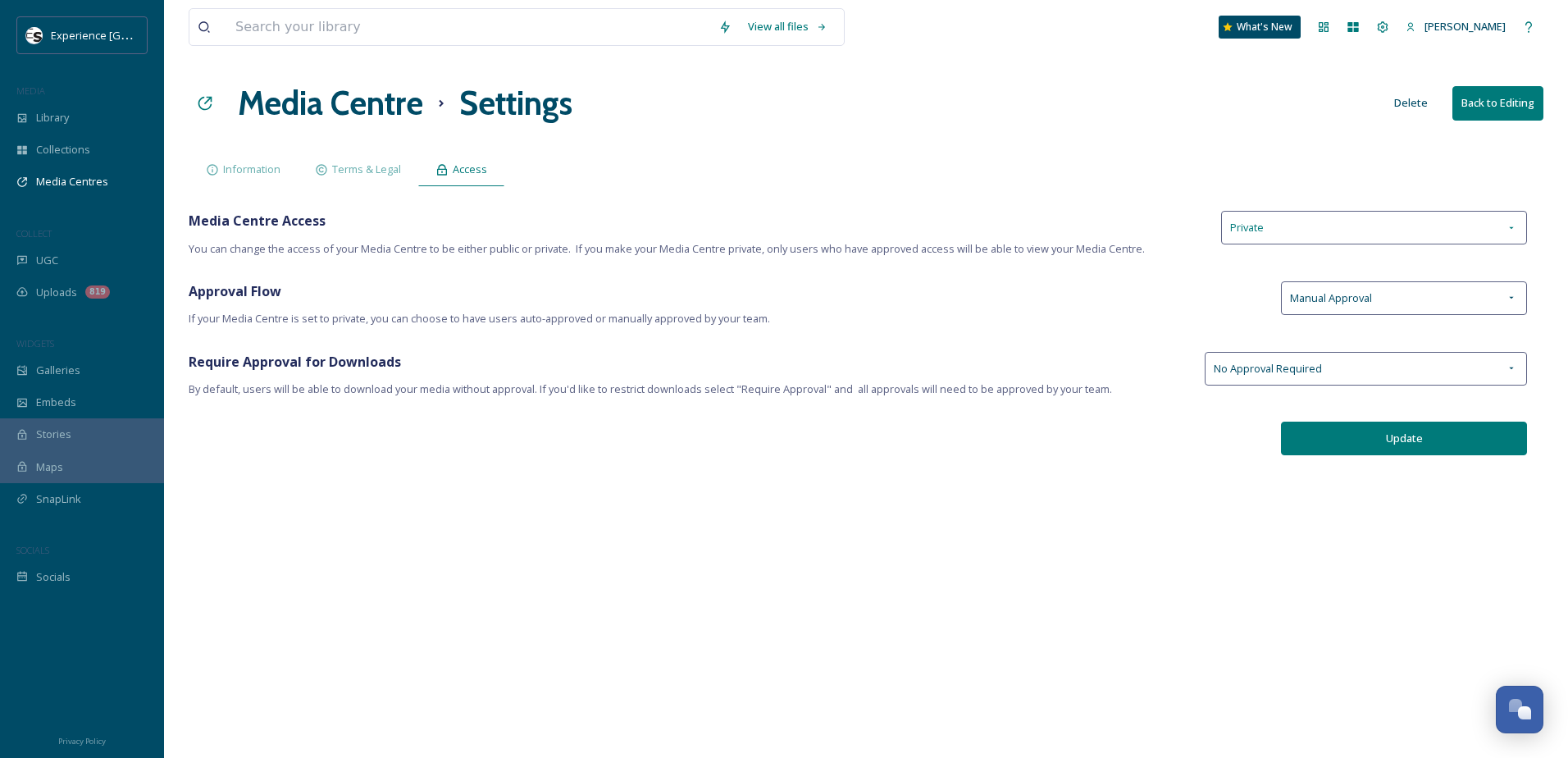
click at [1282, 222] on div "Private" at bounding box center [1374, 228] width 306 height 34
click at [1263, 295] on div "Private" at bounding box center [1374, 298] width 305 height 32
click at [1349, 306] on span "Manual Approval" at bounding box center [1330, 299] width 82 height 16
click at [1352, 340] on span "Auto-Approve" at bounding box center [1324, 336] width 68 height 16
click at [1348, 439] on button "Update" at bounding box center [1404, 439] width 246 height 34
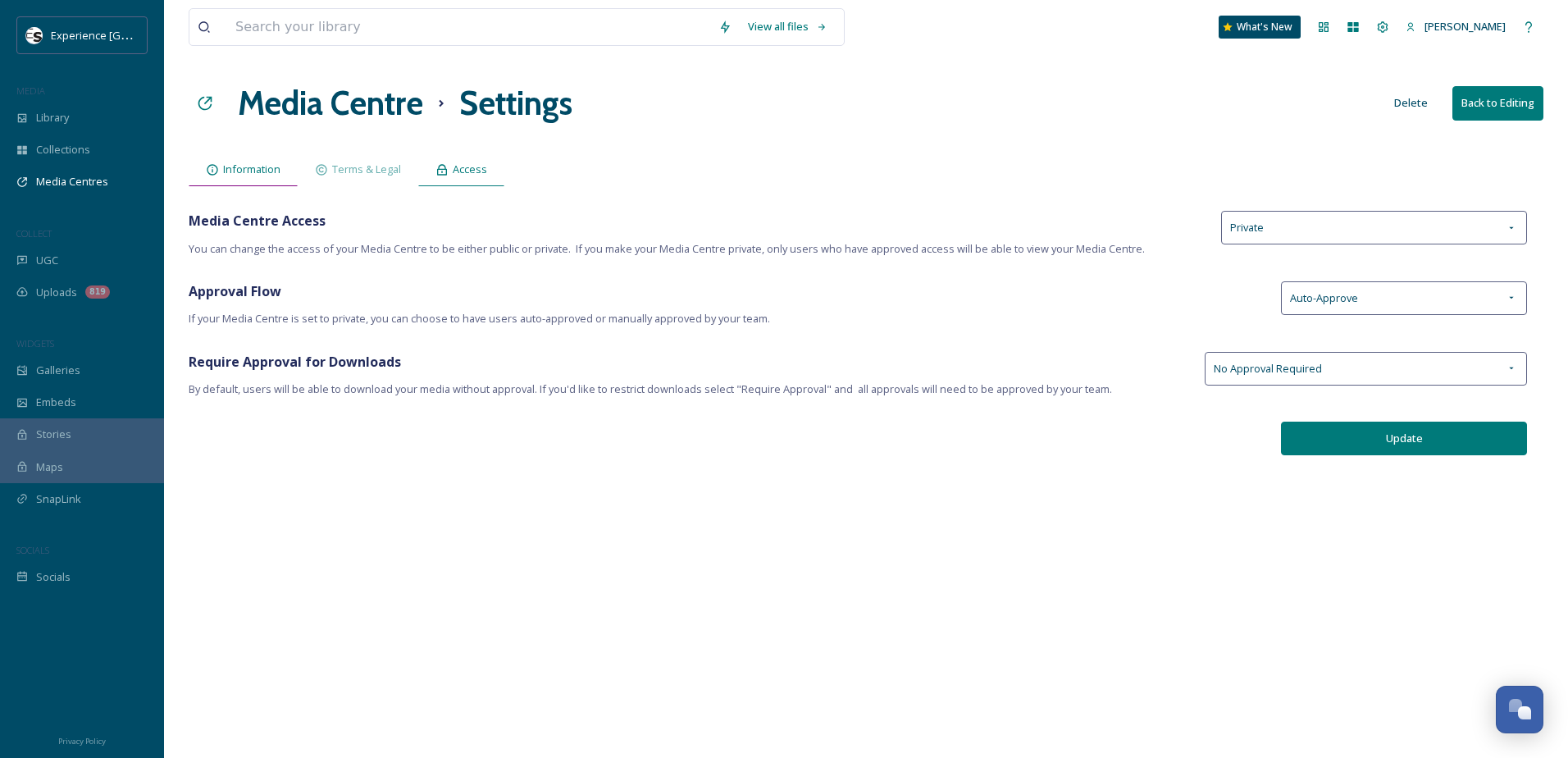
click at [259, 168] on span "Information" at bounding box center [251, 170] width 57 height 16
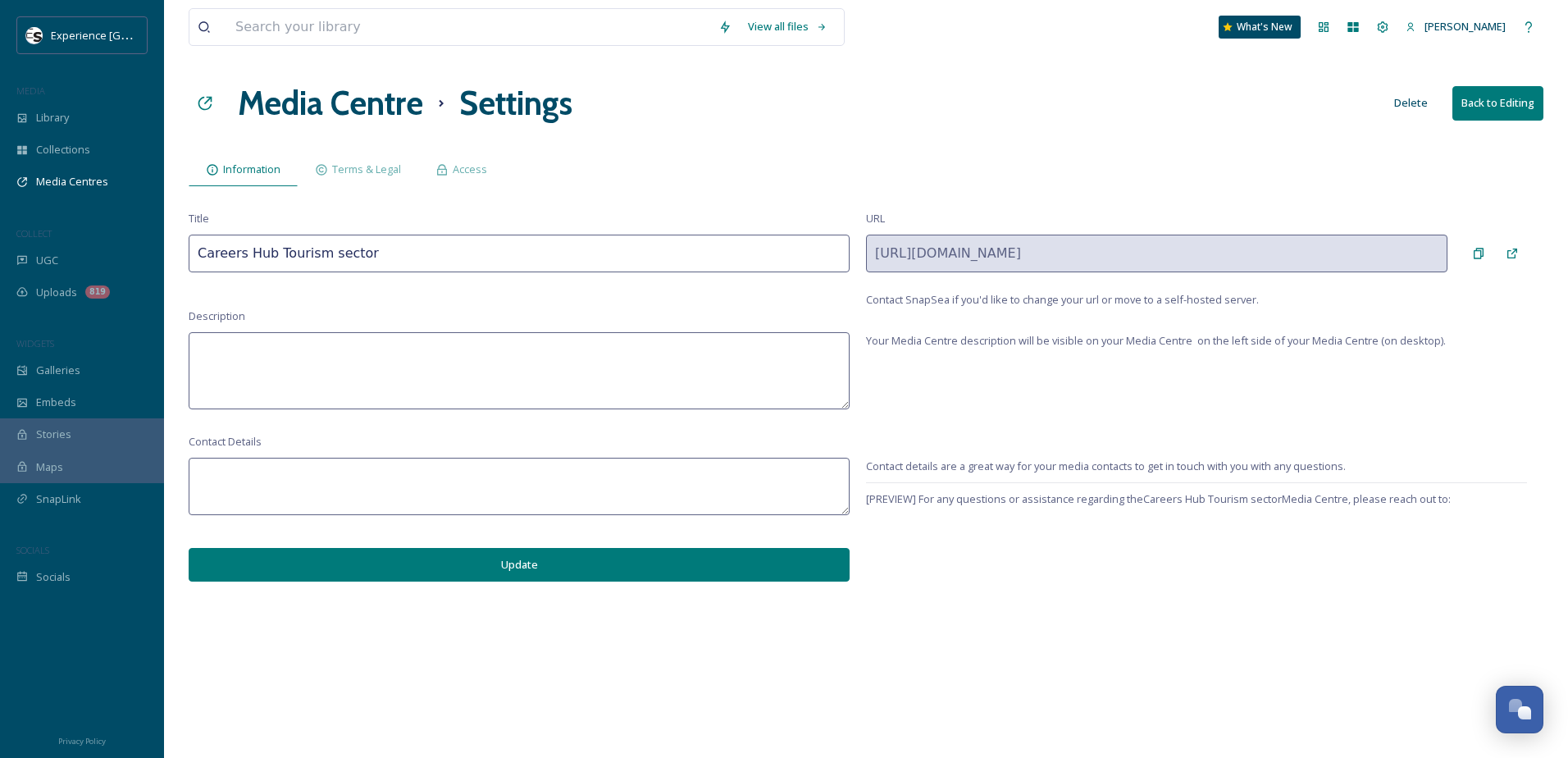
click at [1504, 98] on button "Back to Editing" at bounding box center [1498, 103] width 91 height 34
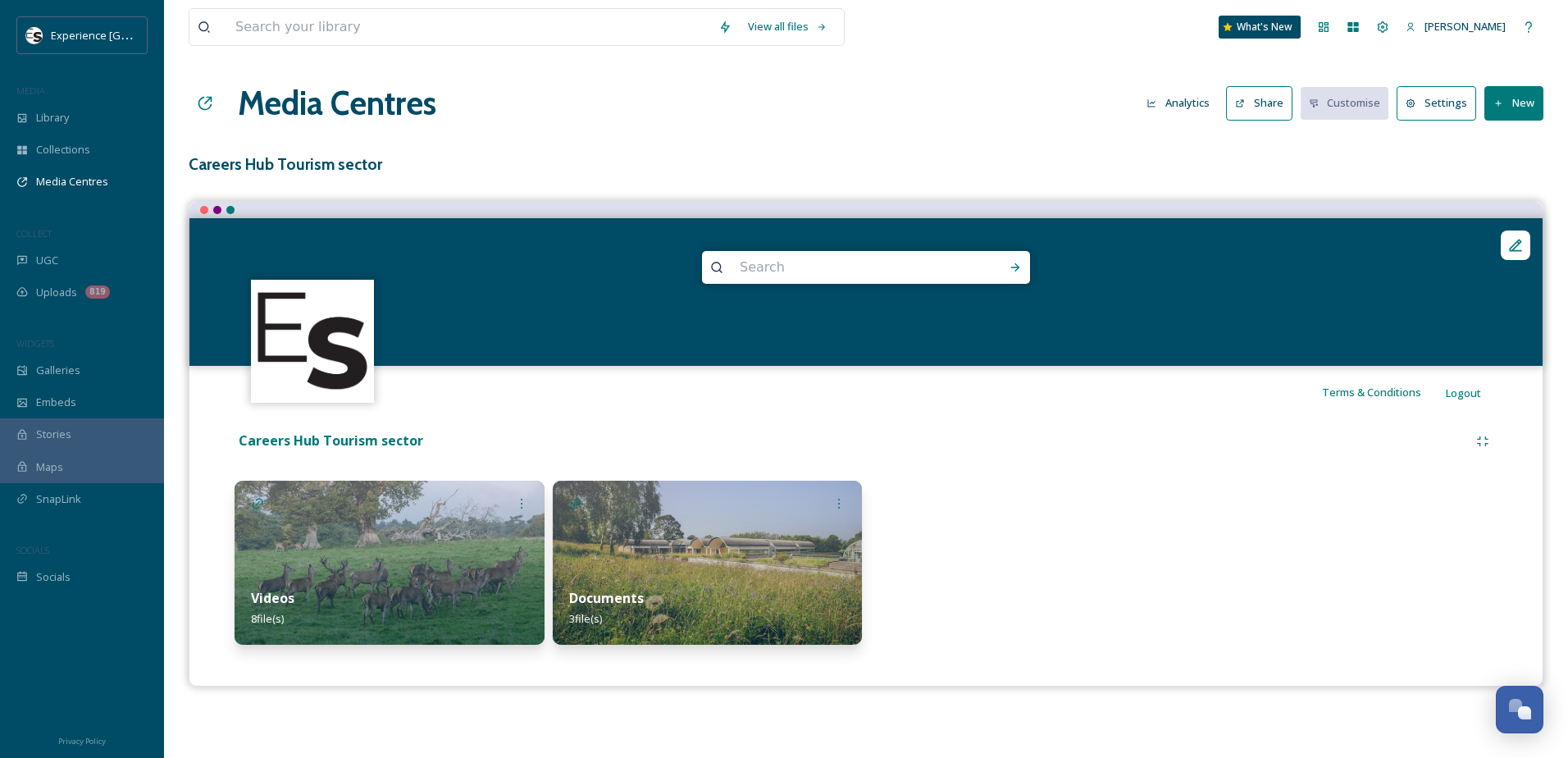
click at [1261, 107] on button "Share" at bounding box center [1259, 103] width 66 height 34
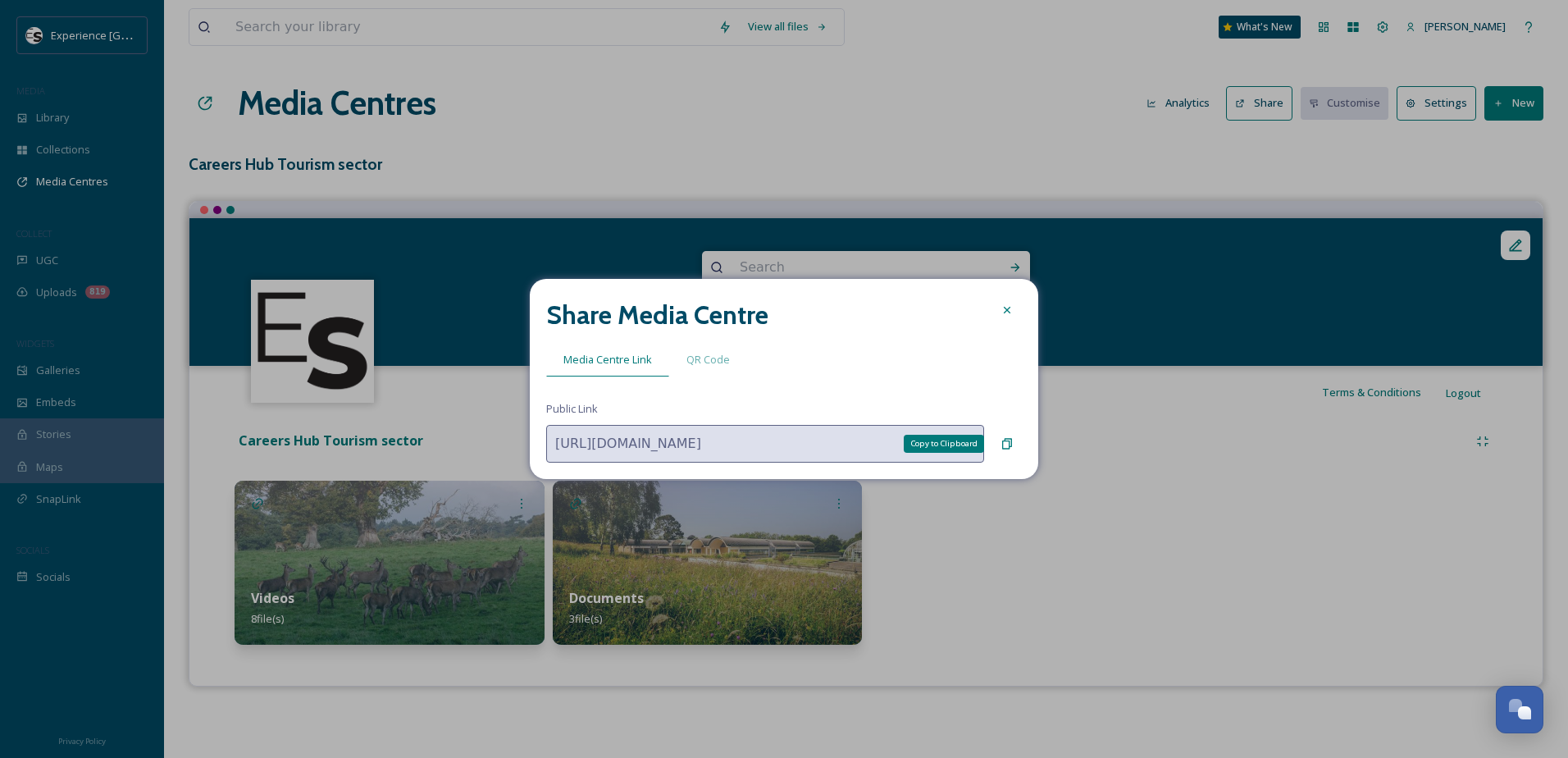
click at [1010, 446] on icon at bounding box center [1006, 444] width 13 height 13
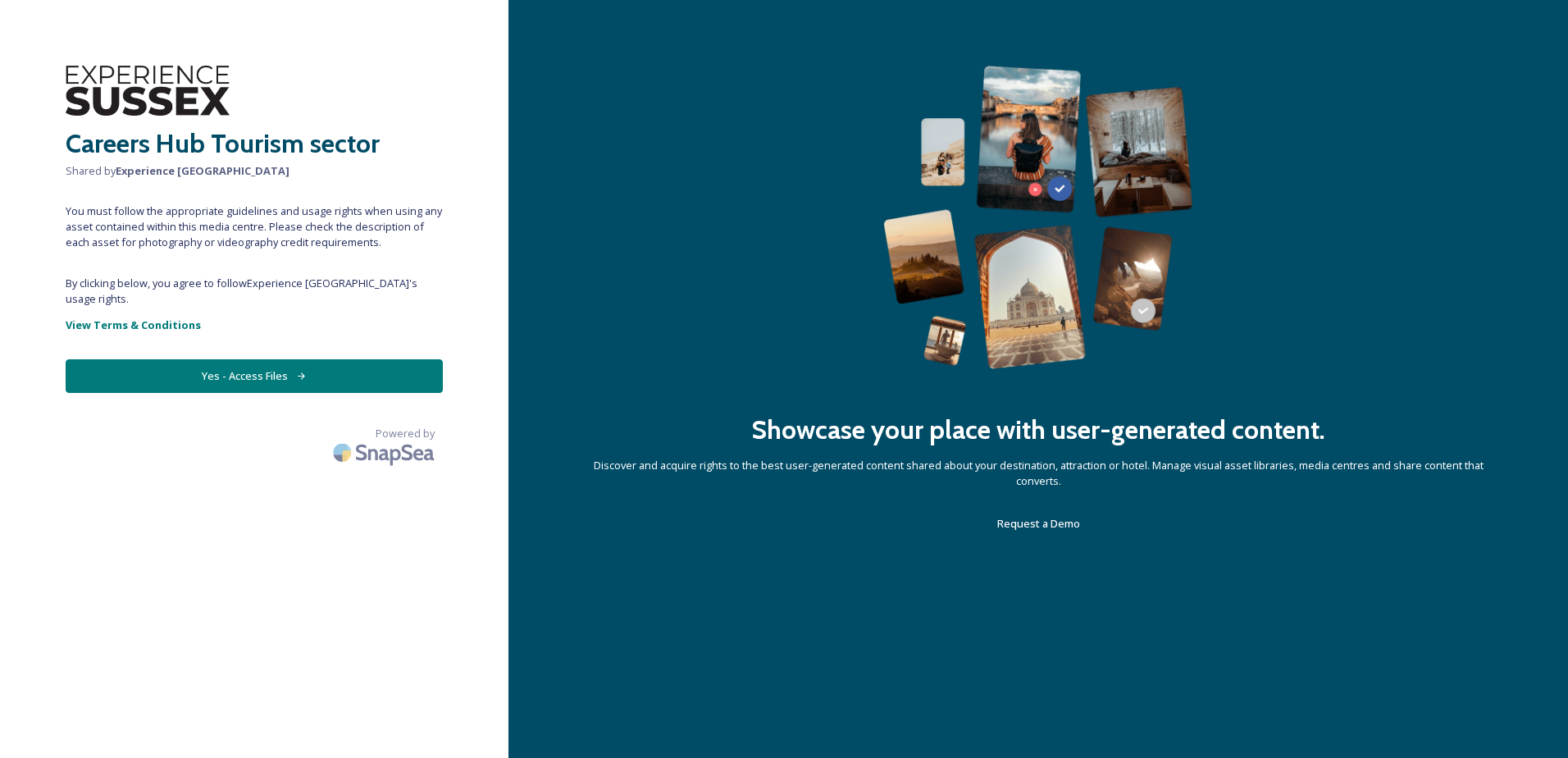
click at [239, 359] on button "Yes - Access Files" at bounding box center [254, 376] width 377 height 34
